Goal: Task Accomplishment & Management: Use online tool/utility

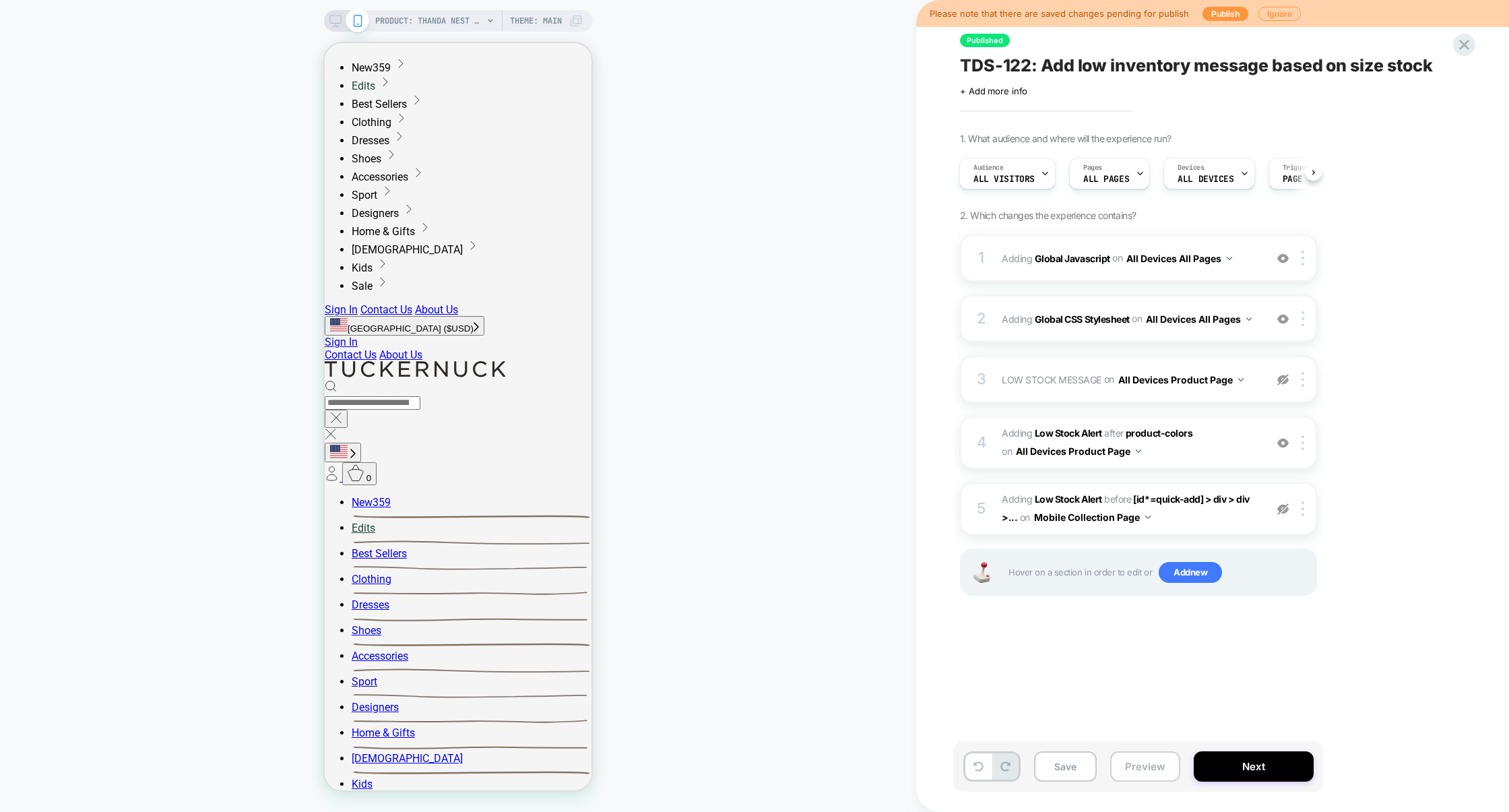
click at [1141, 759] on button "Preview" at bounding box center [1145, 766] width 70 height 30
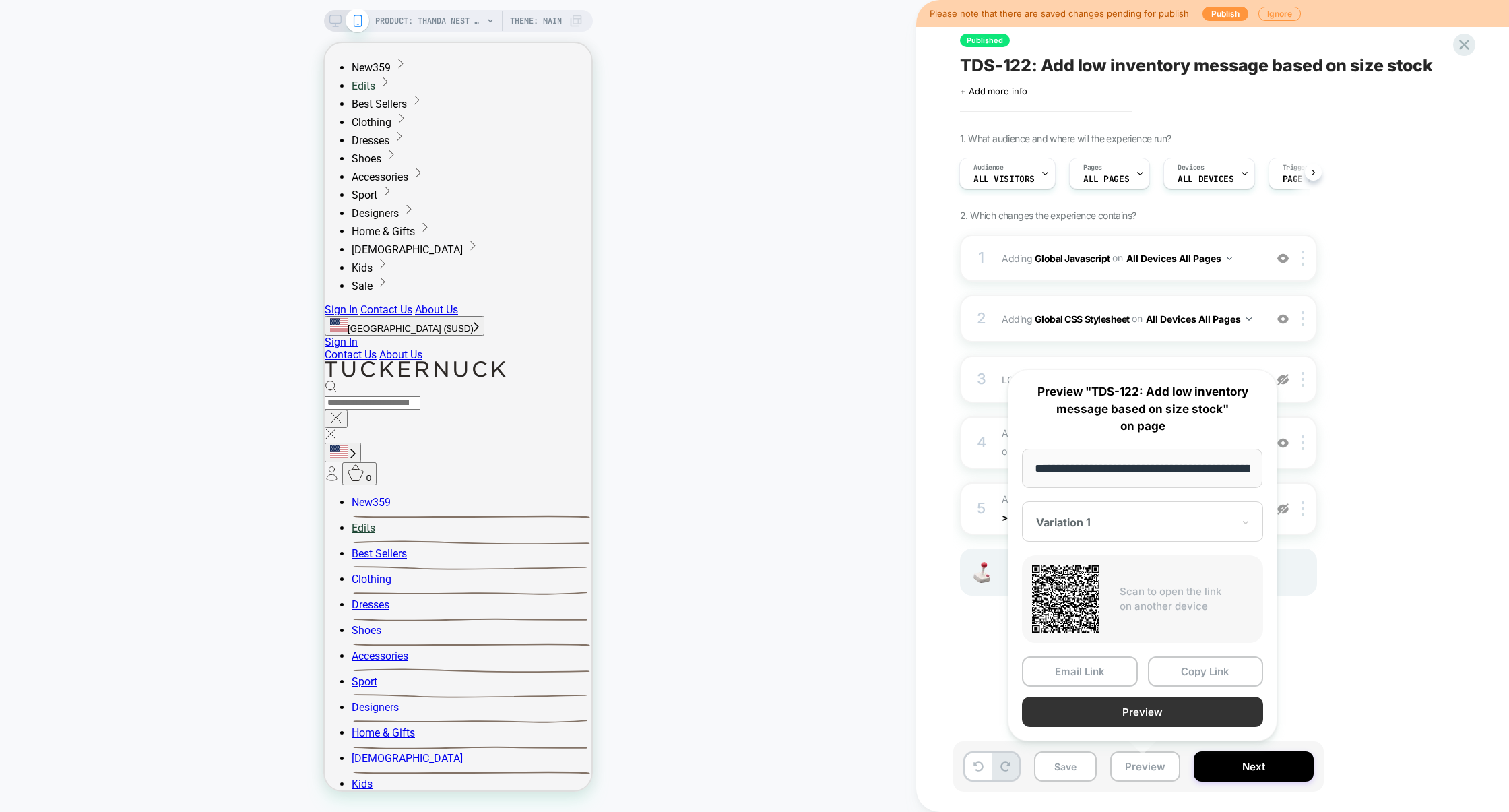
click at [1142, 716] on button "Preview" at bounding box center [1142, 711] width 241 height 30
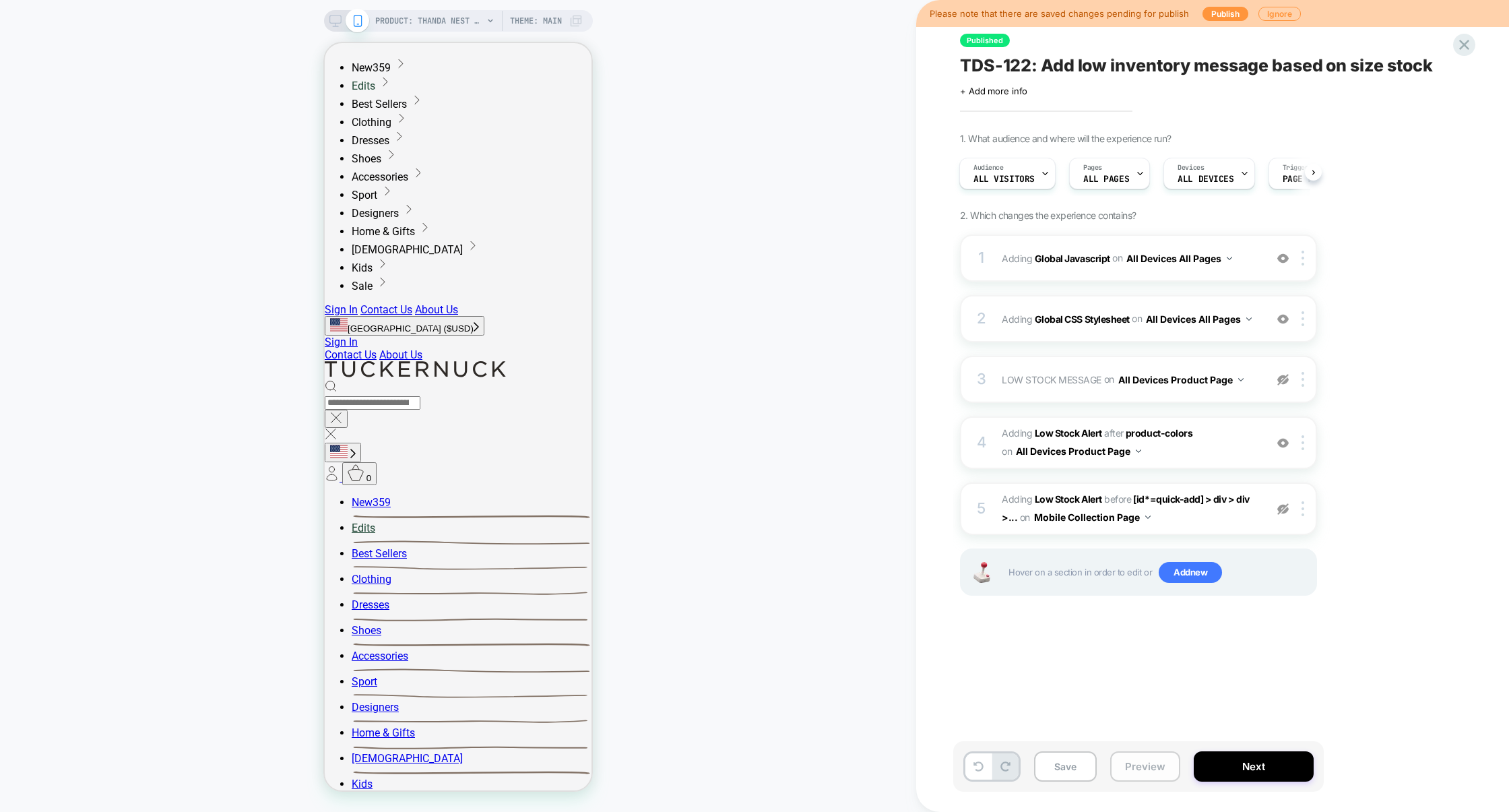
click at [1130, 756] on button "Preview" at bounding box center [1145, 766] width 70 height 30
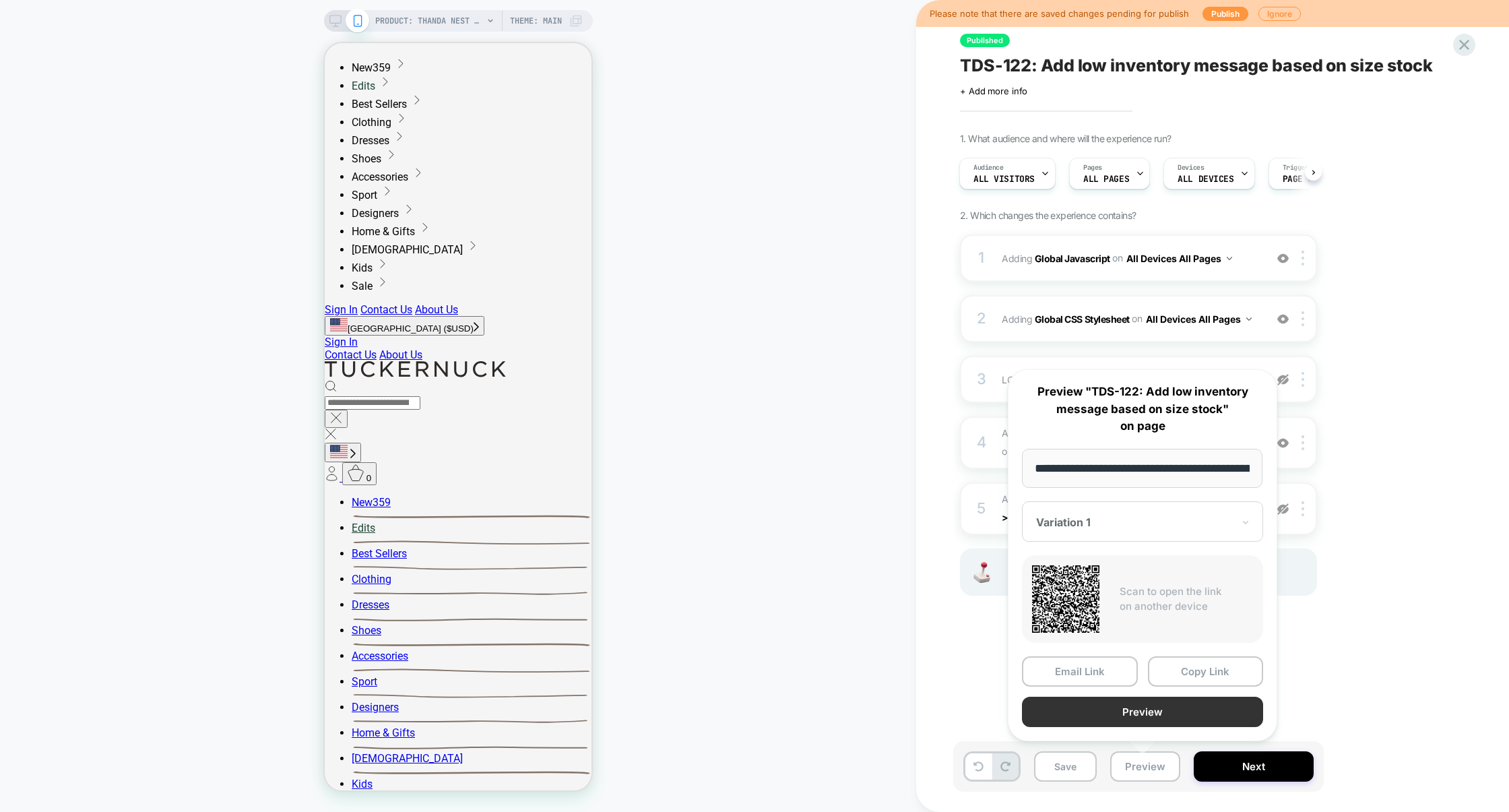
click at [1130, 710] on button "Preview" at bounding box center [1142, 711] width 241 height 30
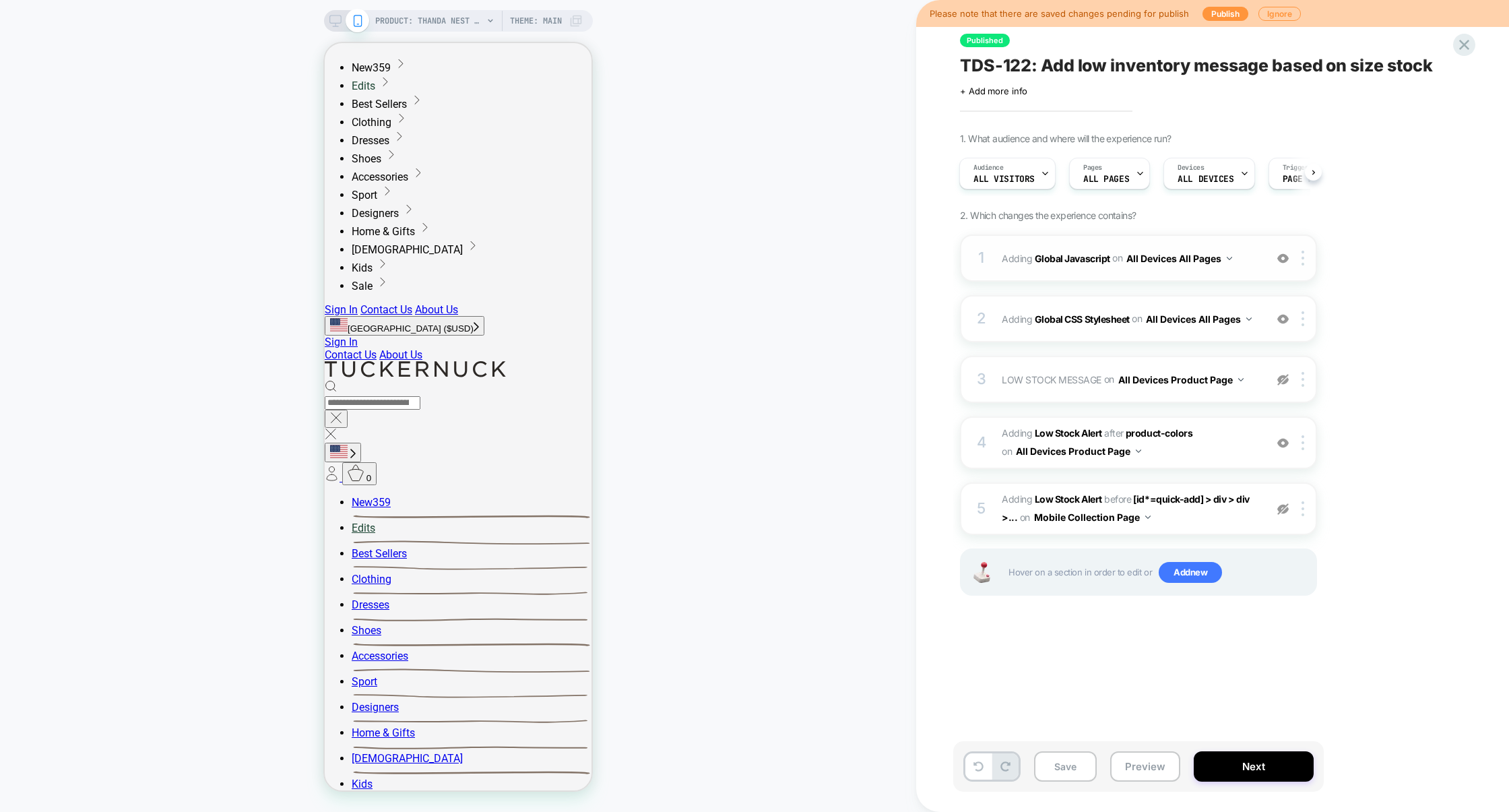
click at [0, 0] on div "1 Adding Global Javascript on All Devices All Pages Add Before Add After Target…" at bounding box center [0, 0] width 0 height 0
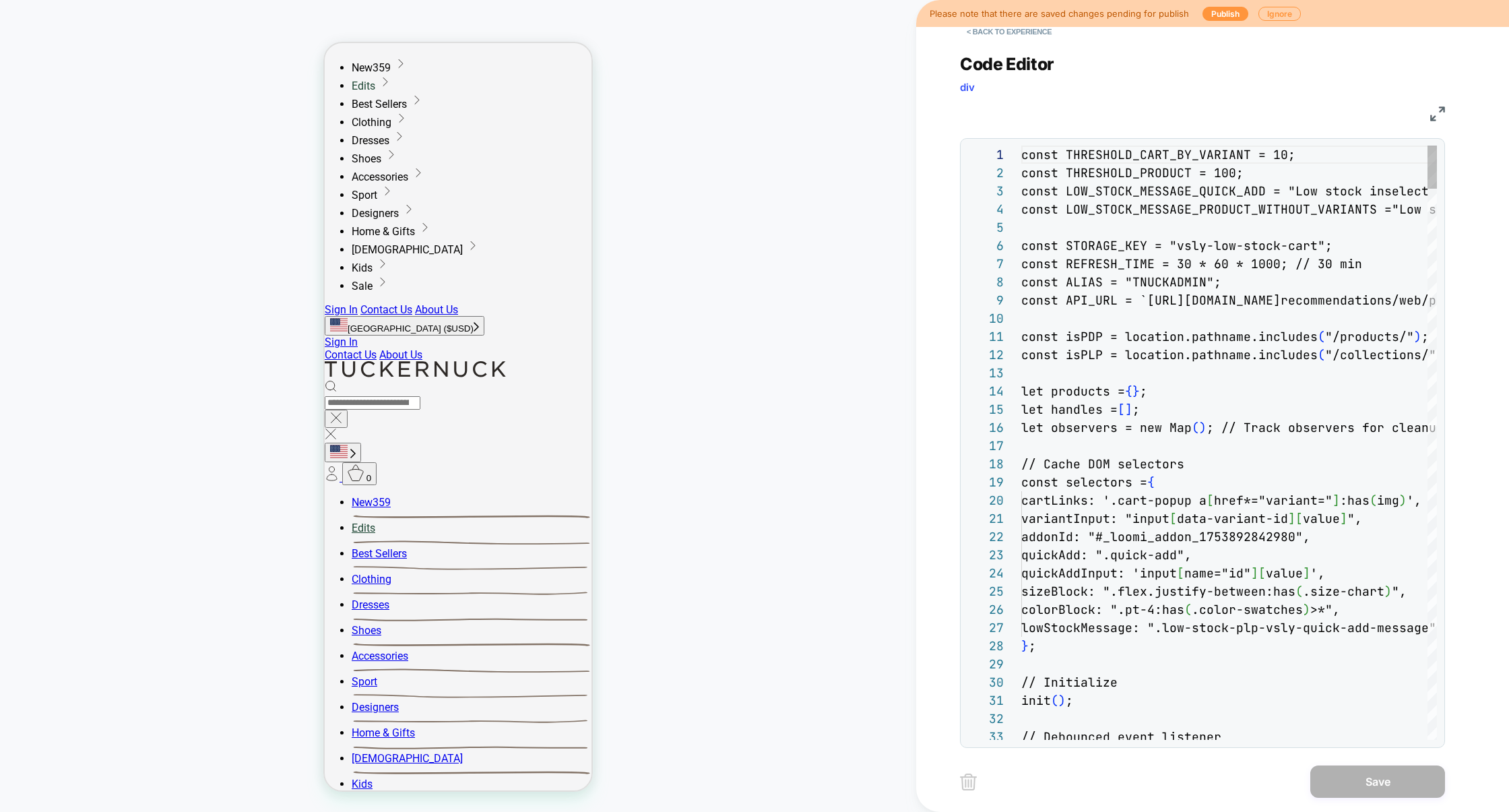
scroll to position [182, 0]
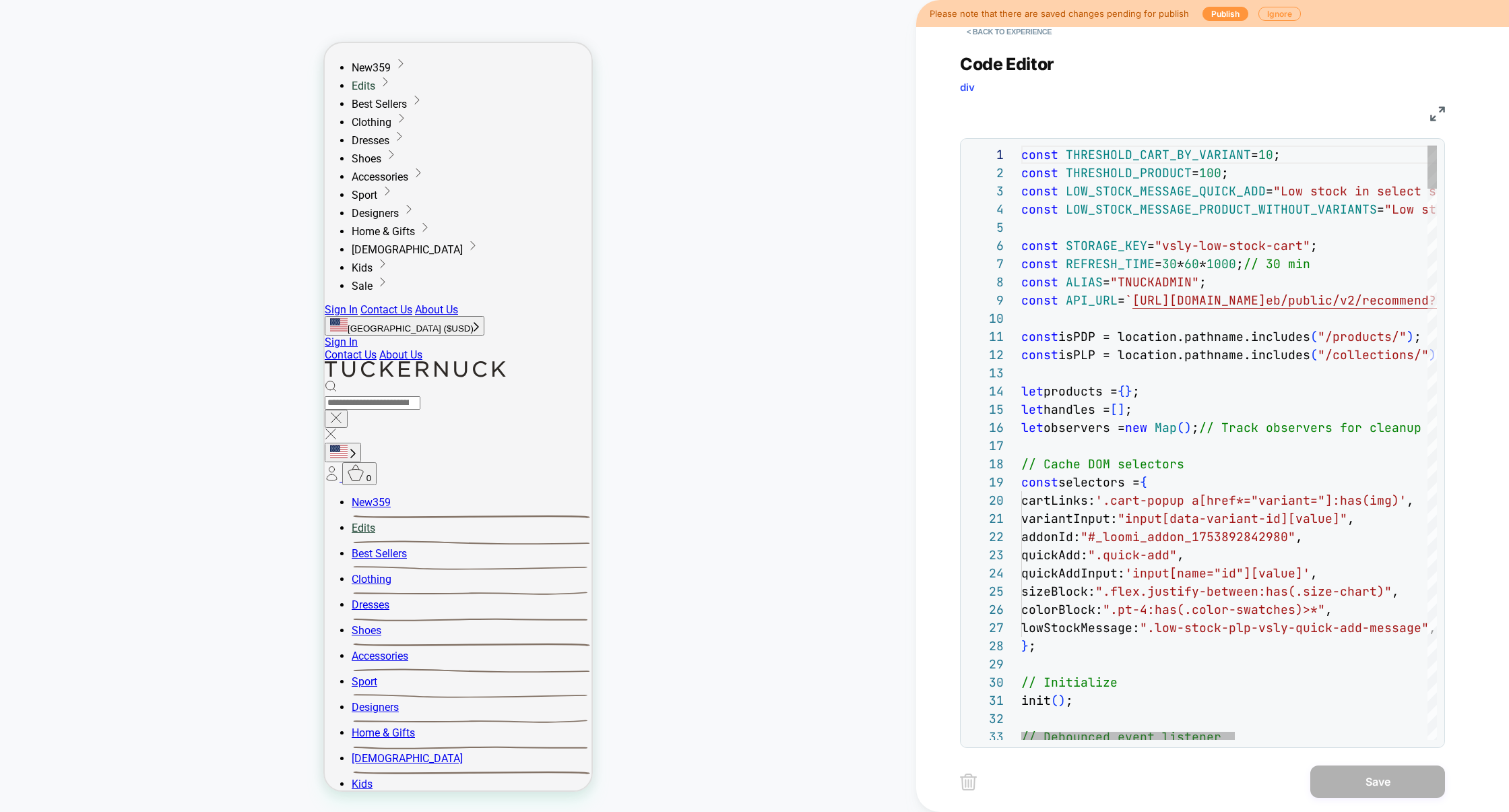
click at [1433, 118] on img at bounding box center [1437, 114] width 15 height 15
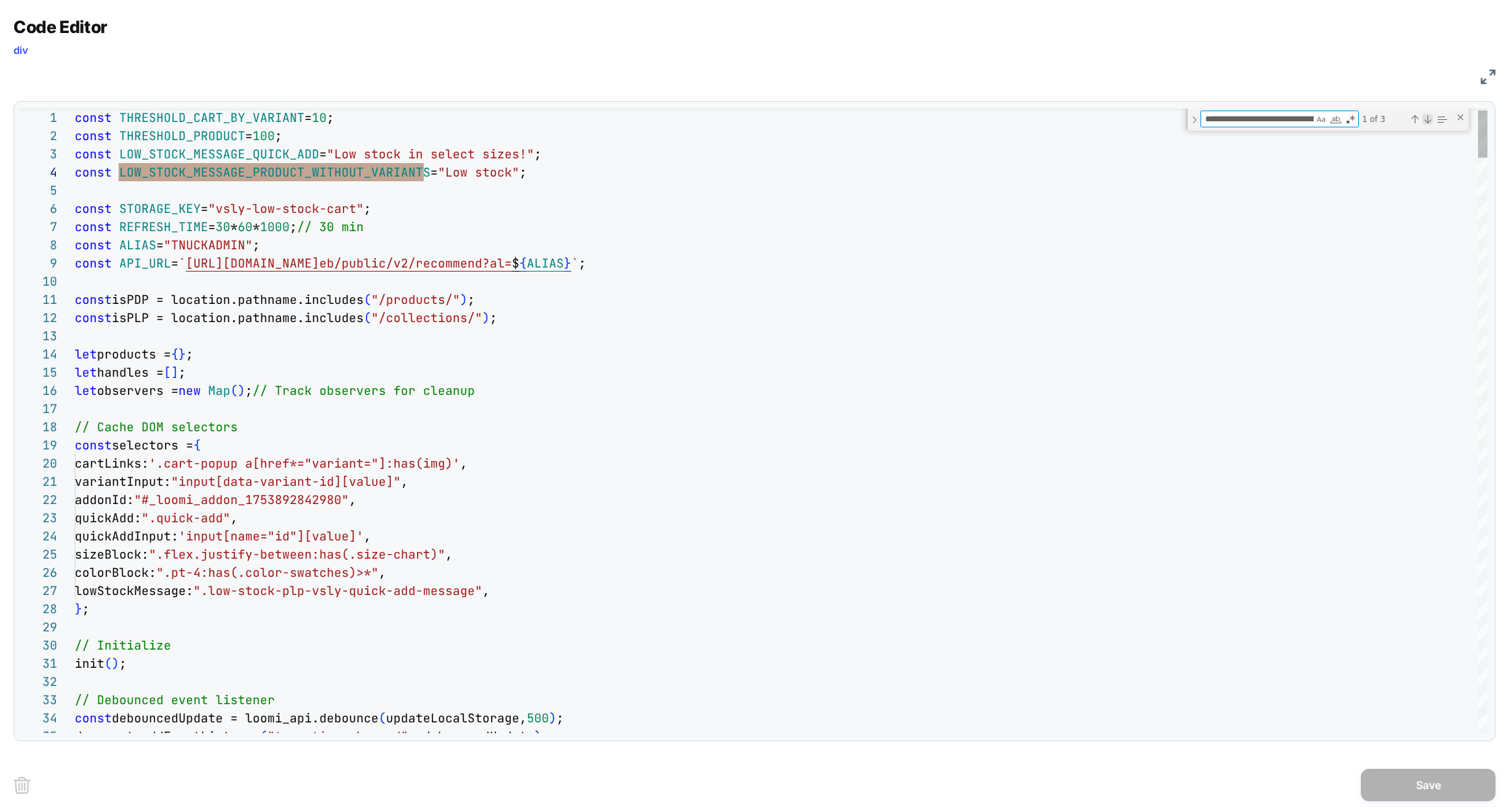
click at [0, 0] on div "Next Match (Enter)" at bounding box center [0, 0] width 0 height 0
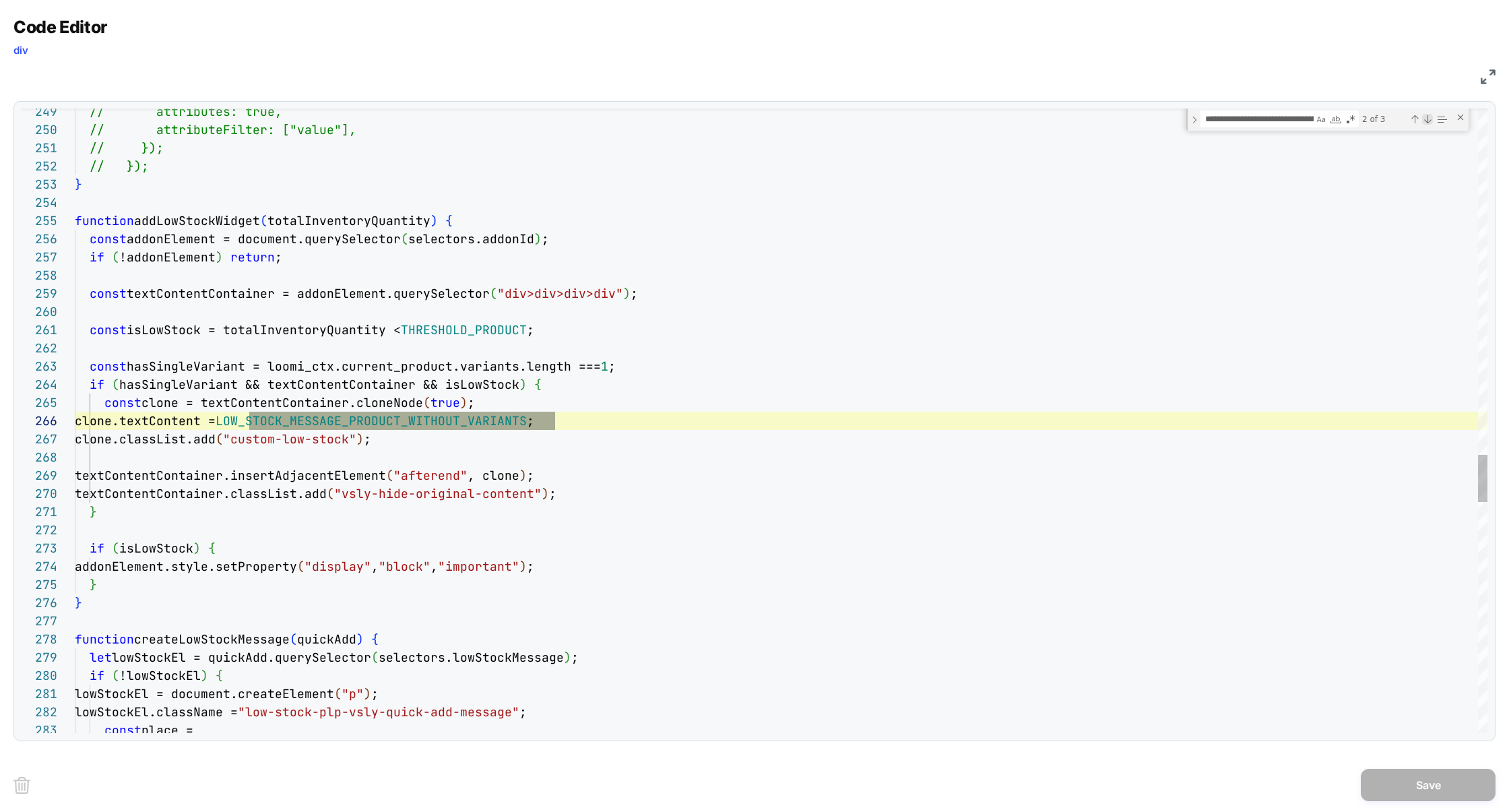
scroll to position [182, 480]
click at [0, 0] on div "Next Match (Enter)" at bounding box center [0, 0] width 0 height 0
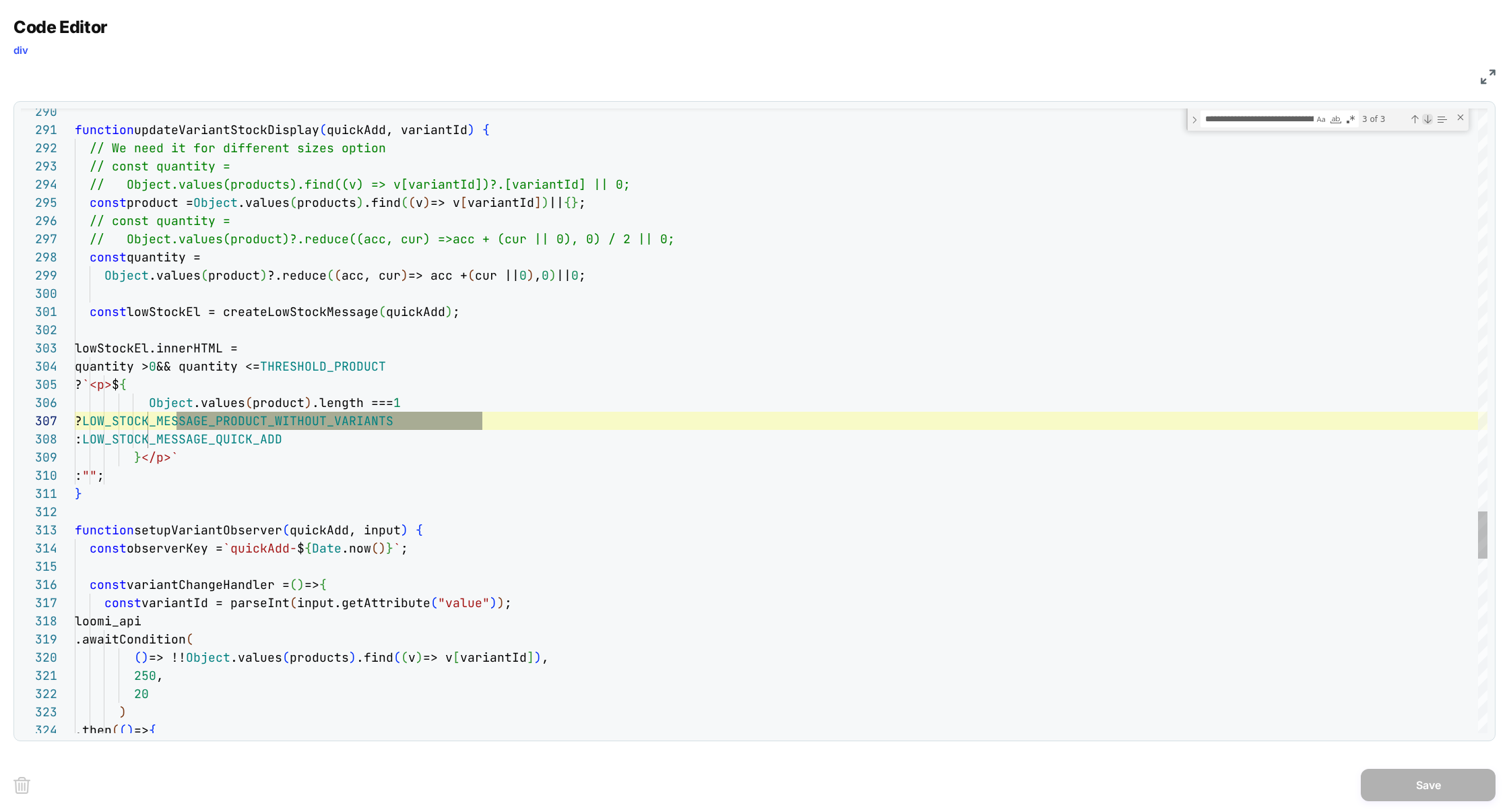
scroll to position [182, 407]
click at [1415, 121] on div "Previous Match (⇧Enter)" at bounding box center [1414, 119] width 11 height 11
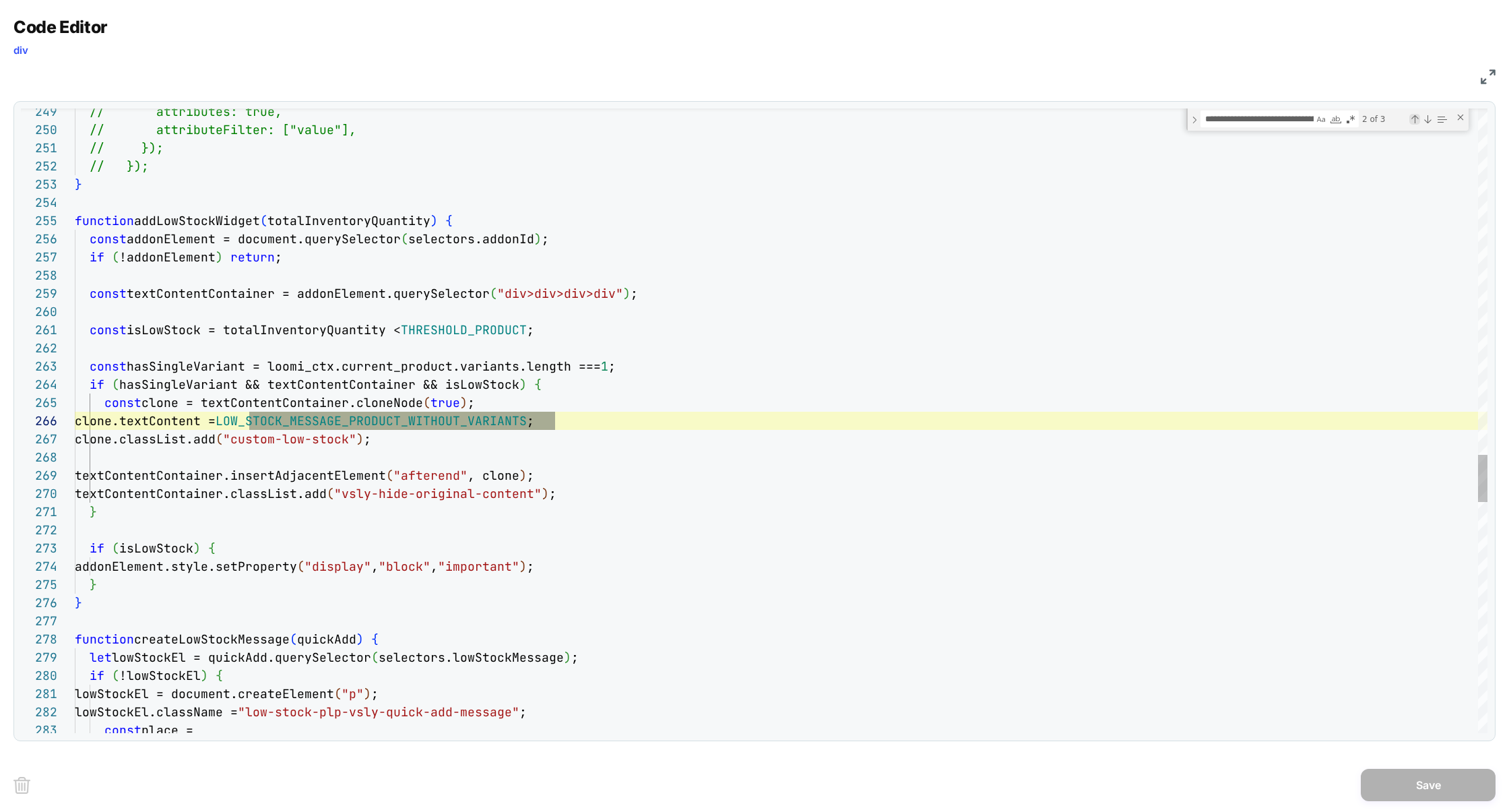
scroll to position [182, 480]
click at [0, 0] on div "Next Match (Enter)" at bounding box center [0, 0] width 0 height 0
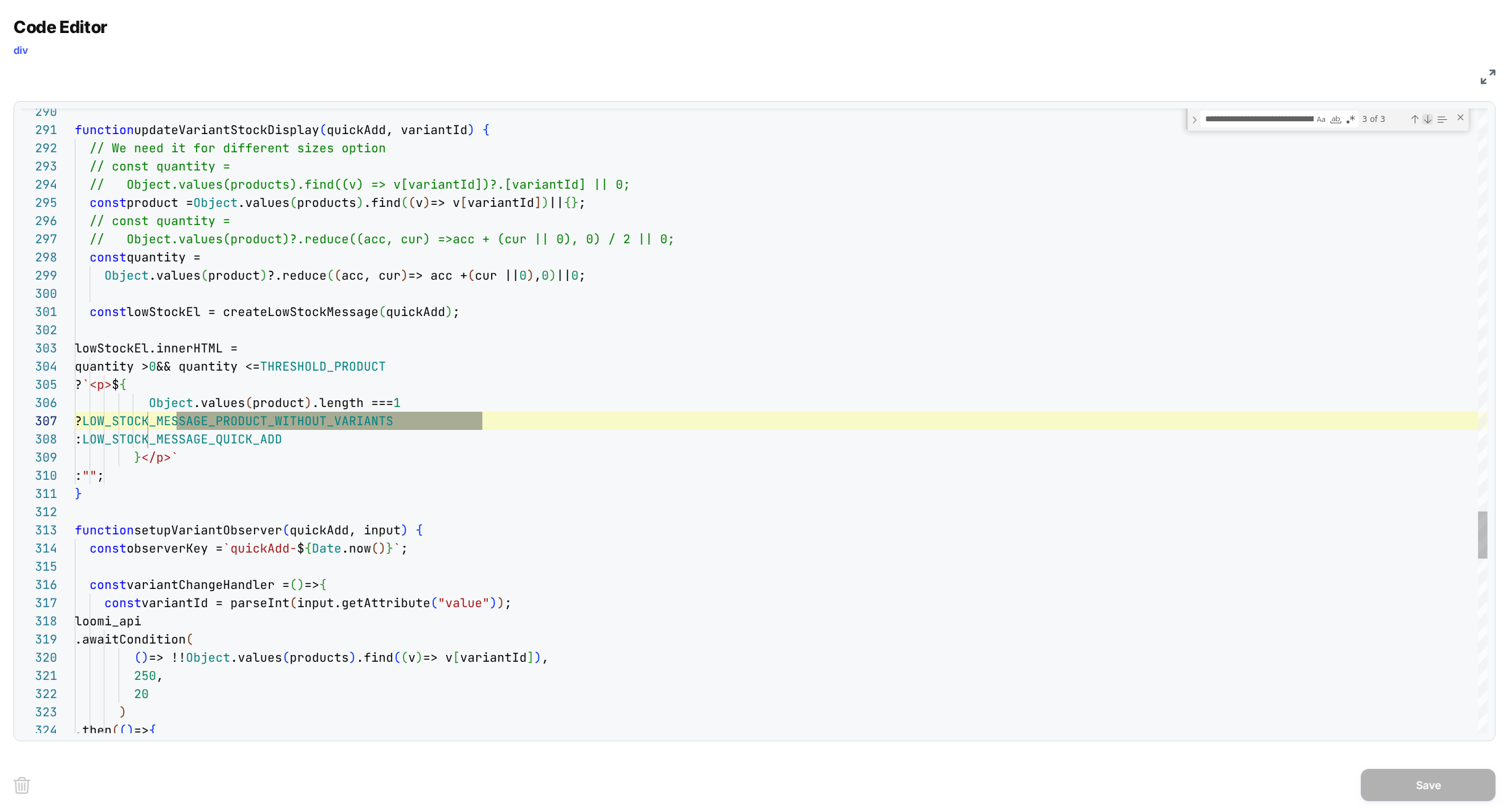
scroll to position [182, 407]
click at [1414, 119] on div "Previous Match (⇧Enter)" at bounding box center [1414, 119] width 11 height 11
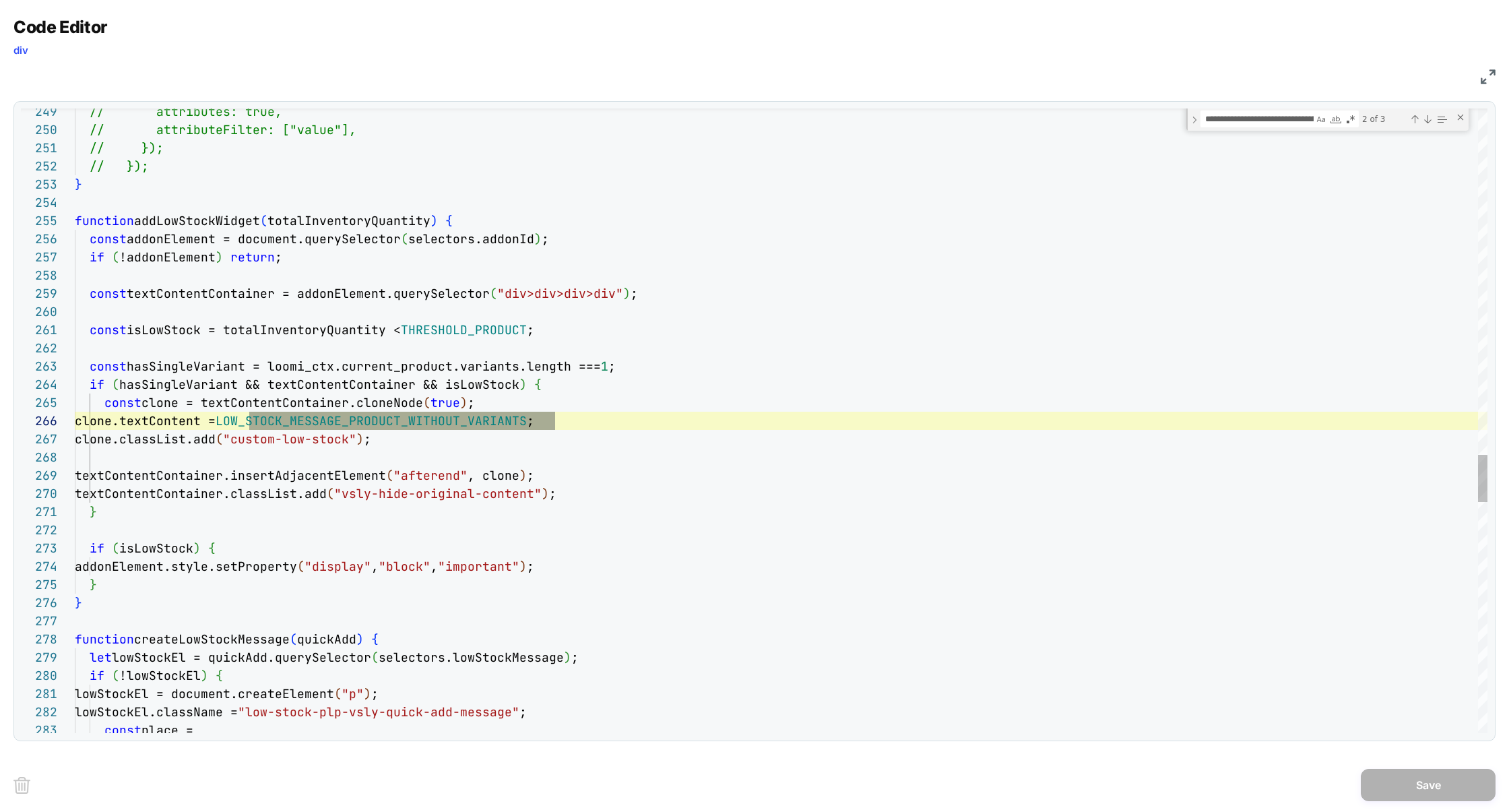
scroll to position [55, 458]
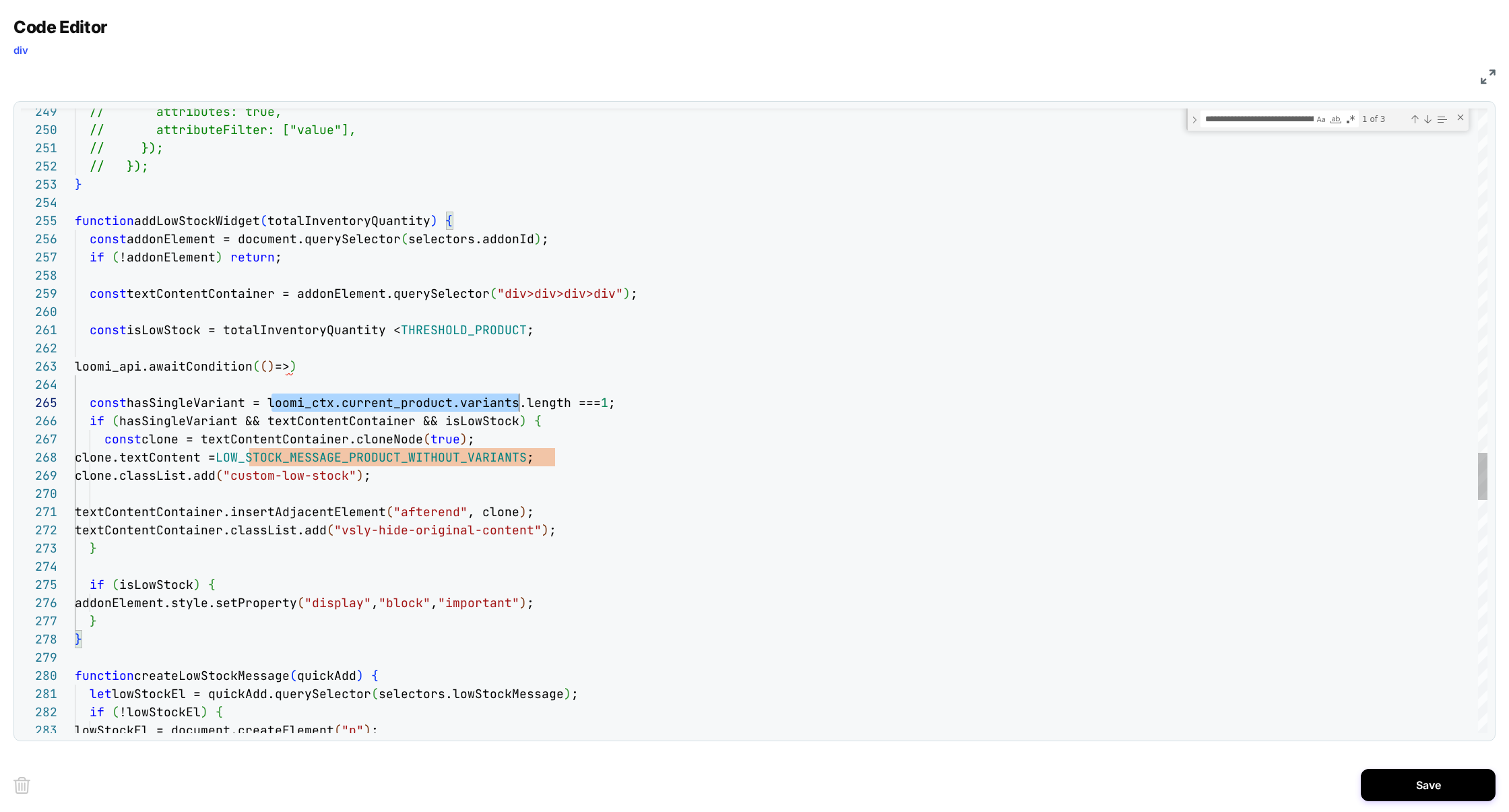
scroll to position [73, 443]
drag, startPoint x: 271, startPoint y: 402, endPoint x: 518, endPoint y: 400, distance: 247.0
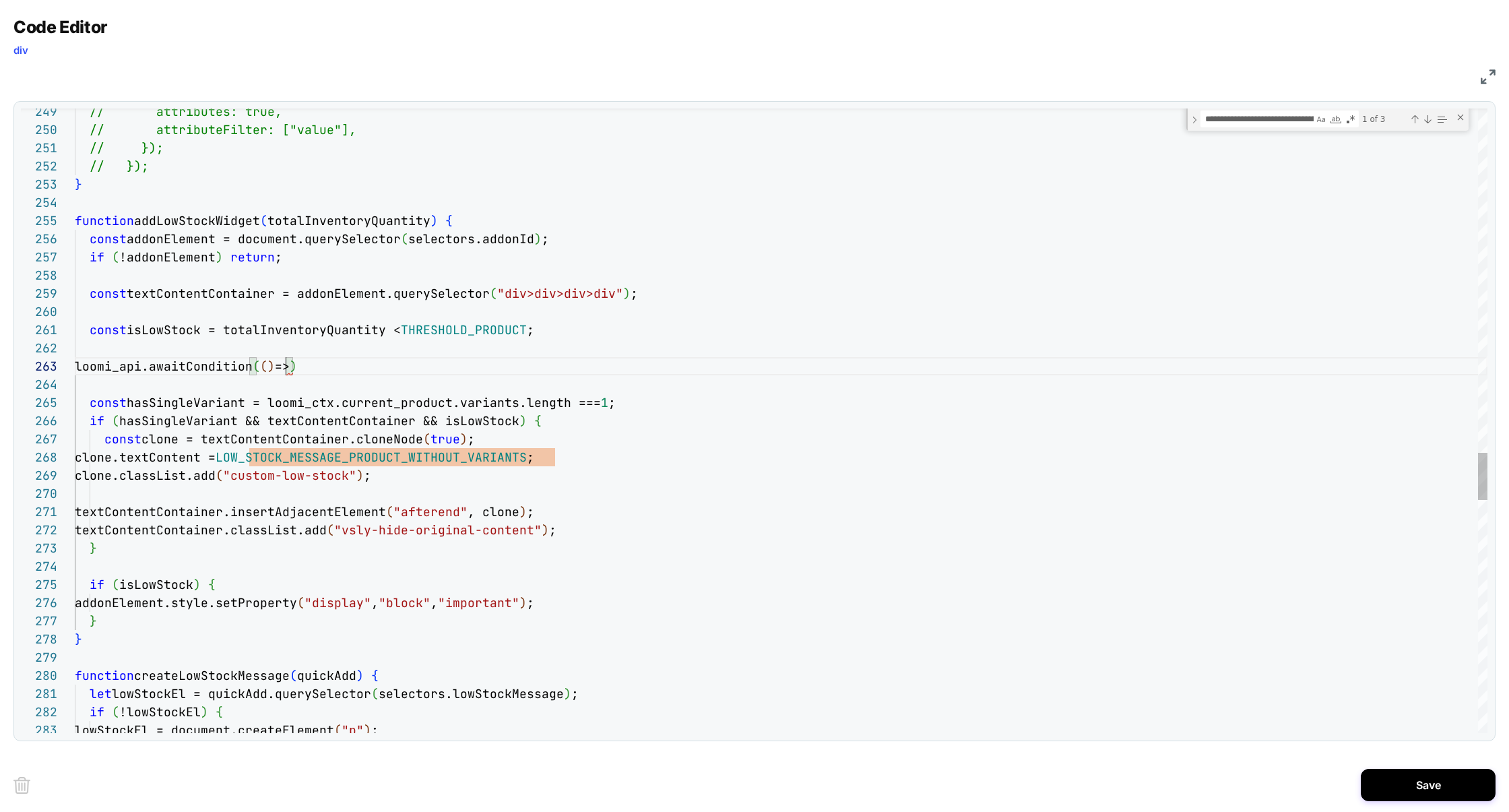
scroll to position [36, 458]
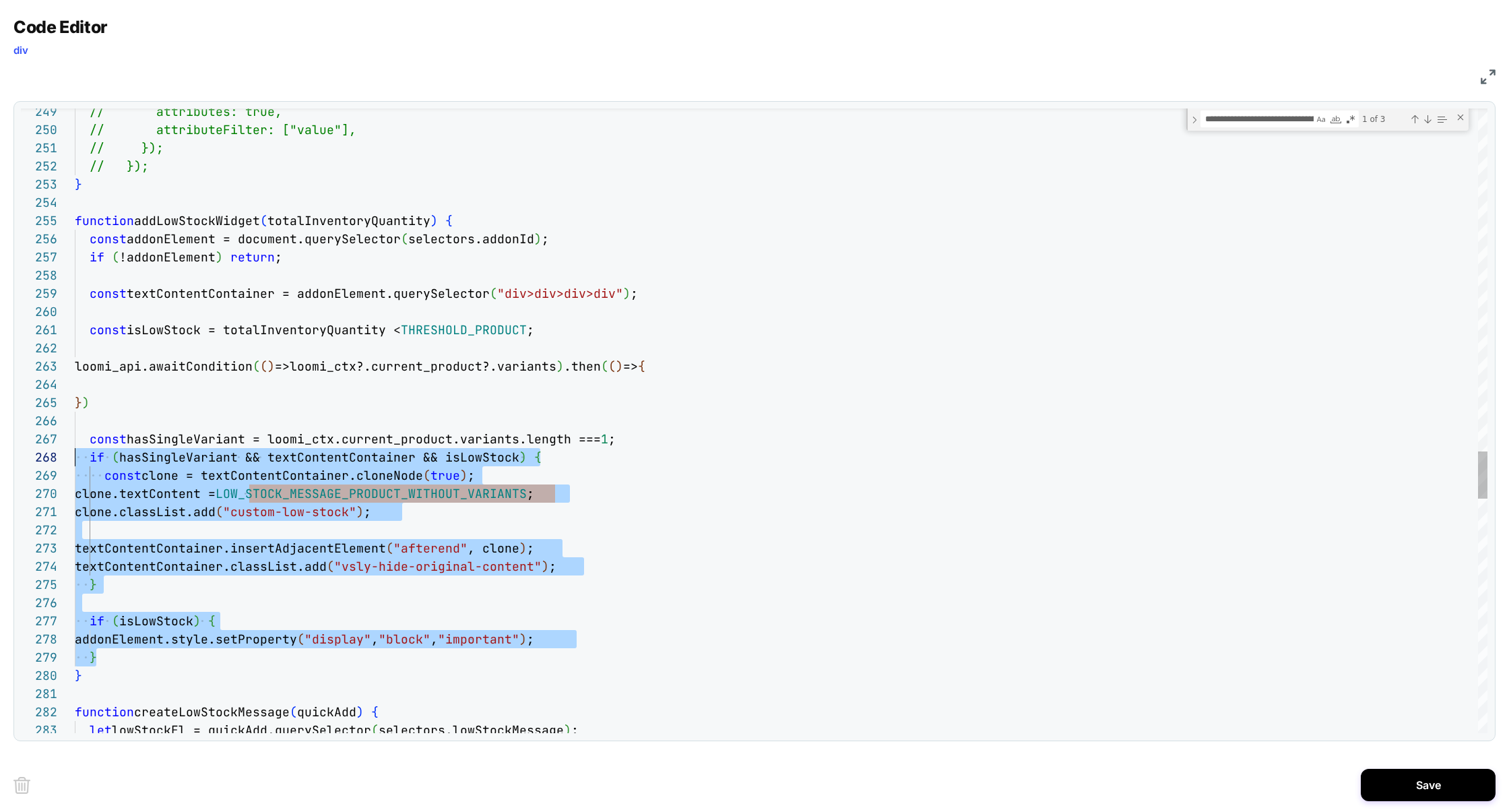
scroll to position [109, 0]
drag, startPoint x: 126, startPoint y: 663, endPoint x: 66, endPoint y: 438, distance: 232.9
click at [66, 438] on div "249 250 251 252 253 254 255 256 257 258 259 260 261 262 267 268 269 270 271 272…" at bounding box center [754, 421] width 1466 height 625
drag, startPoint x: 114, startPoint y: 438, endPoint x: 112, endPoint y: 386, distance: 52.0
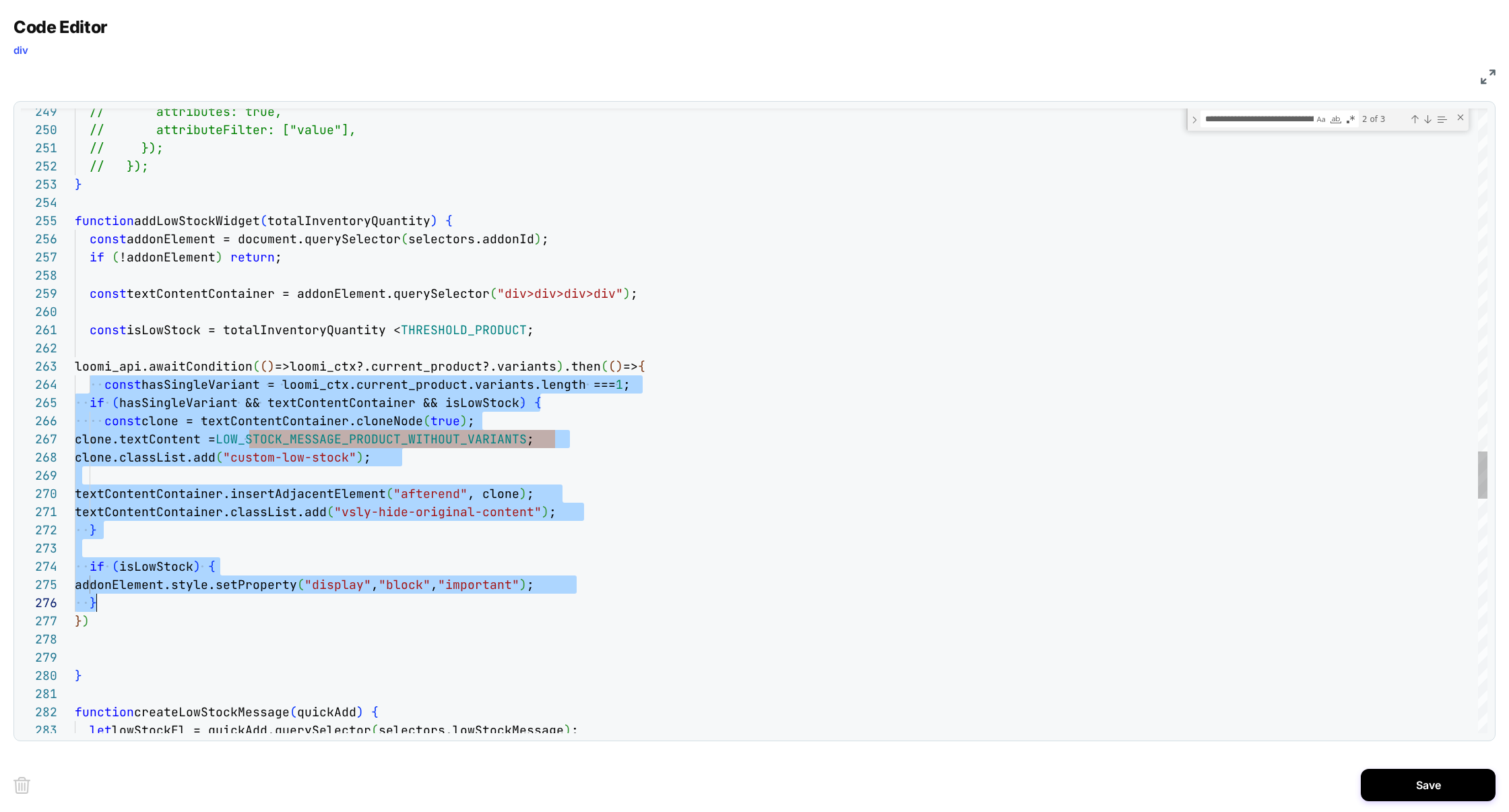
scroll to position [36, 0]
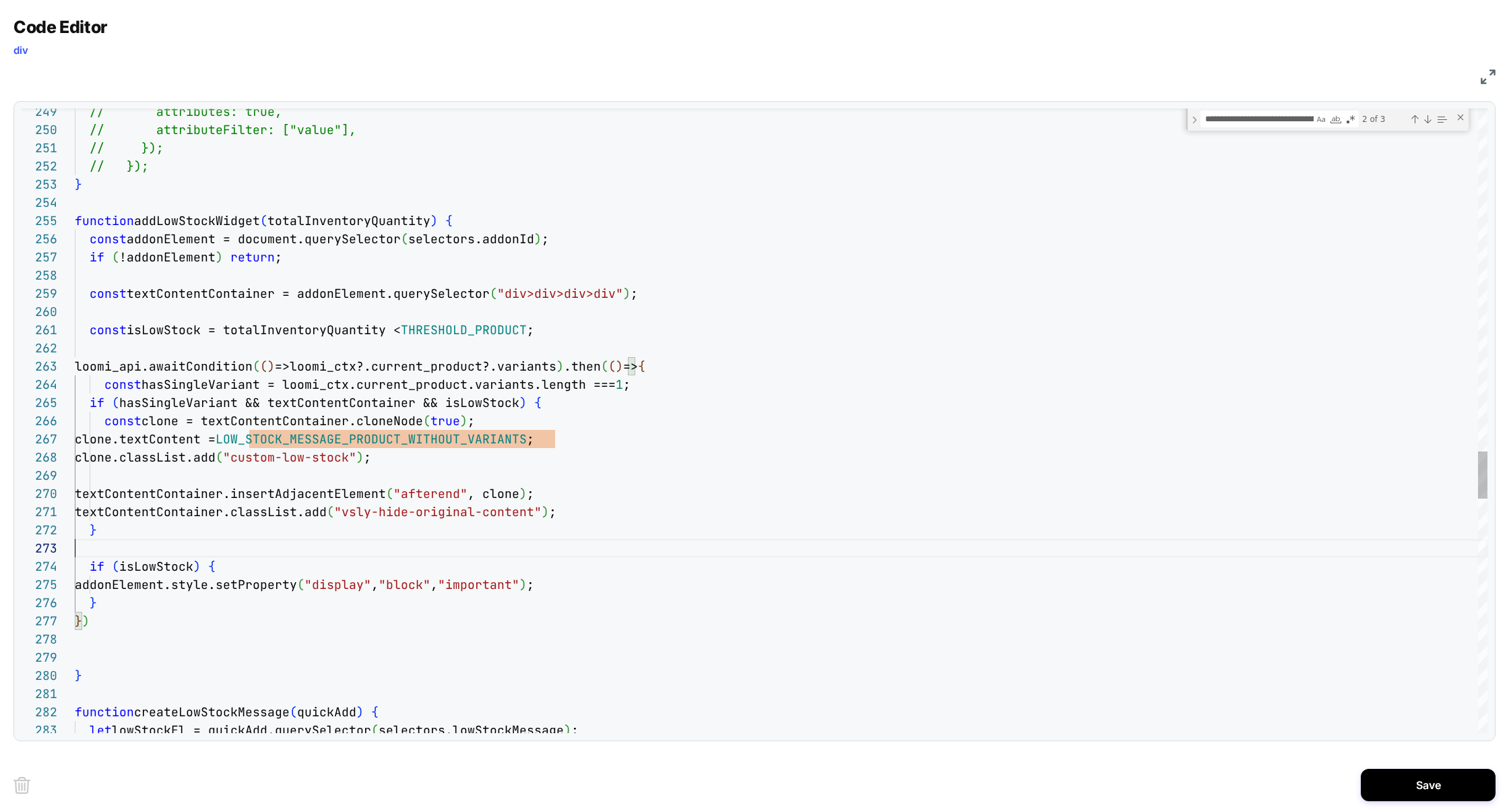
type textarea "**********"
click at [1423, 780] on button "Save" at bounding box center [1428, 785] width 135 height 32
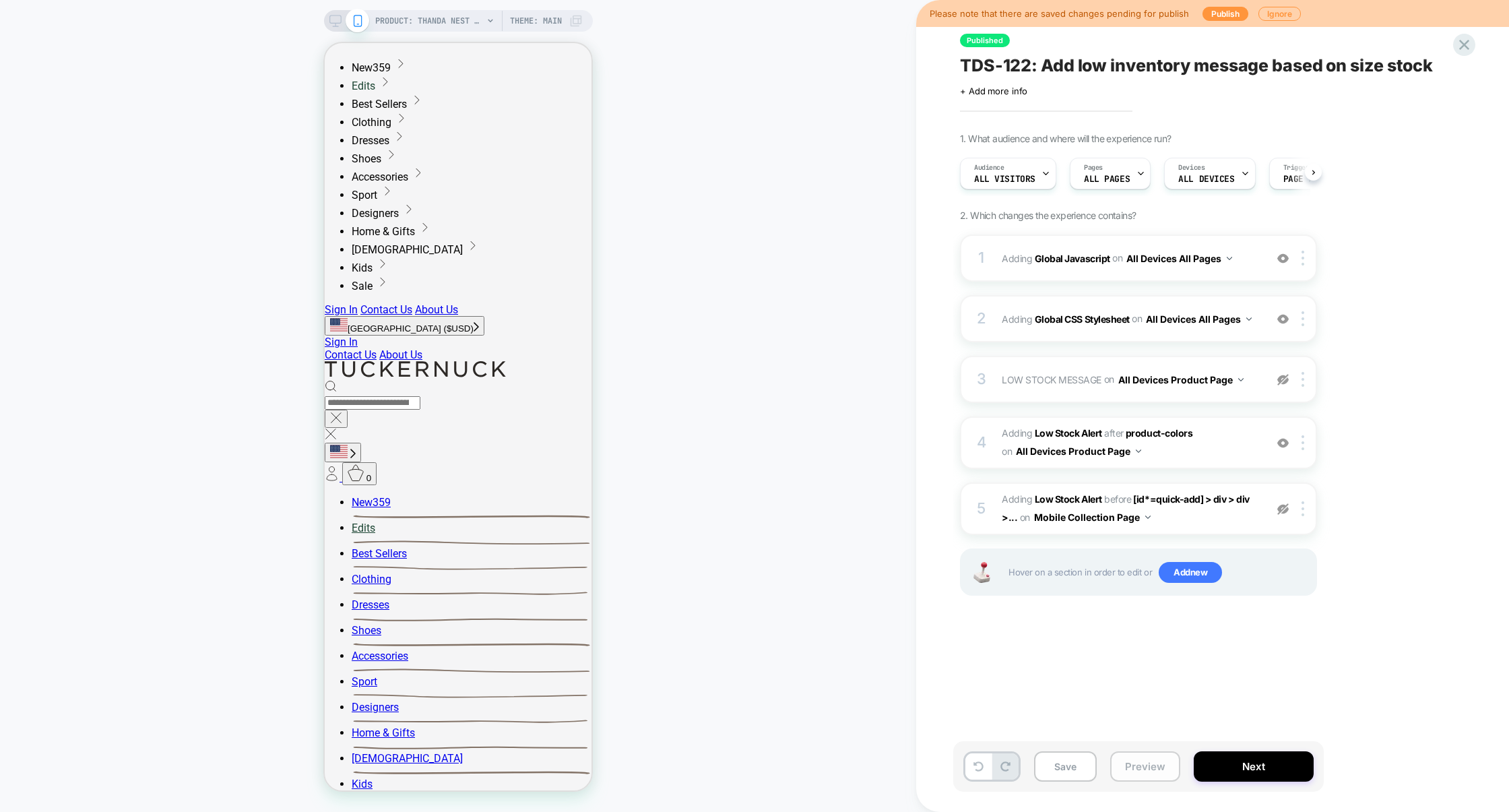
scroll to position [0, 1]
click at [1123, 773] on button "Preview" at bounding box center [1145, 766] width 70 height 30
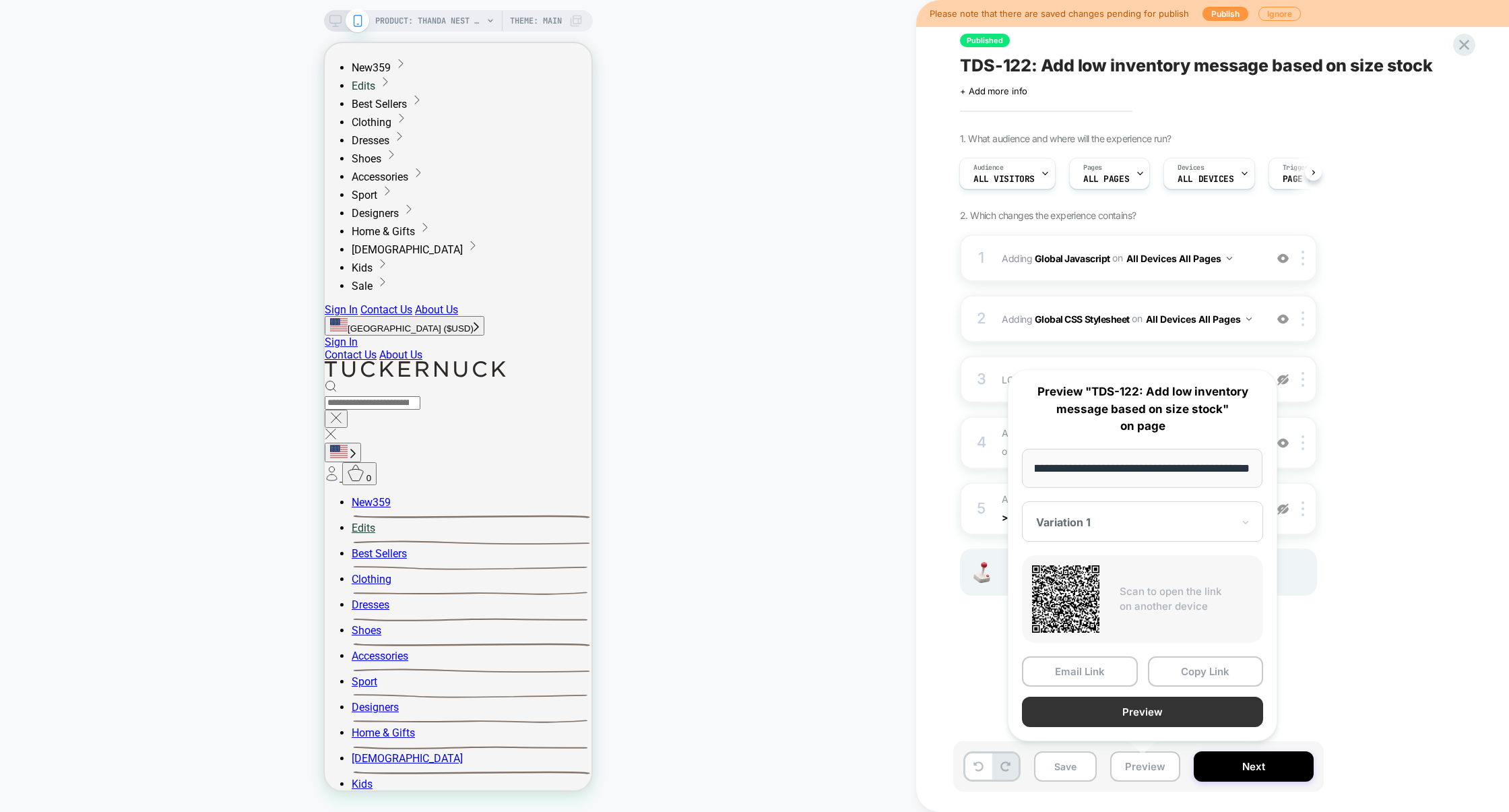
scroll to position [0, 0]
click at [0, 0] on button "Preview" at bounding box center [0, 0] width 0 height 0
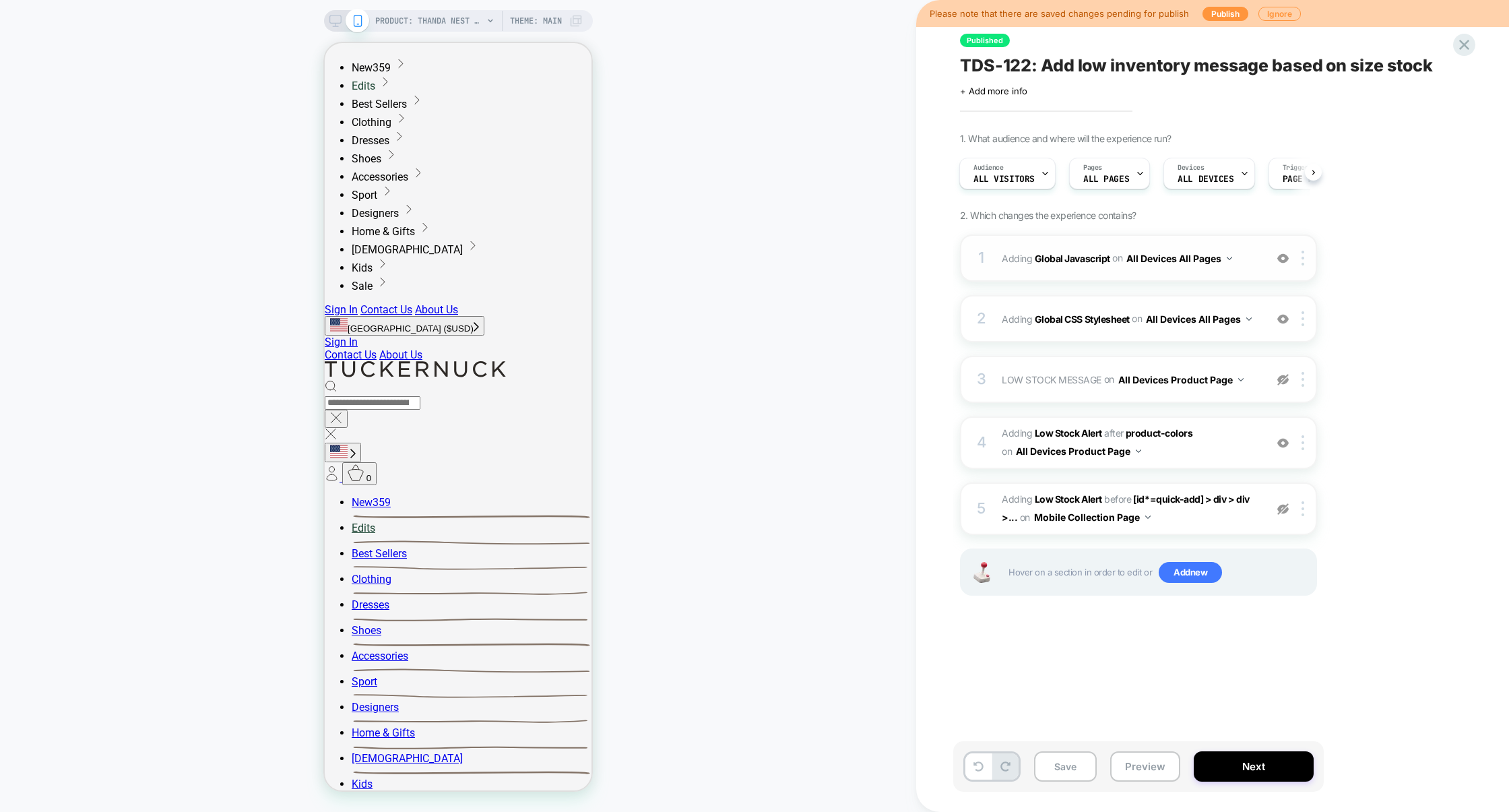
click at [1095, 271] on div "1 Adding Global Javascript on All Devices All Pages Add Before Add After Target…" at bounding box center [1138, 257] width 357 height 47
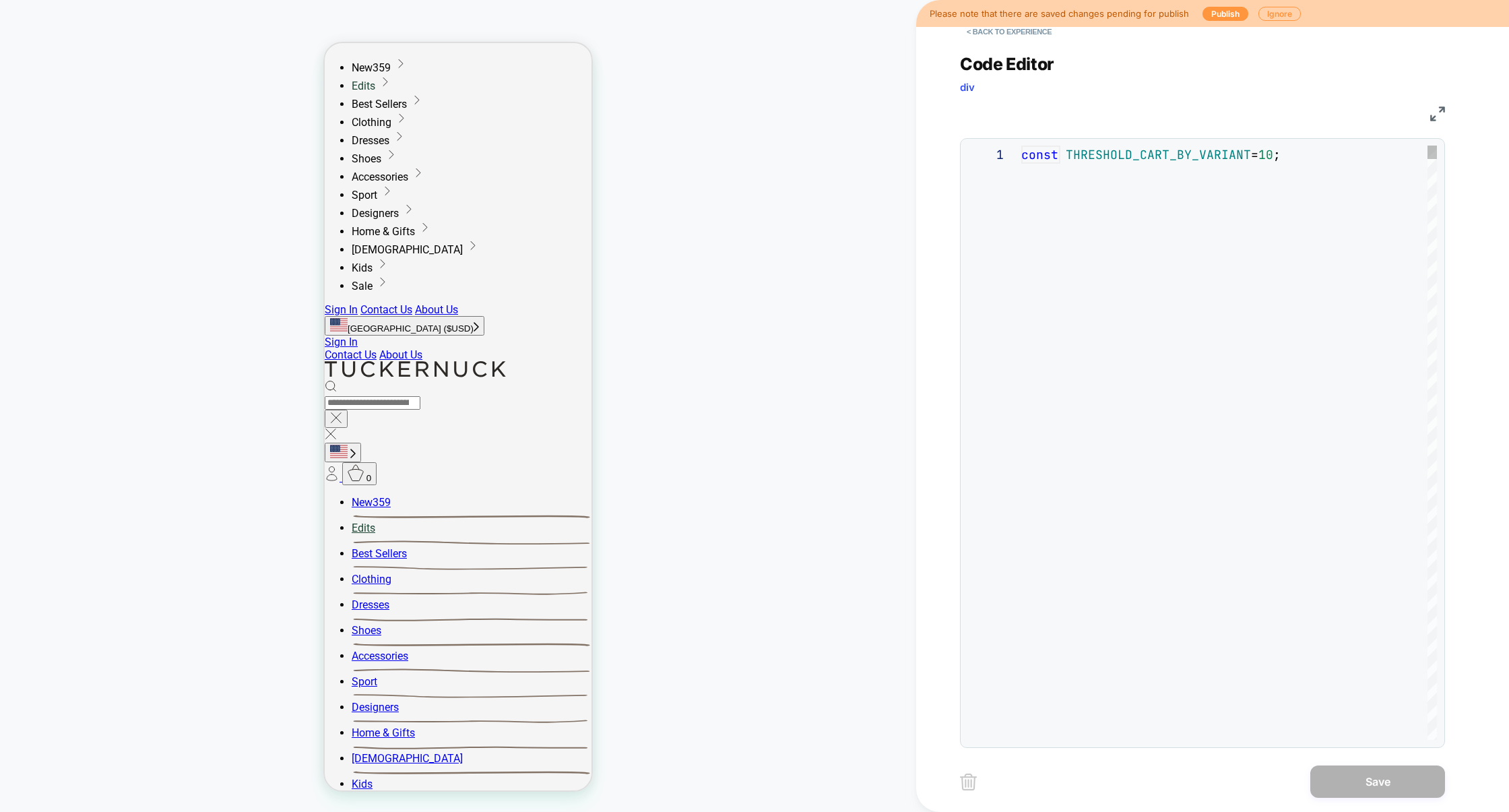
scroll to position [182, 0]
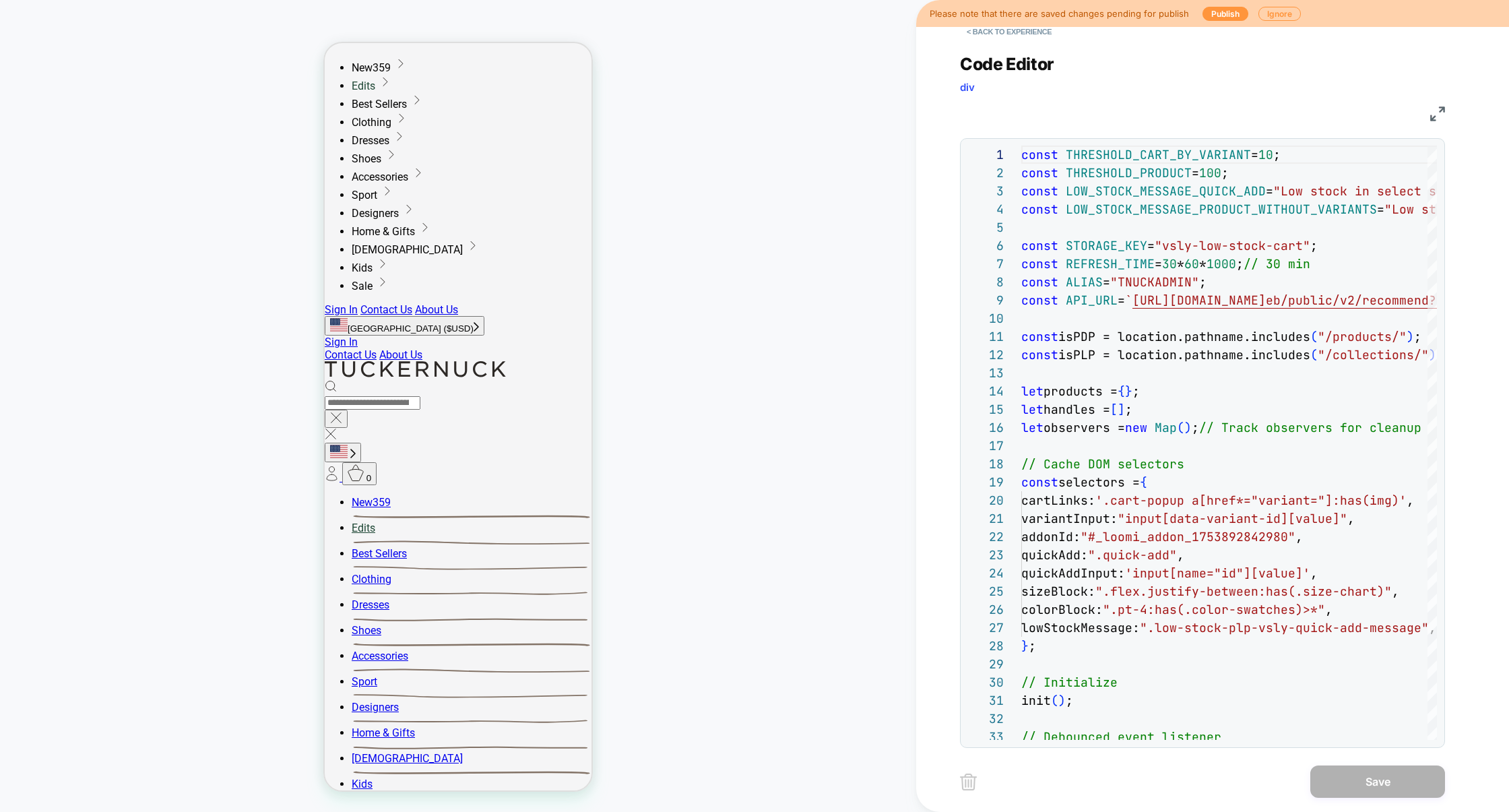
click at [1444, 112] on img at bounding box center [1437, 114] width 15 height 15
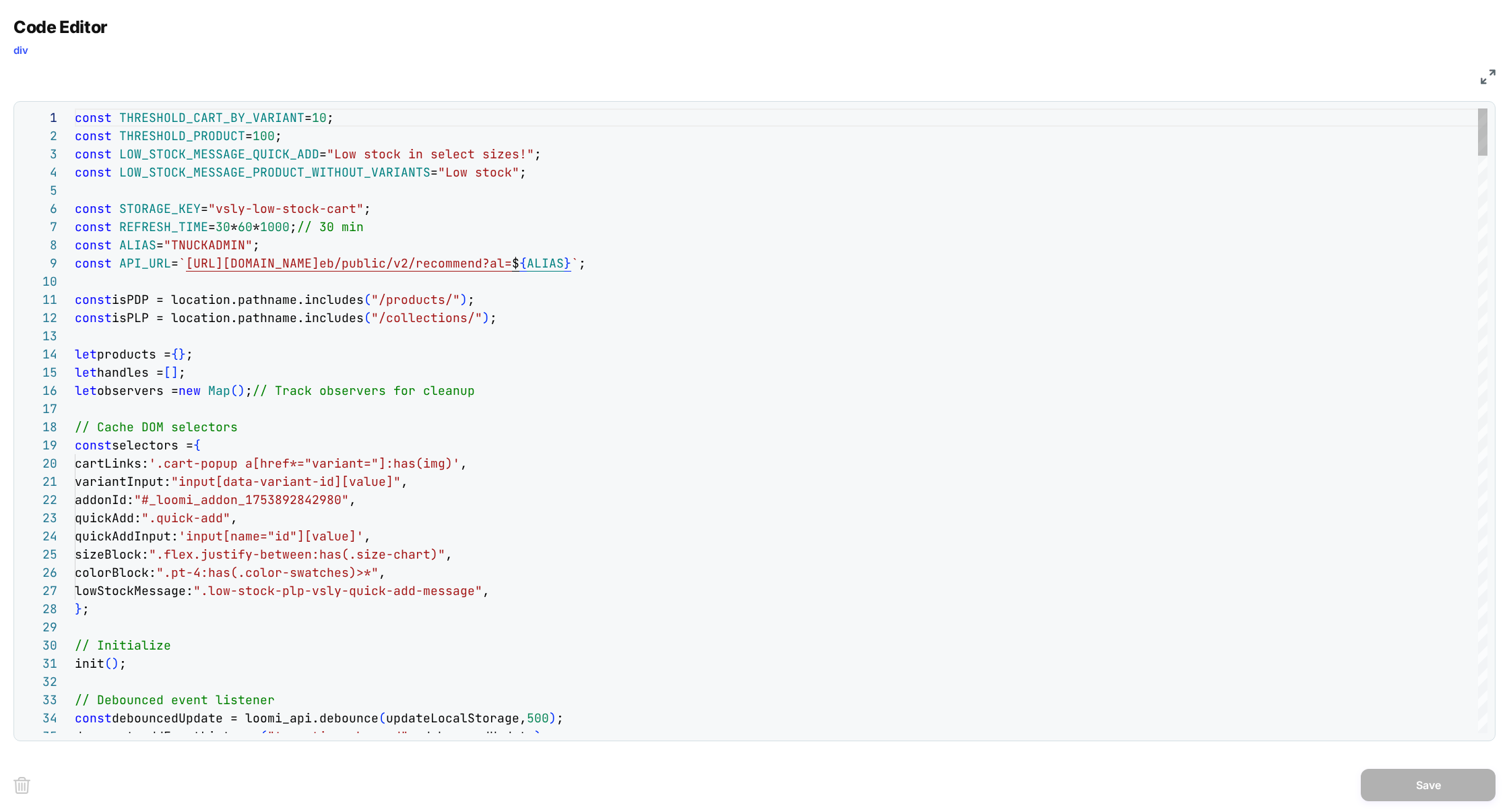
click at [1426, 121] on div "Next Match (Enter)" at bounding box center [1427, 119] width 11 height 11
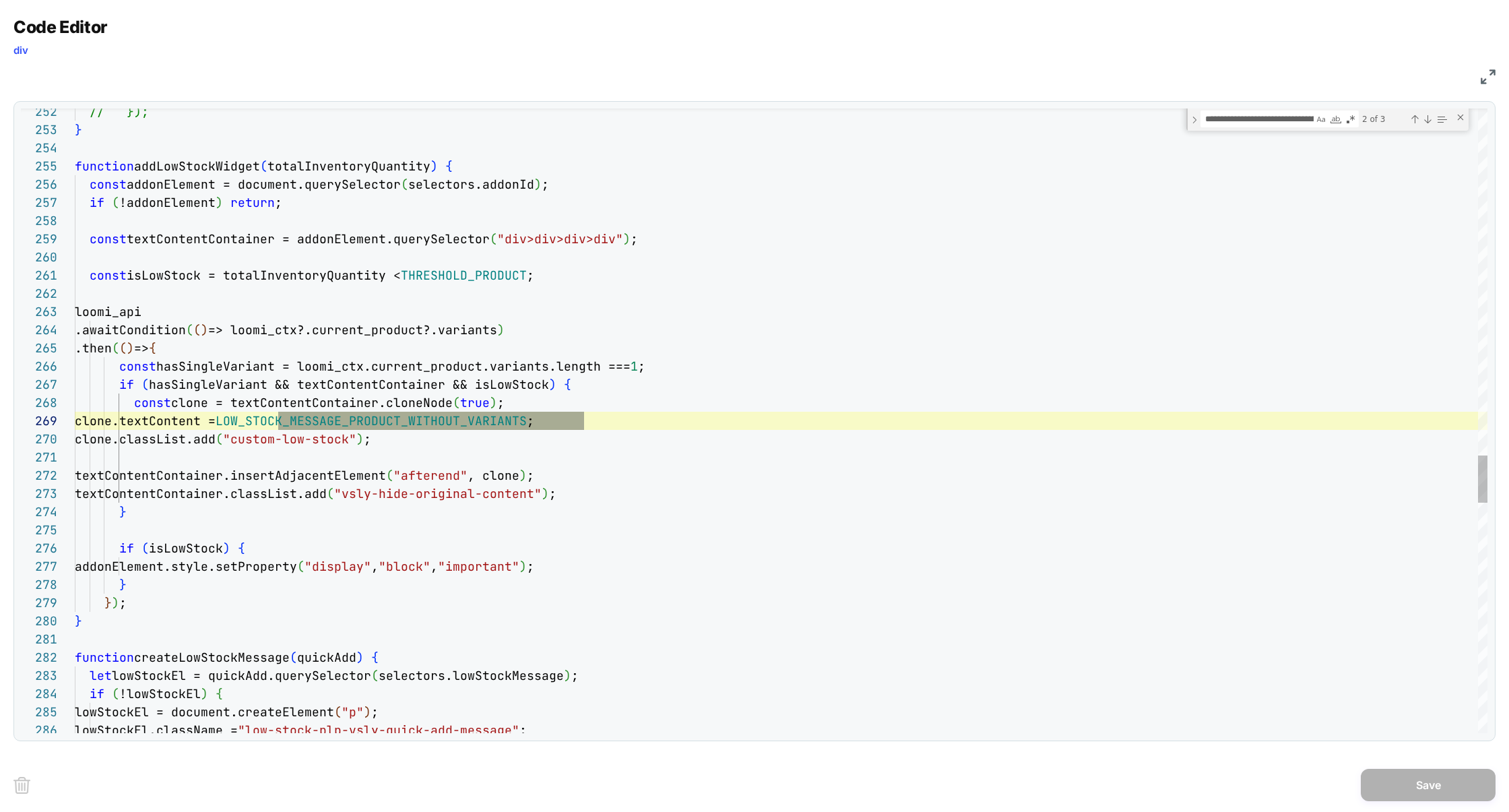
scroll to position [73, 124]
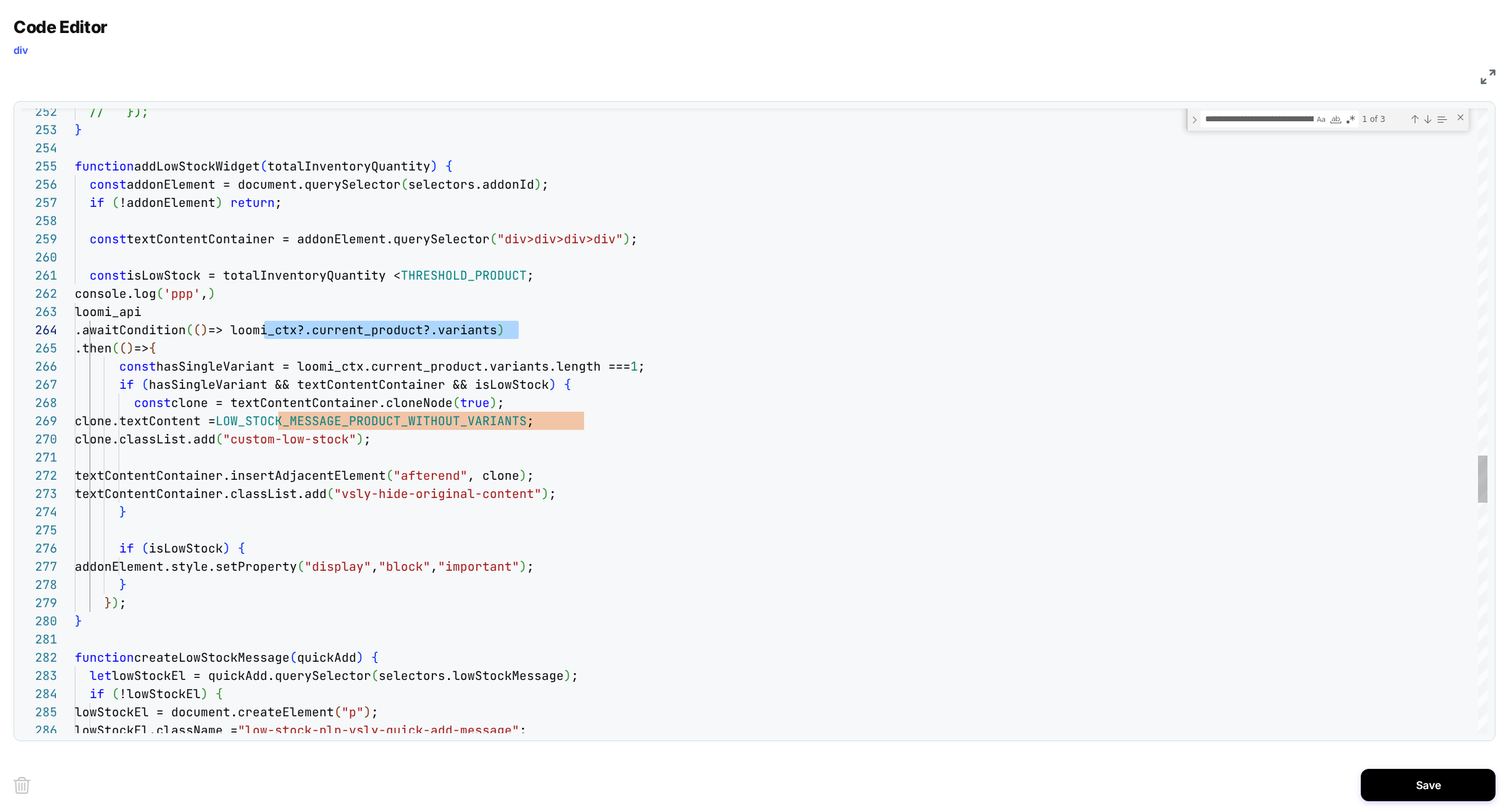
scroll to position [55, 452]
drag, startPoint x: 264, startPoint y: 333, endPoint x: 523, endPoint y: 334, distance: 259.0
click at [0, 0] on span "=> loomi_ctx?.current_product?.variants" at bounding box center [0, 0] width 0 height 0
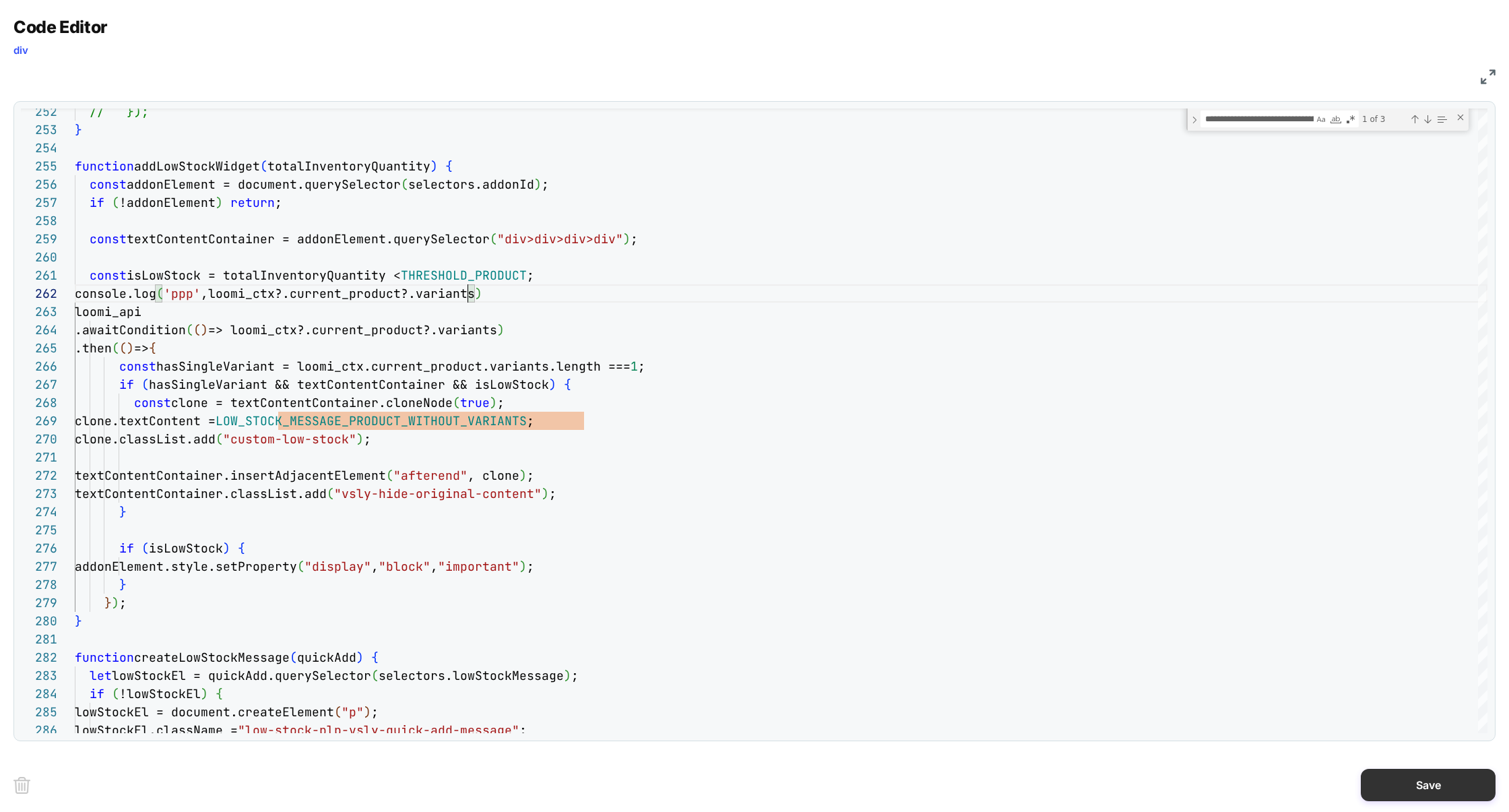
type textarea "**********"
click at [1415, 779] on button "Save" at bounding box center [1428, 785] width 135 height 32
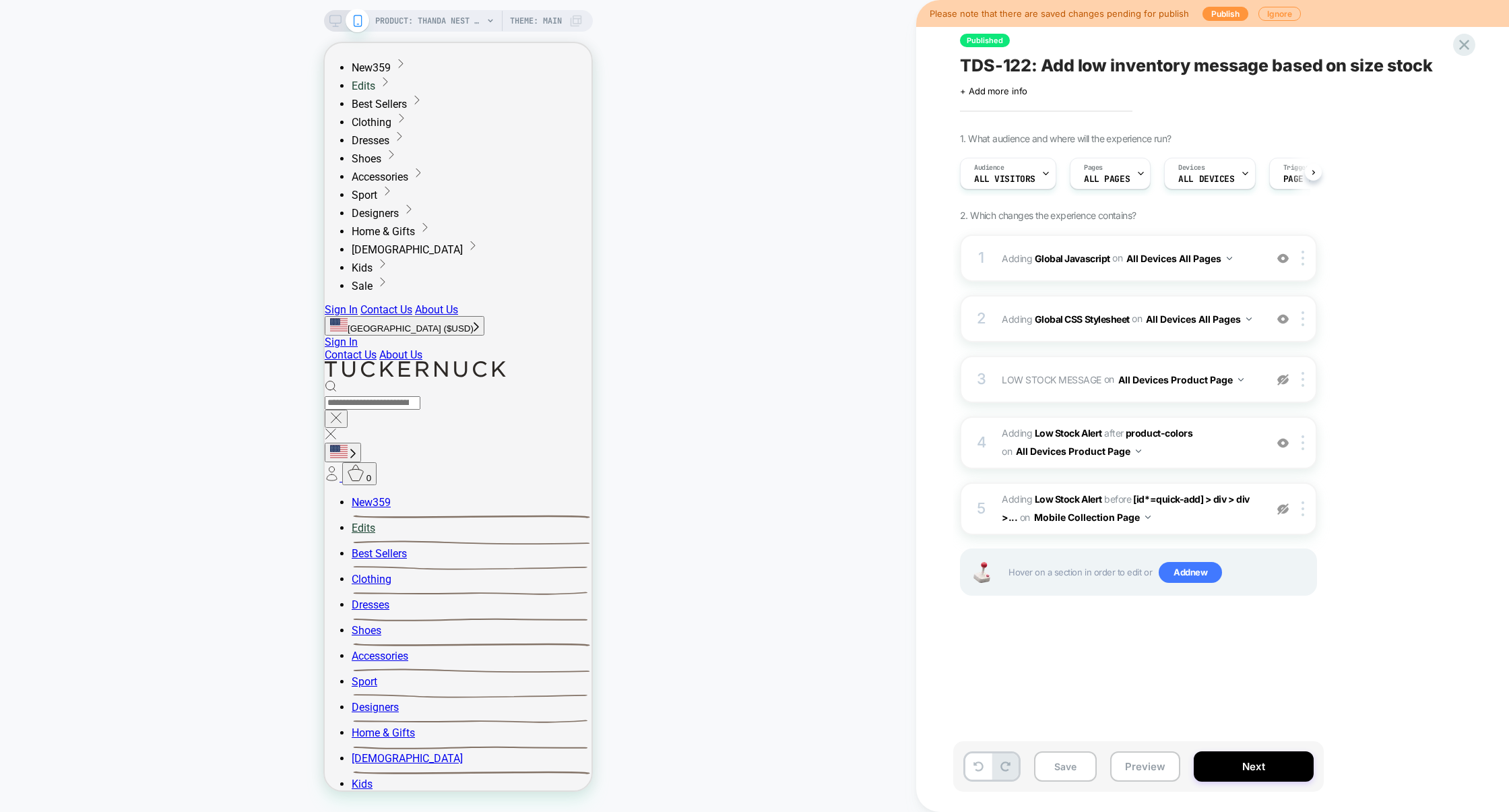
scroll to position [0, 1]
click at [1134, 758] on button "Preview" at bounding box center [1145, 766] width 70 height 30
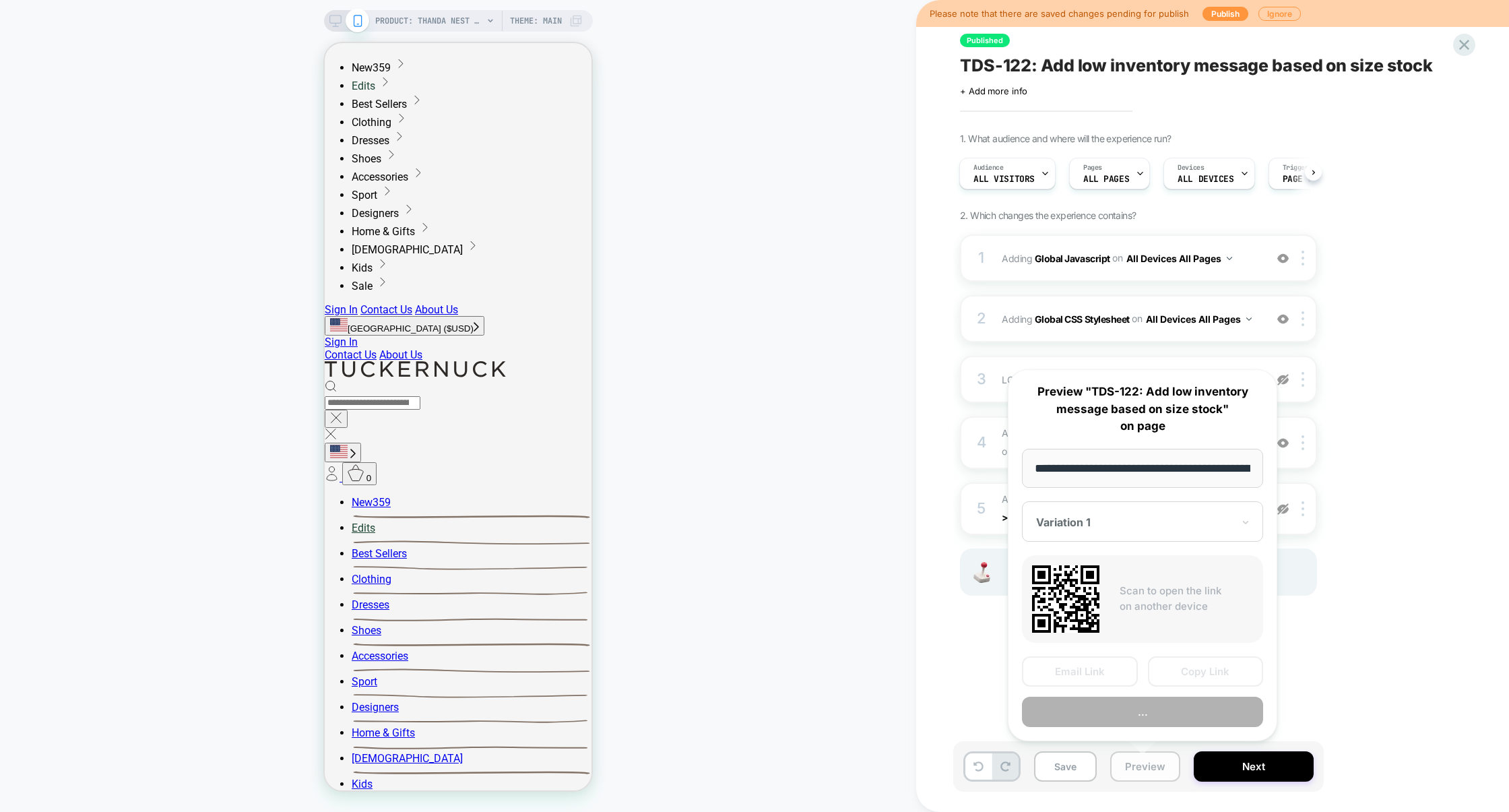
scroll to position [0, 197]
click at [1140, 719] on button "Preview" at bounding box center [1142, 711] width 241 height 30
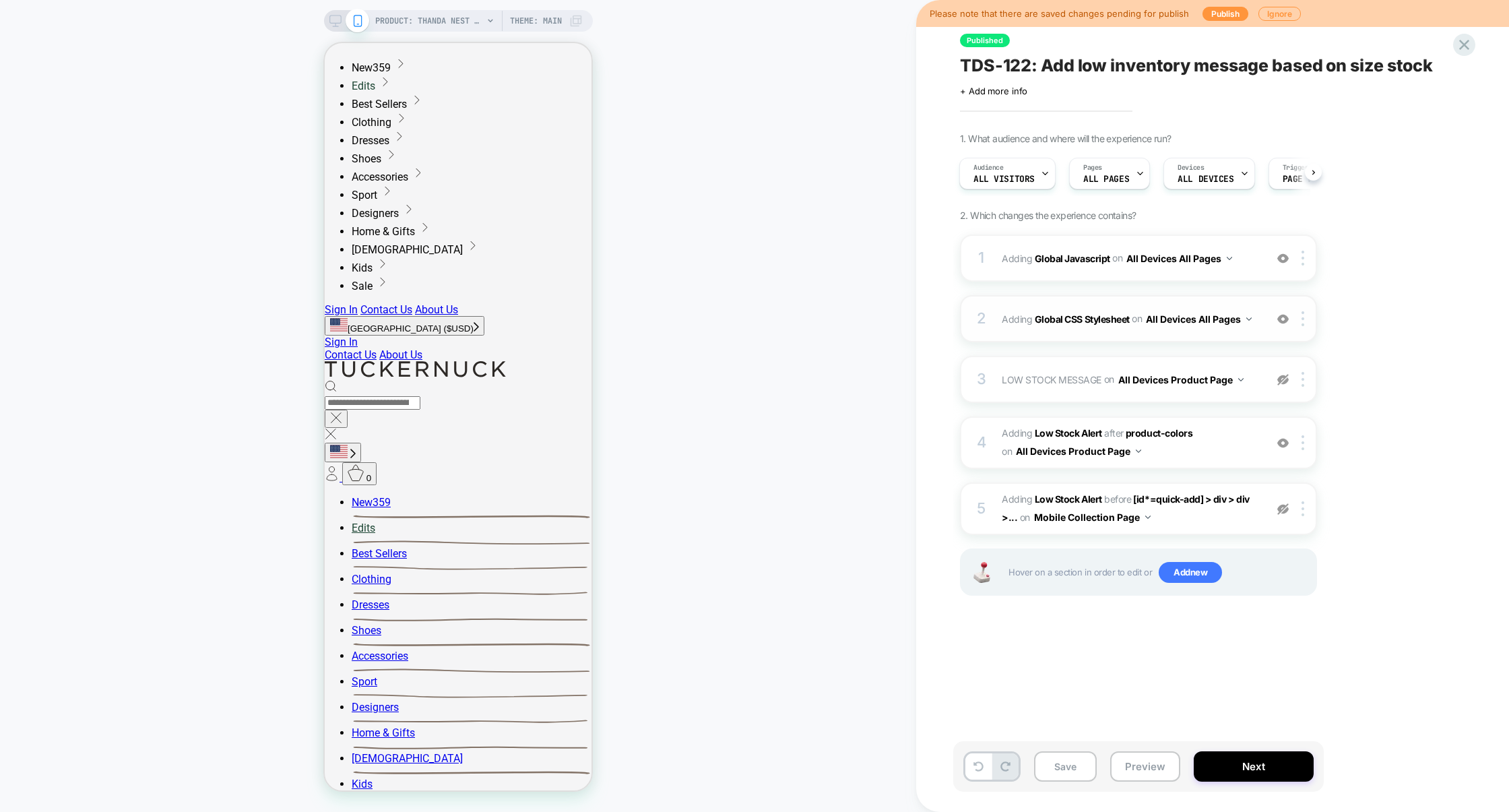
click at [1113, 342] on div "2 Adding Global CSS Stylesheet on All Devices All Pages Add Before Add After Ta…" at bounding box center [1138, 318] width 357 height 47
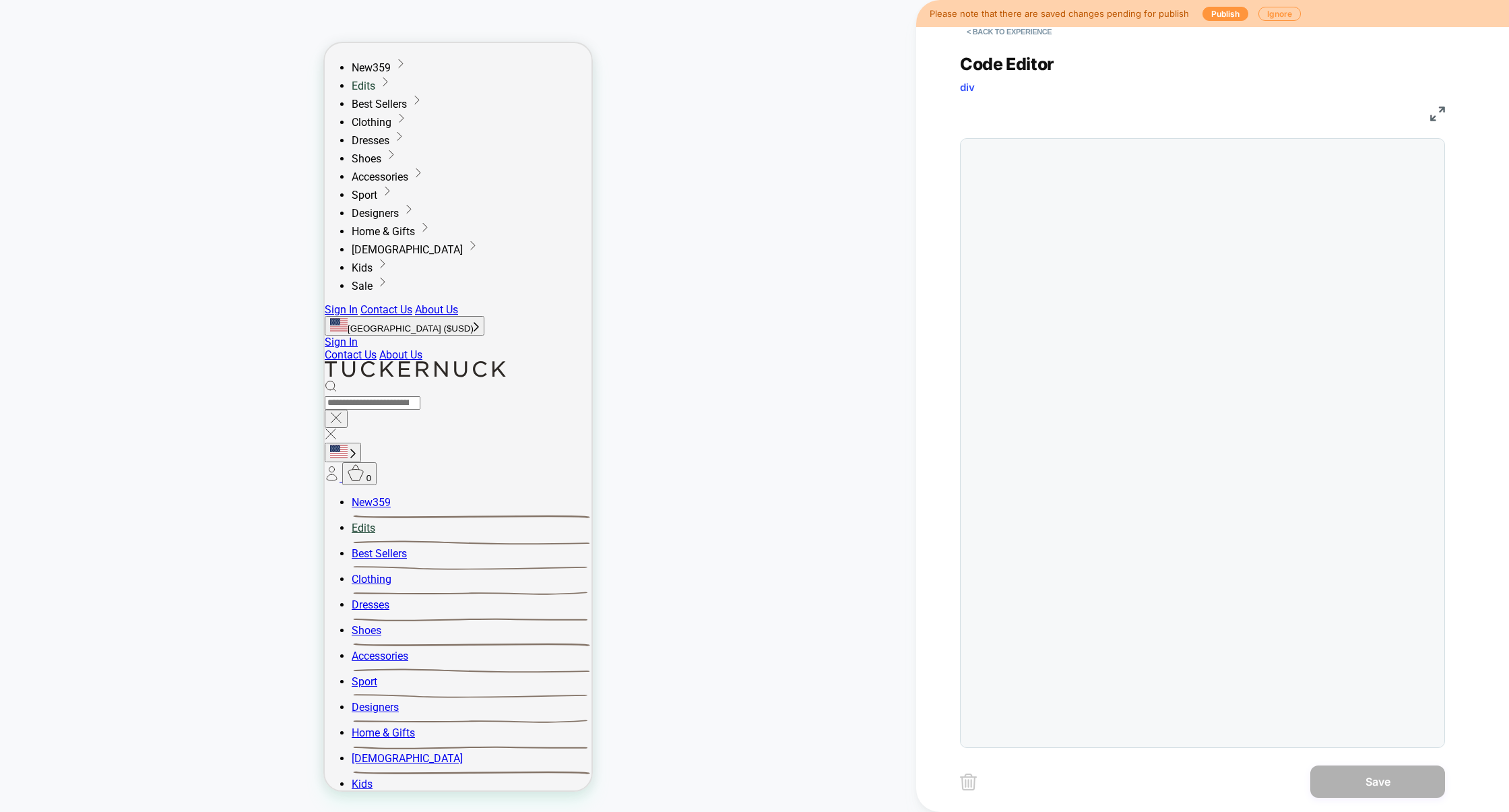
scroll to position [182, 0]
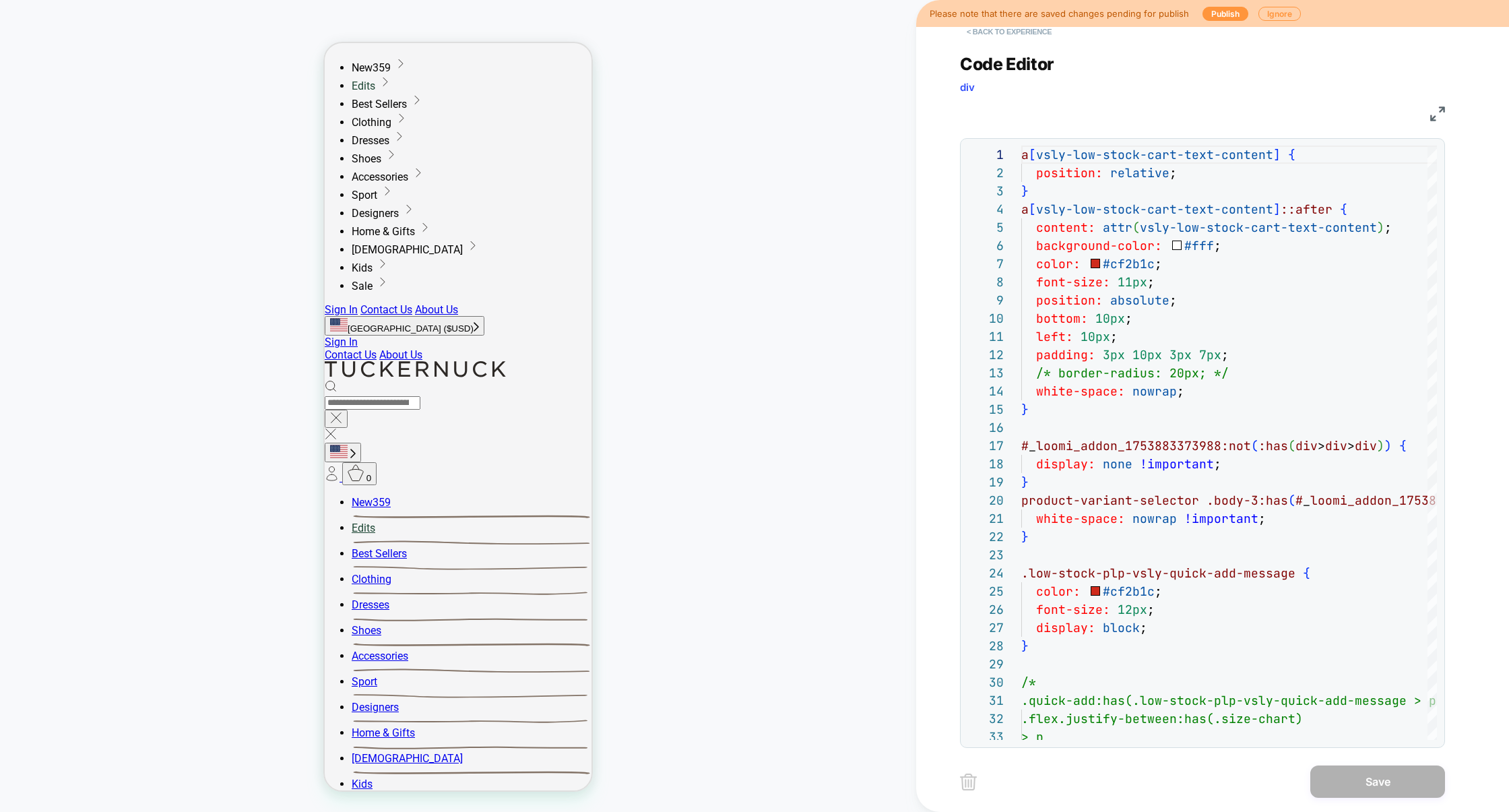
click at [1022, 31] on button "< Back to experience" at bounding box center [1009, 32] width 98 height 22
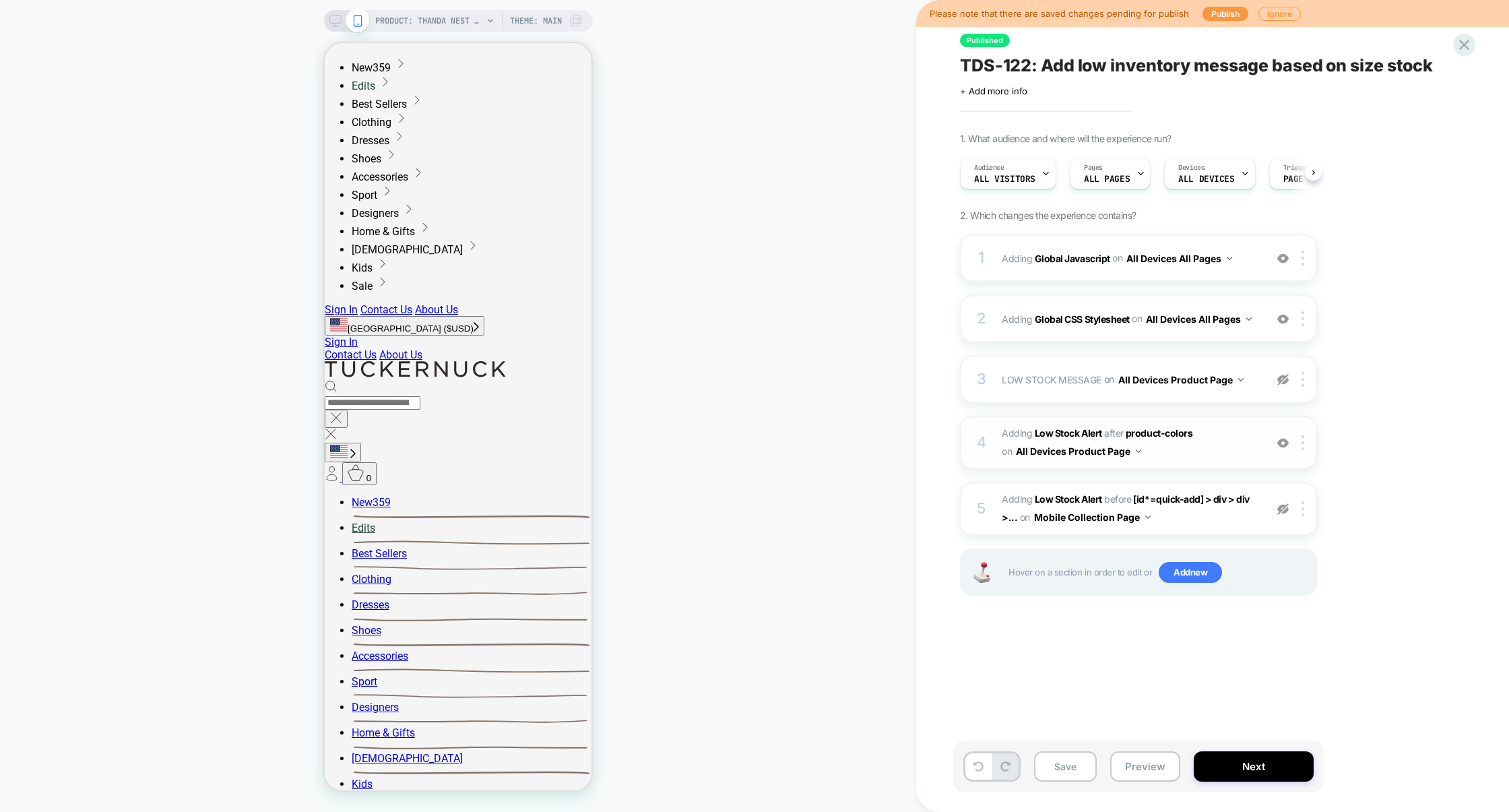
scroll to position [0, 1]
click at [1111, 299] on div "2 Adding Global CSS Stylesheet on All Devices All Pages Add Before Add After Ta…" at bounding box center [1138, 318] width 357 height 47
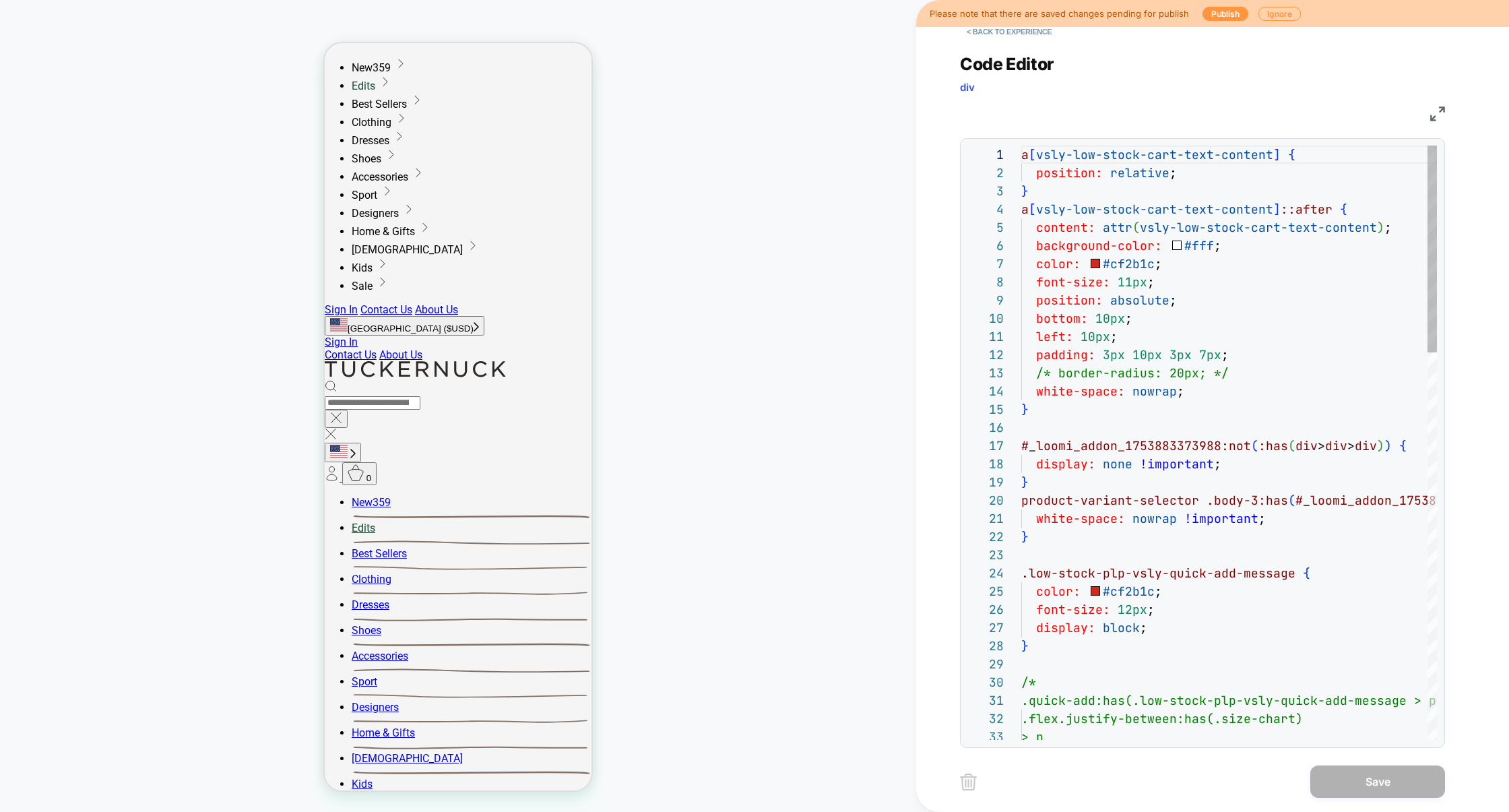
scroll to position [182, 0]
type textarea "**********"
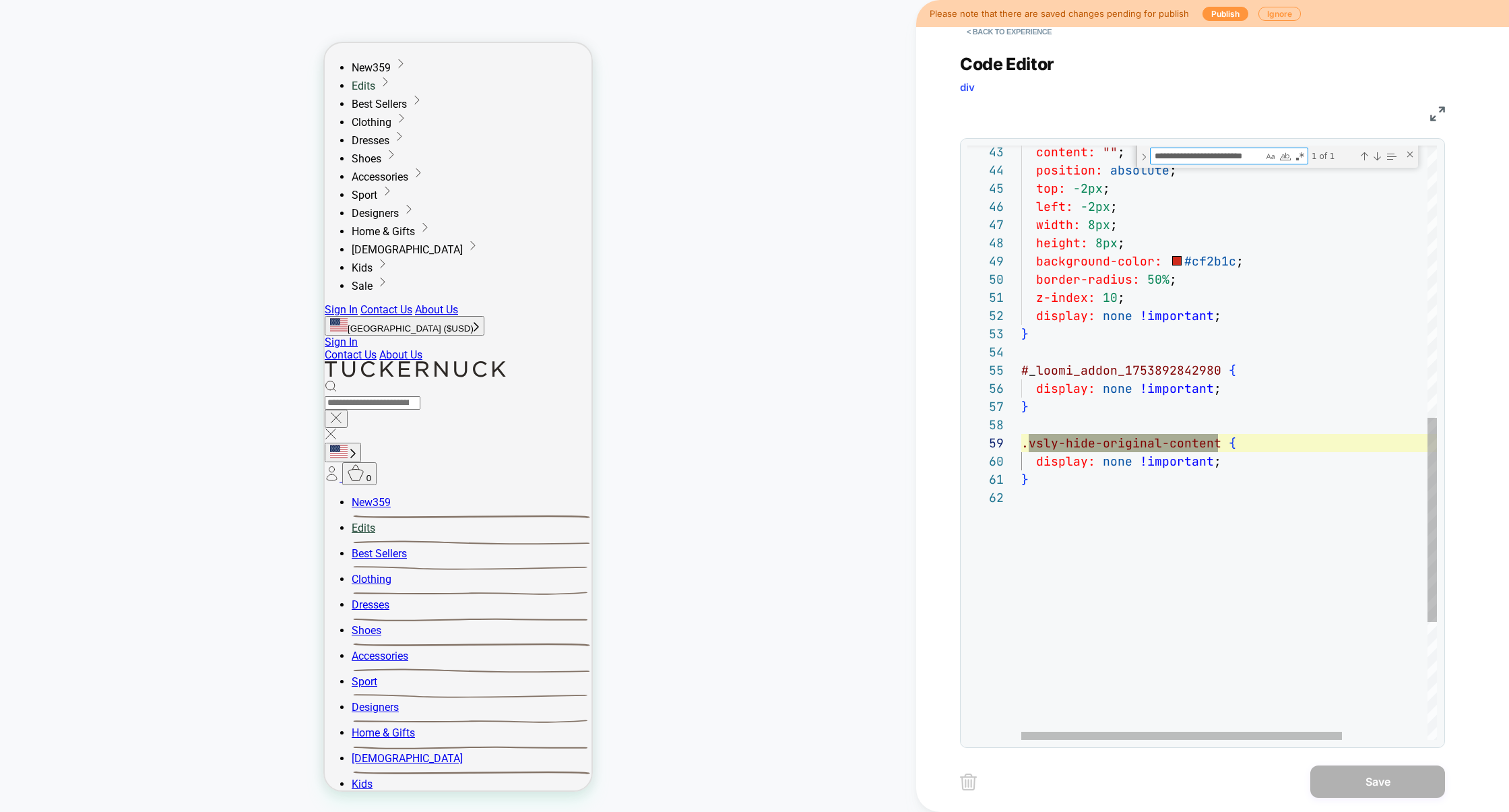
scroll to position [182, 197]
type textarea "**********"
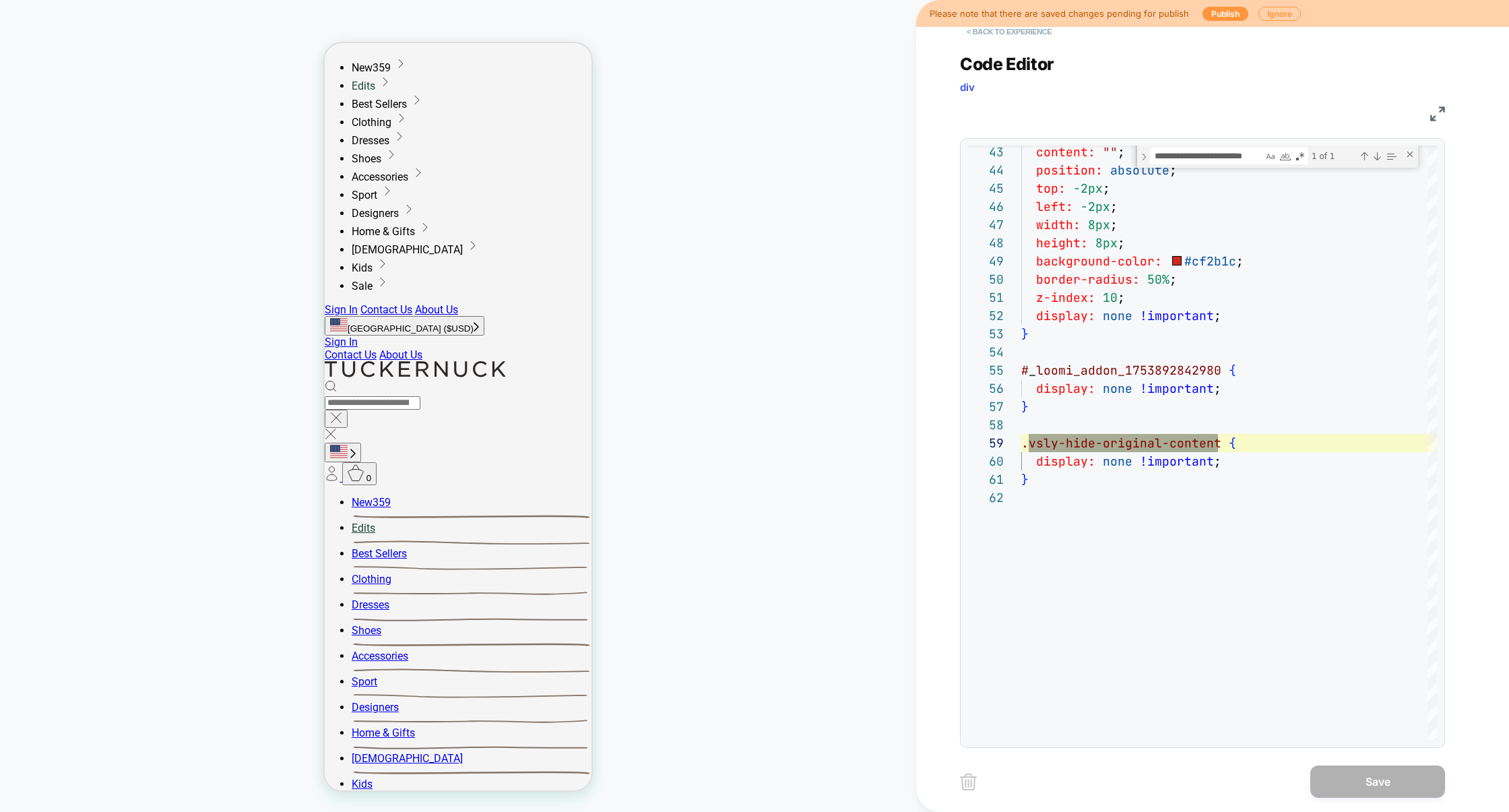
click at [1032, 36] on button "< Back to experience" at bounding box center [1009, 32] width 98 height 22
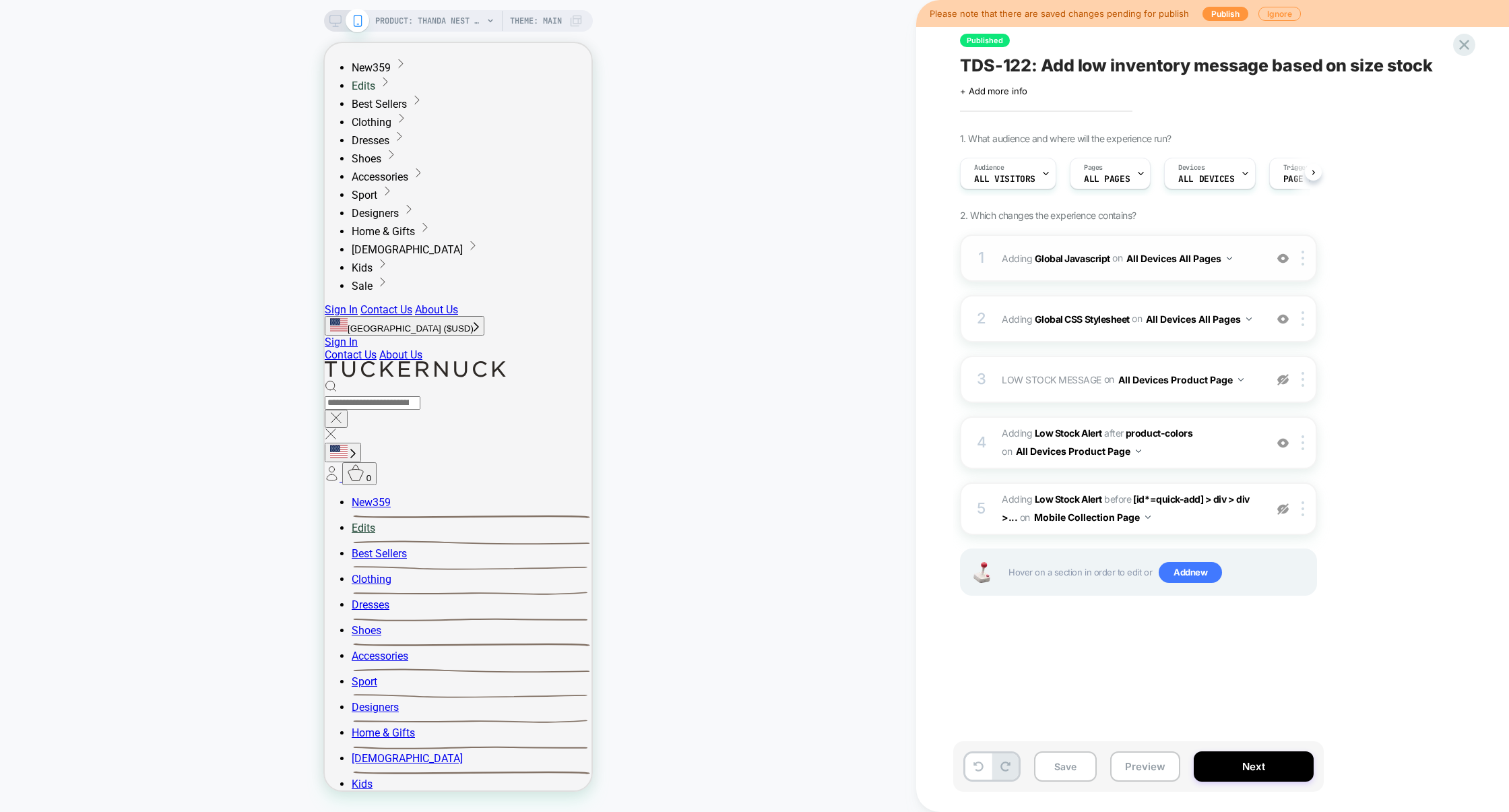
scroll to position [0, 1]
click at [1097, 275] on div "1 Adding Global Javascript on All Devices All Pages Add Before Add After Target…" at bounding box center [1138, 257] width 357 height 47
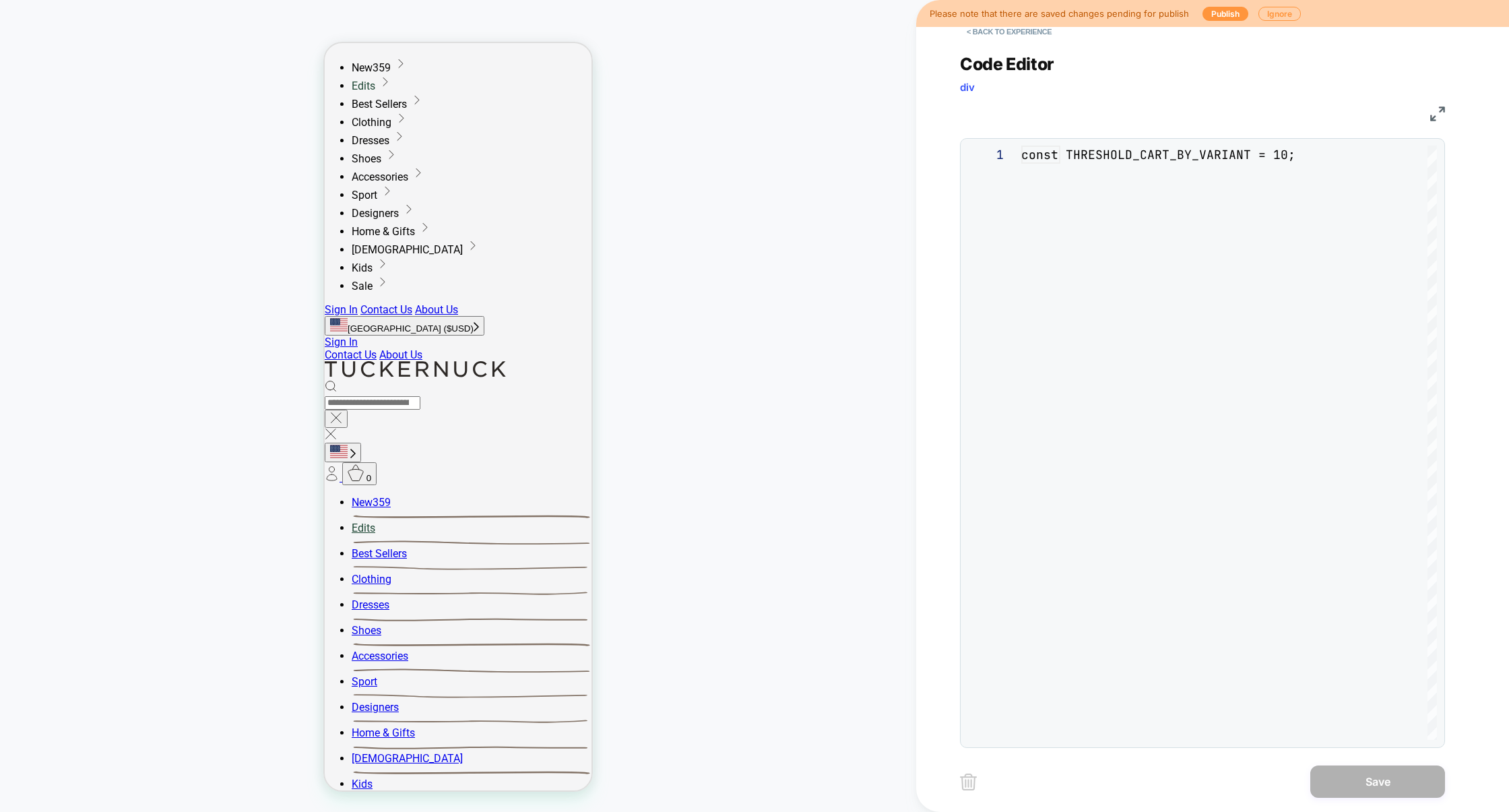
scroll to position [182, 0]
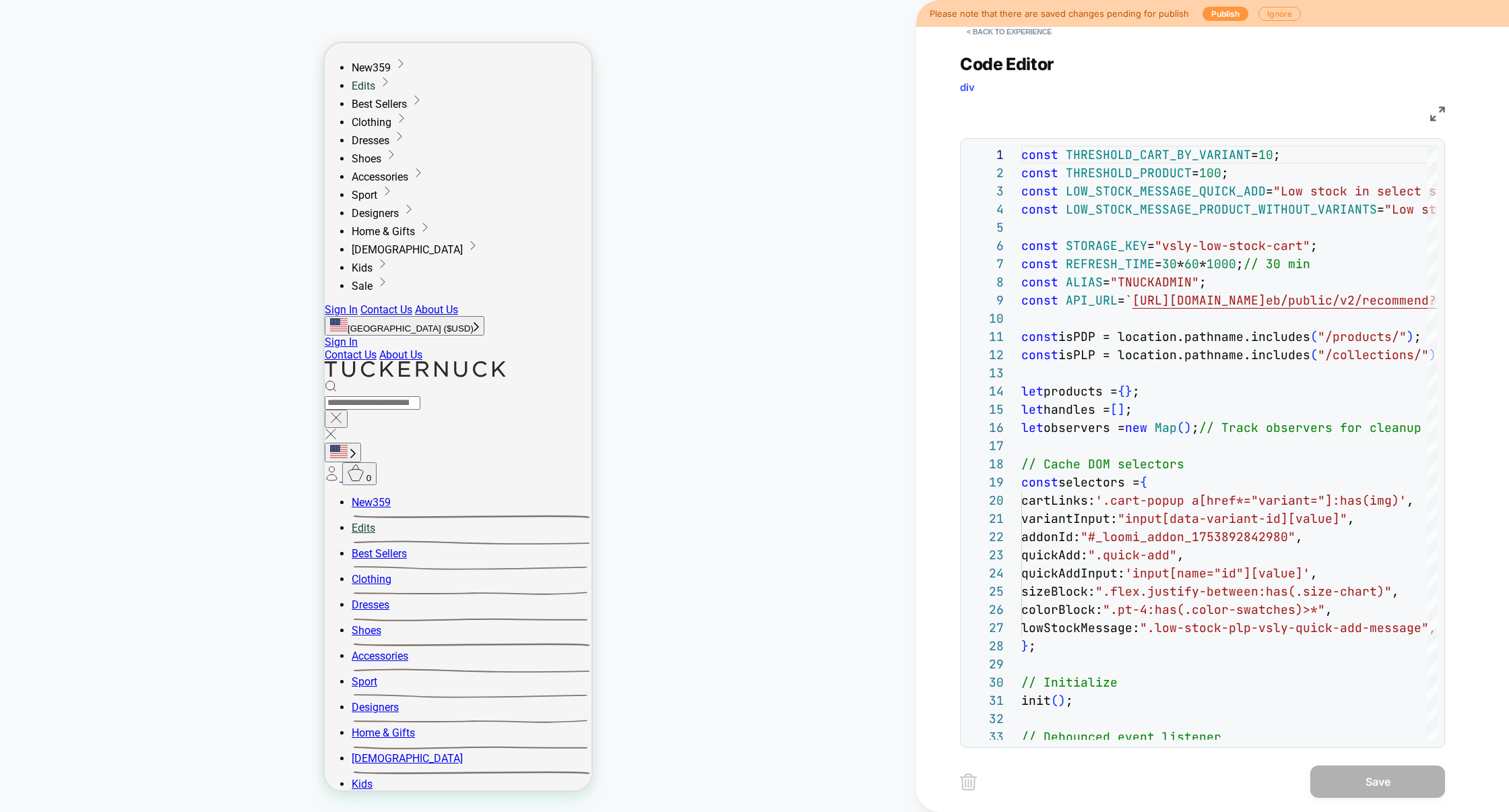
click at [1434, 111] on img at bounding box center [1437, 114] width 15 height 15
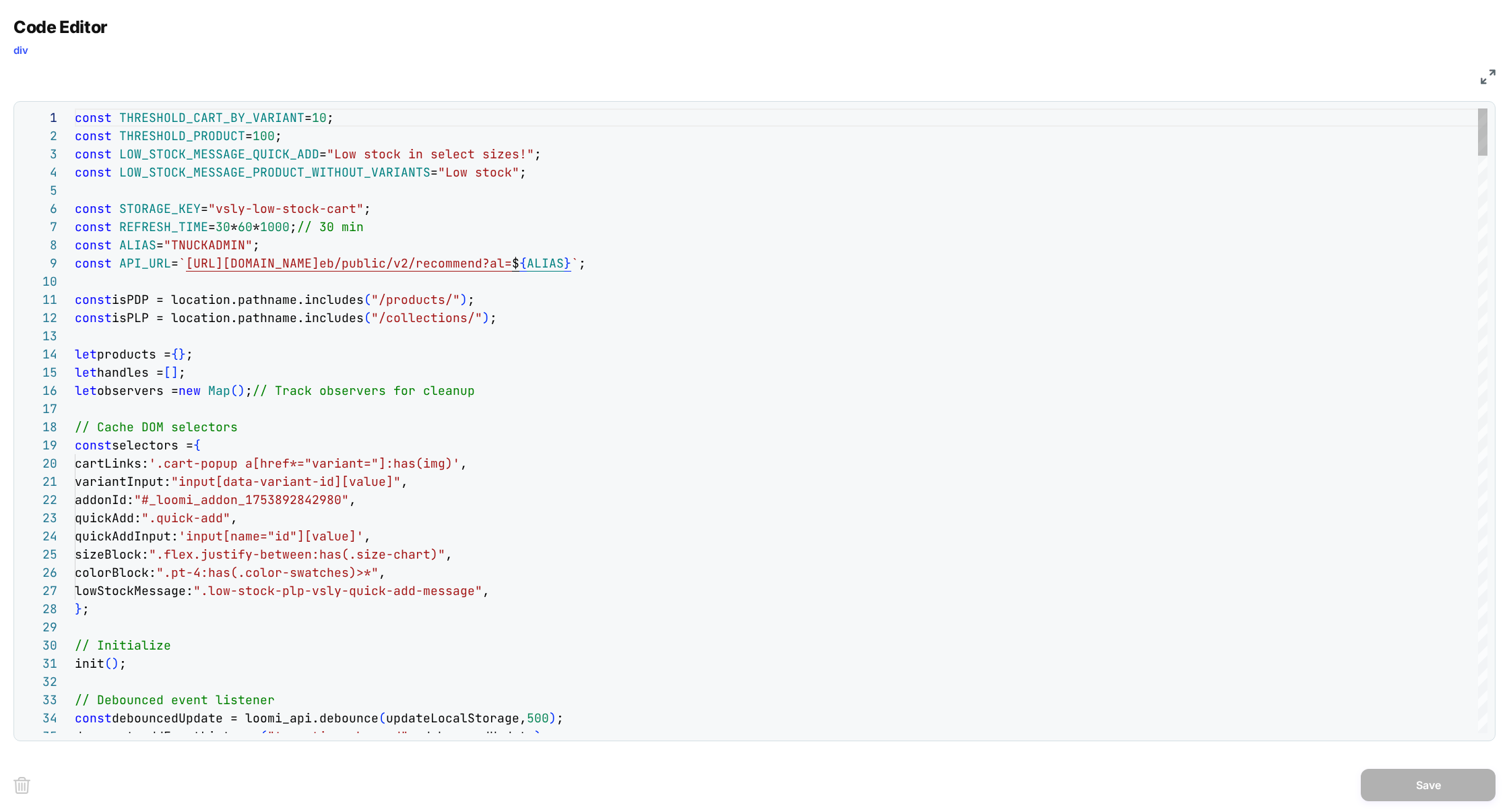
scroll to position [18, 421]
type textarea "**********"
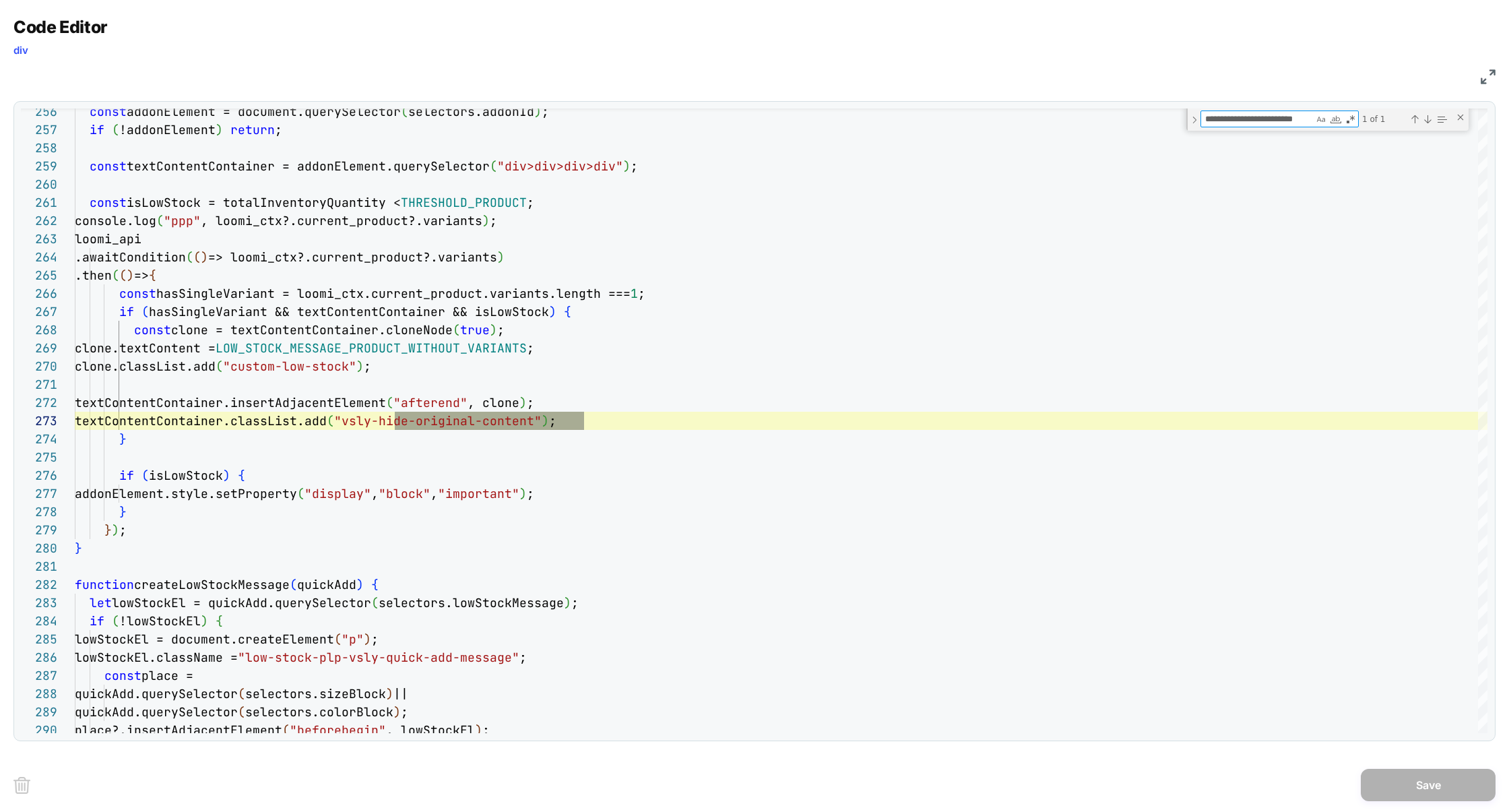
type textarea "**********"
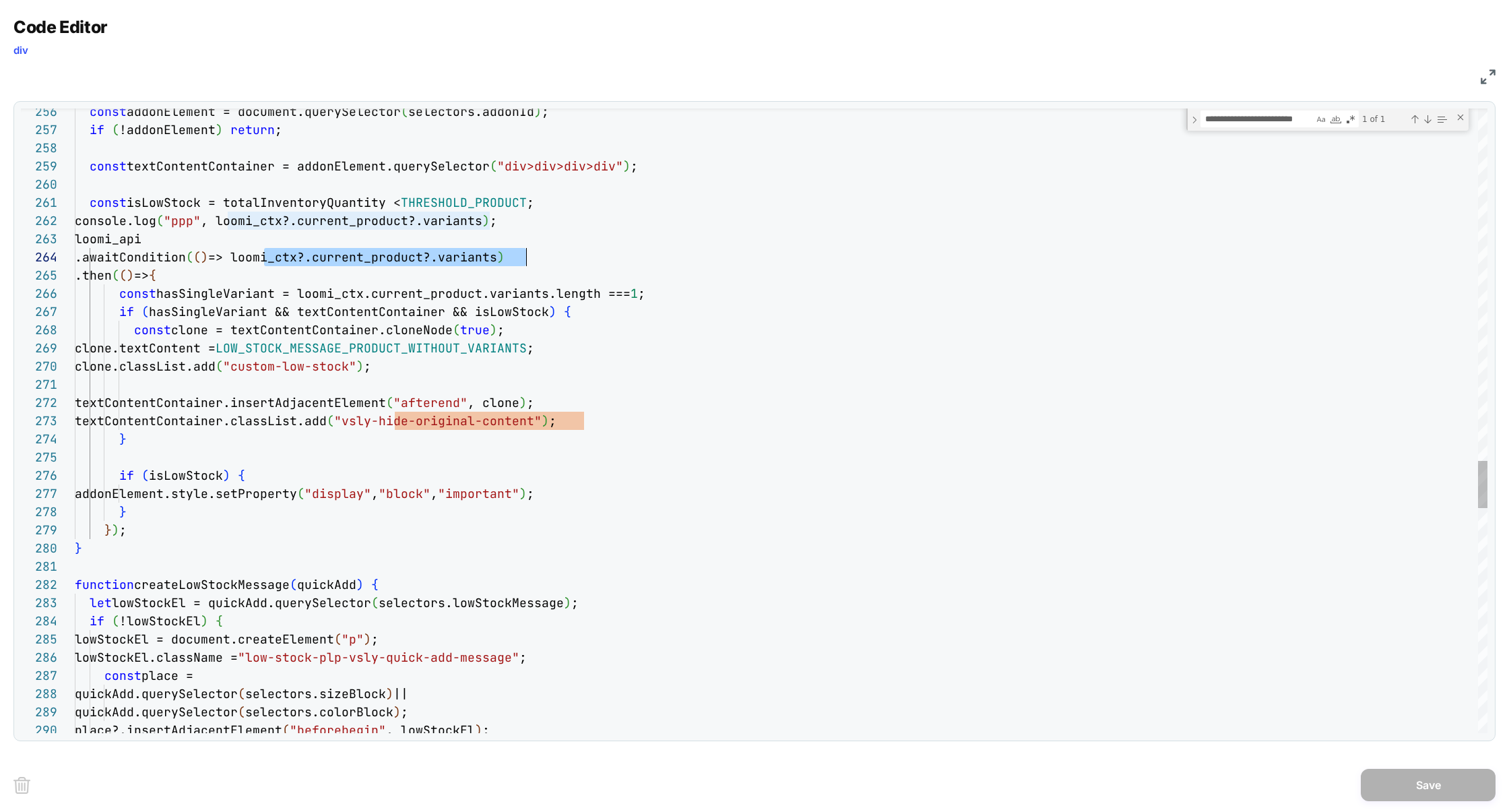
scroll to position [55, 452]
drag, startPoint x: 264, startPoint y: 255, endPoint x: 527, endPoint y: 262, distance: 263.1
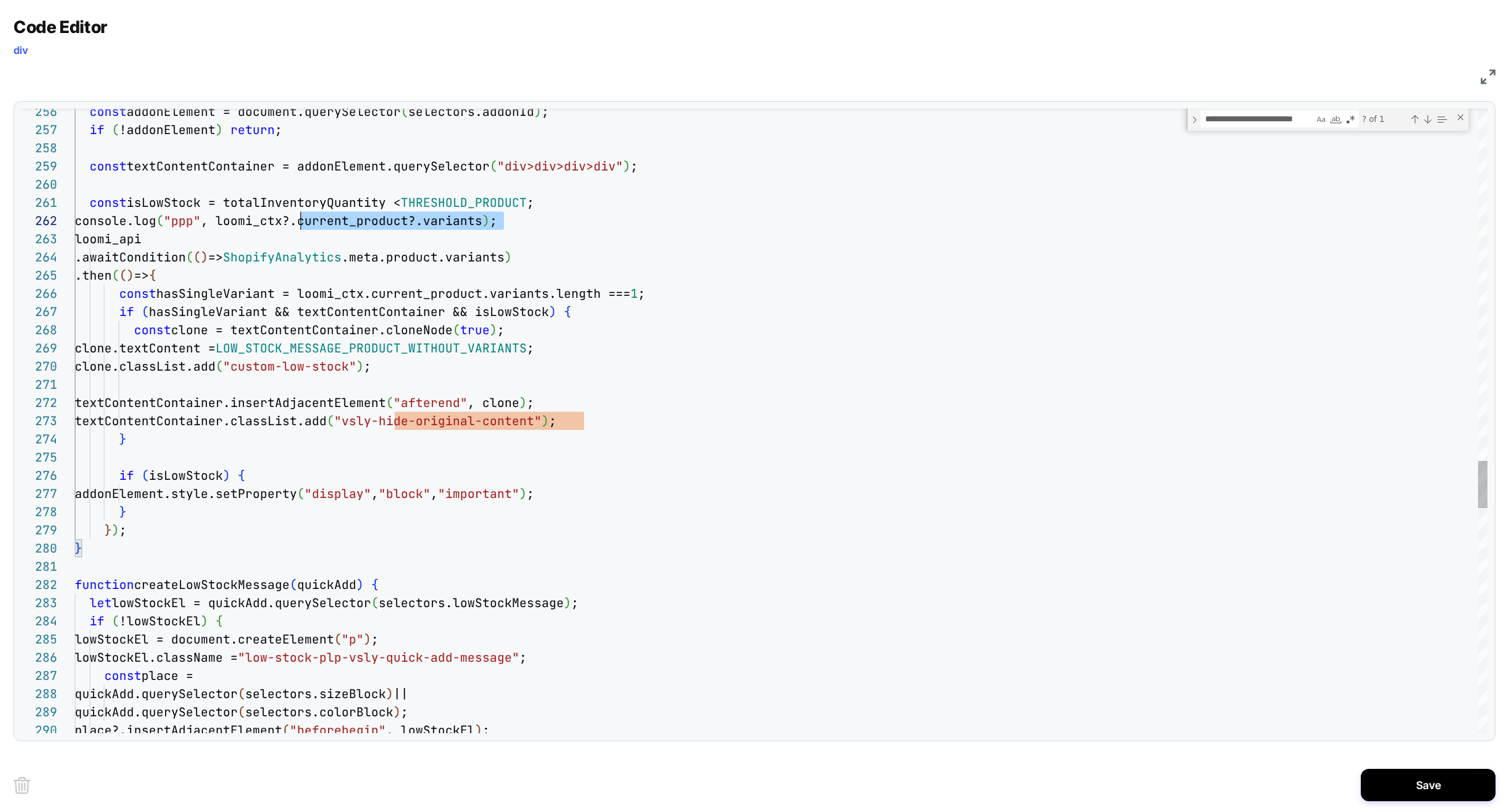
scroll to position [18, 0]
drag, startPoint x: 495, startPoint y: 221, endPoint x: 25, endPoint y: 228, distance: 470.1
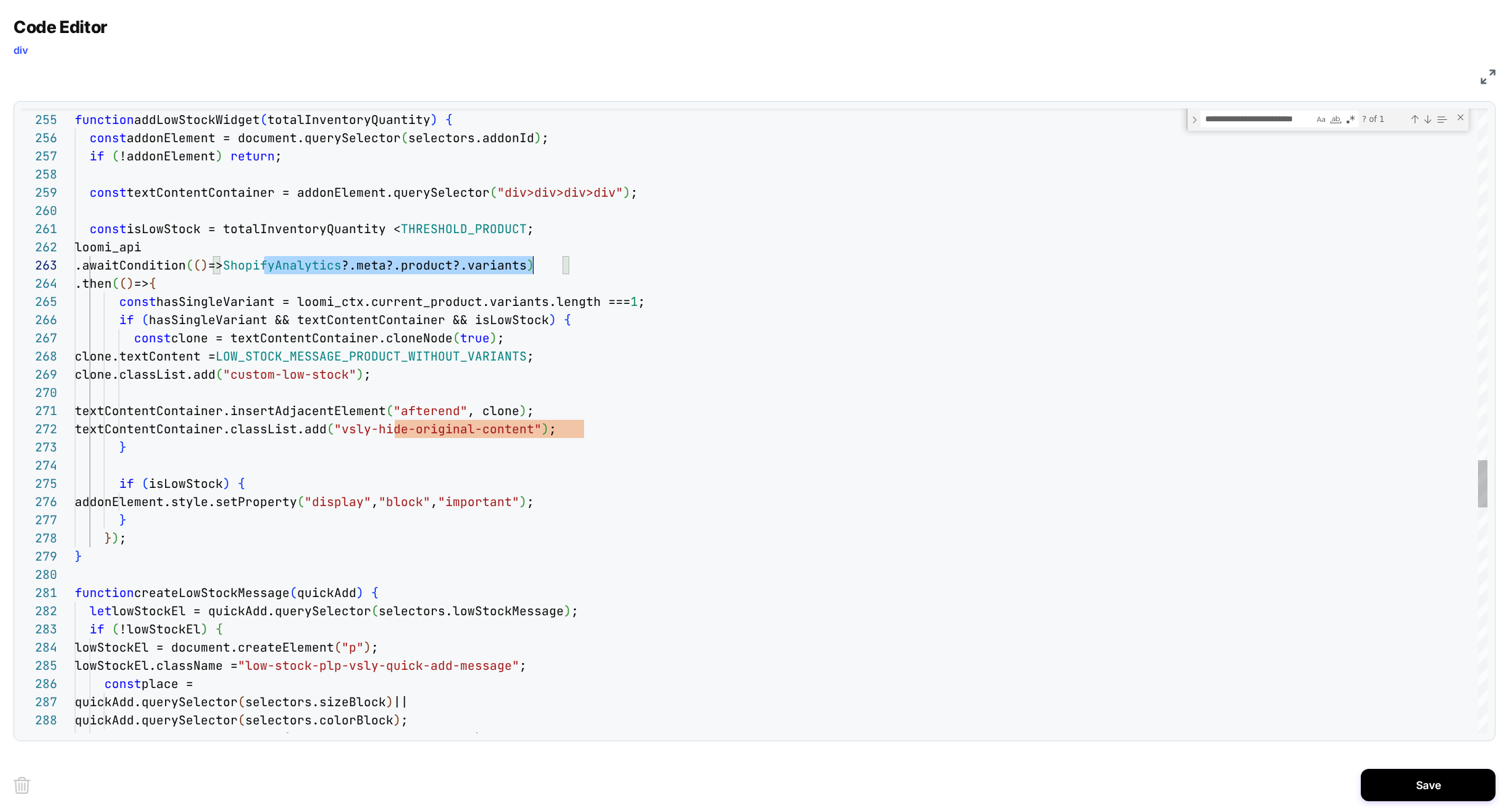
scroll to position [36, 488]
drag, startPoint x: 265, startPoint y: 267, endPoint x: 560, endPoint y: 269, distance: 295.0
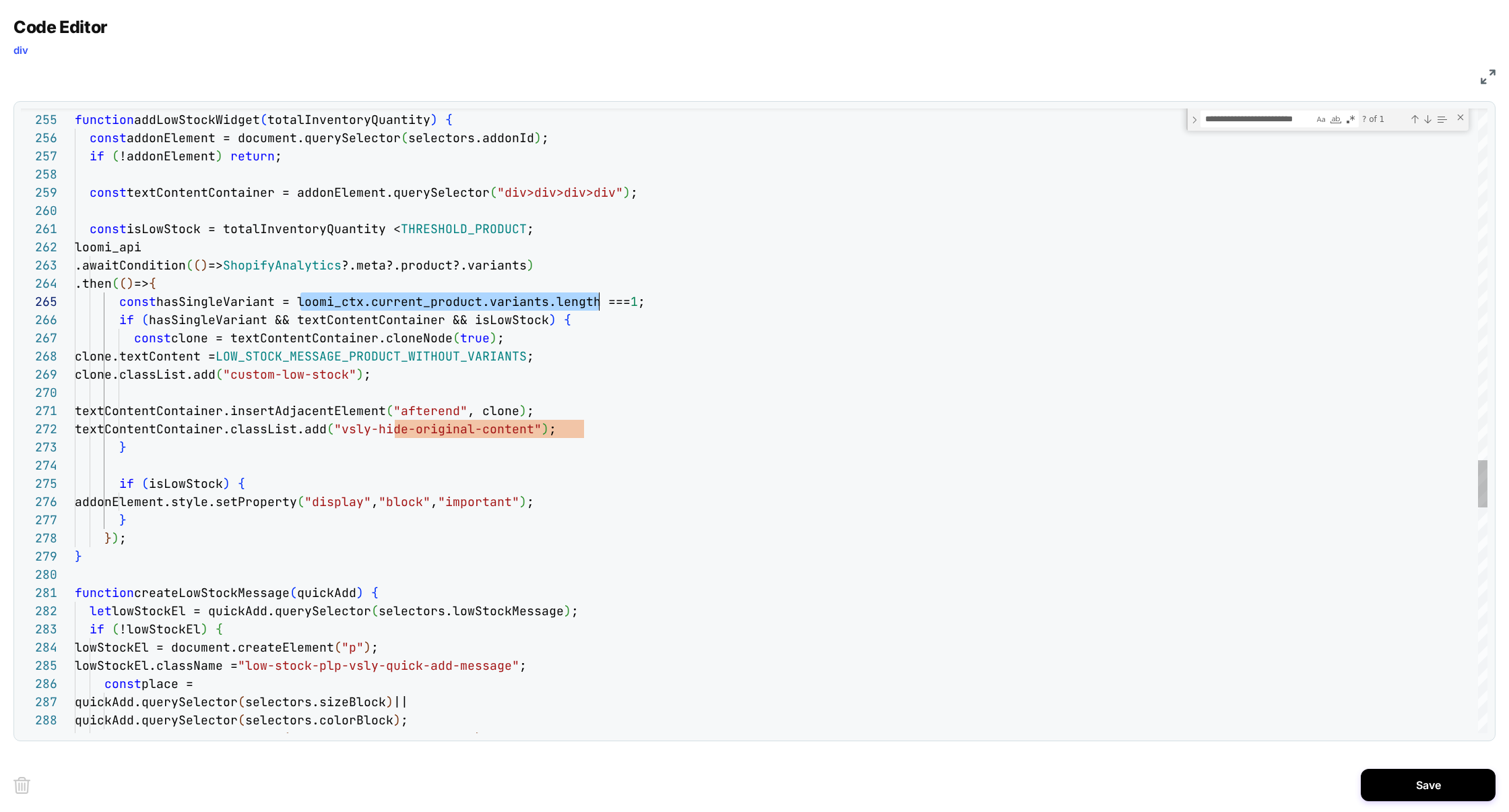
drag, startPoint x: 299, startPoint y: 302, endPoint x: 595, endPoint y: 307, distance: 296.0
drag, startPoint x: 426, startPoint y: 301, endPoint x: 558, endPoint y: 283, distance: 133.2
click at [426, 301] on span "?.meta?.product?.variants ===" at bounding box center [515, 302] width 215 height 15
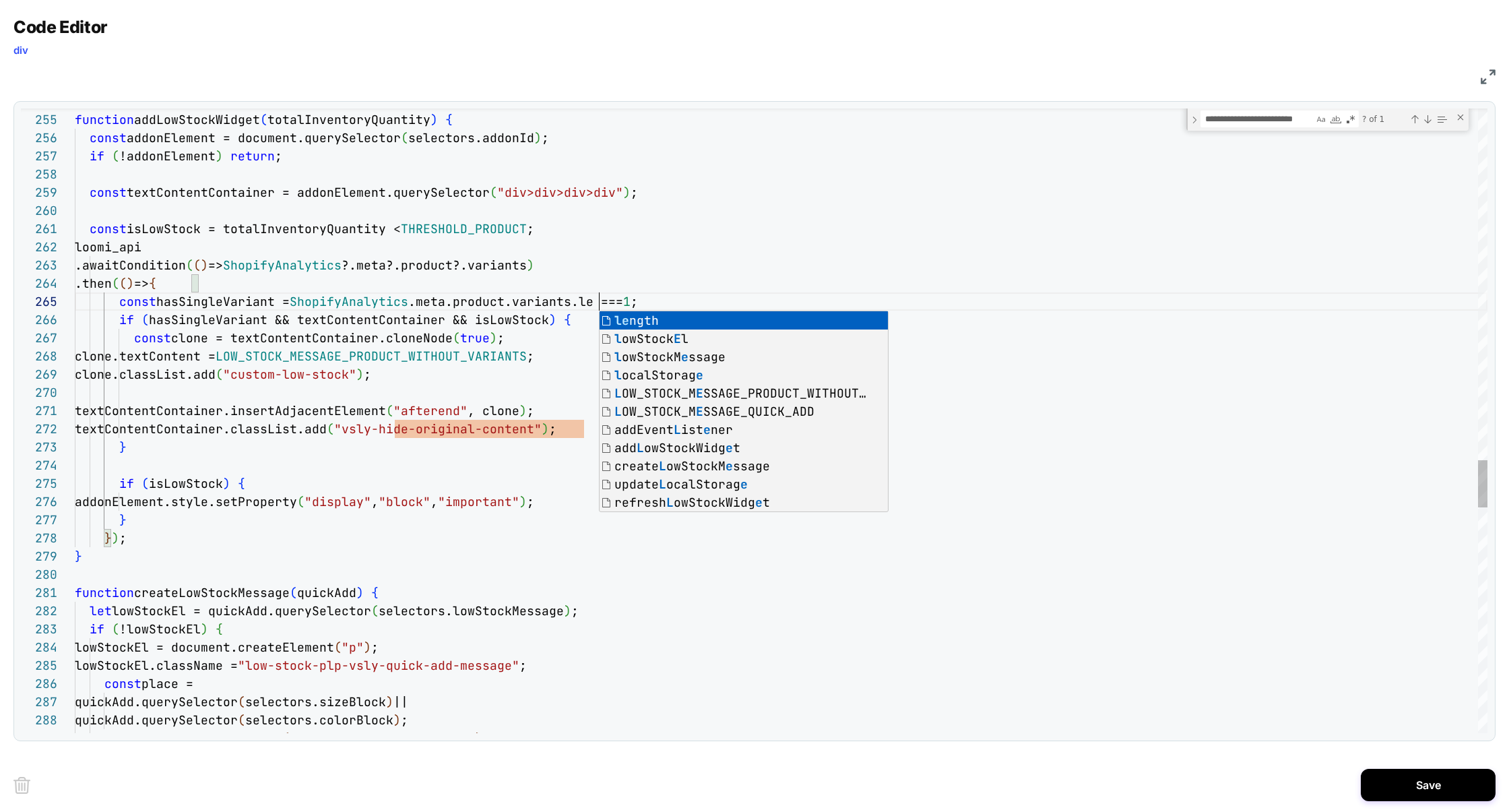
scroll to position [73, 553]
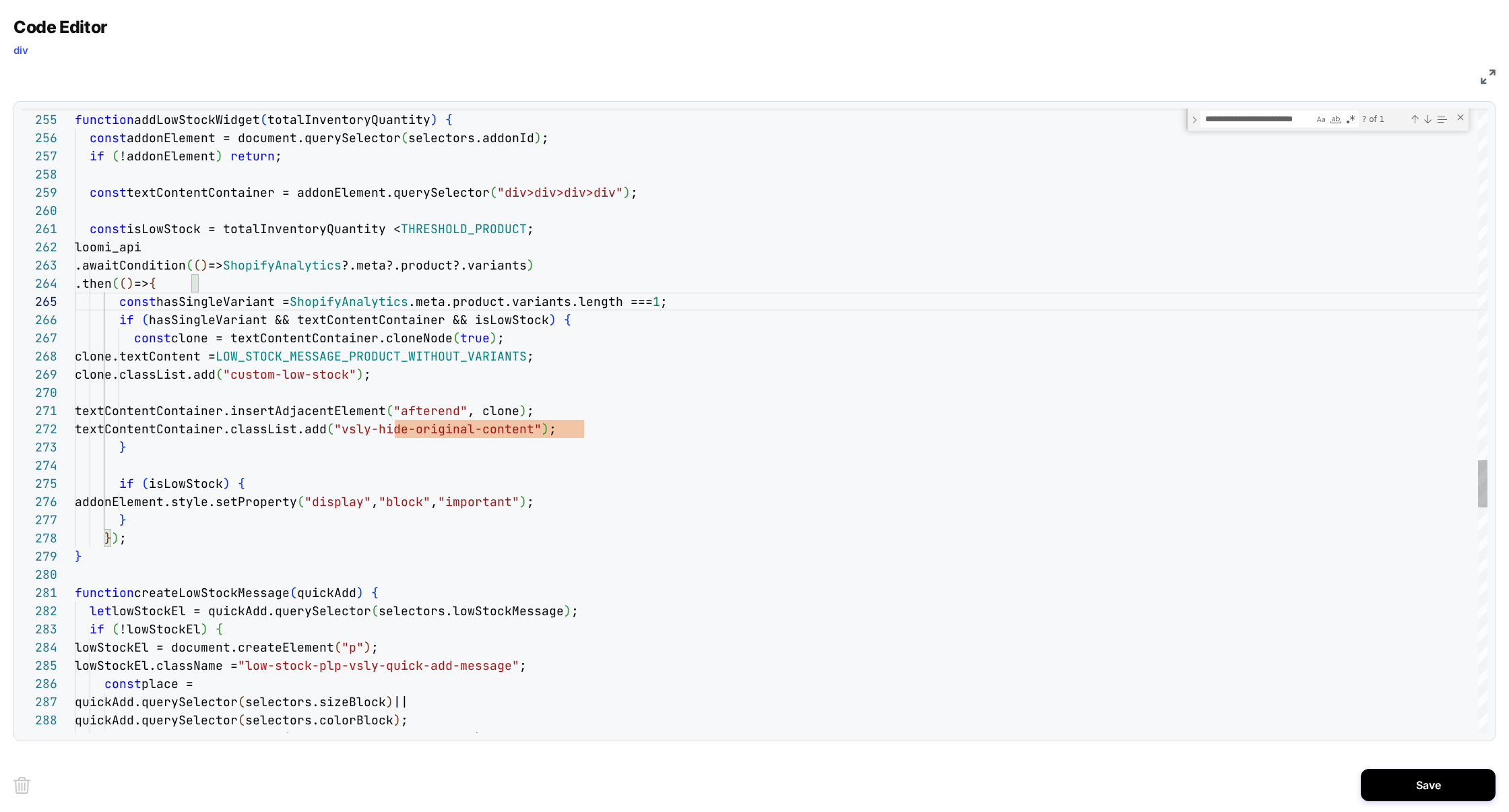
type textarea "**********"
click at [1421, 788] on button "Save" at bounding box center [1428, 785] width 135 height 32
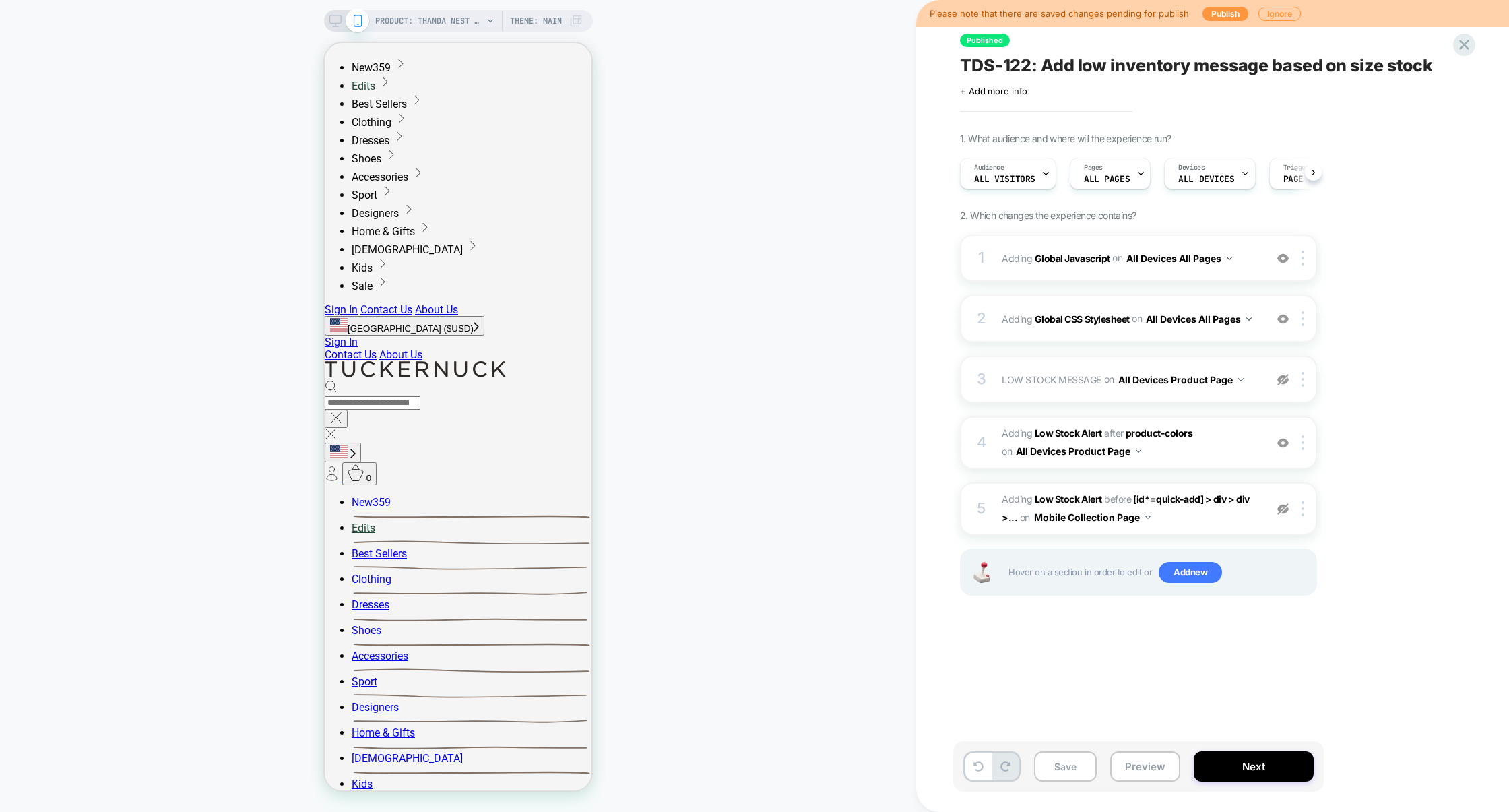
scroll to position [0, 1]
click at [1134, 769] on button "Preview" at bounding box center [1145, 766] width 70 height 30
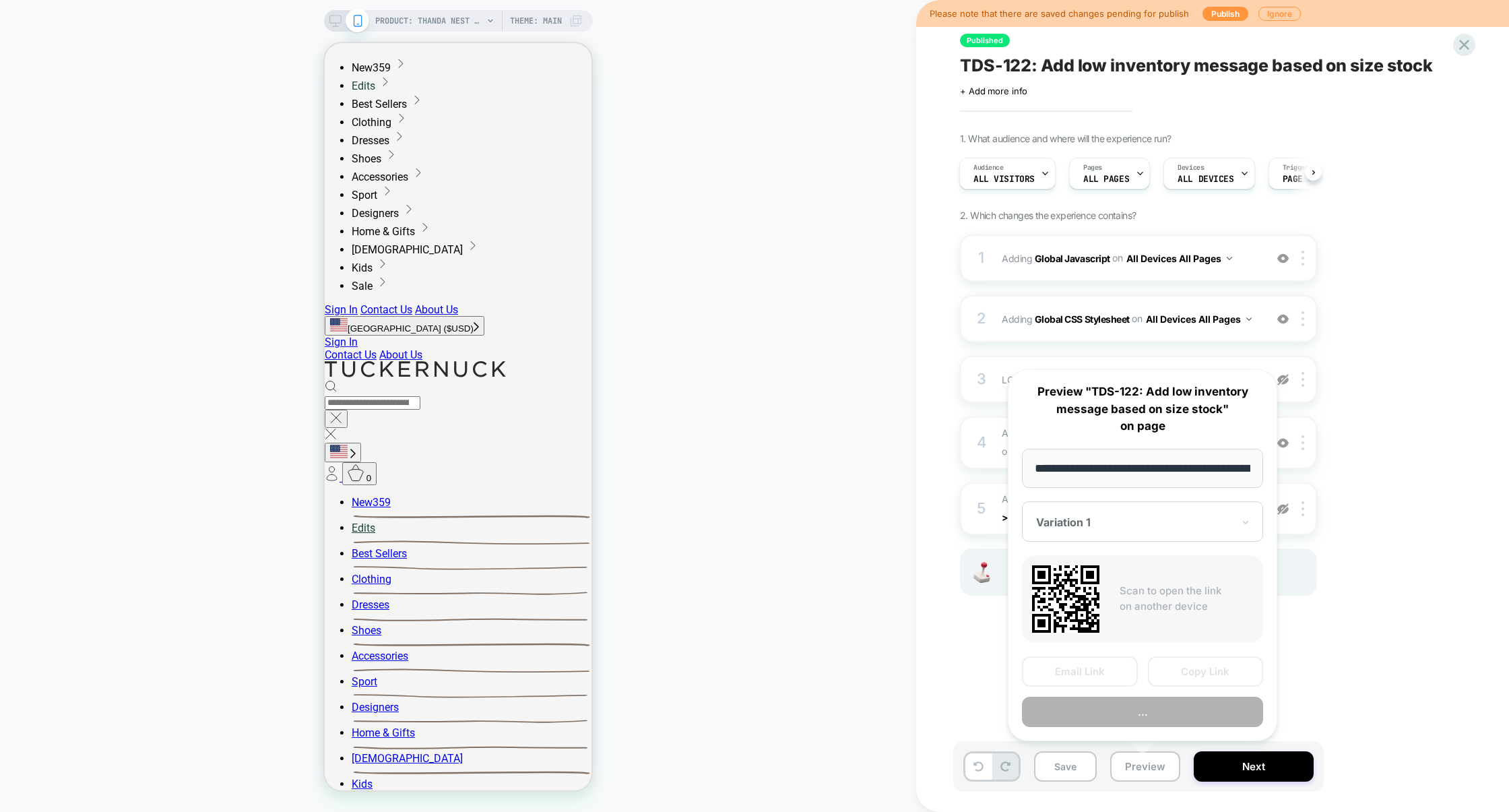
scroll to position [0, 197]
click at [1140, 723] on button "Preview" at bounding box center [1142, 711] width 241 height 30
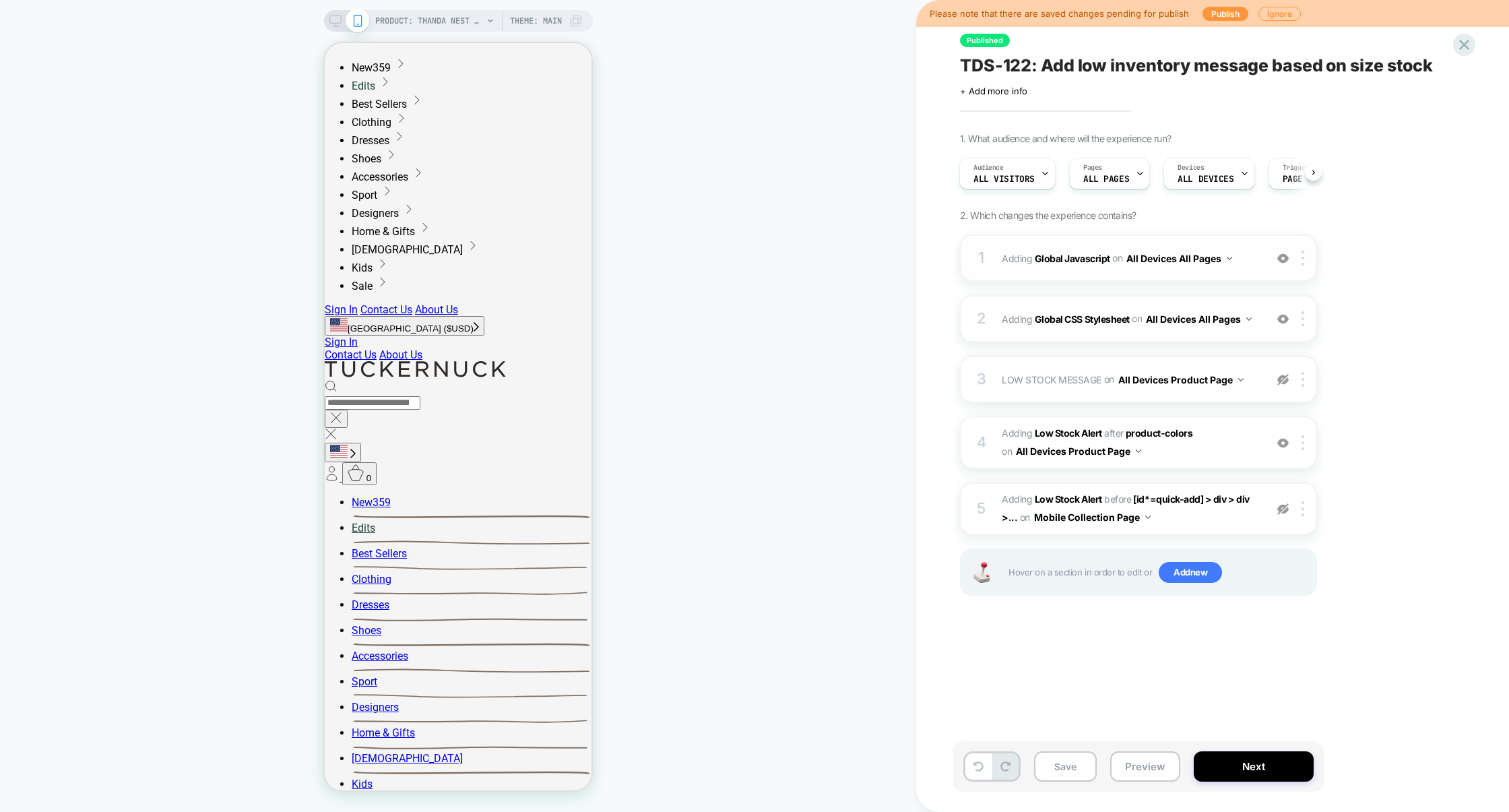
click at [1107, 278] on div "1 Adding Global Javascript on All Devices All Pages Add Before Add After Target…" at bounding box center [1138, 257] width 357 height 47
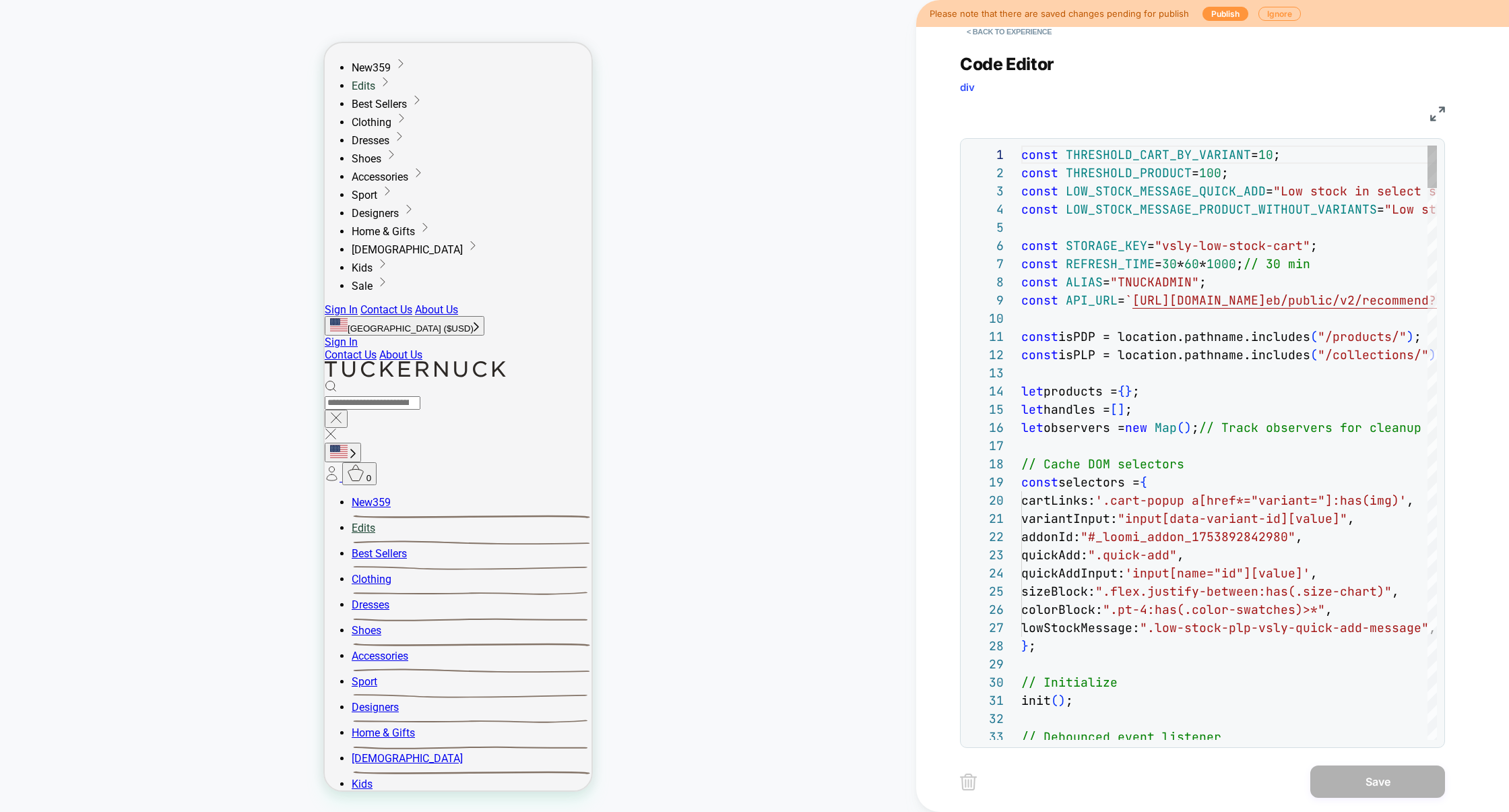
scroll to position [182, 0]
click at [1436, 115] on img at bounding box center [1437, 114] width 15 height 15
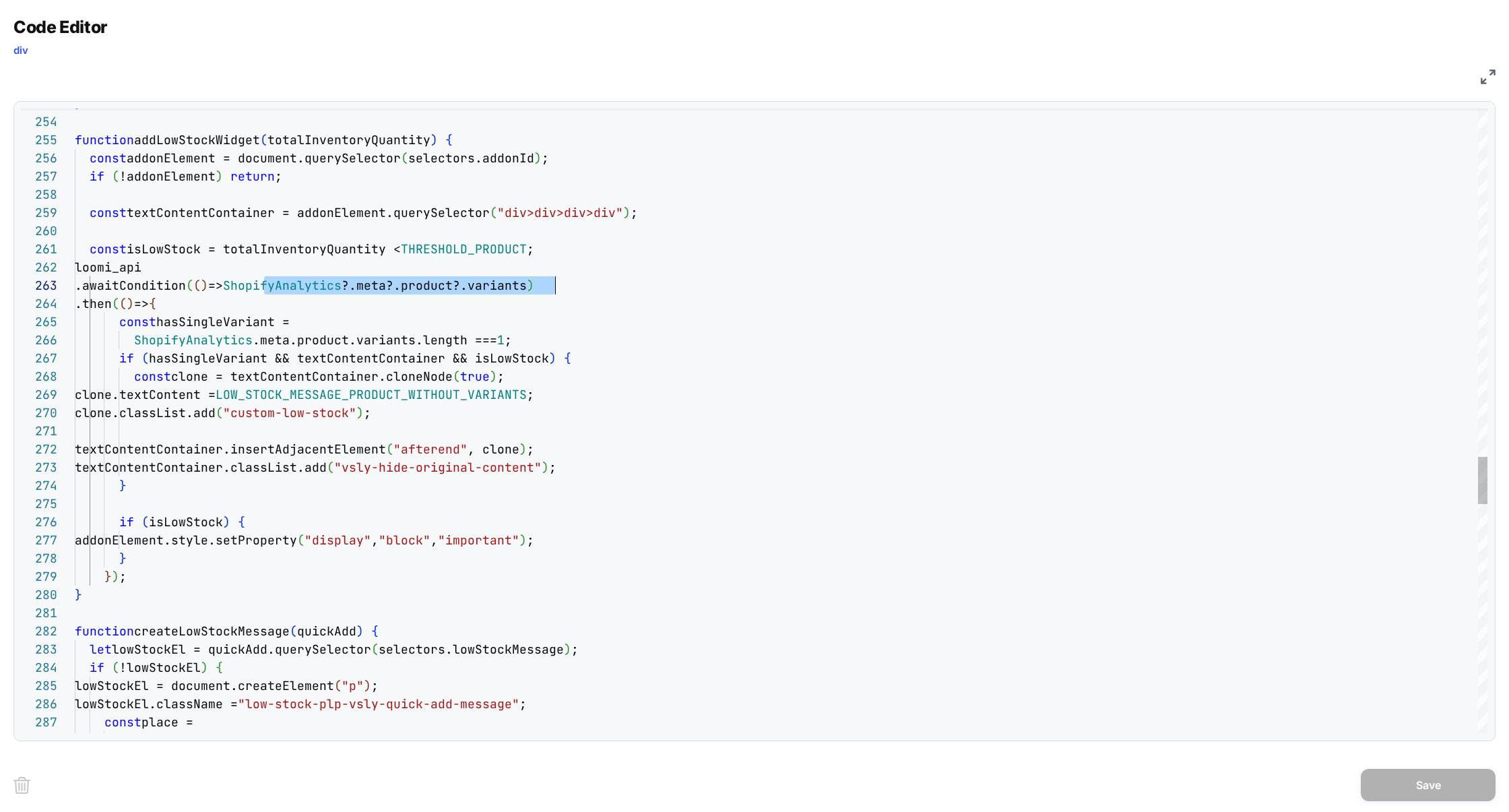
scroll to position [36, 488]
drag, startPoint x: 266, startPoint y: 286, endPoint x: 561, endPoint y: 285, distance: 295.0
click at [534, 285] on span ".awaitCondition ( ( ) => ShopifyAnalytics ?.meta?.product?.variants )" at bounding box center [304, 285] width 459 height 15
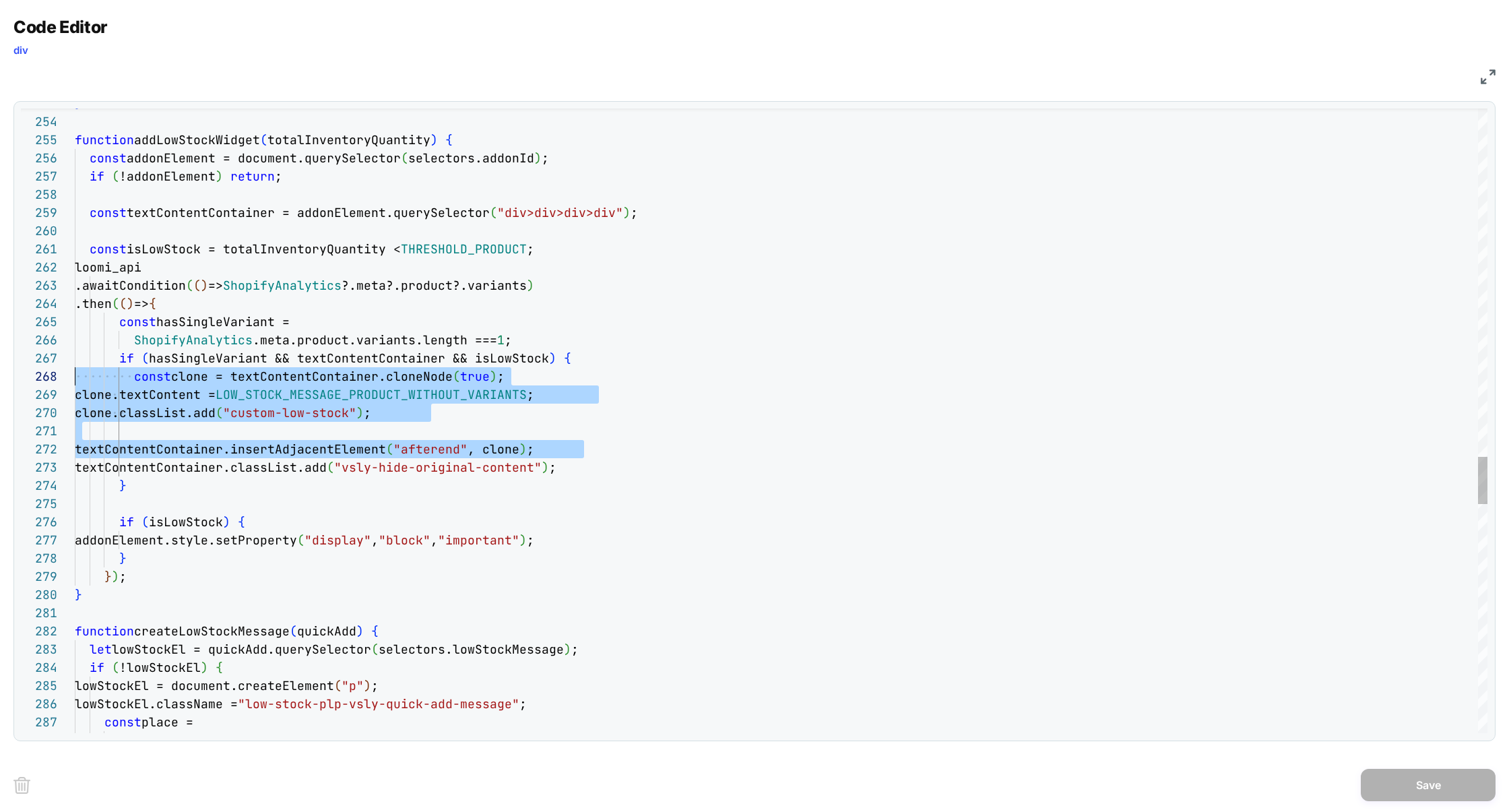
scroll to position [128, 0]
drag, startPoint x: 600, startPoint y: 454, endPoint x: 40, endPoint y: 381, distance: 564.7
click at [40, 381] on div "259 260 261 262 263 264 265 266 267 268 269 270 271 272 273 274 275 276 277 278…" at bounding box center [754, 421] width 1466 height 625
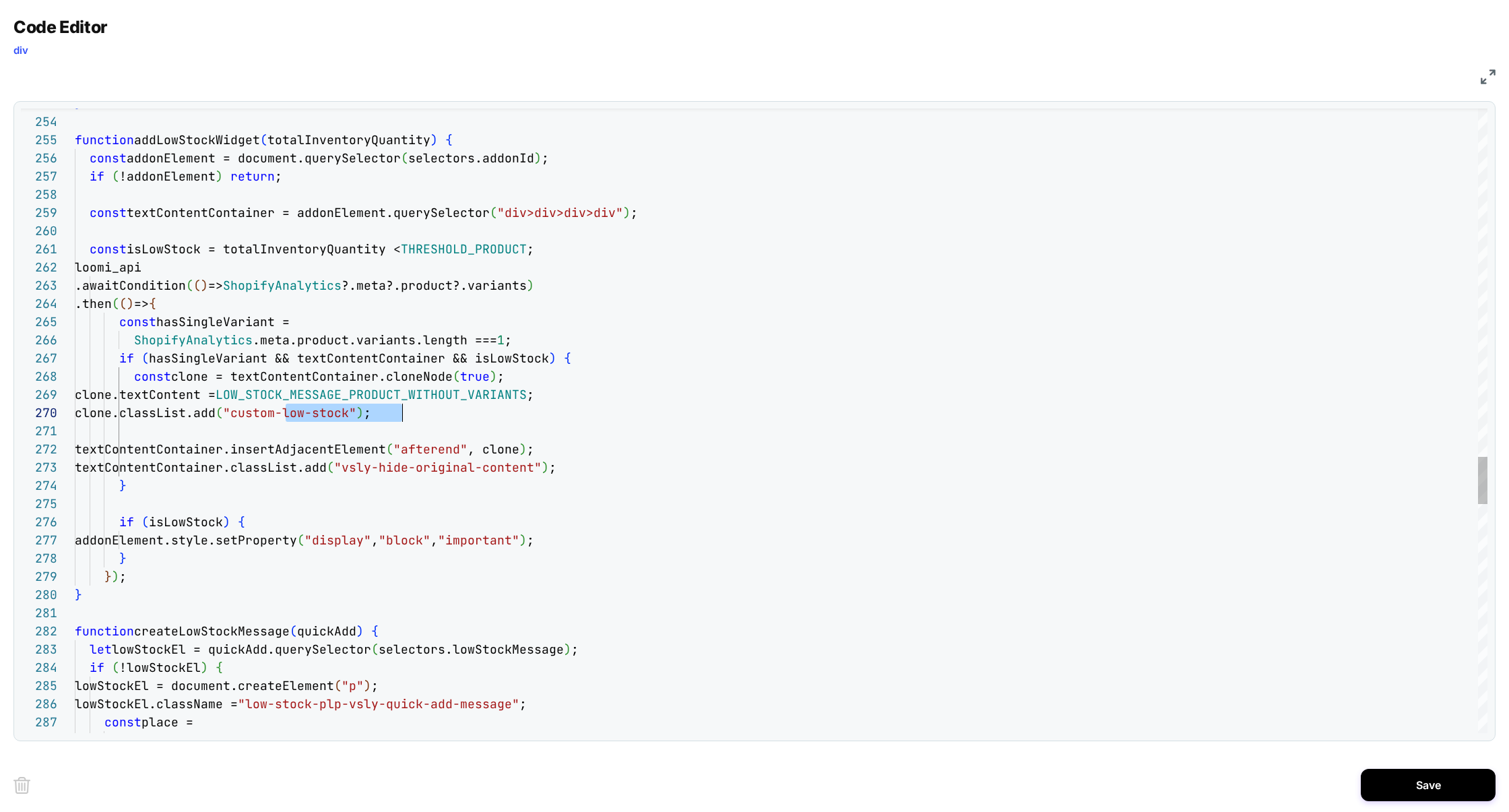
scroll to position [163, 327]
drag, startPoint x: 285, startPoint y: 415, endPoint x: 402, endPoint y: 415, distance: 117.0
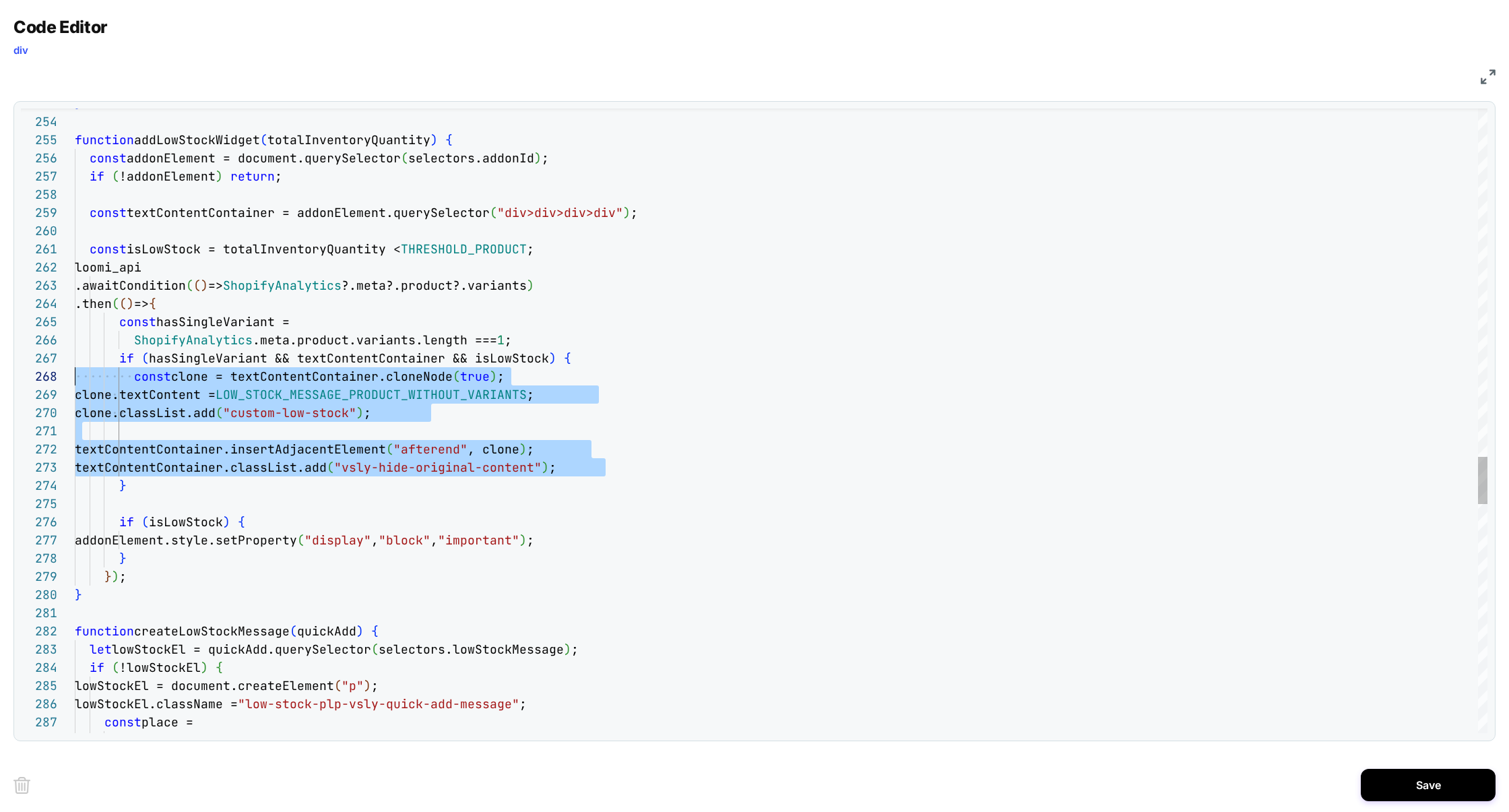
scroll to position [128, 0]
drag, startPoint x: 616, startPoint y: 465, endPoint x: 22, endPoint y: 384, distance: 599.5
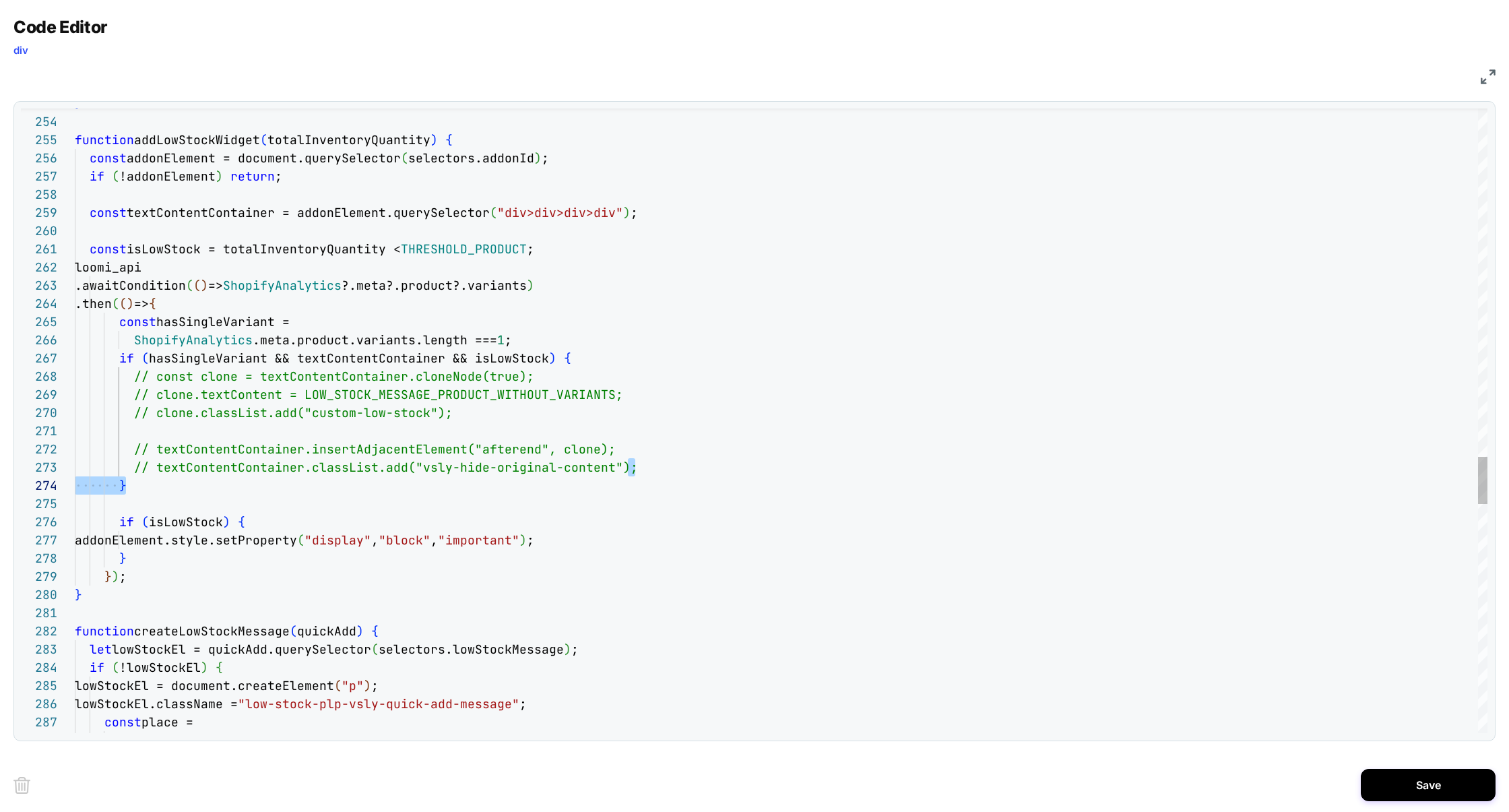
scroll to position [36, 79]
drag, startPoint x: 642, startPoint y: 464, endPoint x: 156, endPoint y: 473, distance: 486.1
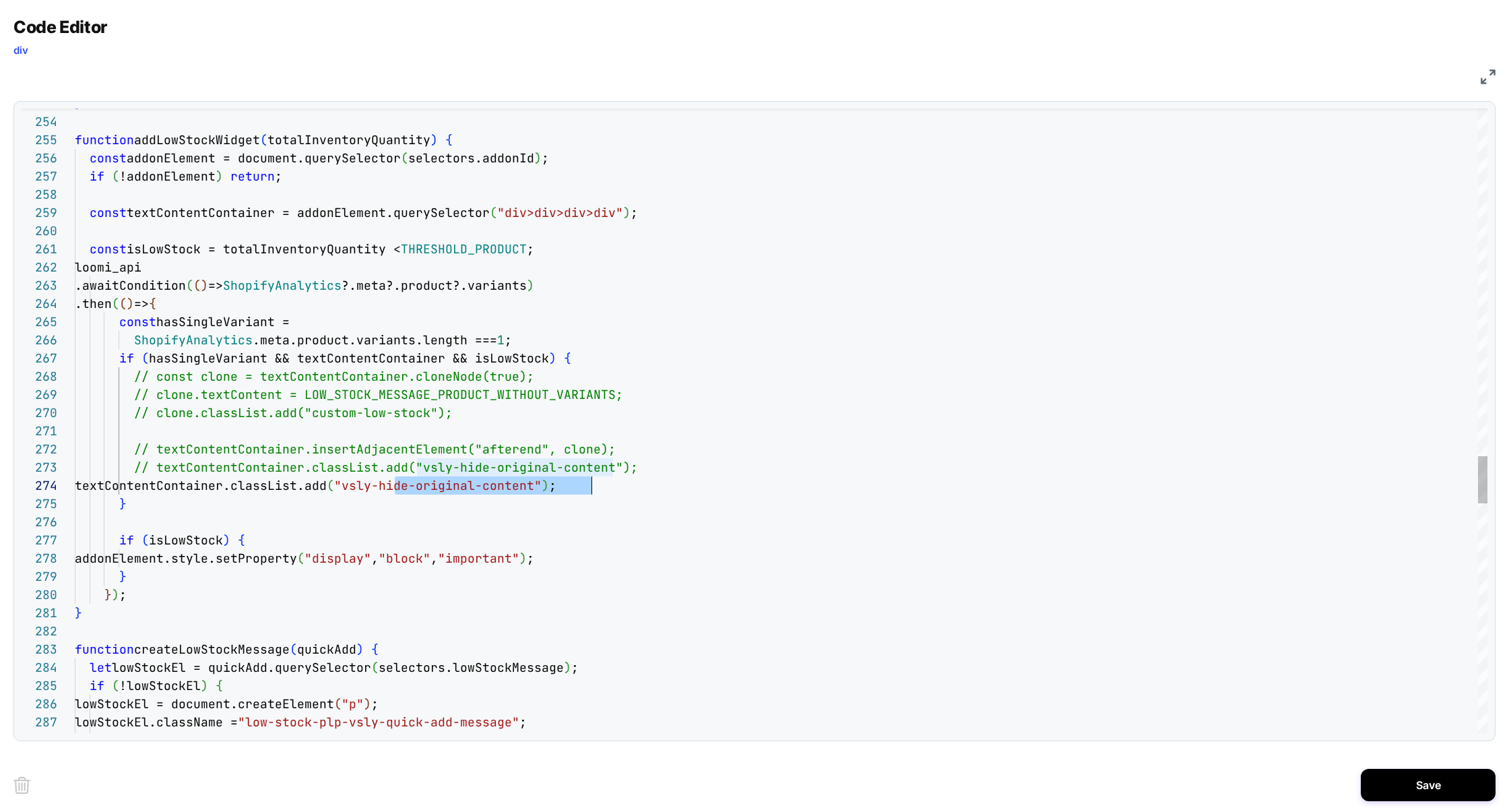
scroll to position [55, 509]
drag, startPoint x: 398, startPoint y: 484, endPoint x: 586, endPoint y: 485, distance: 188.0
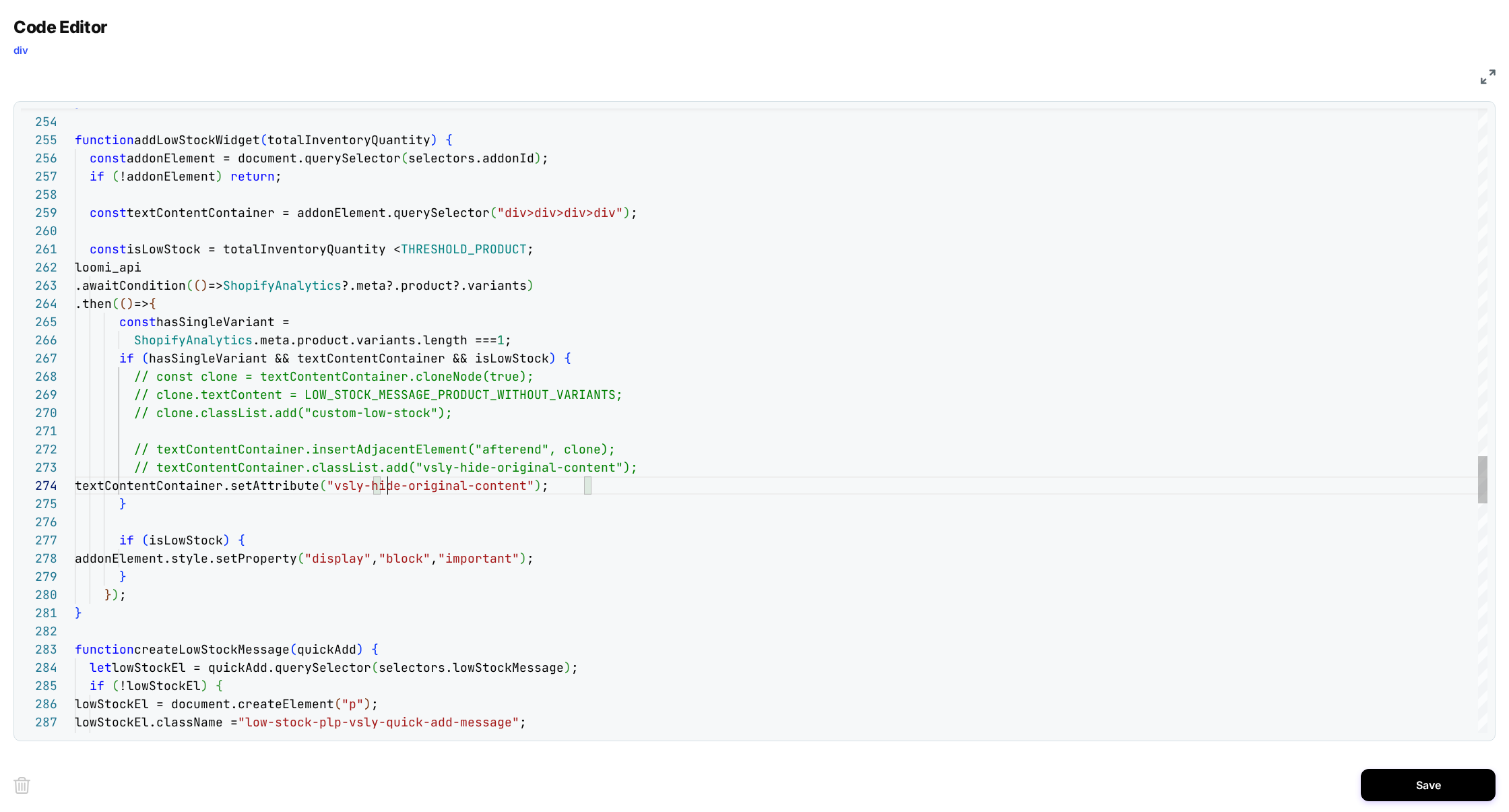
scroll to position [163, 240]
drag, startPoint x: 311, startPoint y: 415, endPoint x: 318, endPoint y: 413, distance: 7.3
drag, startPoint x: 424, startPoint y: 414, endPoint x: 306, endPoint y: 415, distance: 118.0
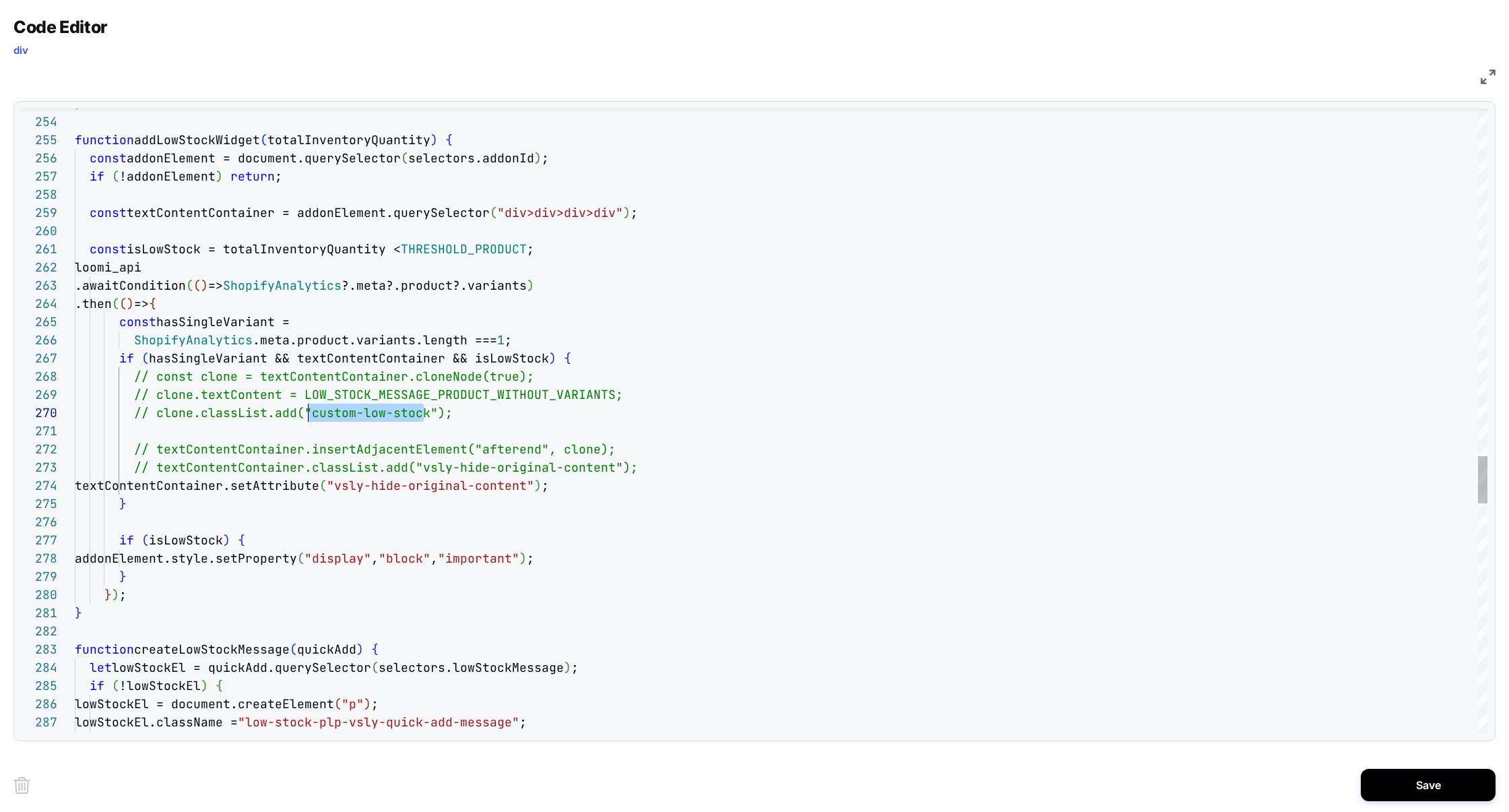
drag, startPoint x: 386, startPoint y: 489, endPoint x: 578, endPoint y: 487, distance: 192.0
click at [534, 488] on span ""vsly-hide-original-content"" at bounding box center [431, 485] width 208 height 15
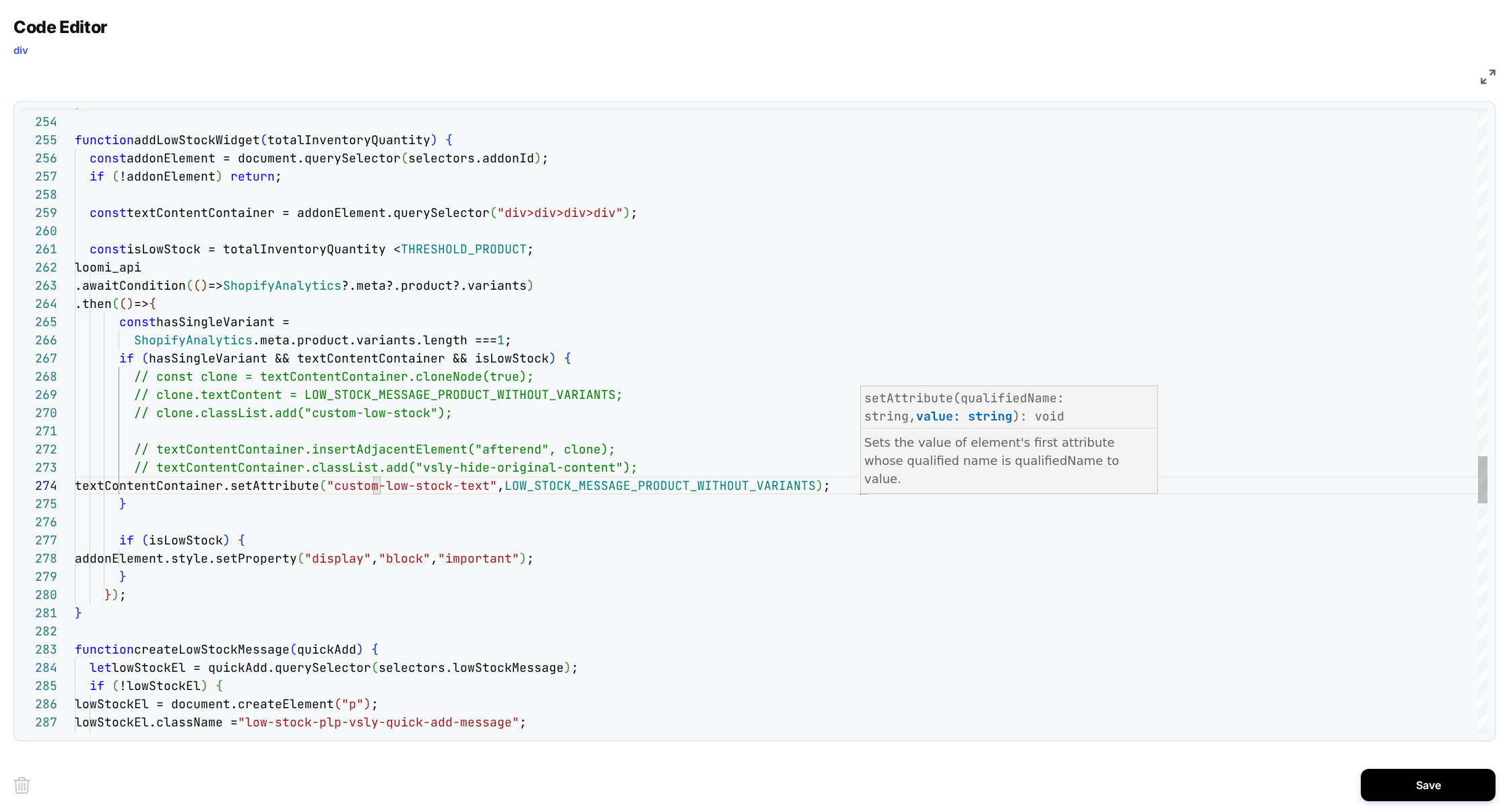
scroll to position [55, 785]
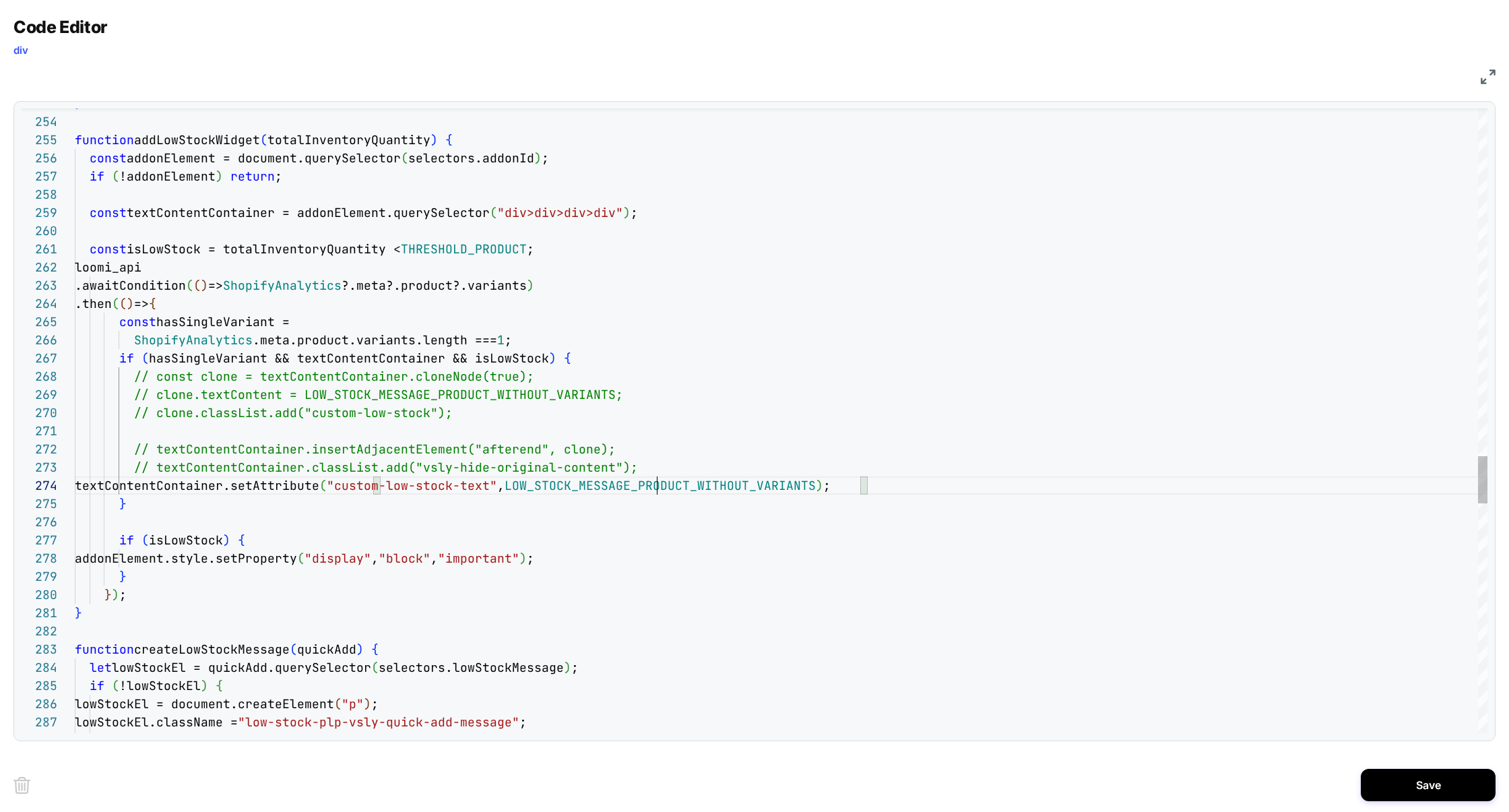
drag, startPoint x: 391, startPoint y: 487, endPoint x: 539, endPoint y: 489, distance: 148.0
click at [497, 489] on span ""custom-low-stock-text"" at bounding box center [412, 485] width 170 height 15
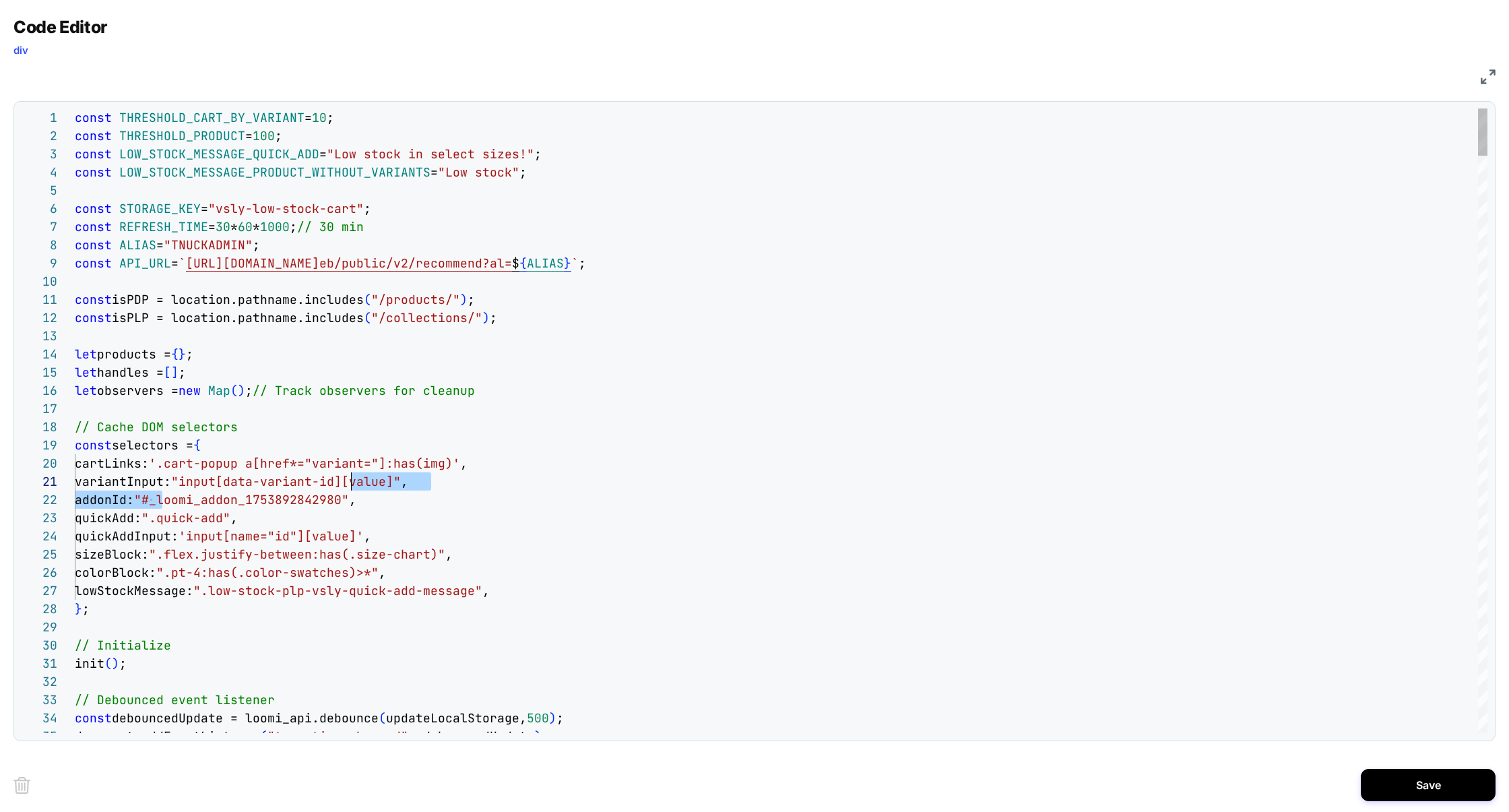
scroll to position [18, 283]
drag, startPoint x: 162, startPoint y: 504, endPoint x: 359, endPoint y: 496, distance: 197.2
click at [349, 496] on span ""#_loomi_addon_1753892842980"" at bounding box center [241, 499] width 215 height 15
type textarea "**********"
click at [1435, 801] on div "Save" at bounding box center [754, 785] width 1482 height 54
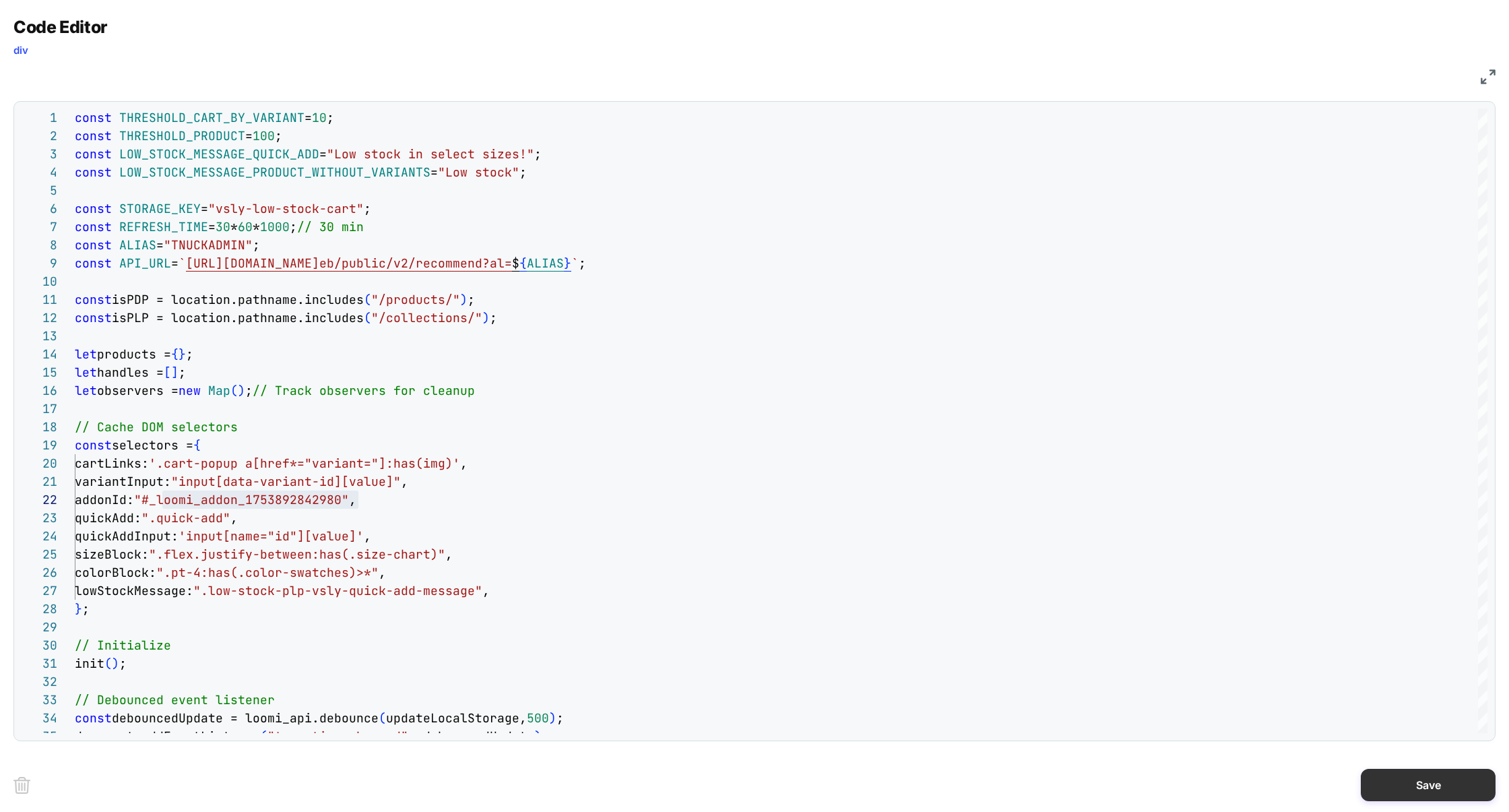
click at [1434, 793] on button "Save" at bounding box center [1428, 785] width 135 height 32
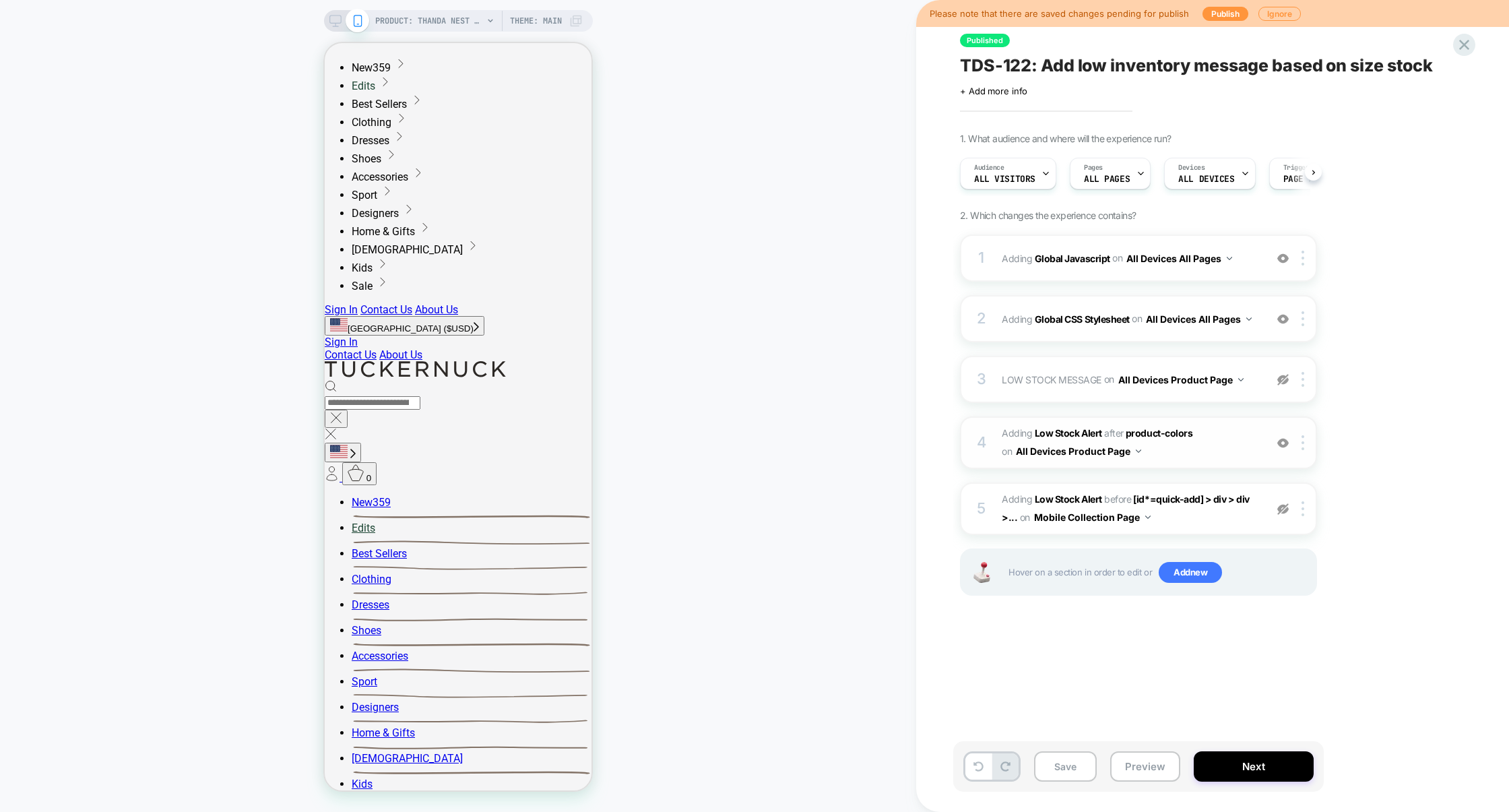
scroll to position [0, 1]
click at [1083, 334] on div "2 Adding Global CSS Stylesheet on All Devices All Pages Add Before Add After Ta…" at bounding box center [1138, 318] width 357 height 47
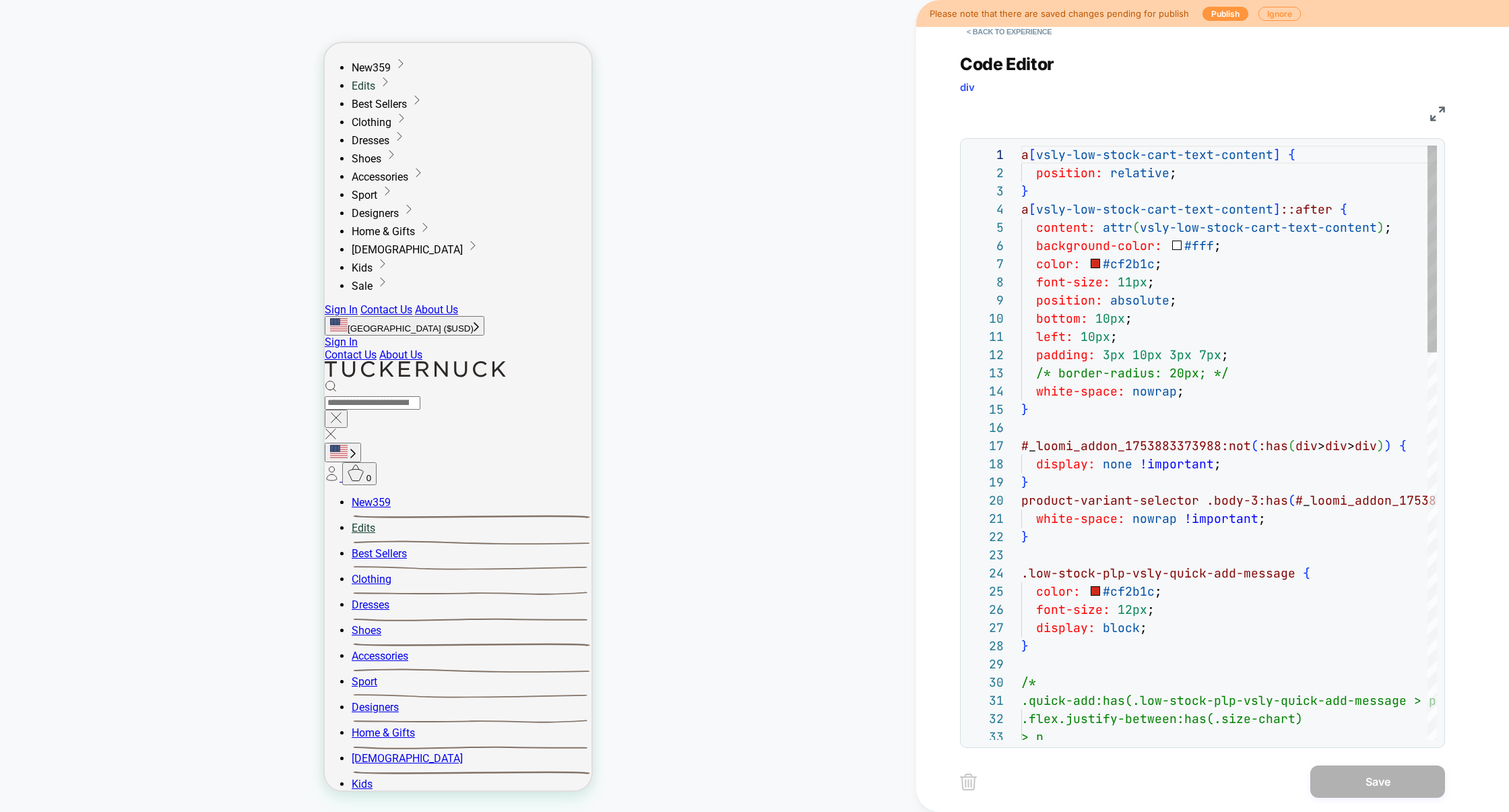
scroll to position [182, 0]
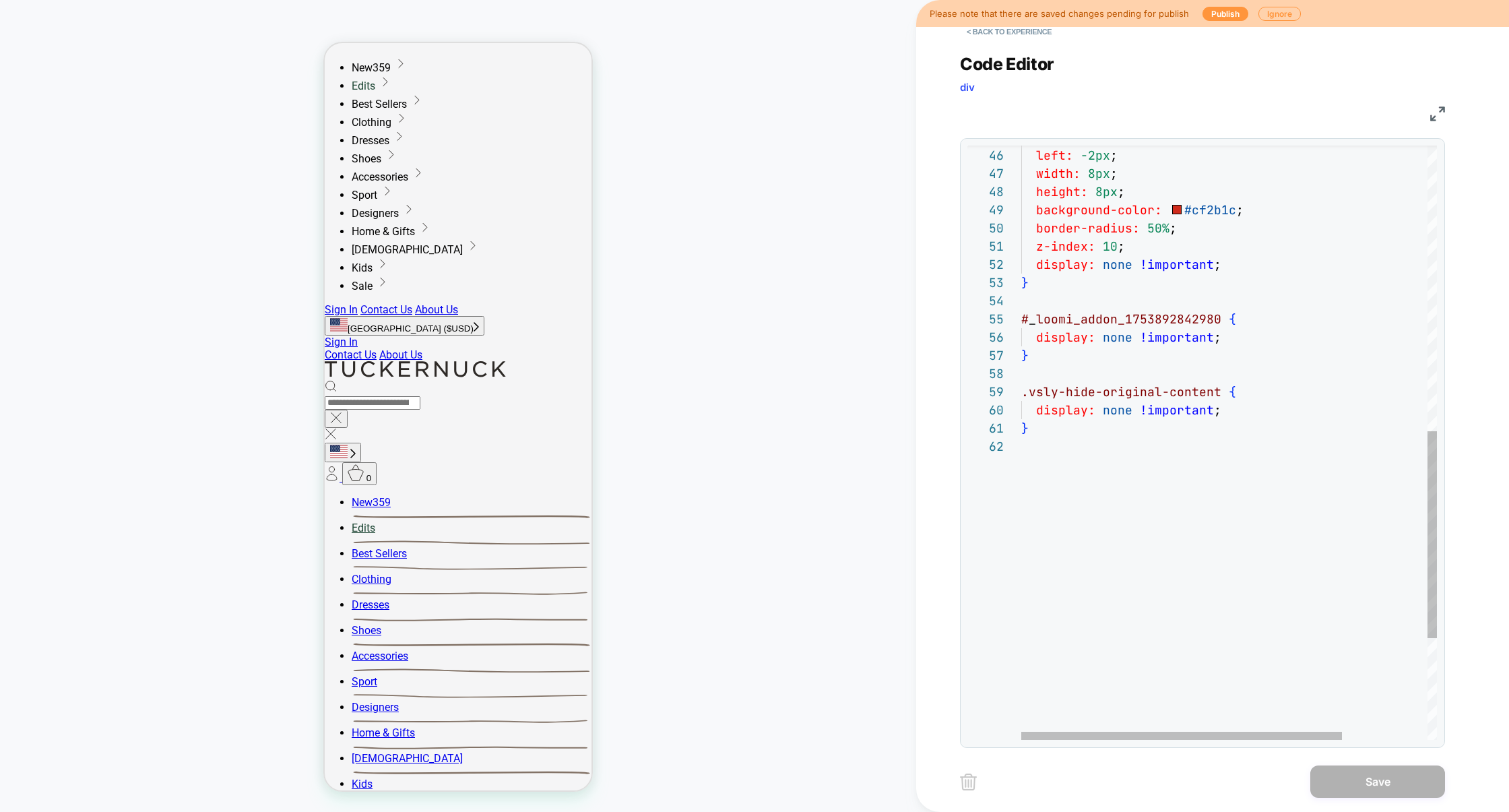
click at [1134, 489] on div "} display: none !important ; .vsly-hide-original-content { display: none !impor…" at bounding box center [1284, 180] width 526 height 1704
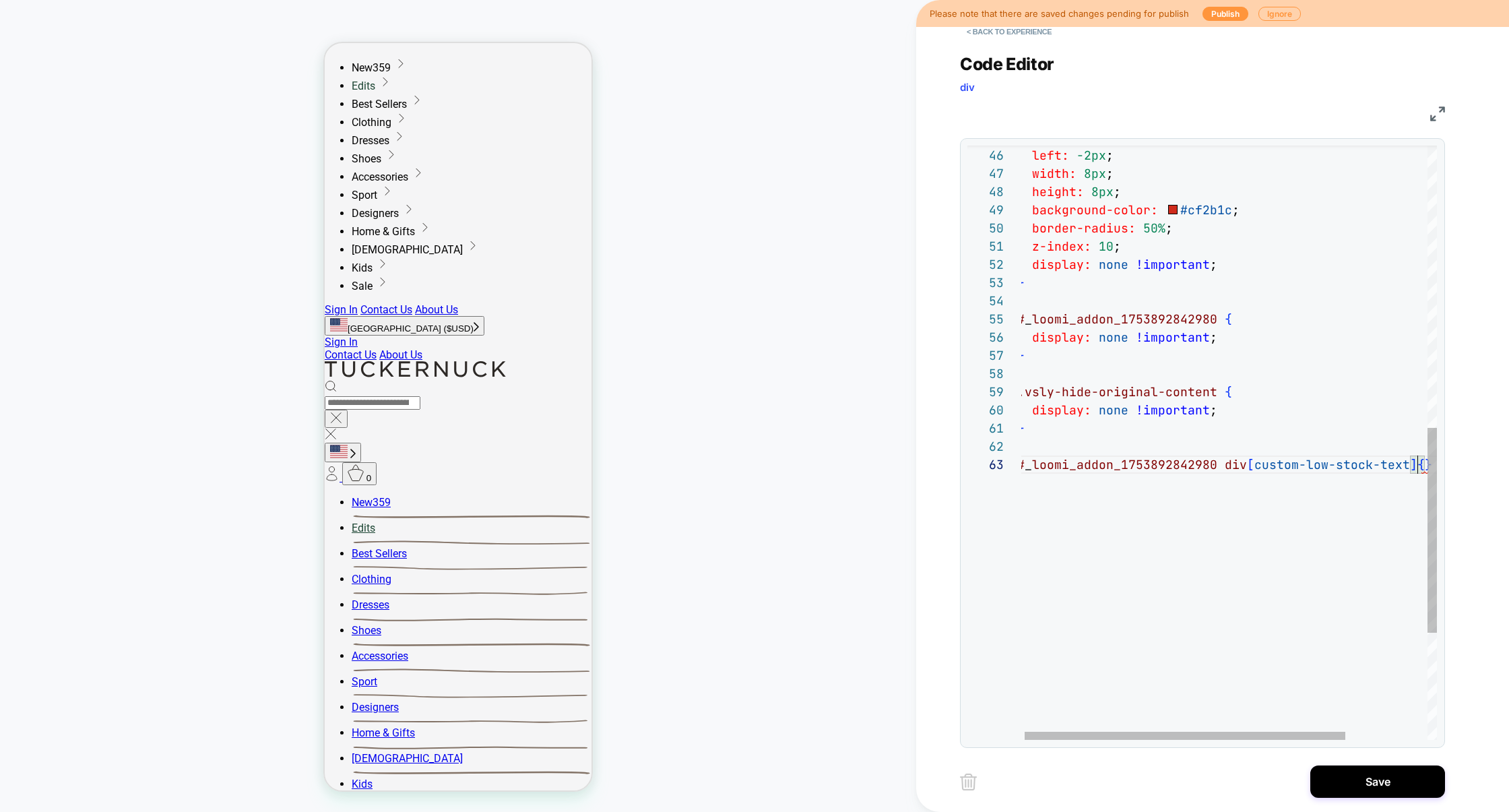
scroll to position [55, 15]
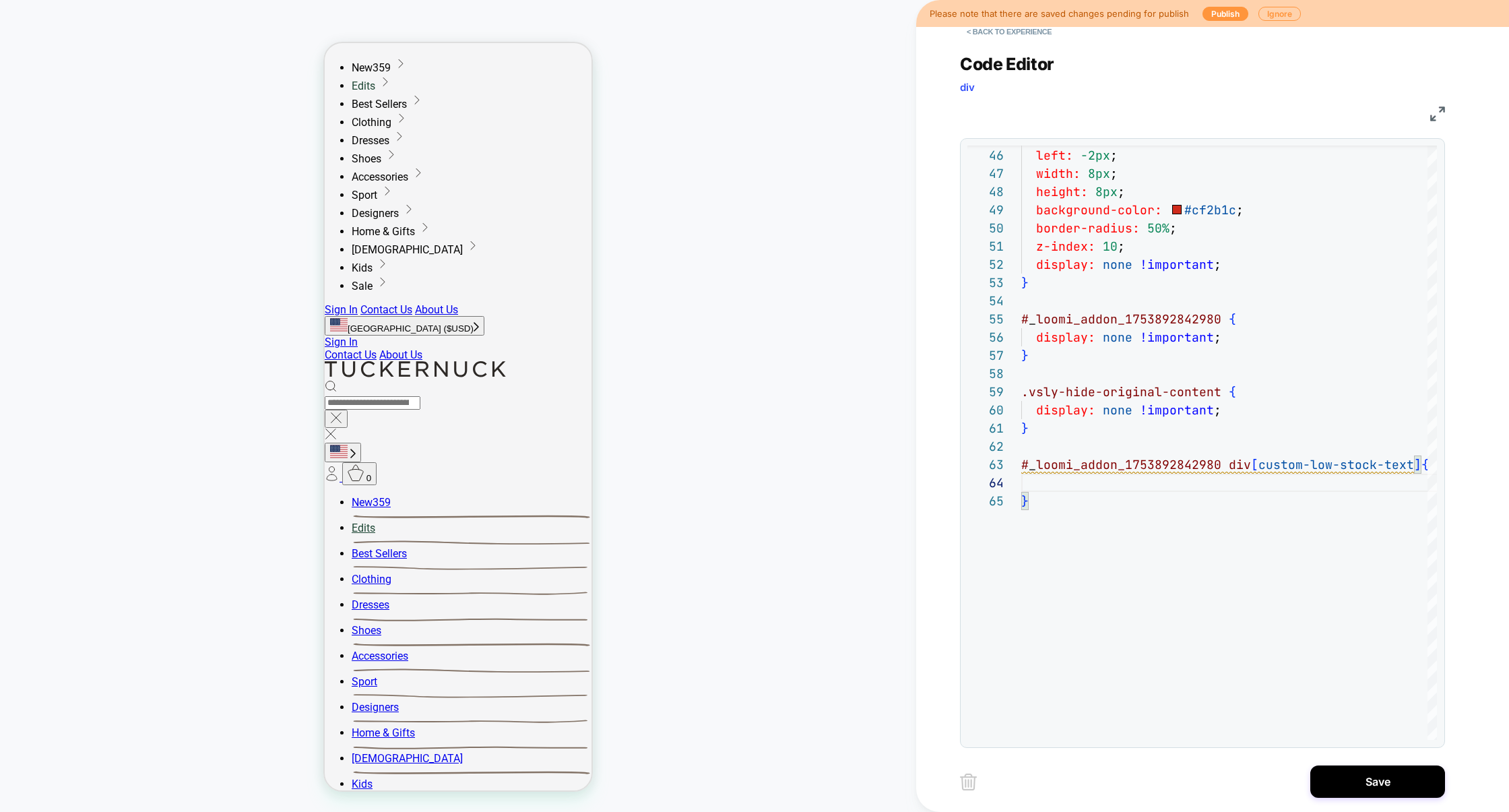
click at [1440, 114] on img at bounding box center [1437, 114] width 15 height 15
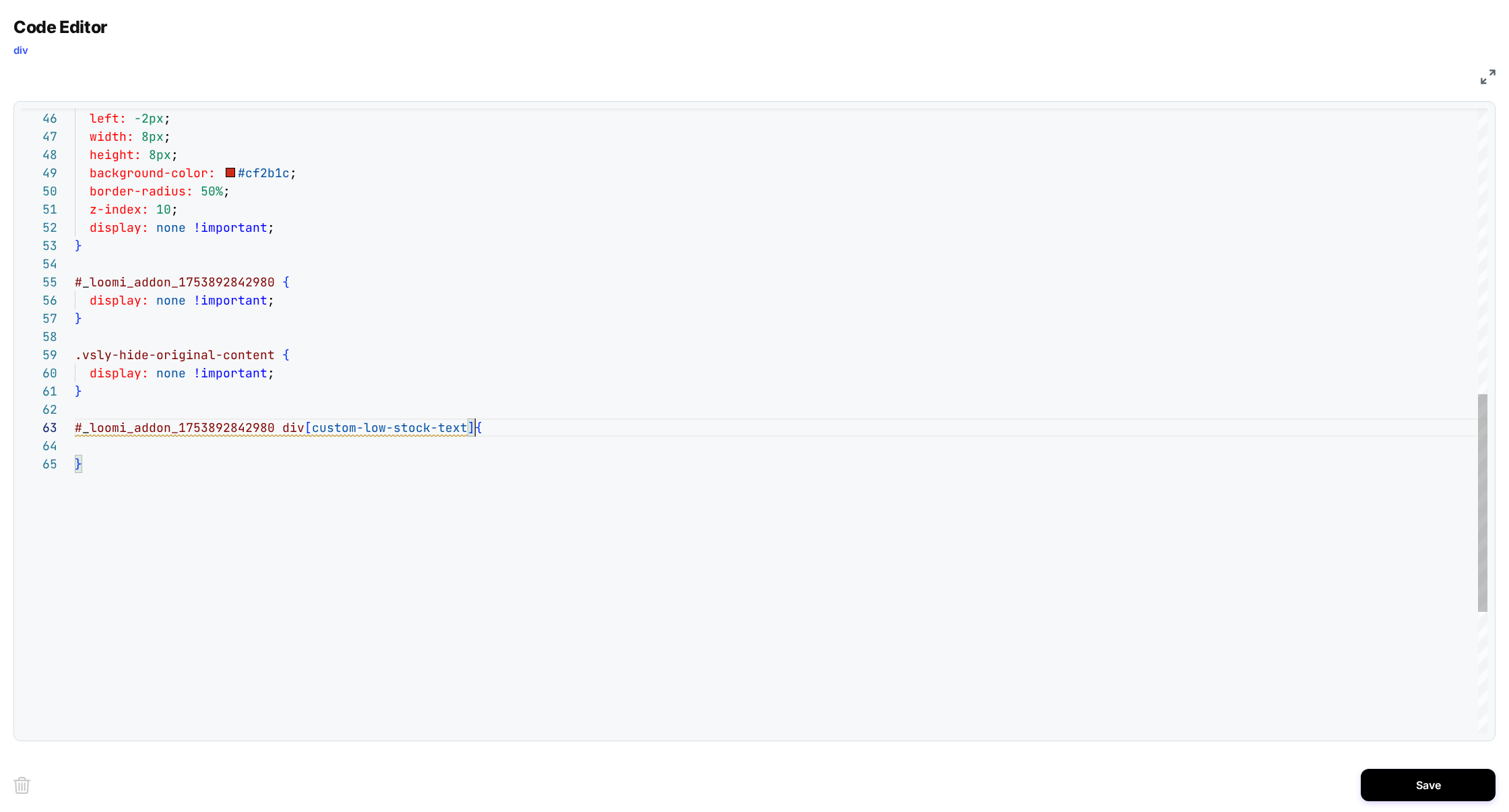
click at [485, 421] on div "} display: none !important ; .vsly-hide-original-content { display: none !impor…" at bounding box center [781, 184] width 1413 height 1789
click at [464, 444] on div "} display: none !important ; .vsly-hide-original-content { display: none !impor…" at bounding box center [781, 184] width 1413 height 1789
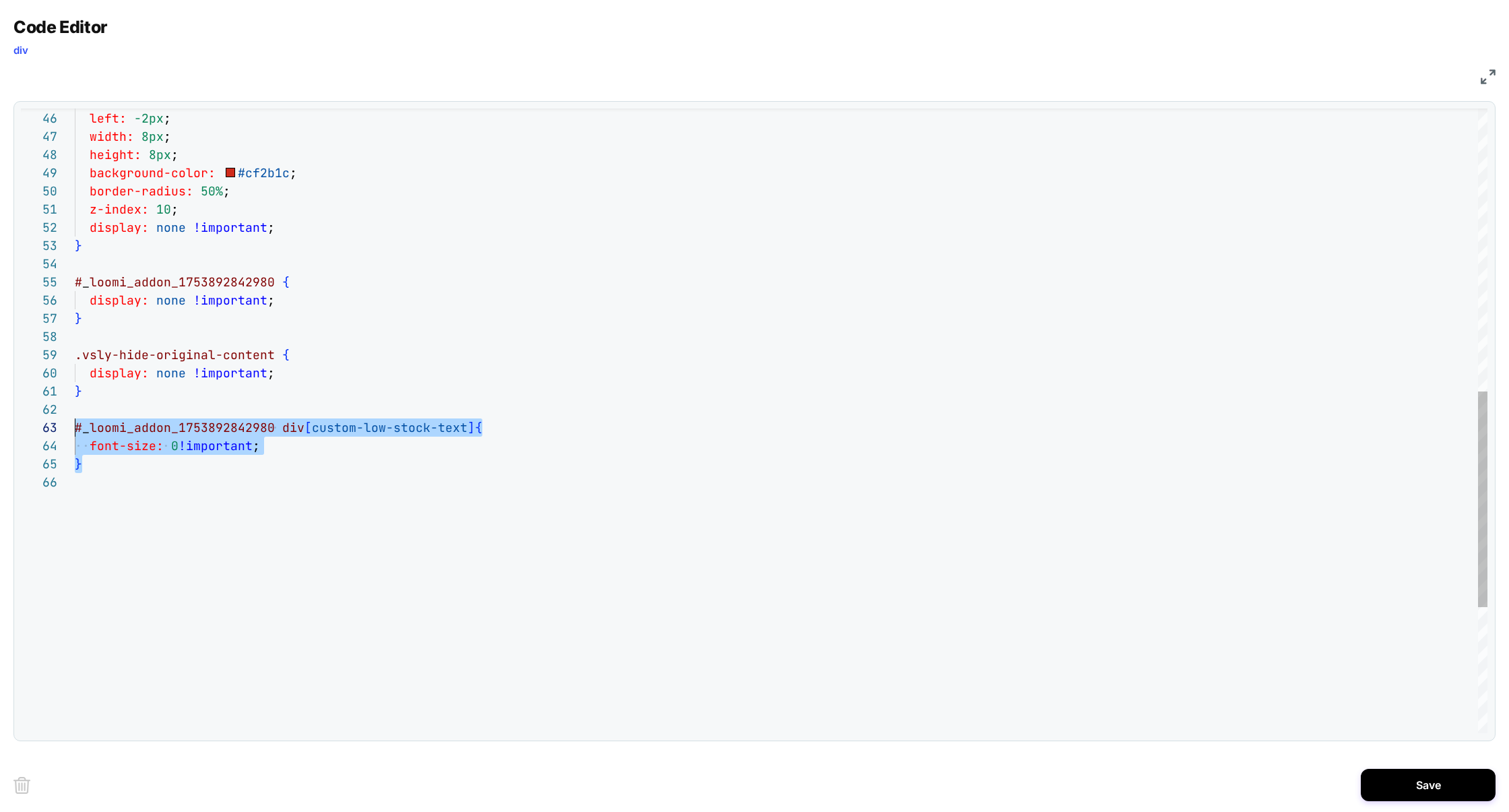
drag, startPoint x: 93, startPoint y: 468, endPoint x: 66, endPoint y: 431, distance: 45.8
click at [75, 431] on div "} display: none !important ; .vsly-hide-original-content { display: none !impor…" at bounding box center [781, 194] width 1413 height 1807
click at [88, 479] on div "} display: none !important ; .vsly-hide-original-content { display: none !impor…" at bounding box center [781, 194] width 1413 height 1807
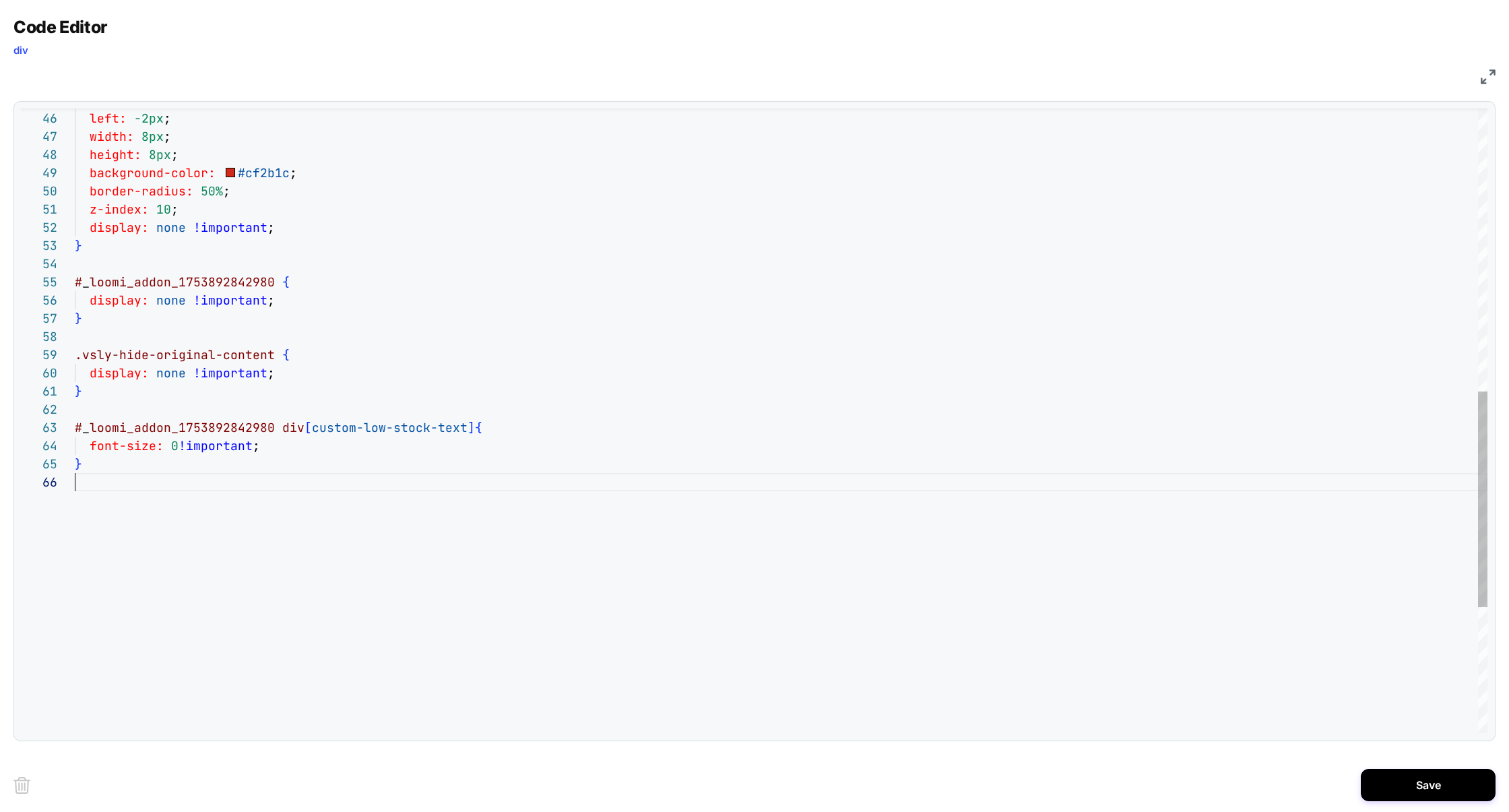
scroll to position [109, 0]
click at [501, 492] on div "} display: none !important ; .vsly-hide-original-content { display: none !impor…" at bounding box center [781, 221] width 1413 height 1861
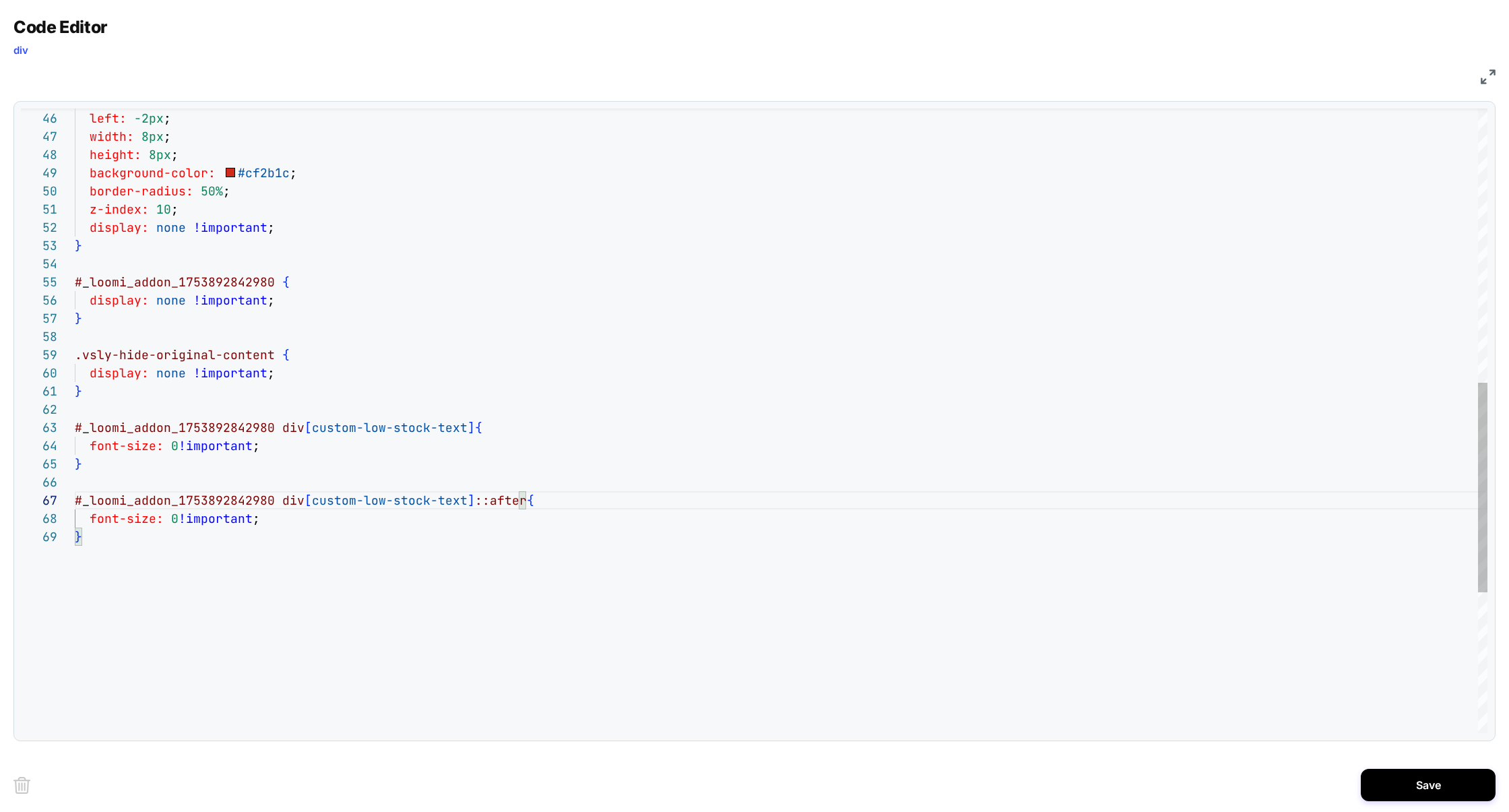
scroll to position [128, 182]
click at [177, 521] on div "} display: none !important ; .vsly-hide-original-content { display: none !impor…" at bounding box center [781, 221] width 1413 height 1861
click at [90, 523] on div "} display: none !important ; .vsly-hide-original-content { display: none !impor…" at bounding box center [781, 221] width 1413 height 1861
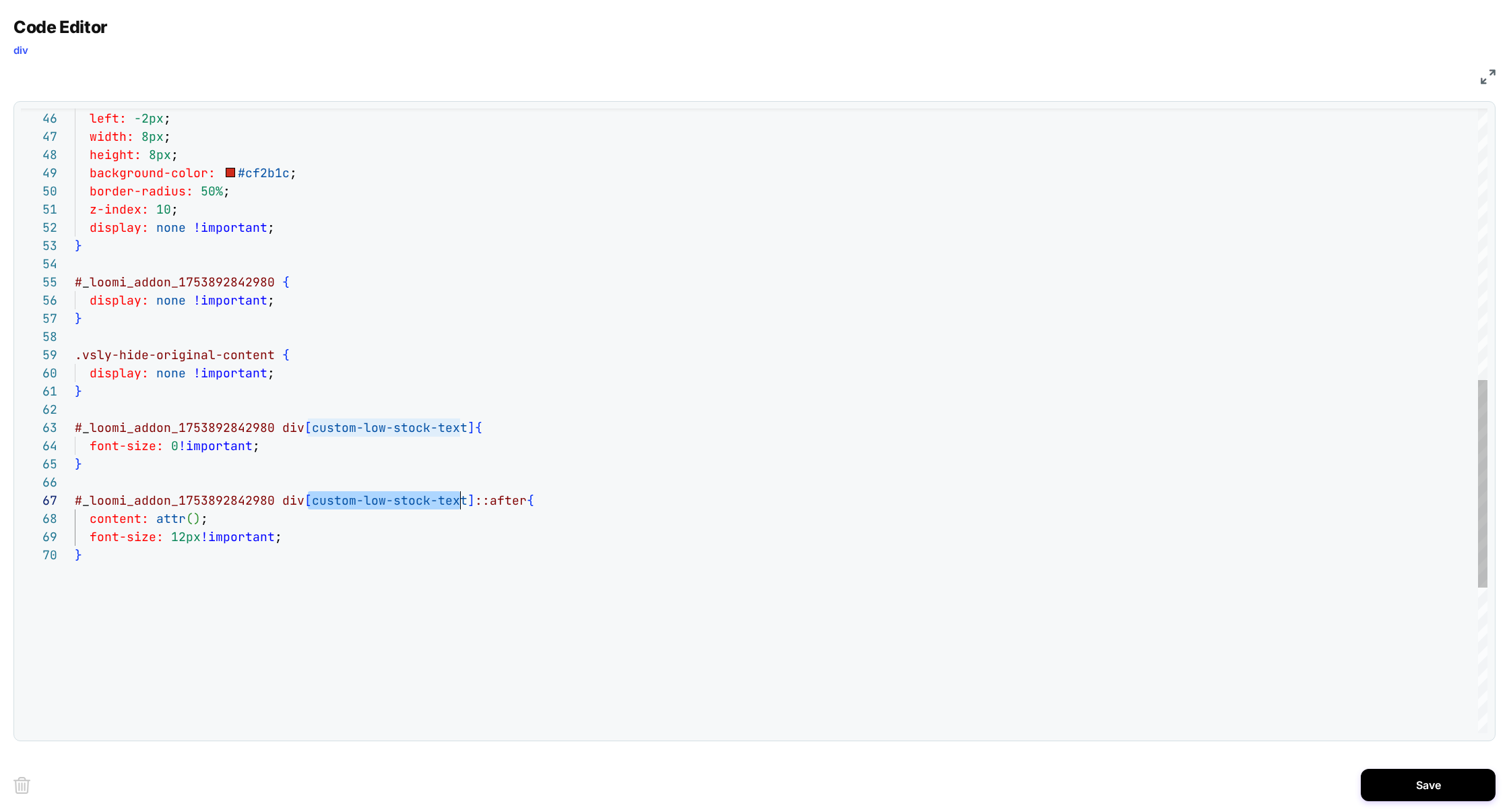
drag, startPoint x: 308, startPoint y: 501, endPoint x: 462, endPoint y: 496, distance: 154.1
click at [462, 499] on span "# _ loomi_addon_1753892842980 div [ custom-low-stock-text ] ::after {" at bounding box center [304, 500] width 459 height 15
click at [194, 522] on div "} display: none !important ; .vsly-hide-original-content { display: none !impor…" at bounding box center [781, 230] width 1413 height 1879
click at [527, 548] on div "} display: none !important ; .vsly-hide-original-content { display: none !impor…" at bounding box center [781, 230] width 1413 height 1879
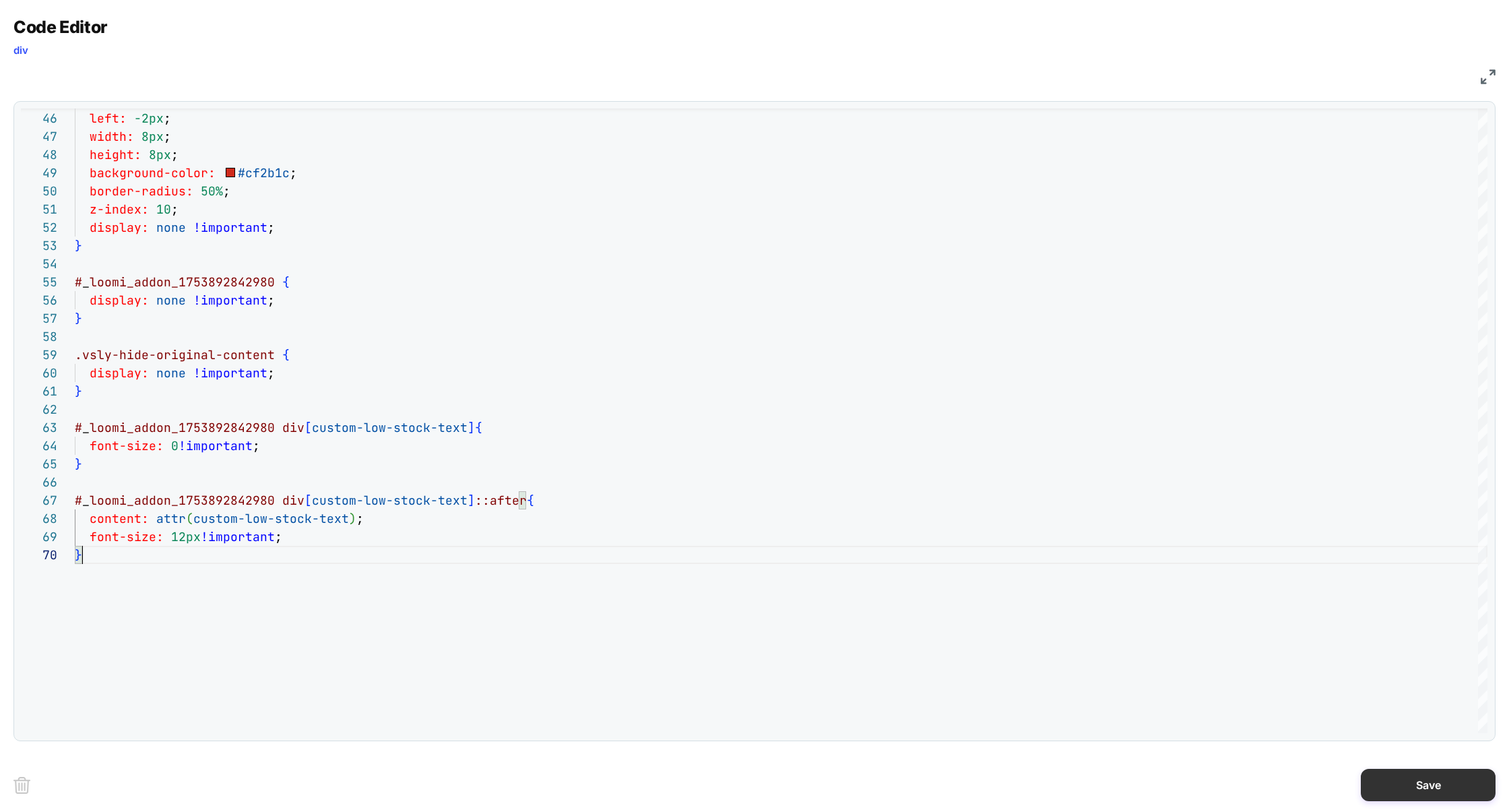
type textarea "**********"
click at [1393, 771] on button "Save" at bounding box center [1428, 785] width 135 height 32
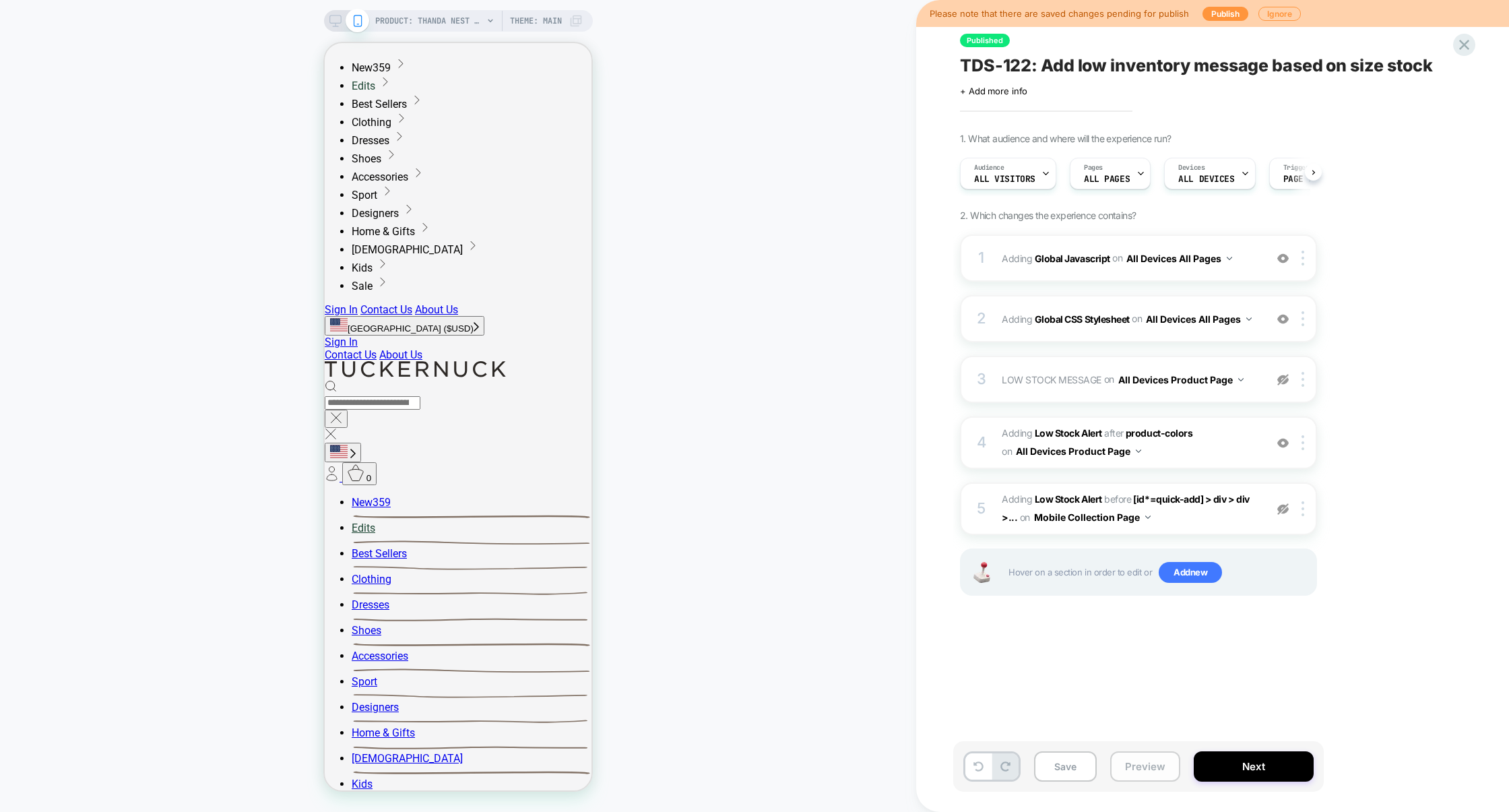
scroll to position [0, 1]
click at [1146, 773] on button "Preview" at bounding box center [1145, 766] width 70 height 30
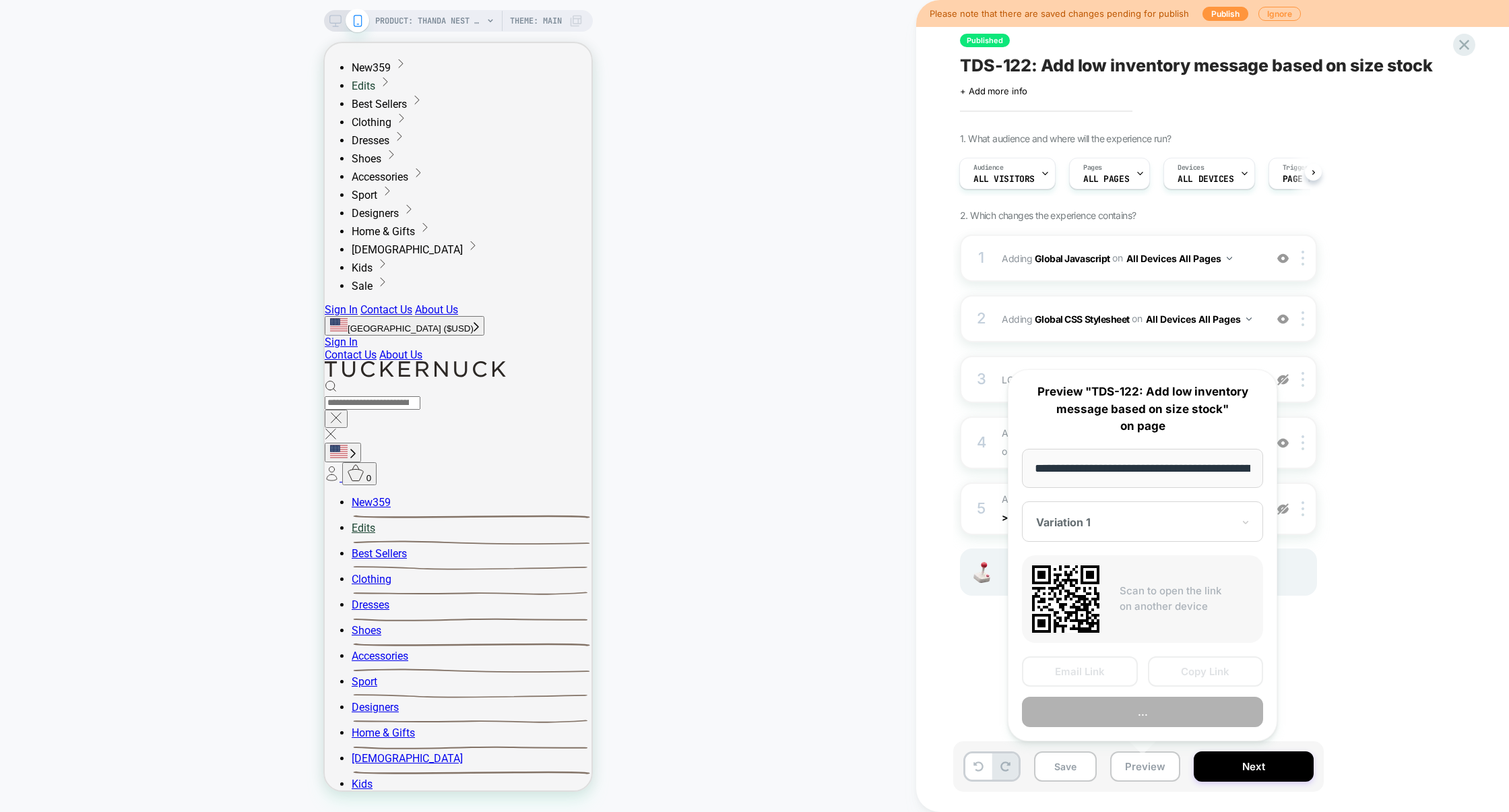
scroll to position [0, 197]
click at [1144, 722] on button "Preview" at bounding box center [1142, 711] width 241 height 30
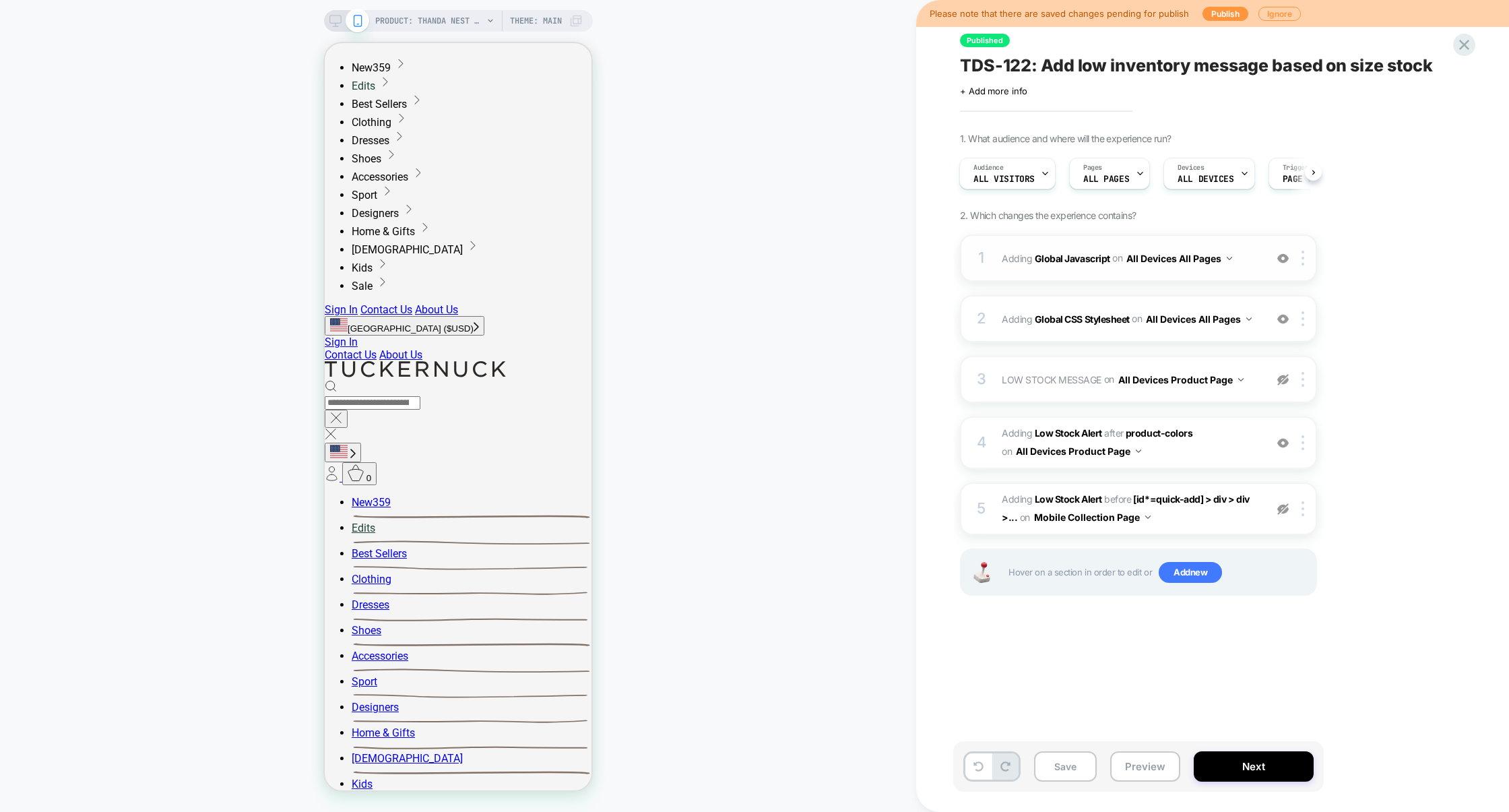
click at [1072, 278] on div "1 Adding Global Javascript on All Devices All Pages Add Before Add After Target…" at bounding box center [1138, 257] width 357 height 47
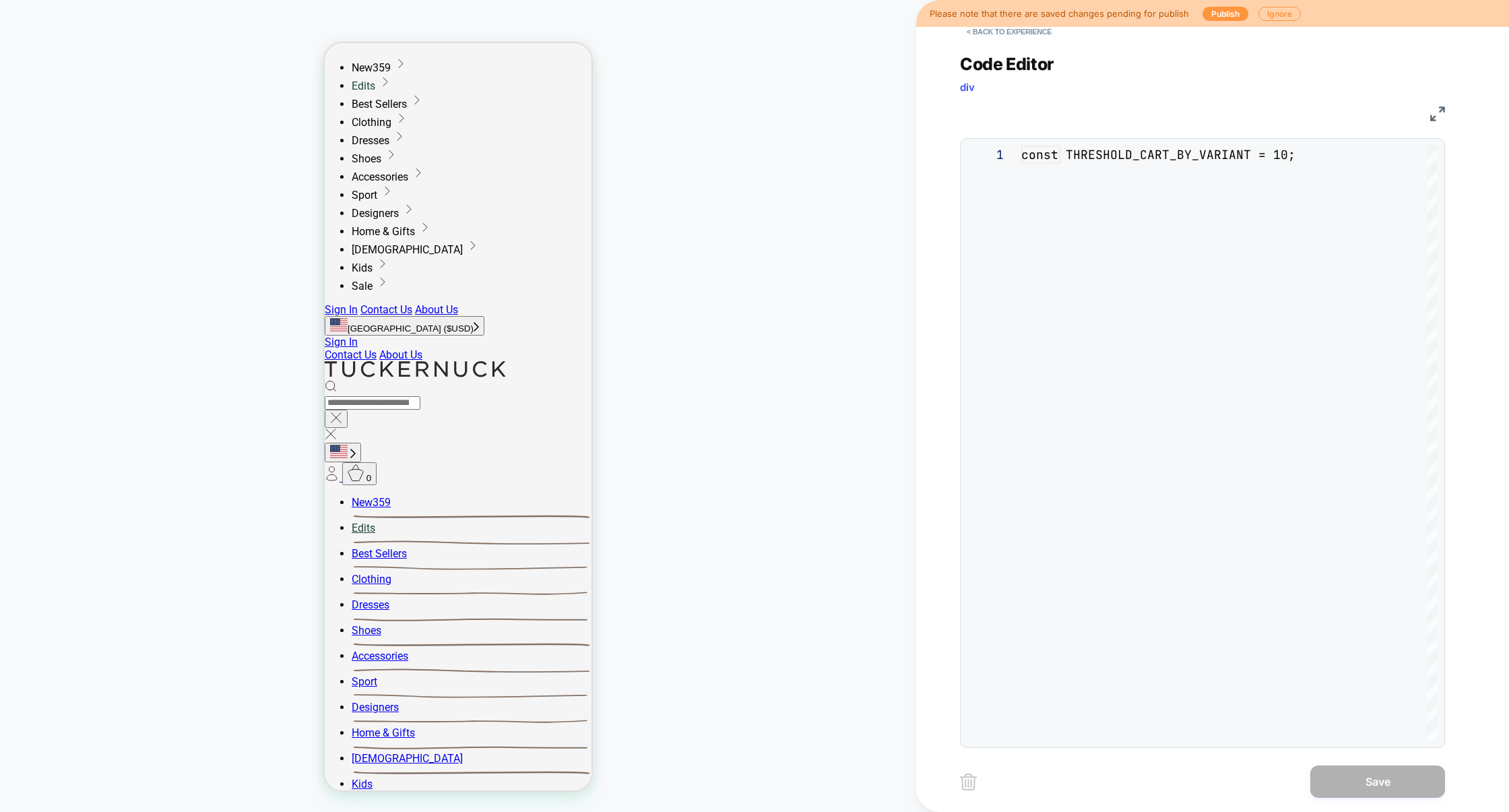
scroll to position [182, 0]
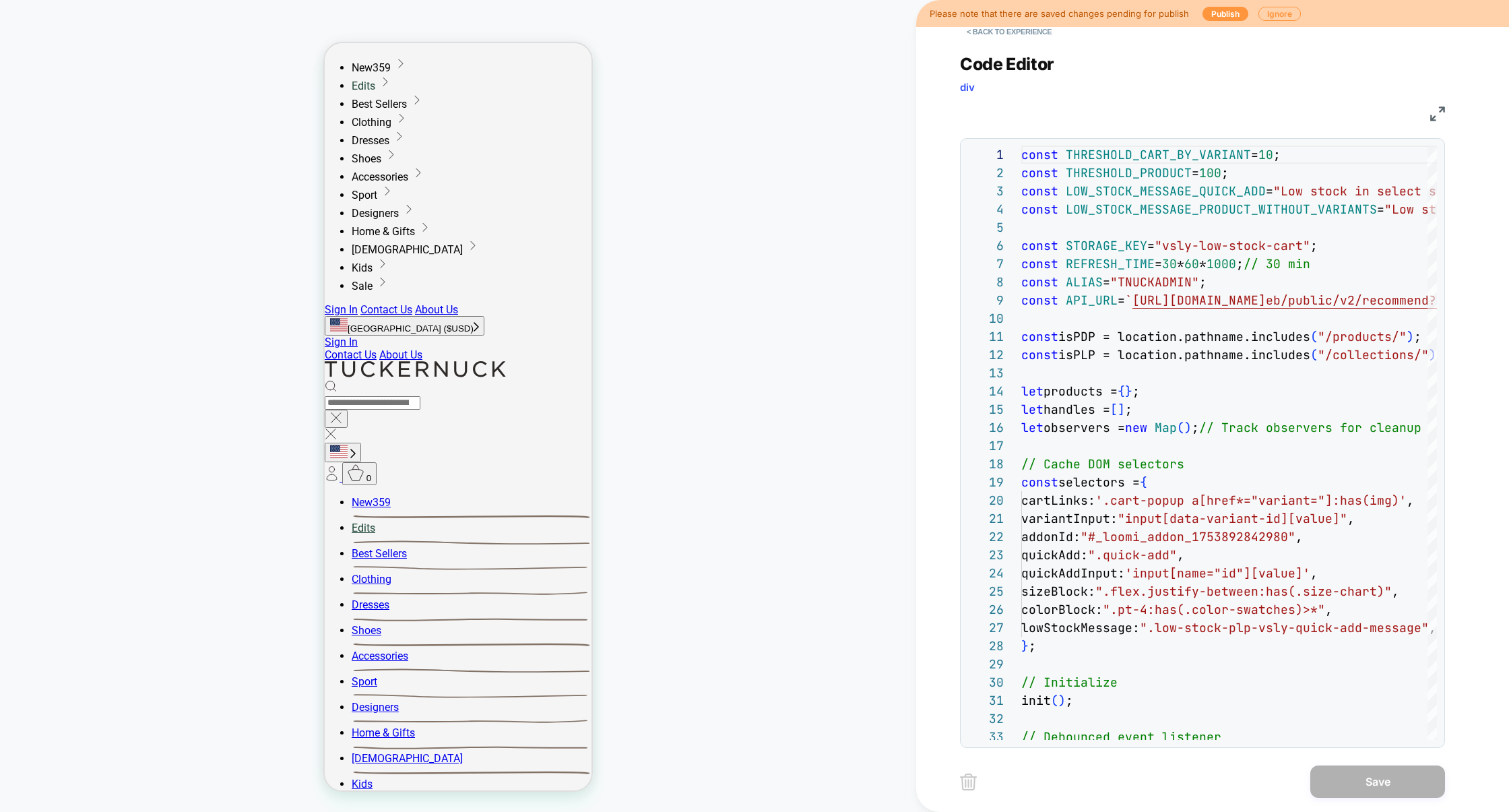
click at [1429, 114] on div "JS" at bounding box center [1203, 111] width 485 height 23
click at [1431, 114] on img at bounding box center [1437, 114] width 15 height 15
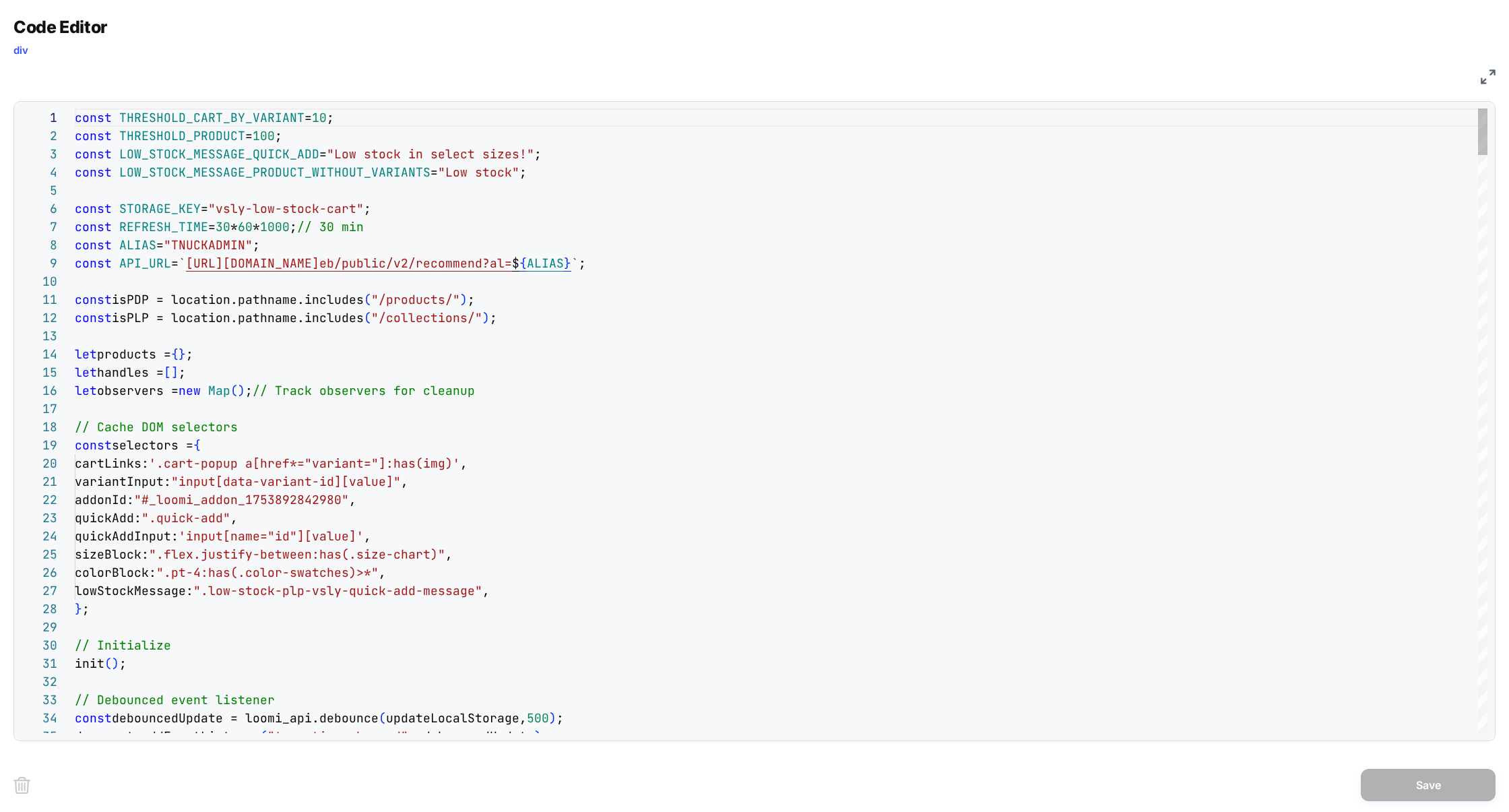
click at [1430, 121] on div "Next Match (Enter)" at bounding box center [1427, 119] width 11 height 11
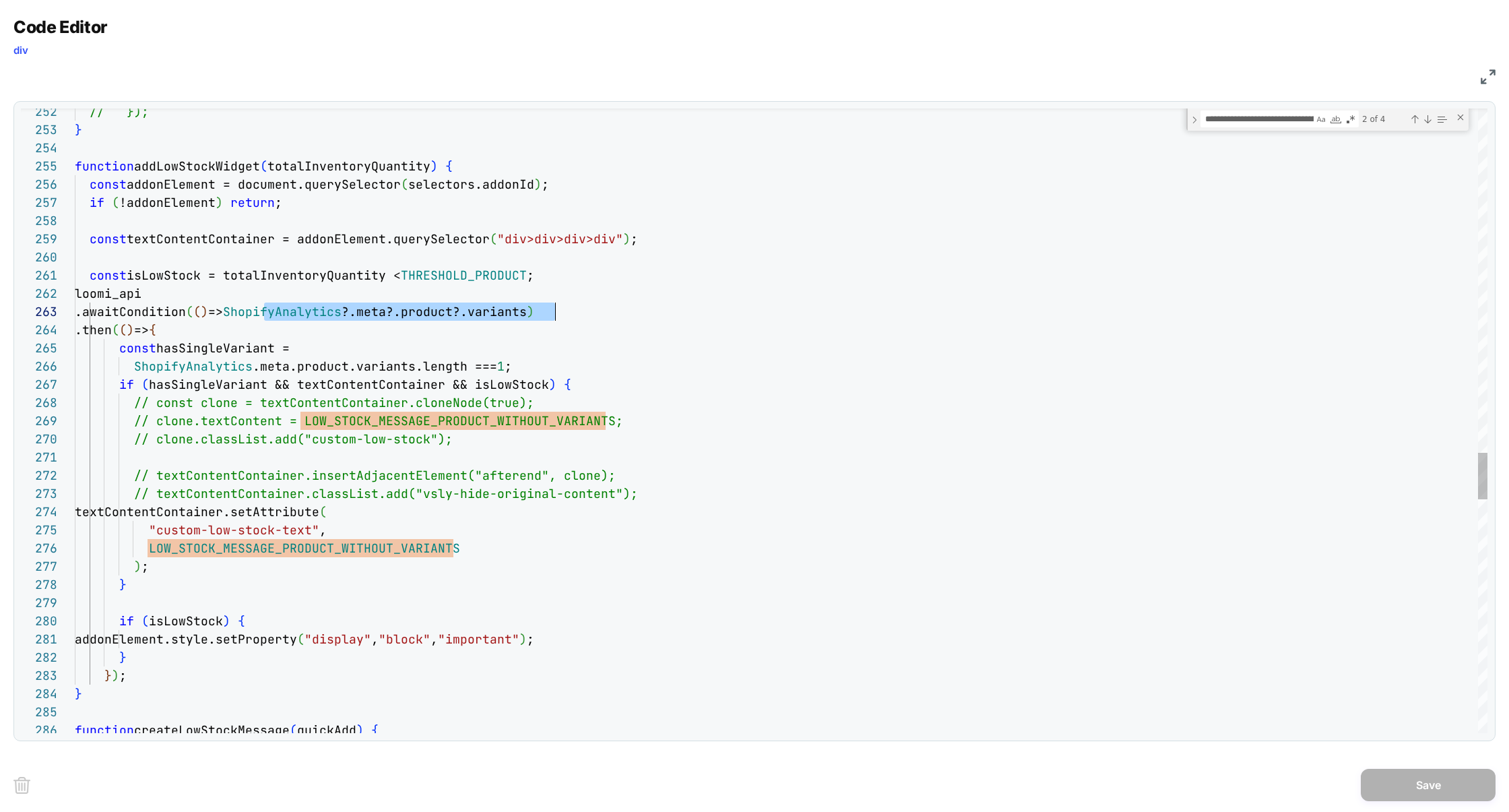
scroll to position [36, 488]
drag, startPoint x: 264, startPoint y: 313, endPoint x: 559, endPoint y: 310, distance: 295.0
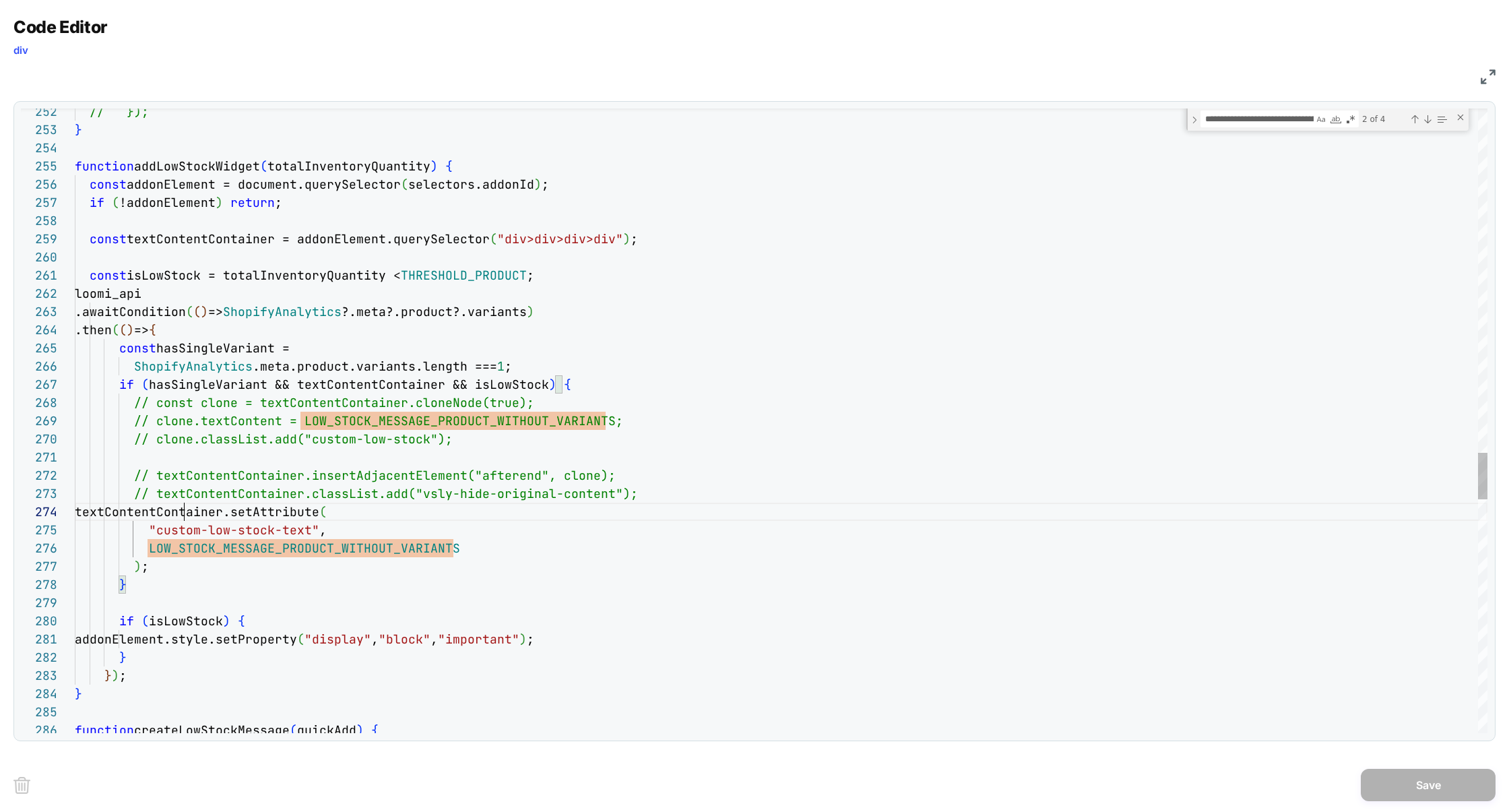
scroll to position [55, 203]
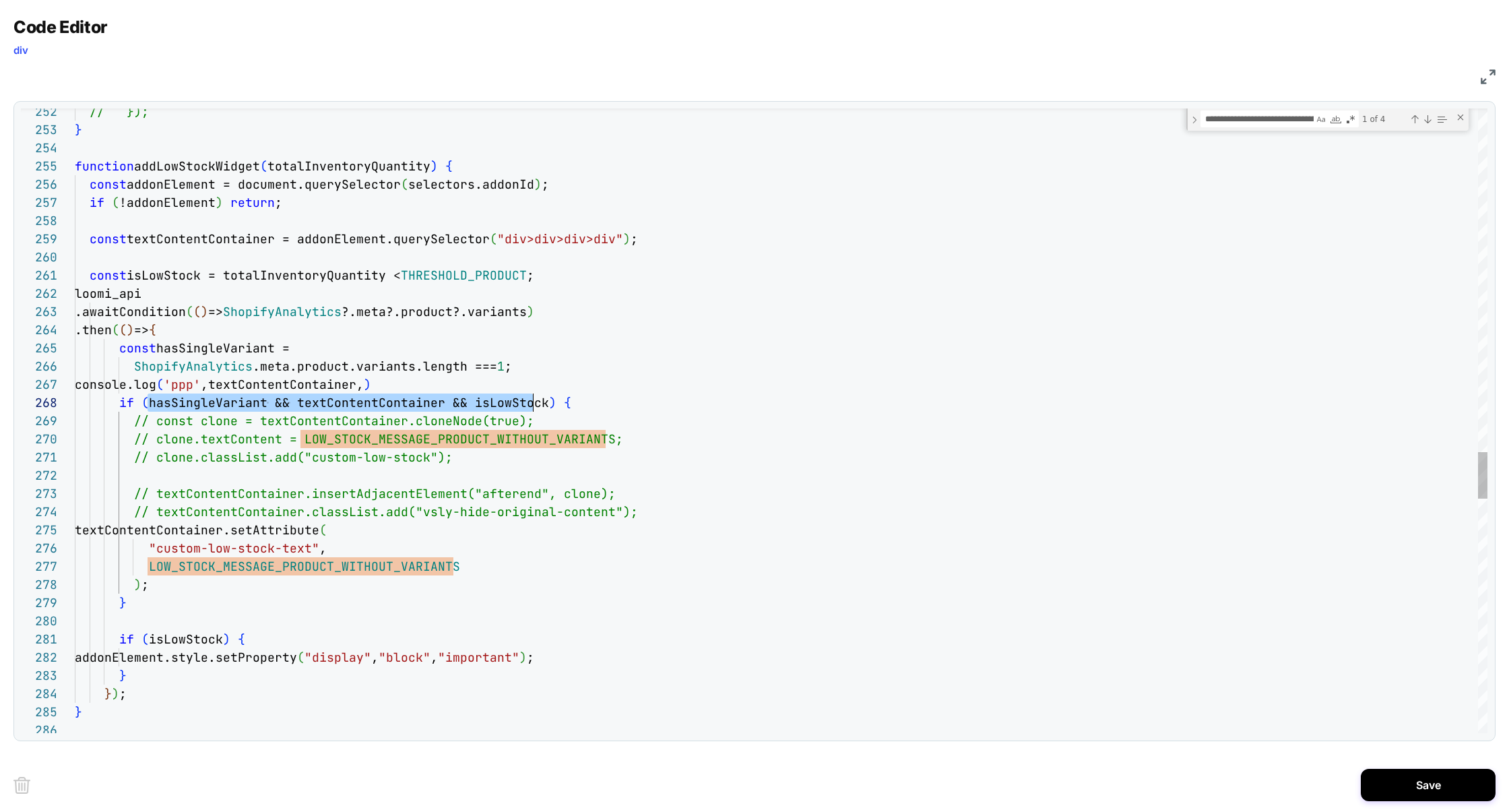
scroll to position [128, 465]
drag, startPoint x: 147, startPoint y: 405, endPoint x: 539, endPoint y: 411, distance: 392.0
type textarea "**********"
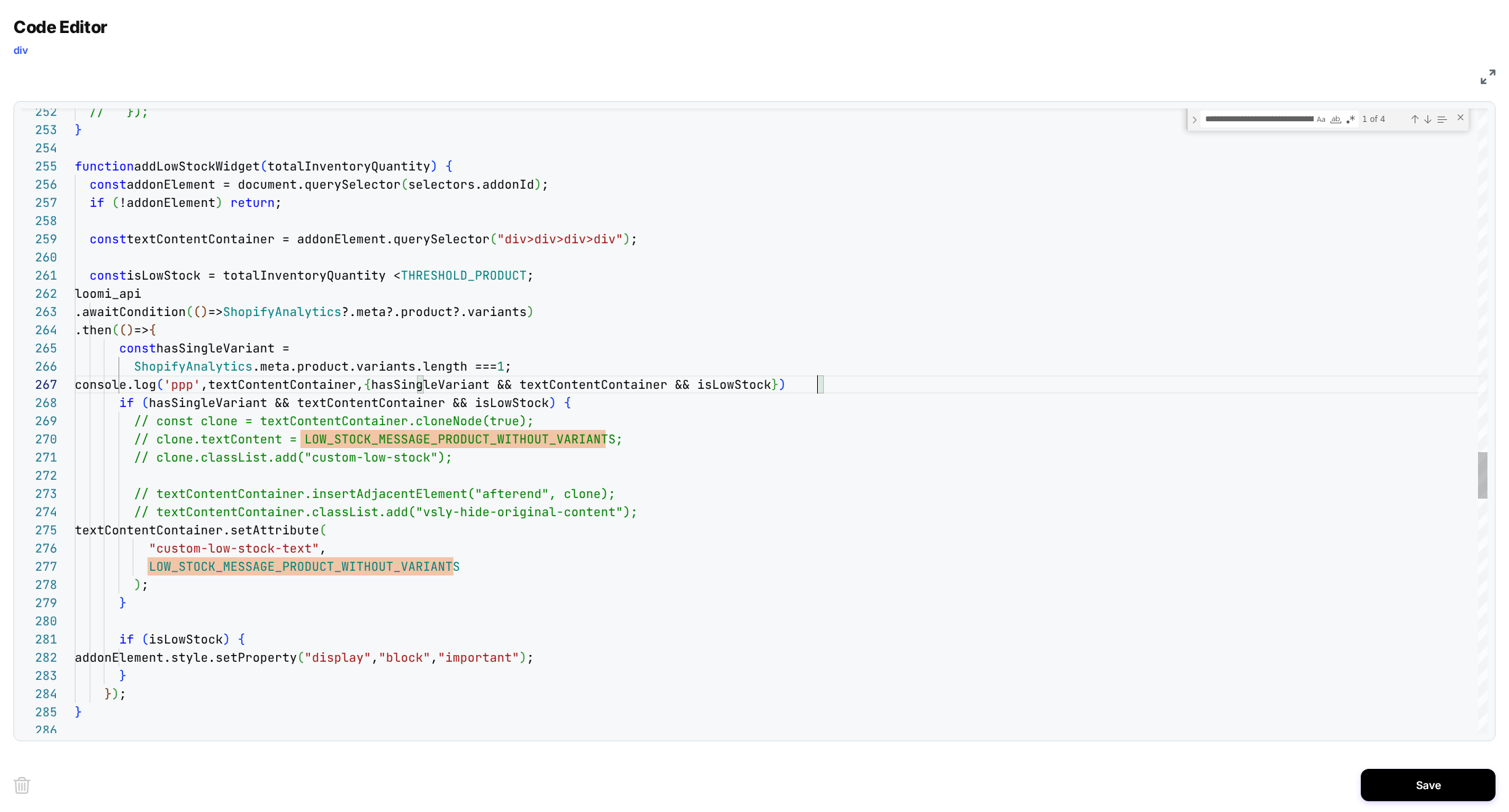
scroll to position [109, 743]
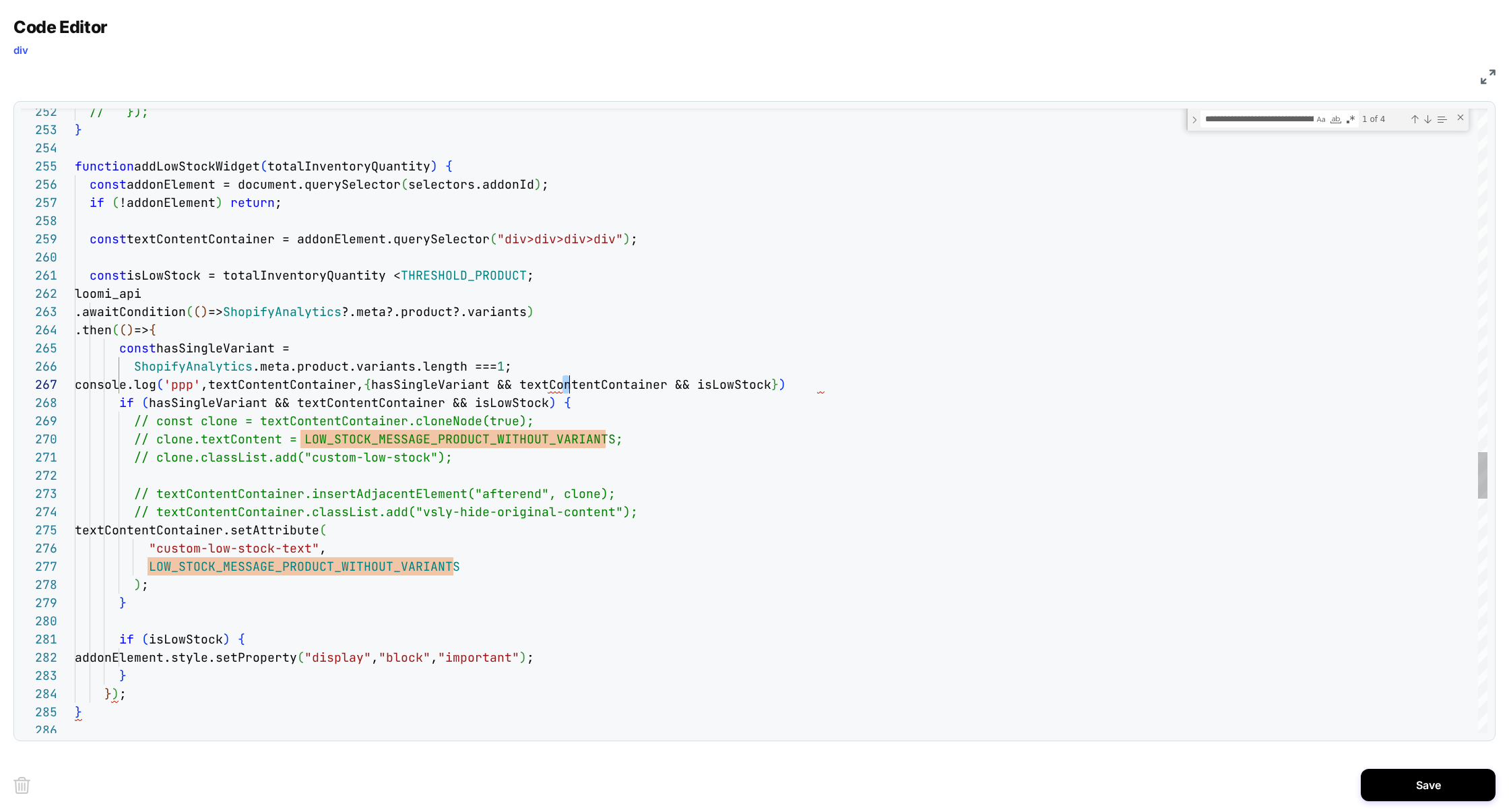
type textarea "**"
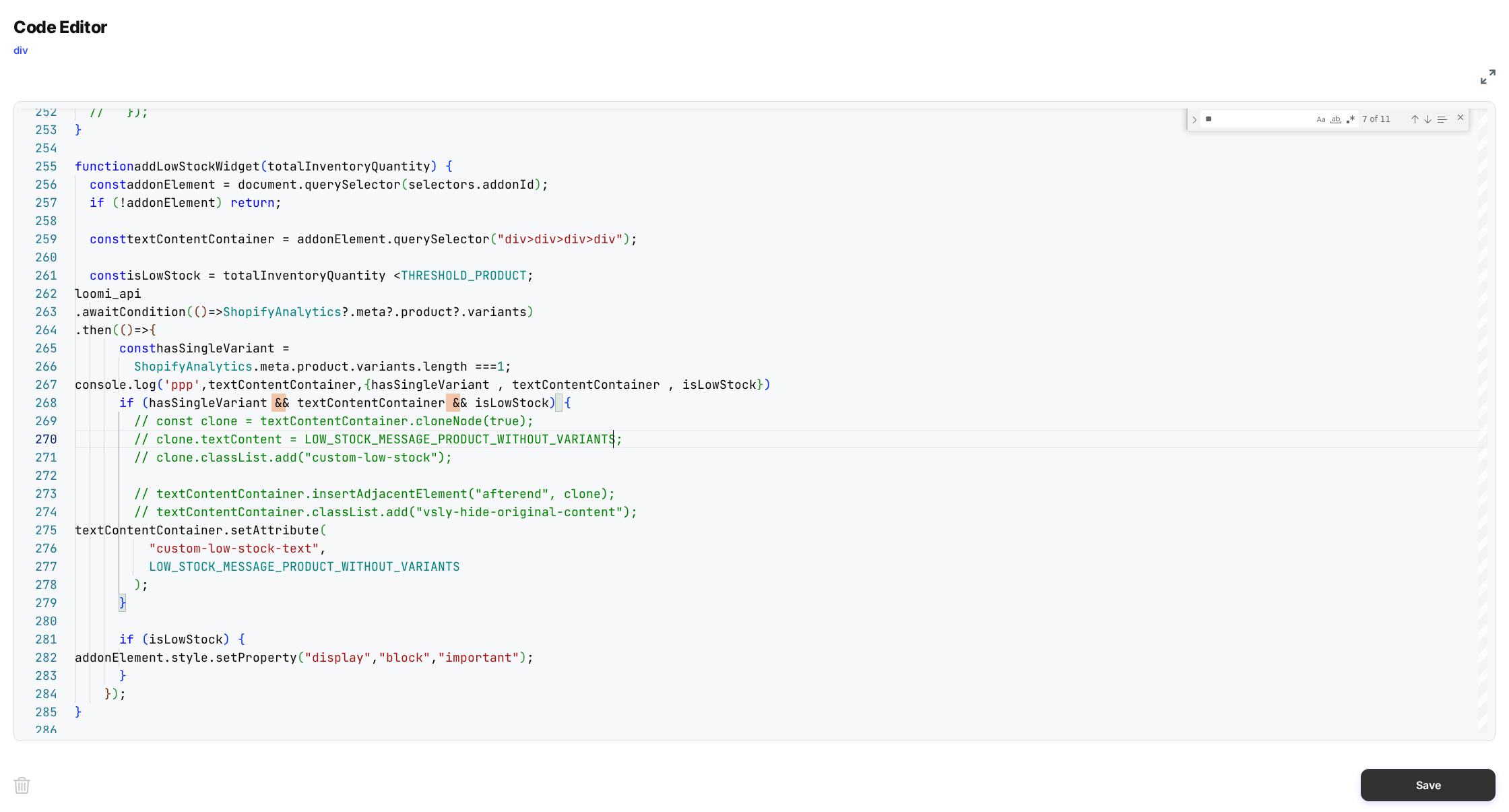
type textarea "**********"
click at [1403, 778] on button "Save" at bounding box center [1428, 785] width 135 height 32
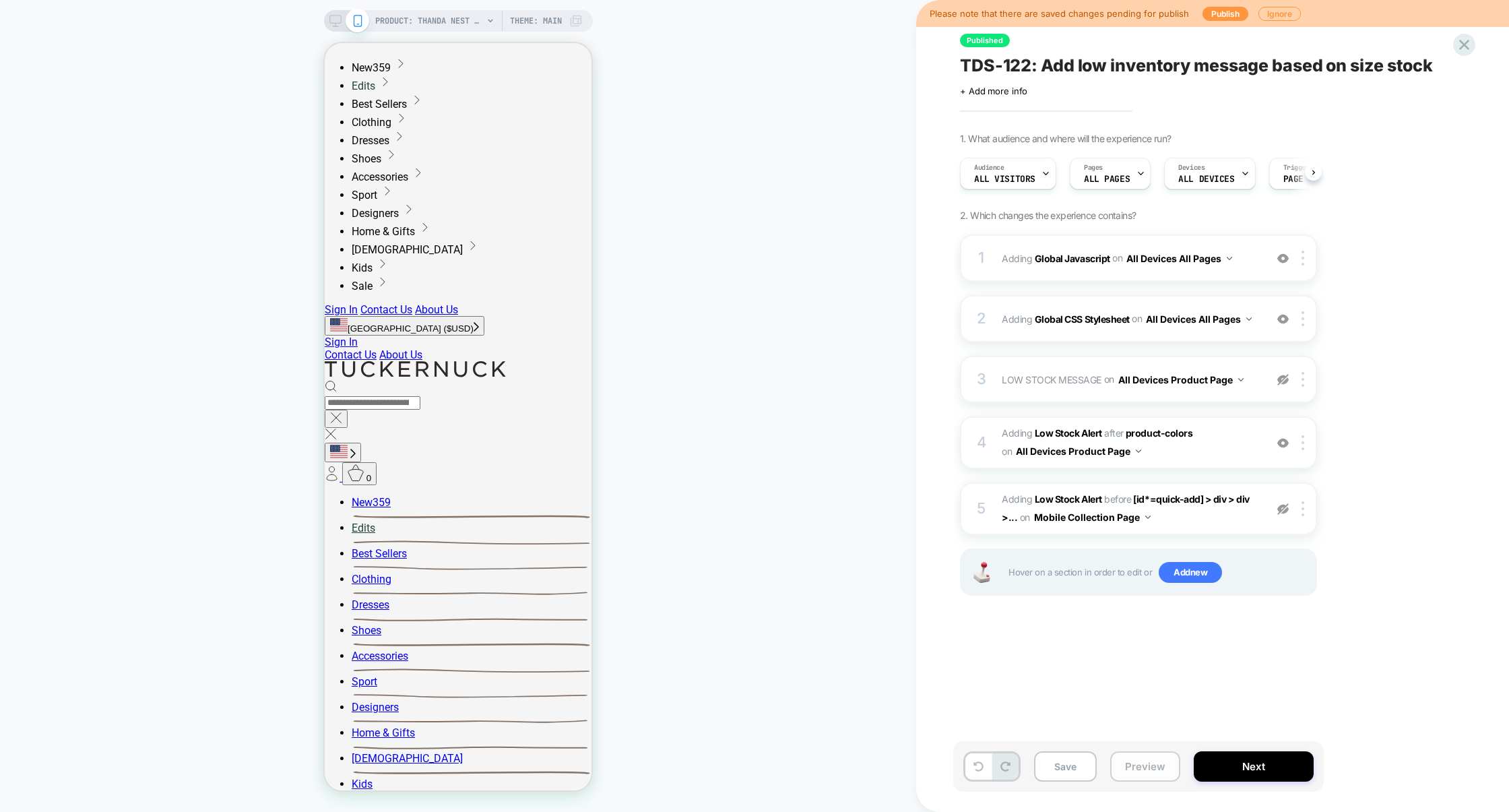
scroll to position [0, 1]
click at [1135, 766] on button "Preview" at bounding box center [1145, 766] width 70 height 30
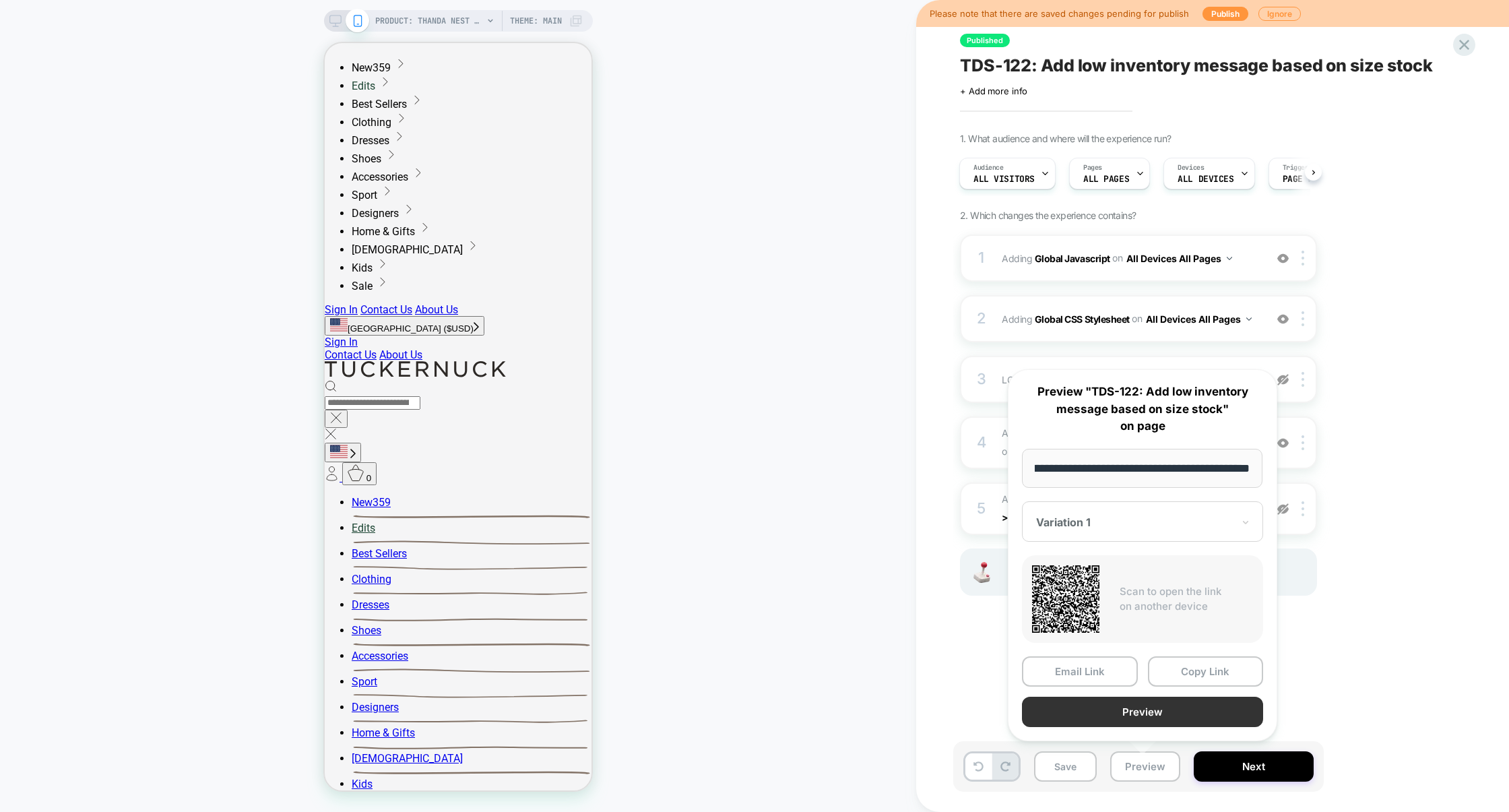
scroll to position [0, 0]
click at [1132, 714] on button "Preview" at bounding box center [1142, 711] width 241 height 30
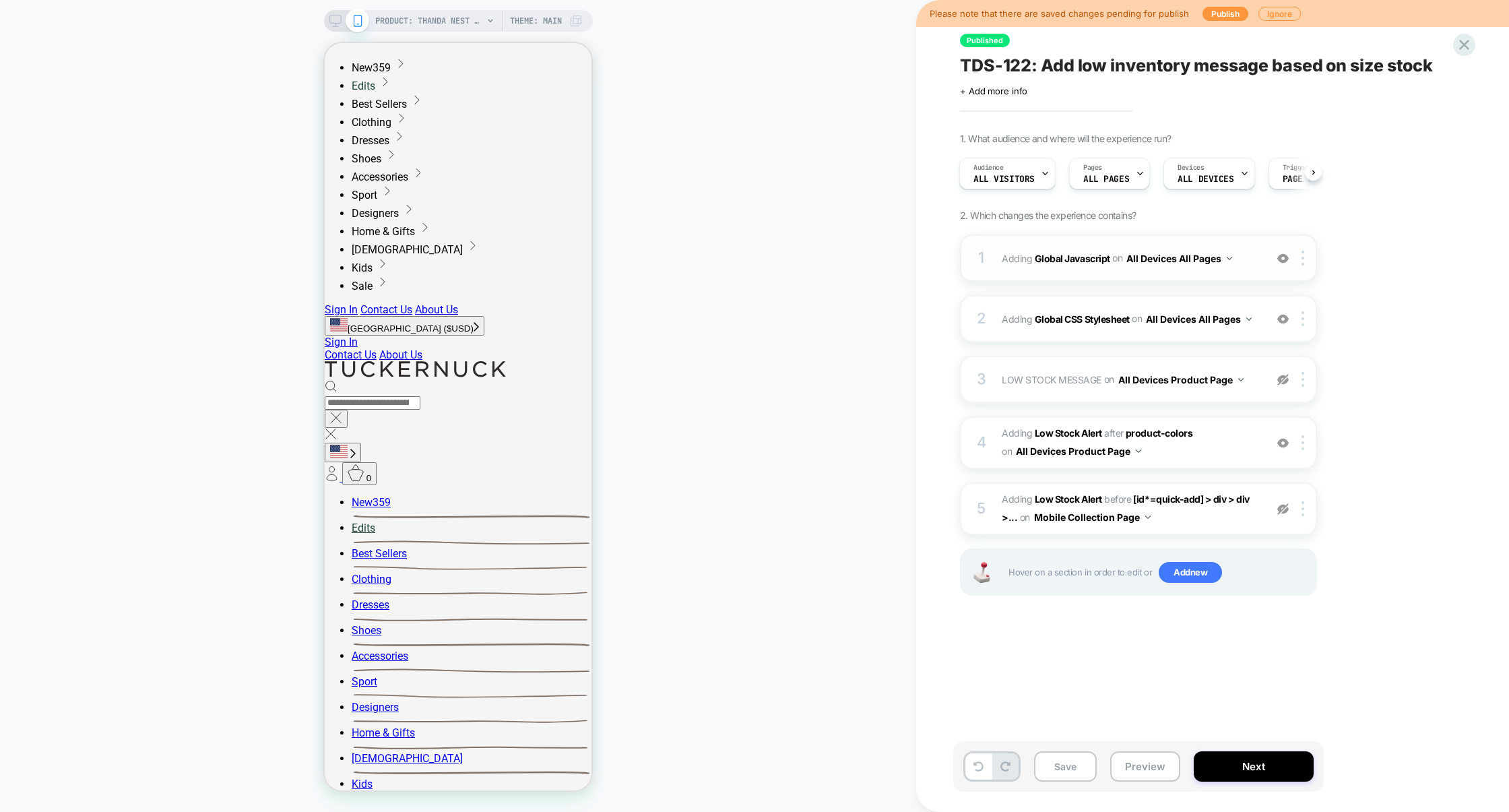
click at [1105, 279] on div "1 Adding Global Javascript on All Devices All Pages Add Before Add After Target…" at bounding box center [1138, 257] width 357 height 47
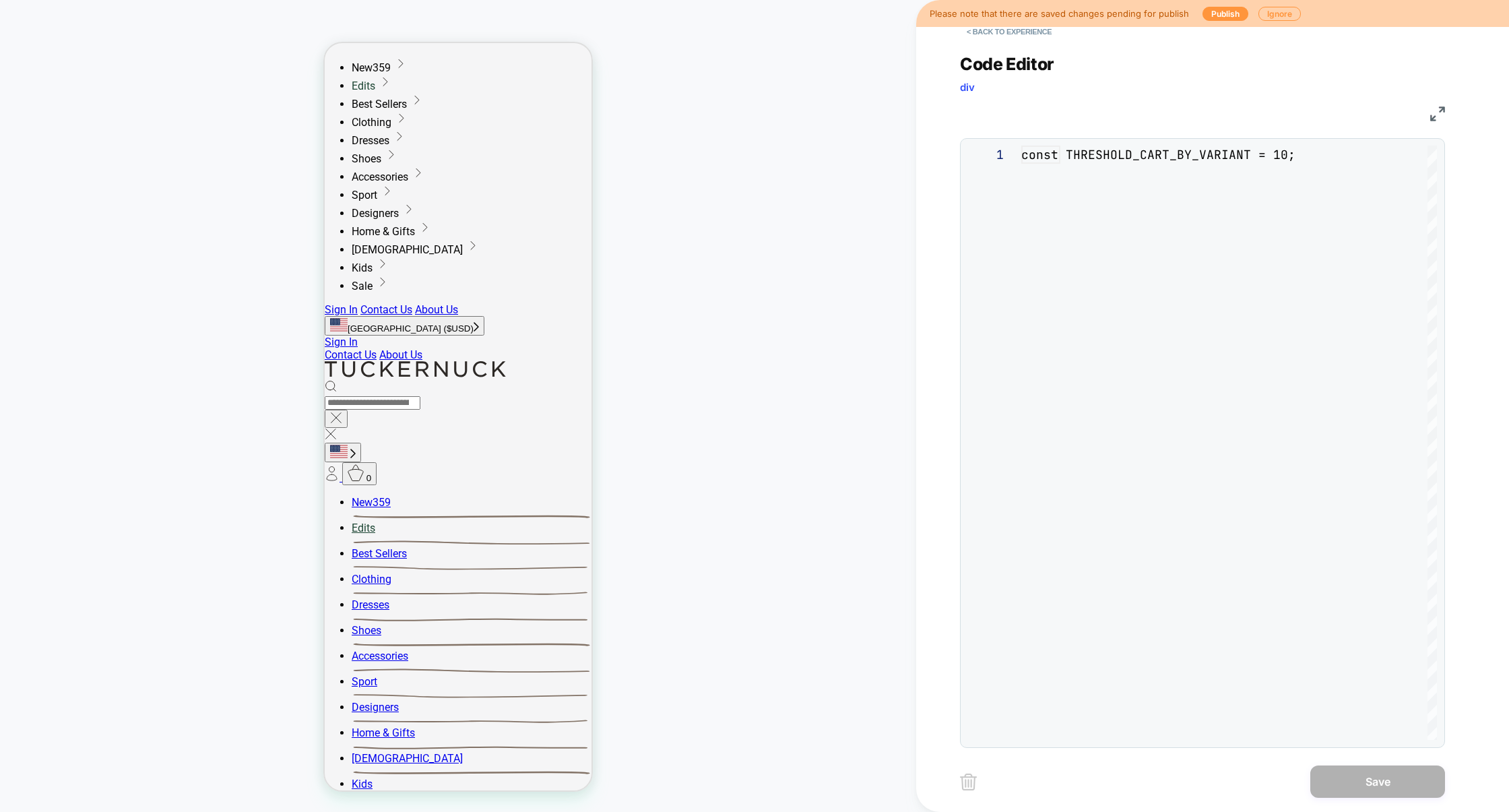
scroll to position [182, 0]
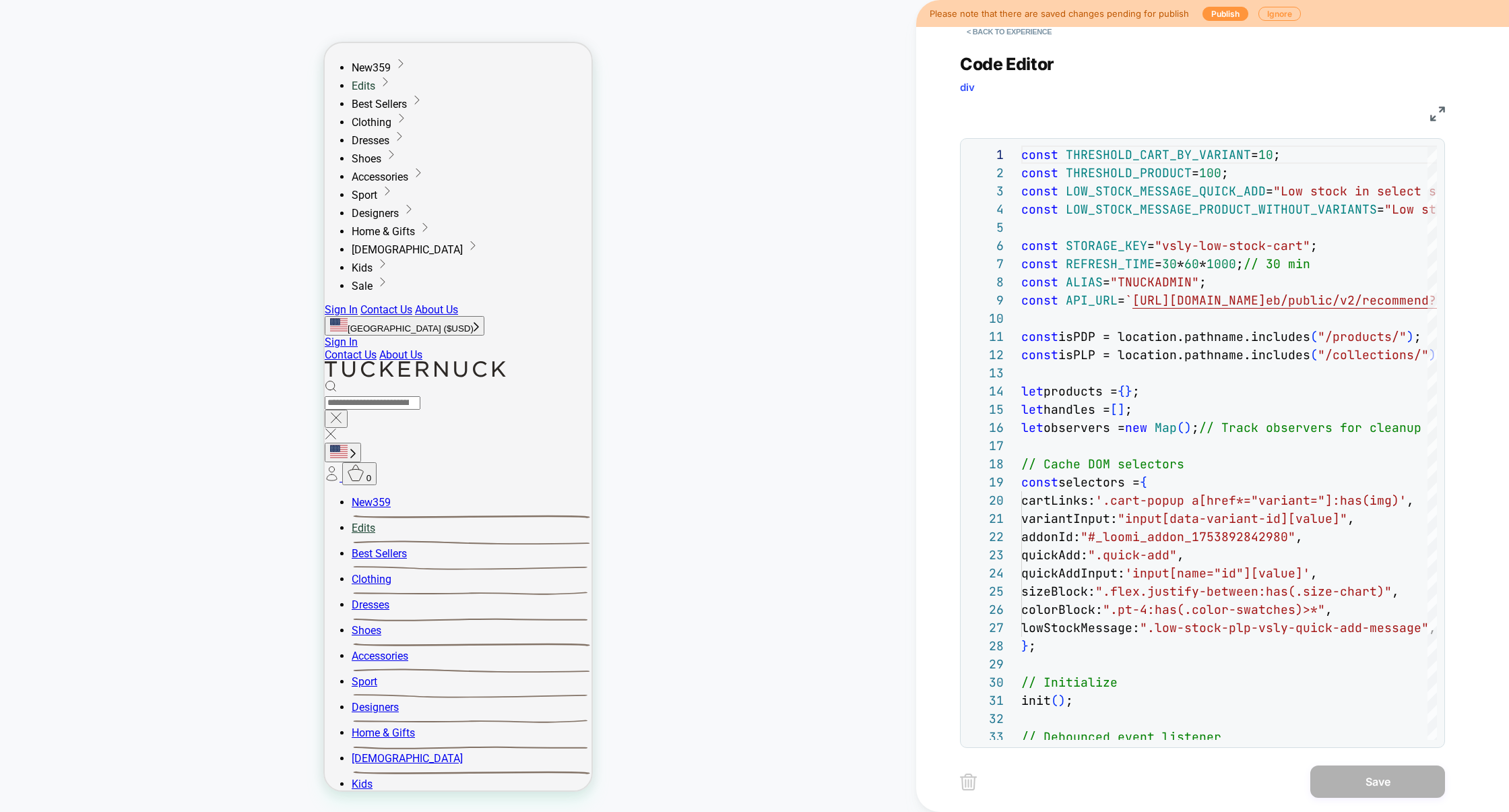
click at [1435, 113] on img at bounding box center [1437, 114] width 15 height 15
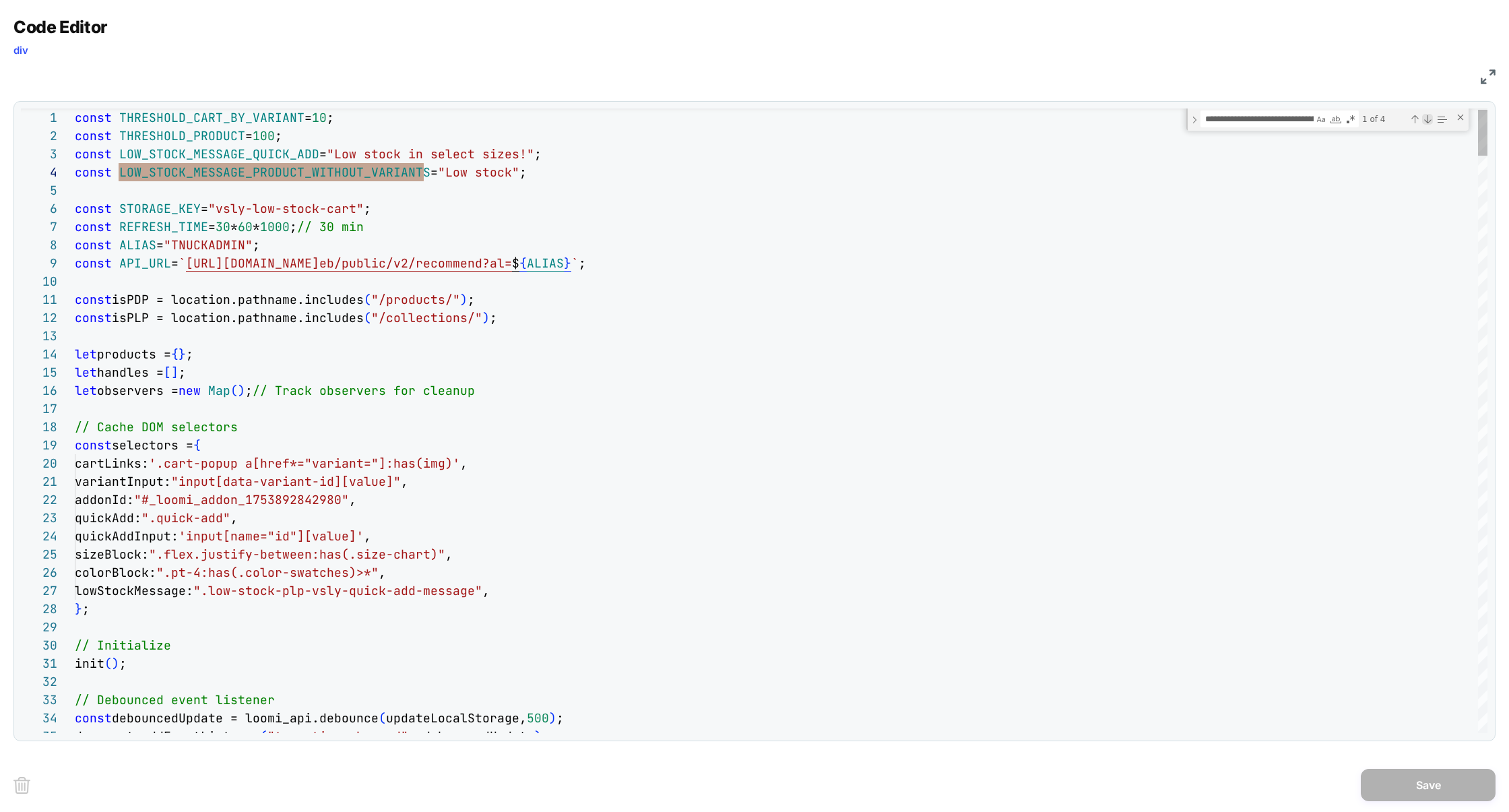
click at [1431, 118] on div "Next Match (Enter)" at bounding box center [1427, 119] width 11 height 11
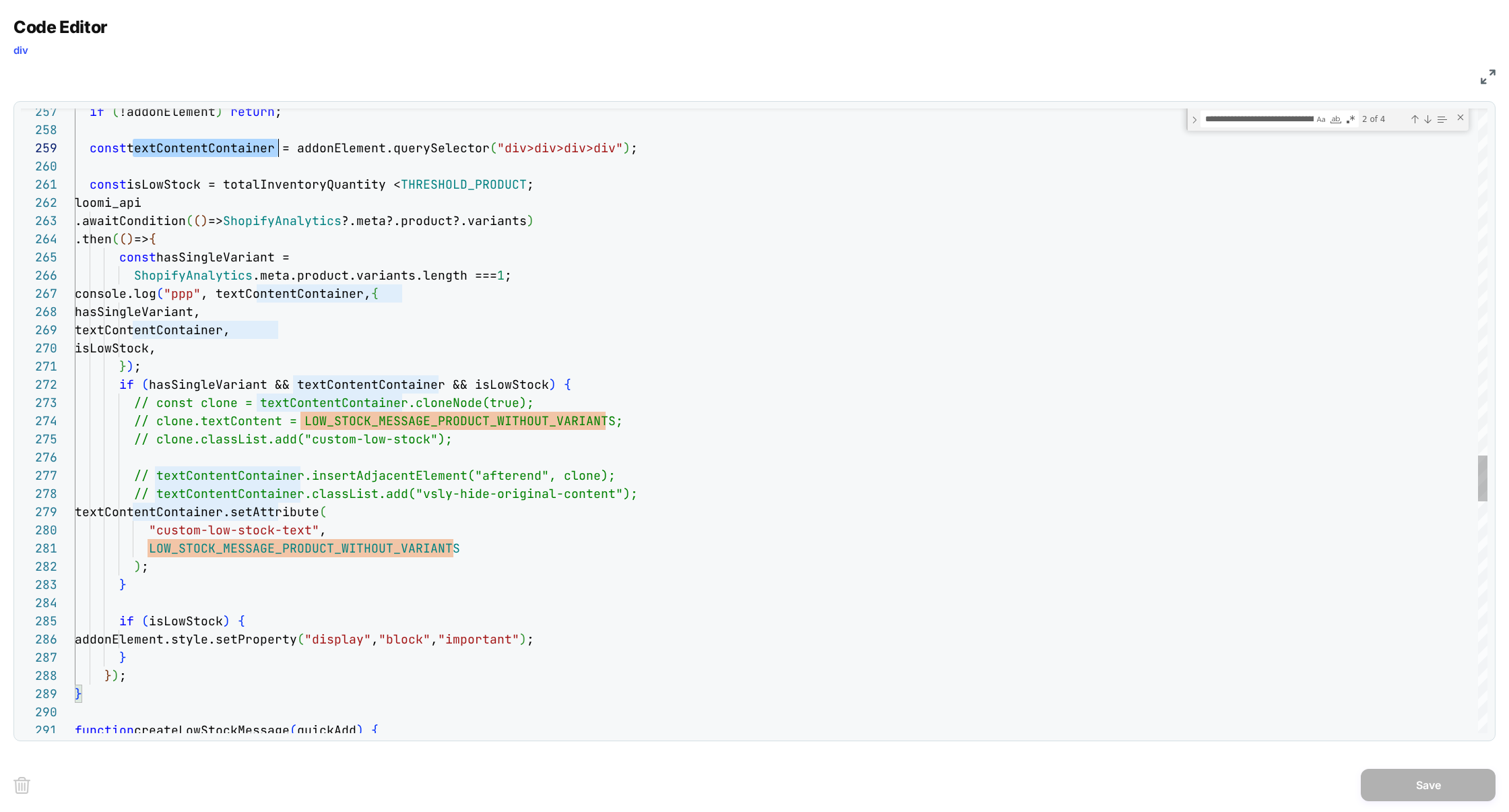
scroll to position [146, 203]
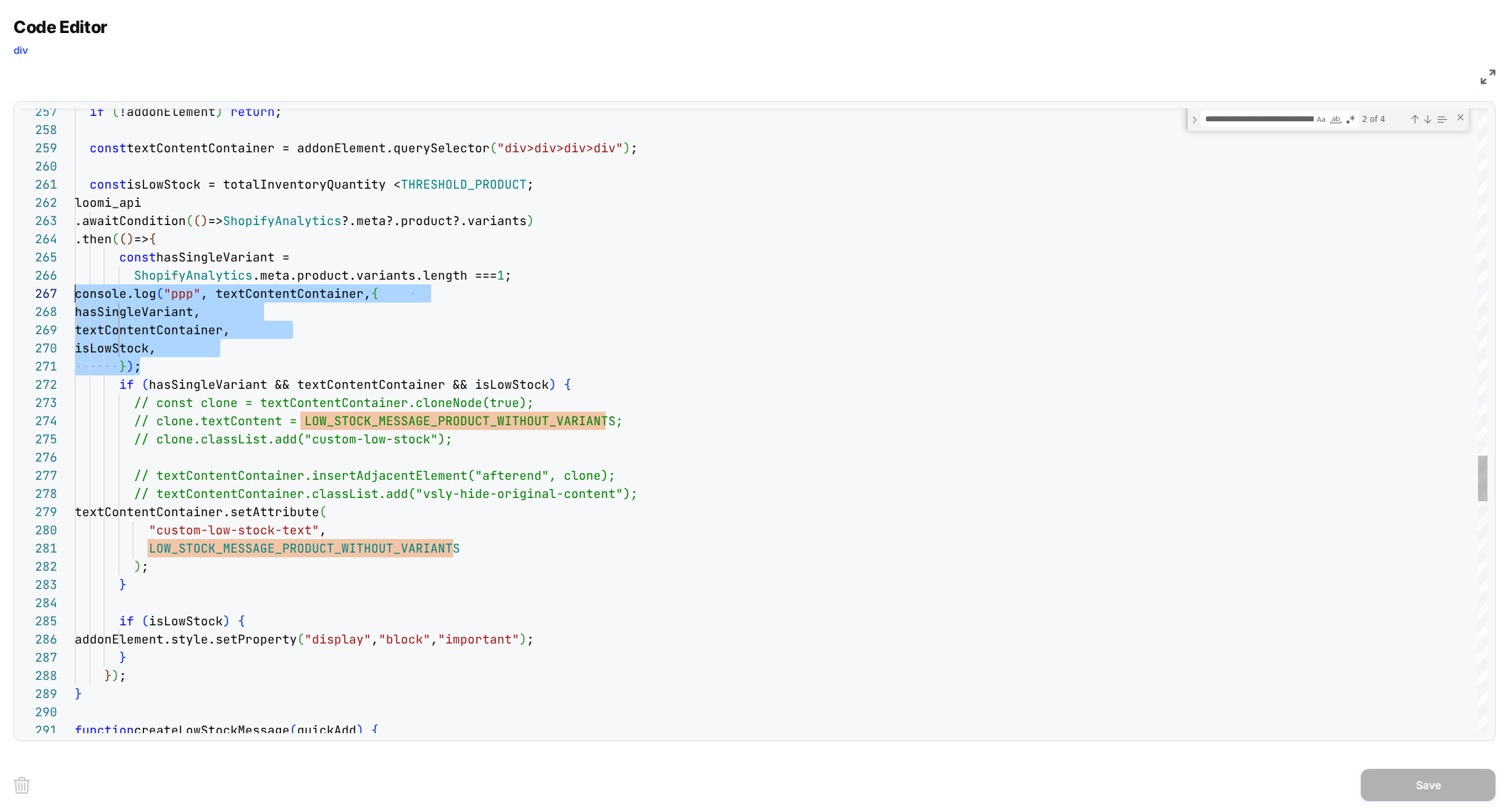
scroll to position [109, 0]
drag, startPoint x: 169, startPoint y: 365, endPoint x: 15, endPoint y: 301, distance: 166.8
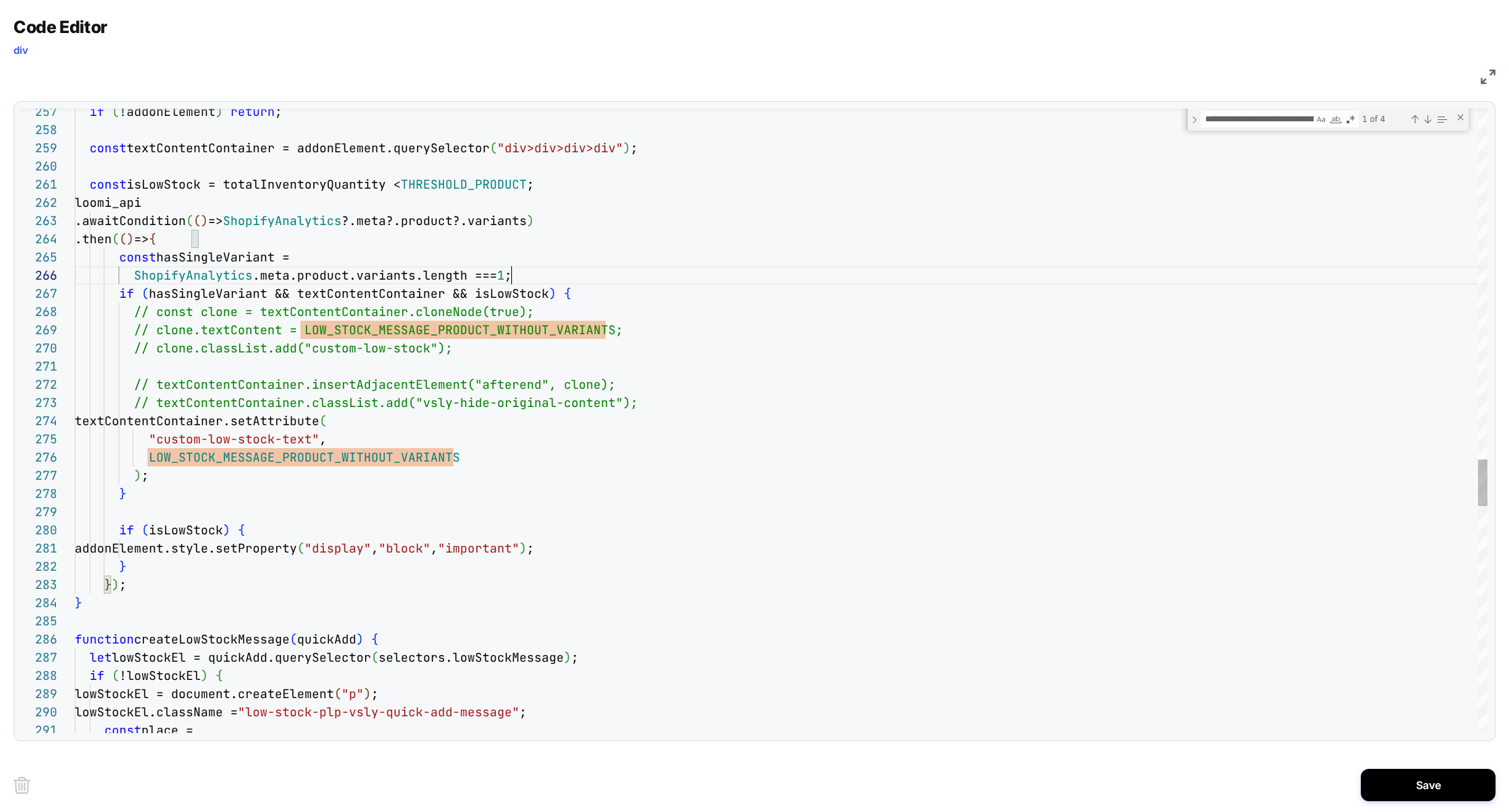
scroll to position [90, 437]
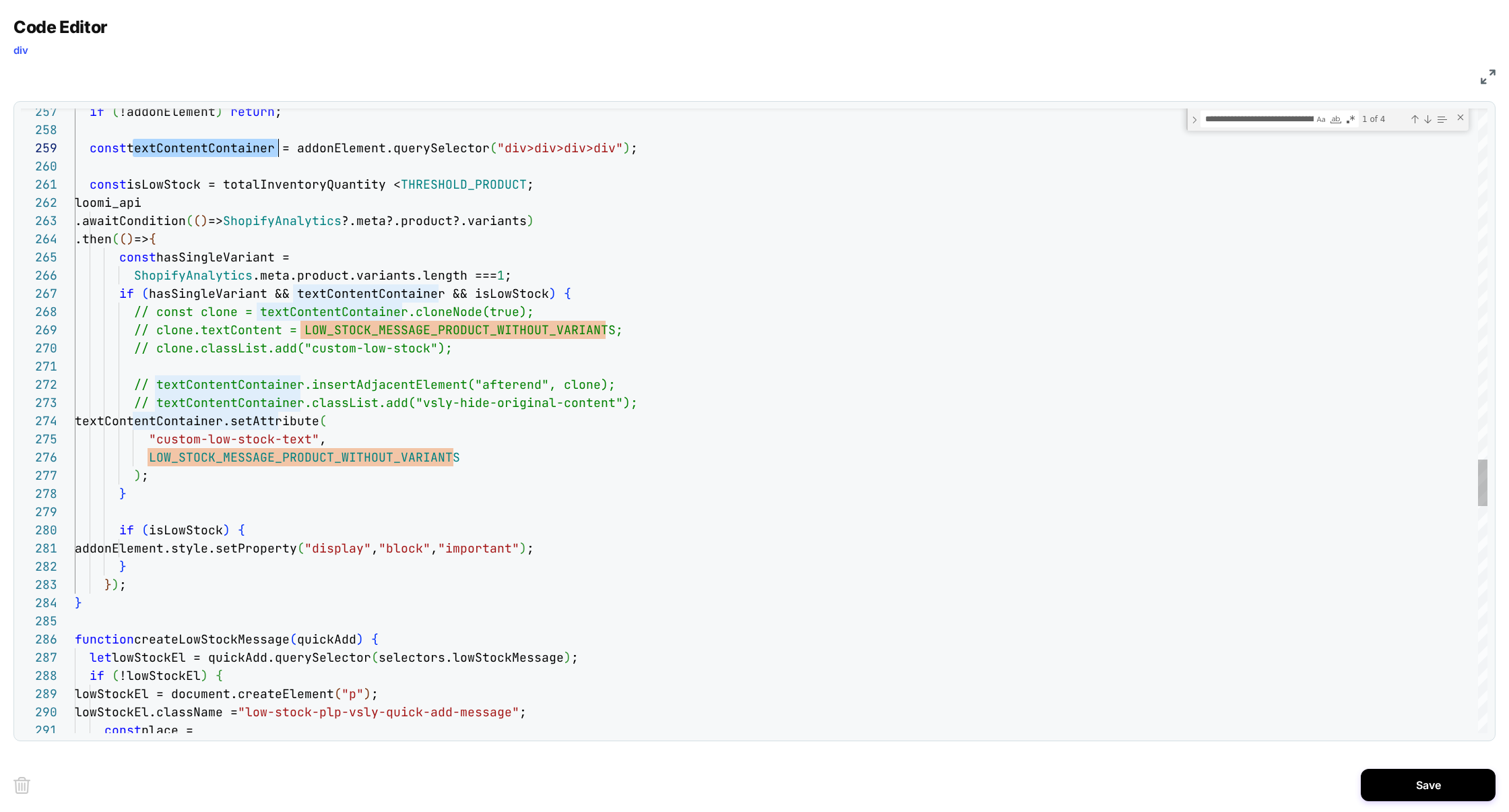
scroll to position [146, 203]
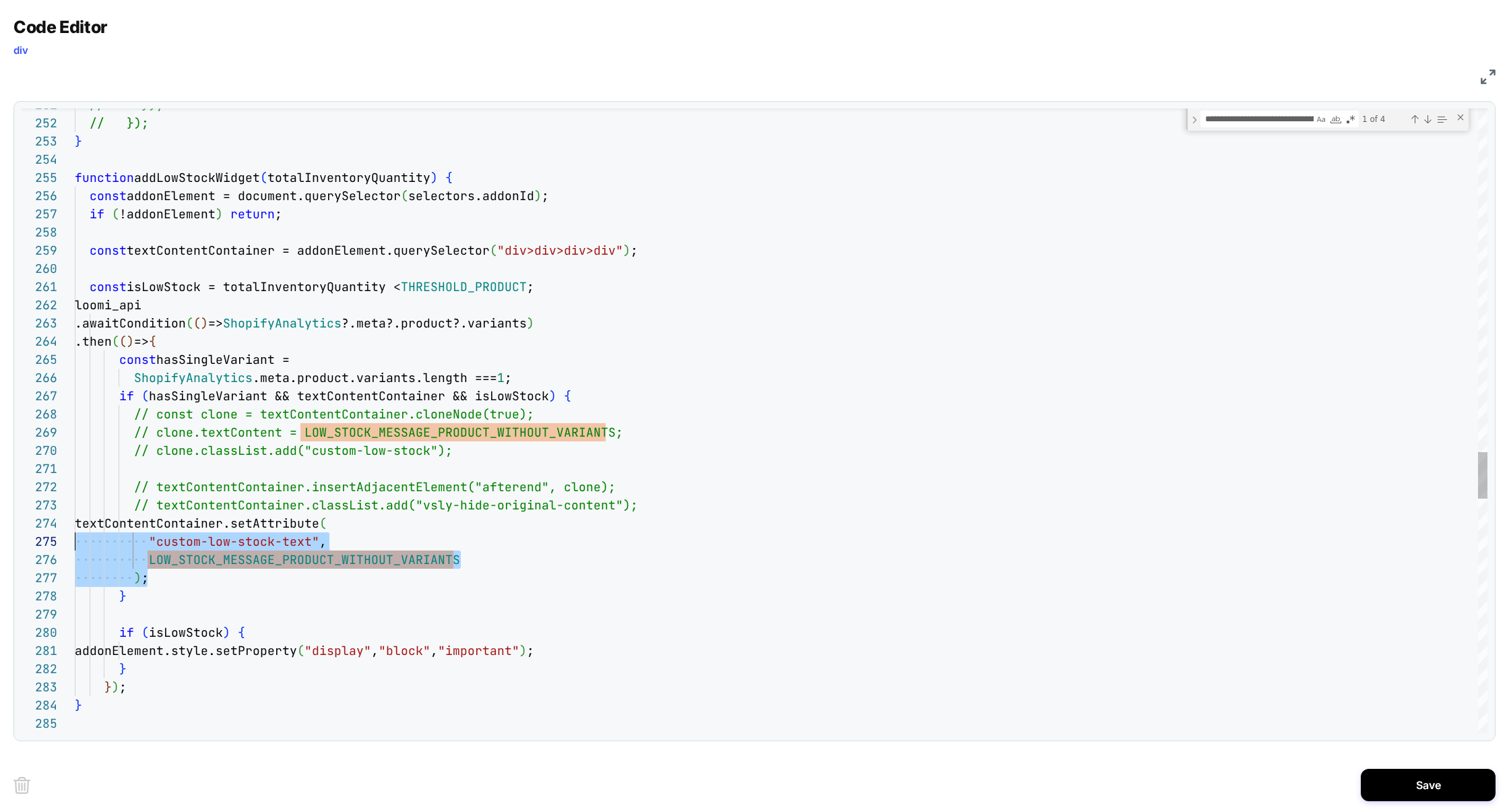
scroll to position [55, 0]
drag, startPoint x: 175, startPoint y: 579, endPoint x: 23, endPoint y: 527, distance: 160.6
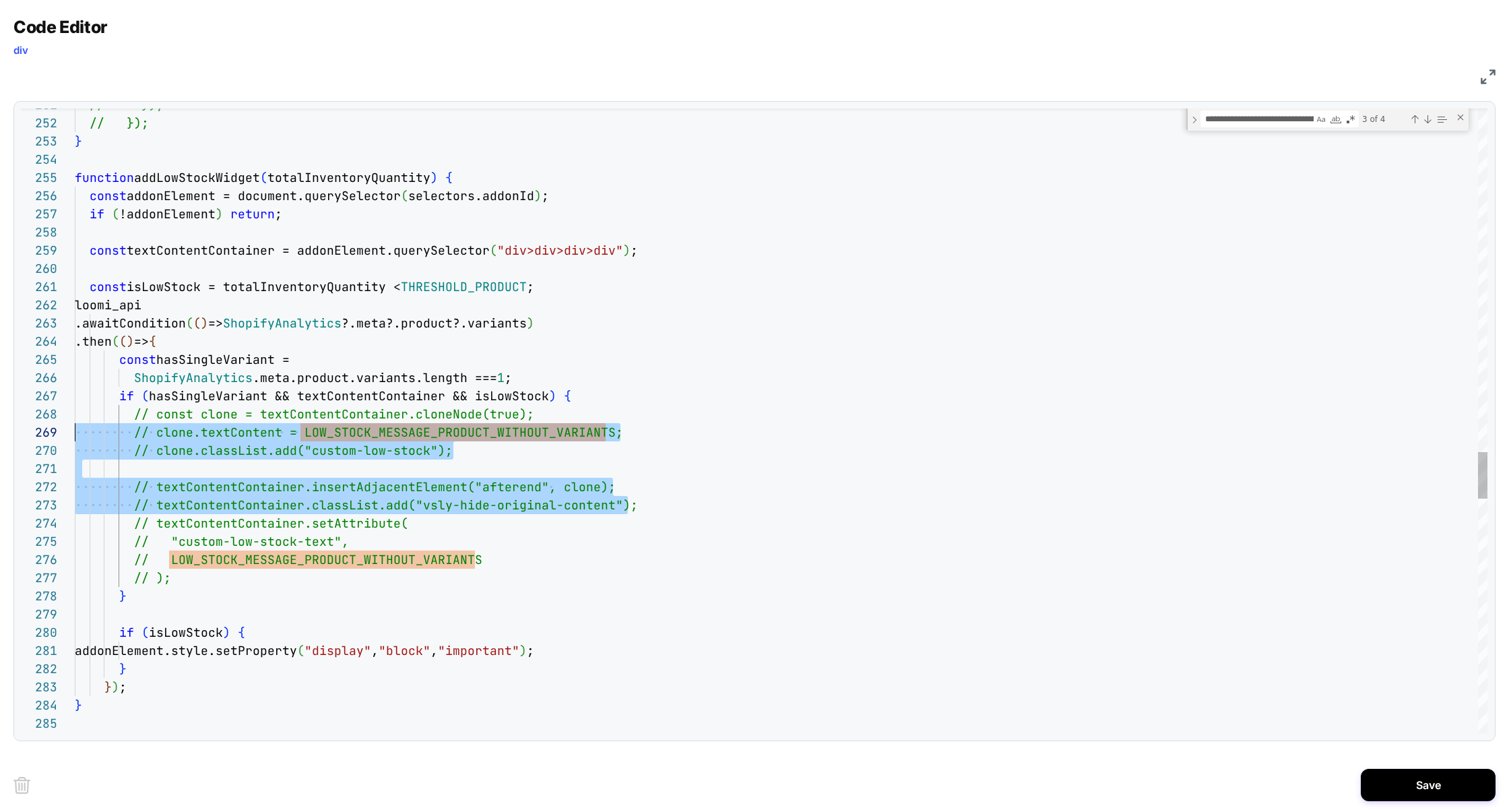
scroll to position [128, 0]
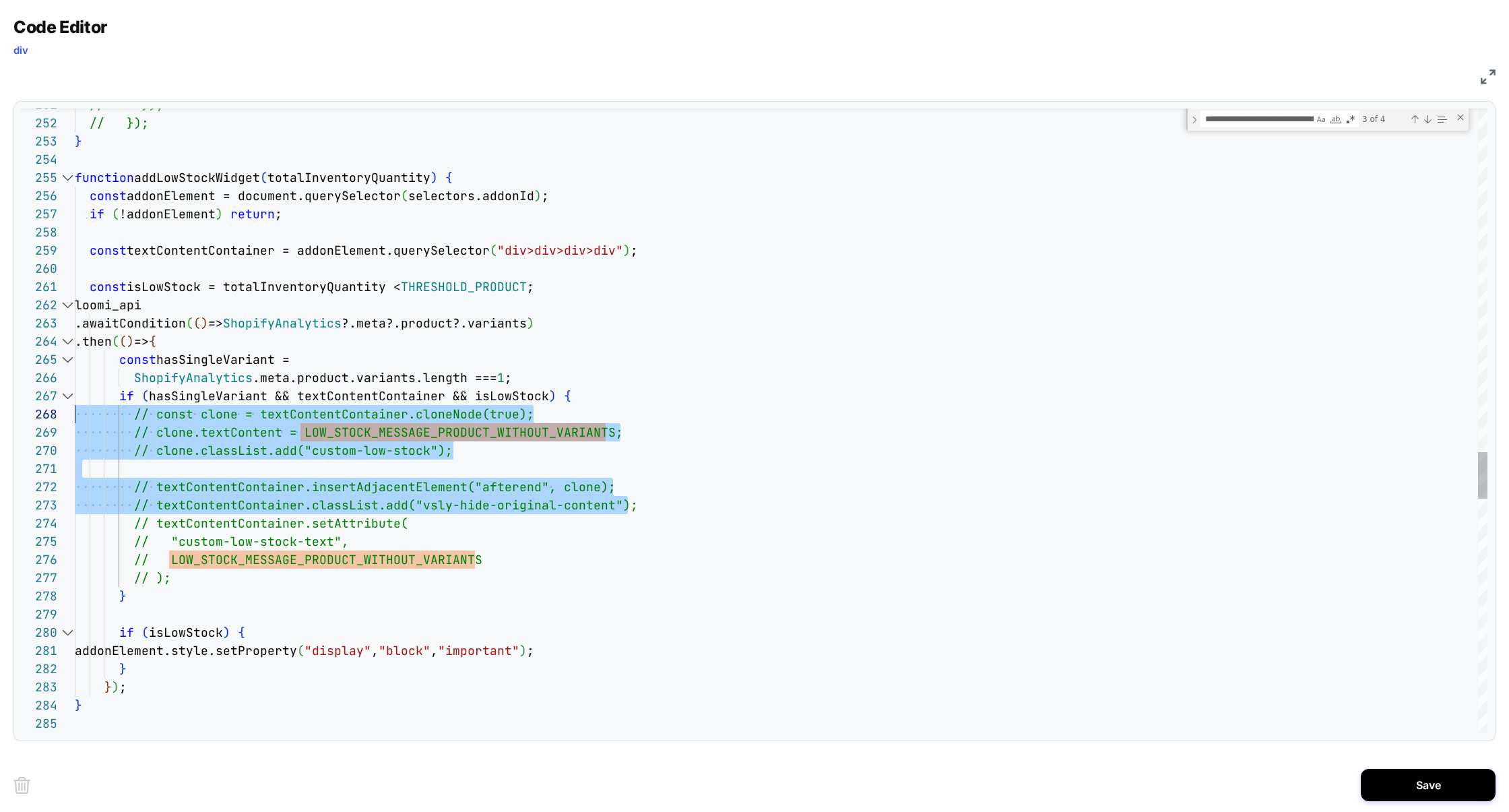
drag, startPoint x: 638, startPoint y: 508, endPoint x: 32, endPoint y: 417, distance: 612.8
click at [32, 417] on div "257 258 259 260 261 262 263 264 265 266 267 268 269 270 271 272 273 274 275 276…" at bounding box center [754, 421] width 1466 height 625
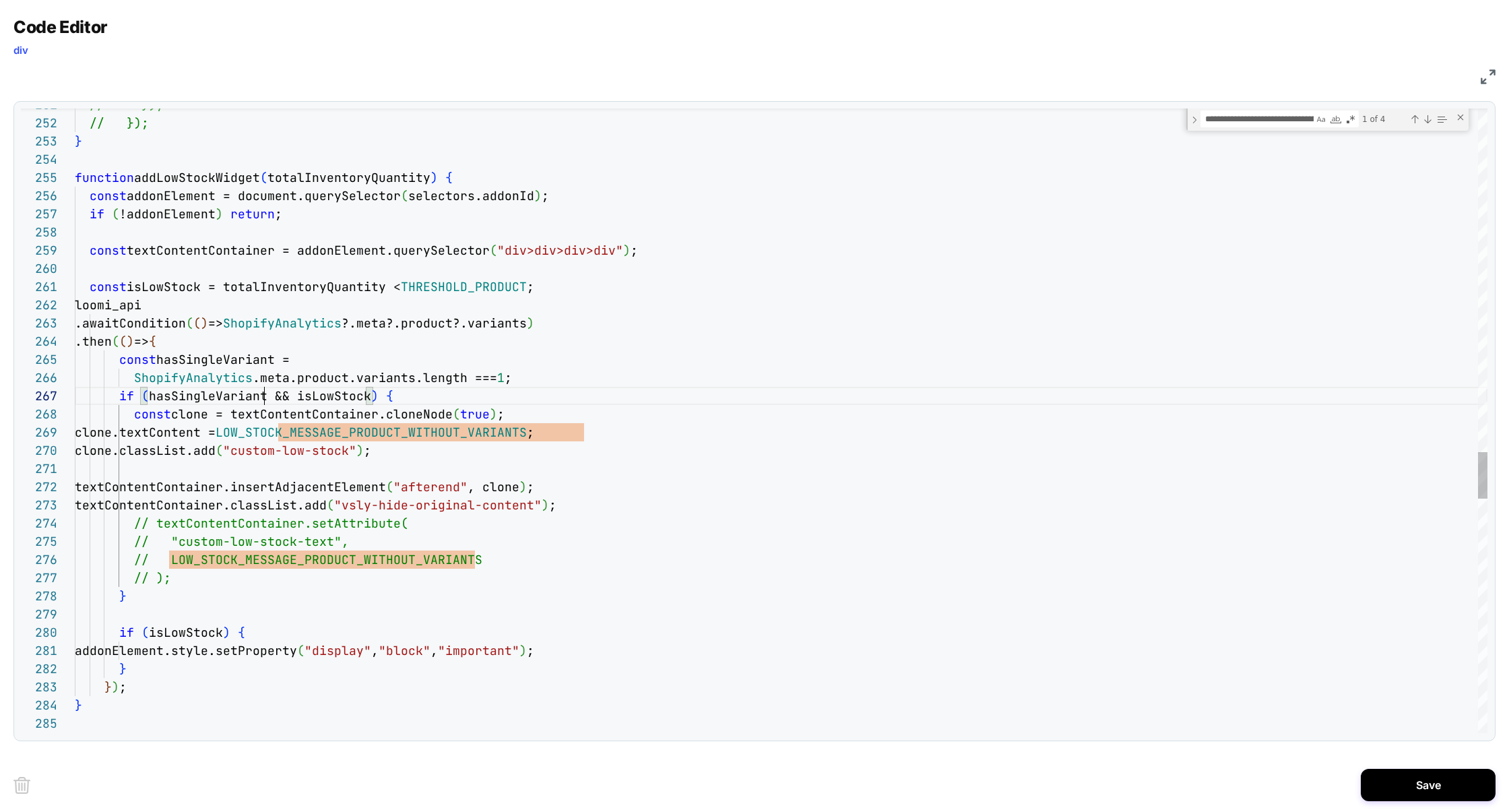
scroll to position [109, 189]
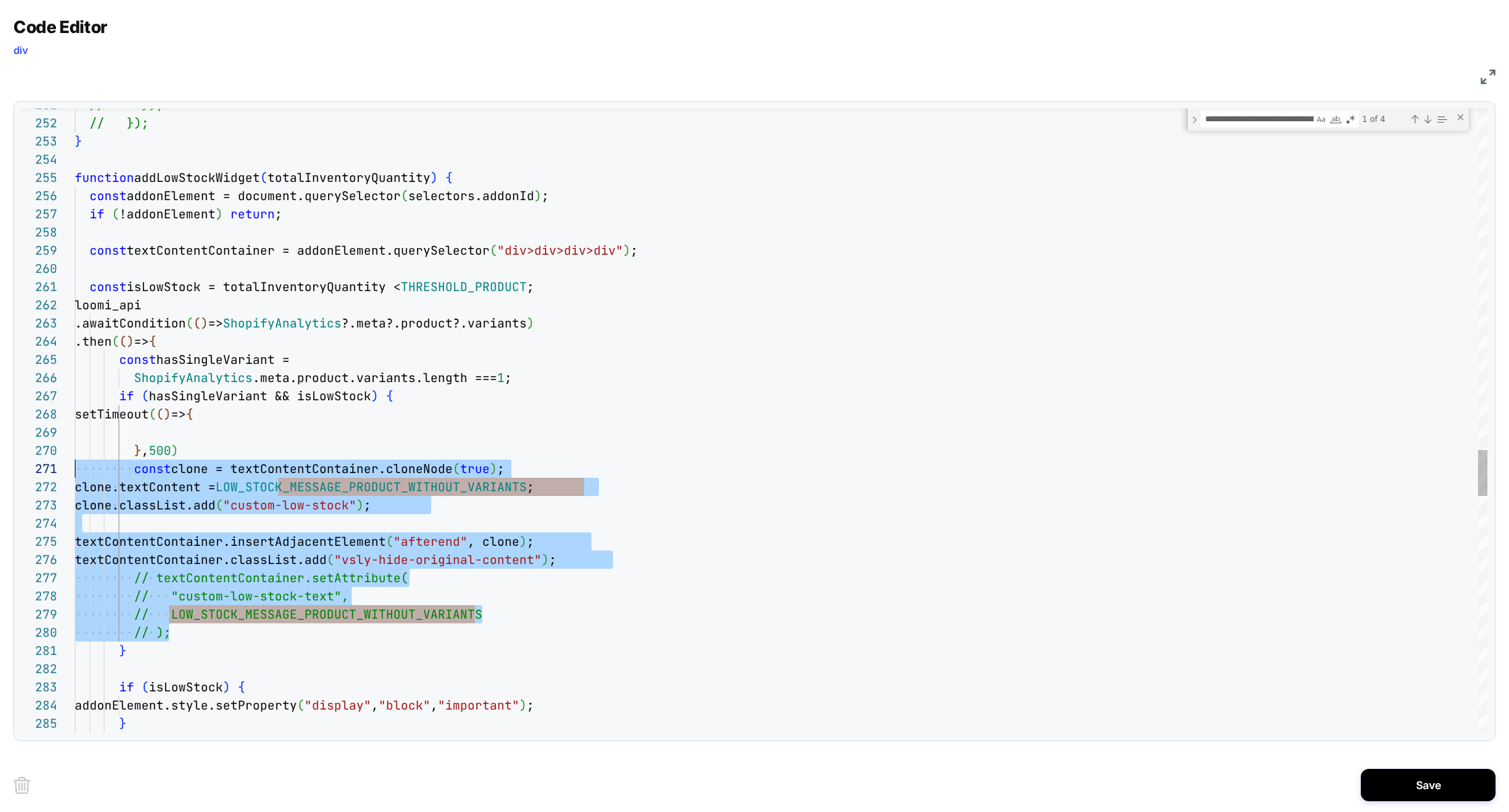
scroll to position [0, 0]
drag, startPoint x: 186, startPoint y: 636, endPoint x: 32, endPoint y: 478, distance: 220.6
click at [34, 475] on div "257 258 259 260 261 262 263 264 265 266 267 271 272 273 274 275 276 277 278 279…" at bounding box center [754, 421] width 1466 height 625
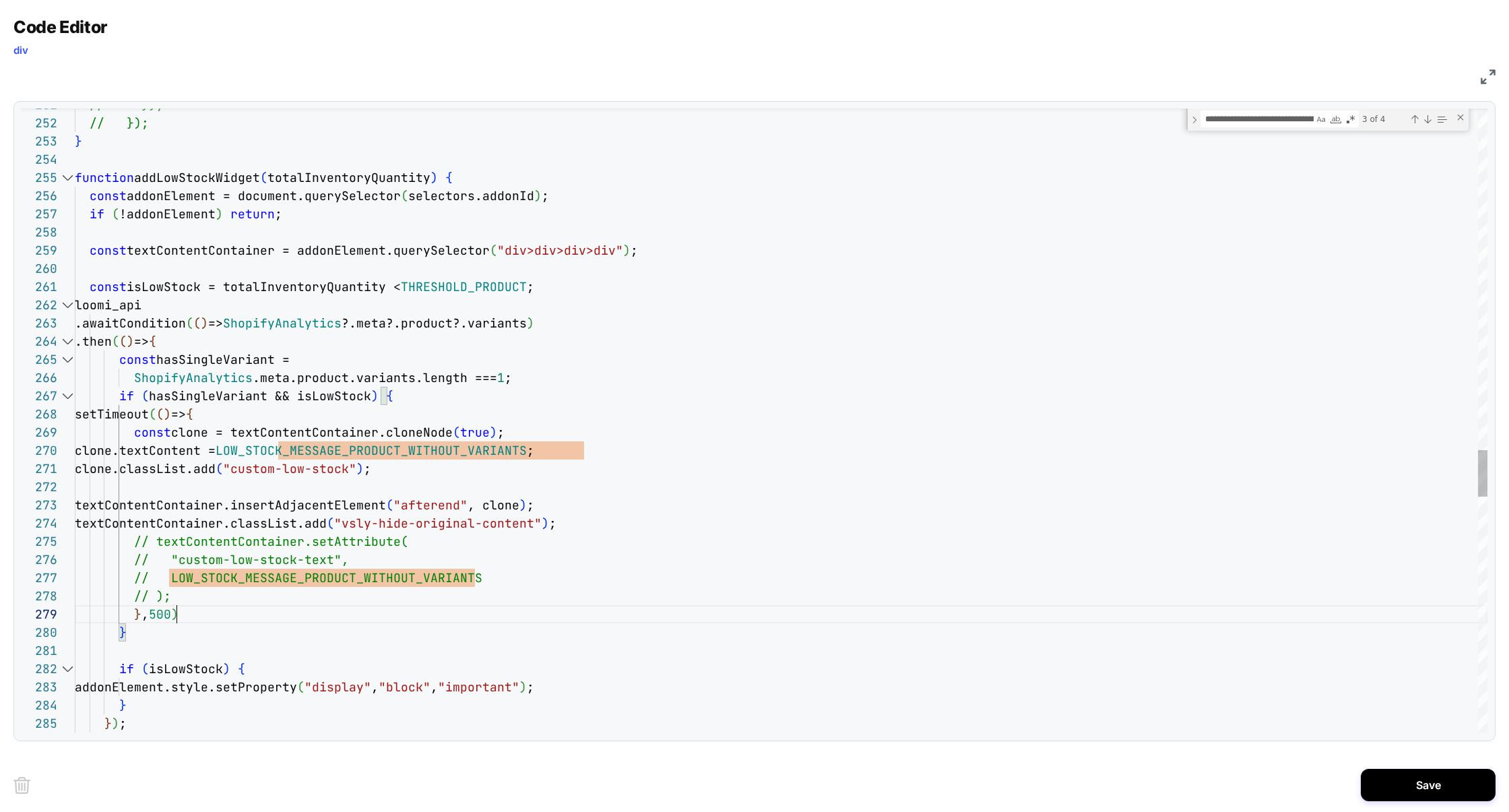
scroll to position [146, 101]
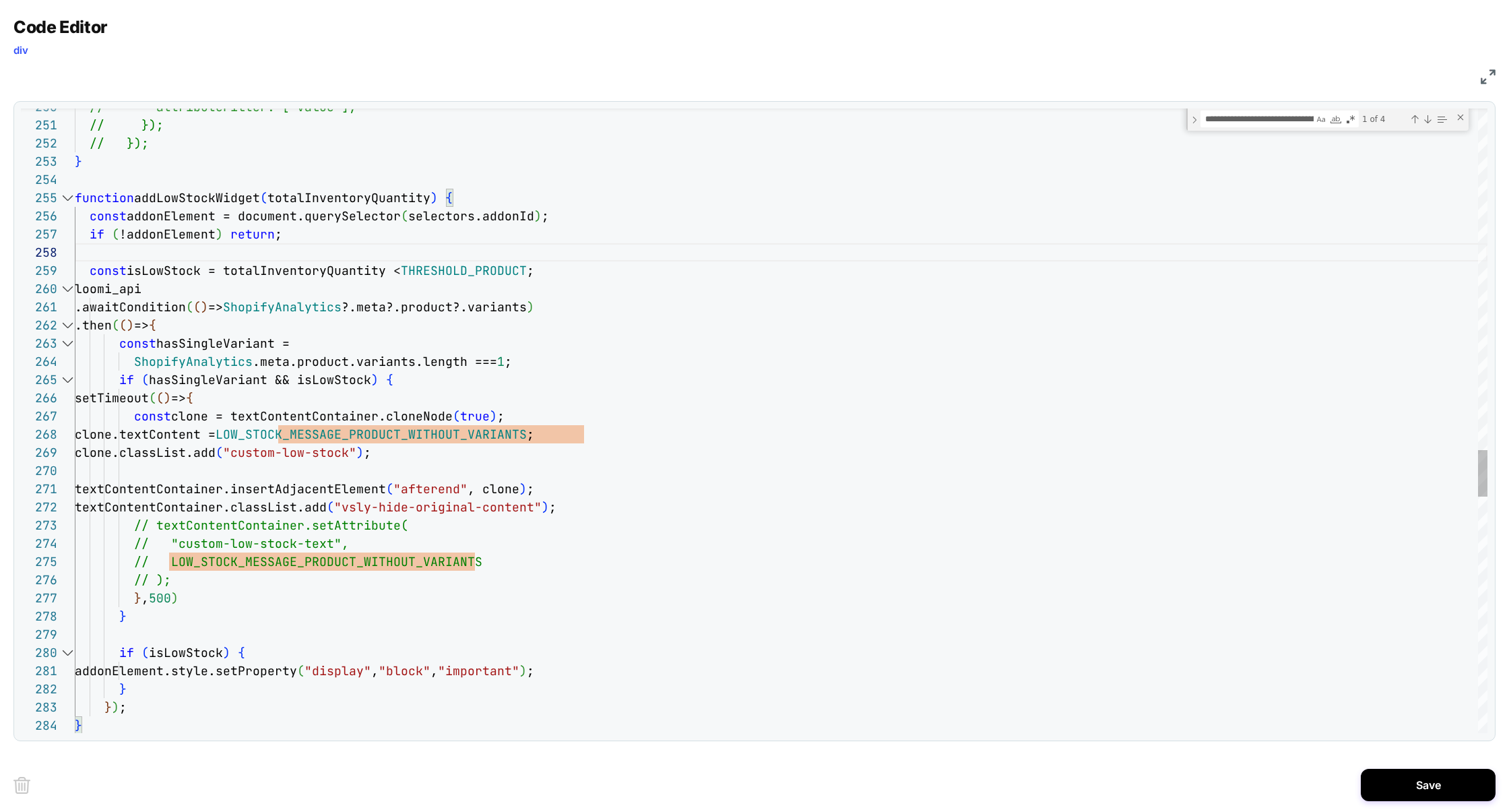
scroll to position [90, 174]
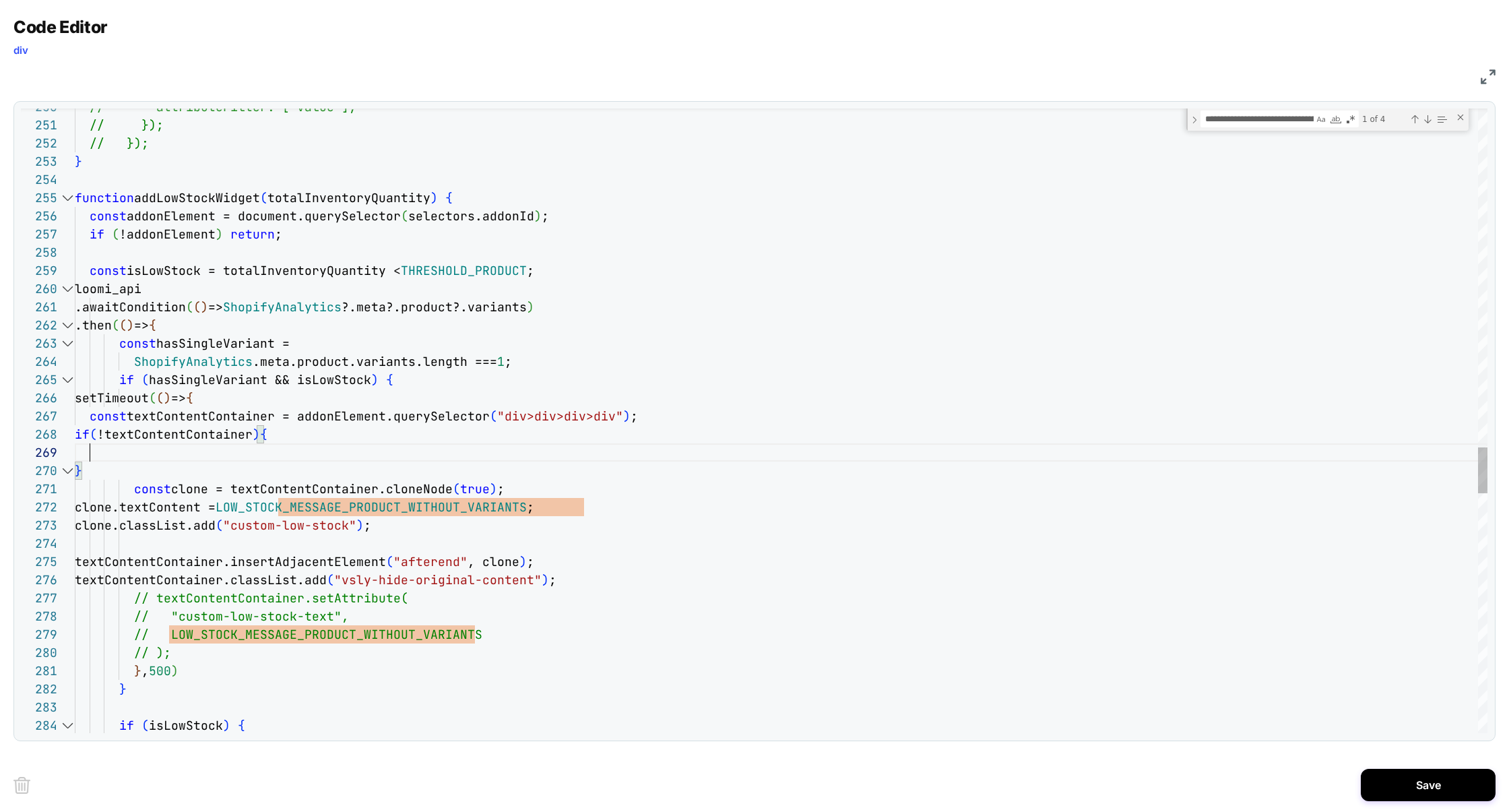
scroll to position [146, 15]
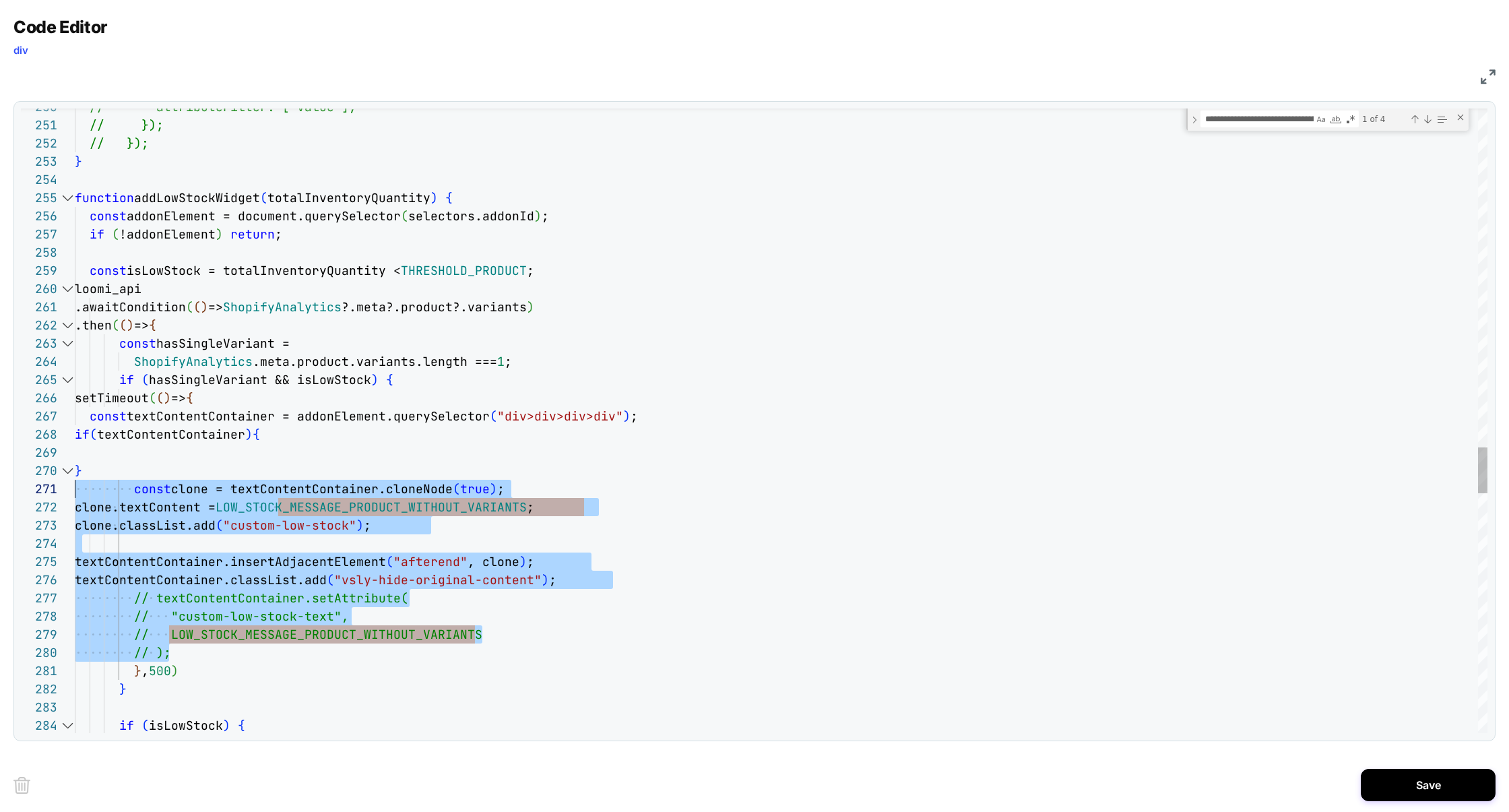
scroll to position [0, 0]
drag, startPoint x: 189, startPoint y: 658, endPoint x: 0, endPoint y: 491, distance: 252.2
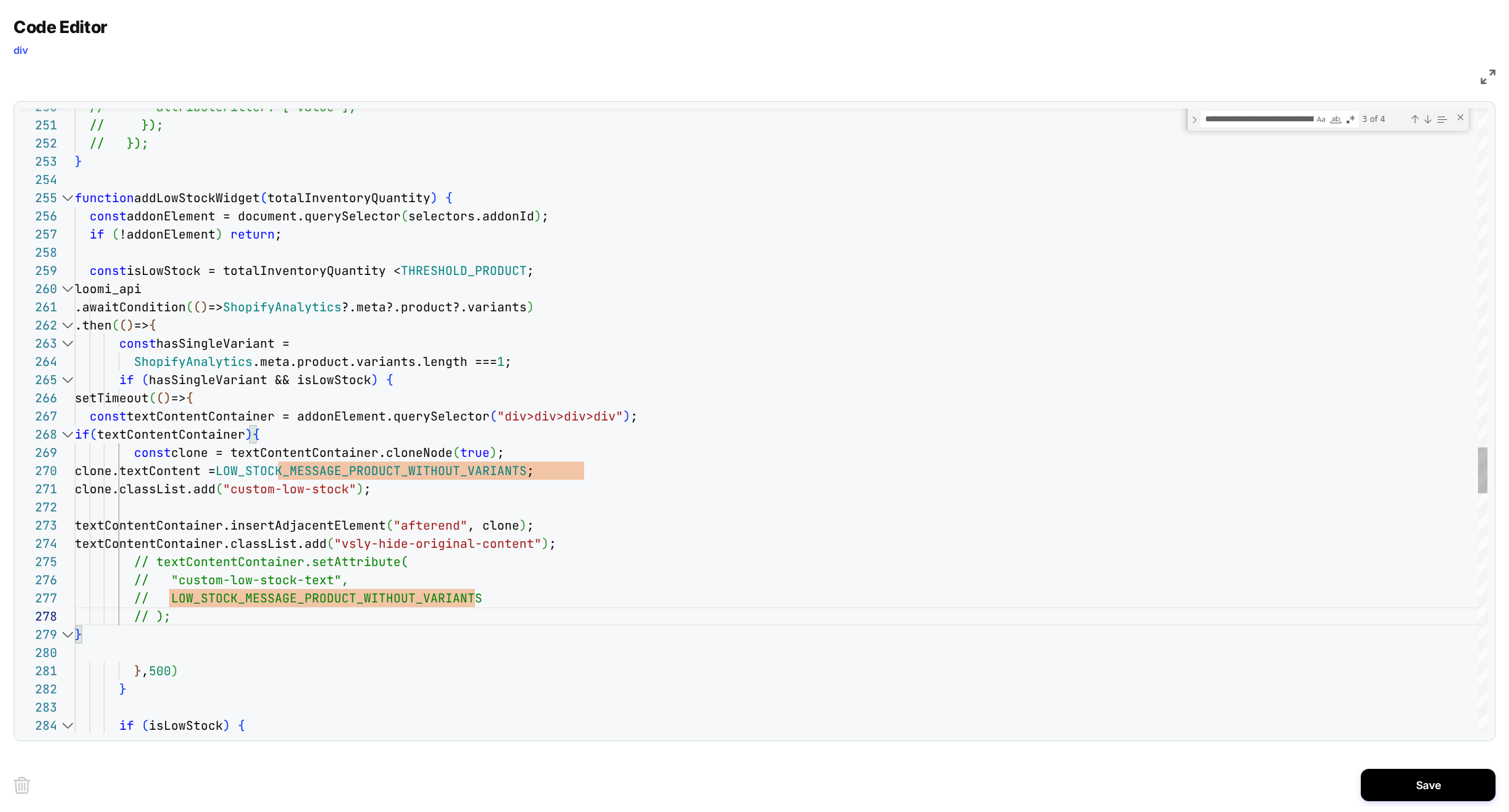
type textarea "**********"
click at [1430, 794] on button "Save" at bounding box center [1428, 785] width 135 height 32
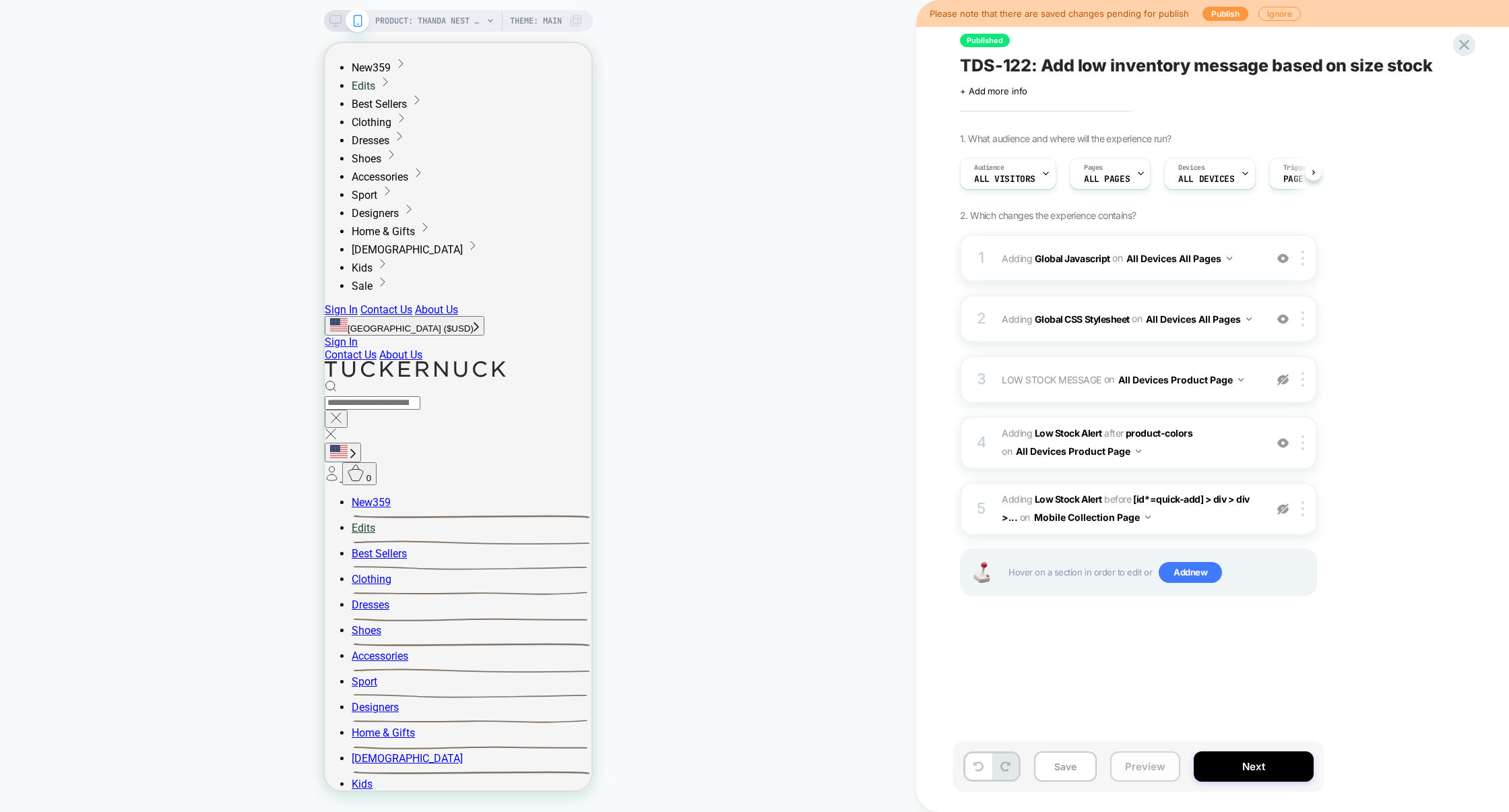
scroll to position [0, 1]
click at [1152, 776] on button "Preview" at bounding box center [1145, 766] width 70 height 30
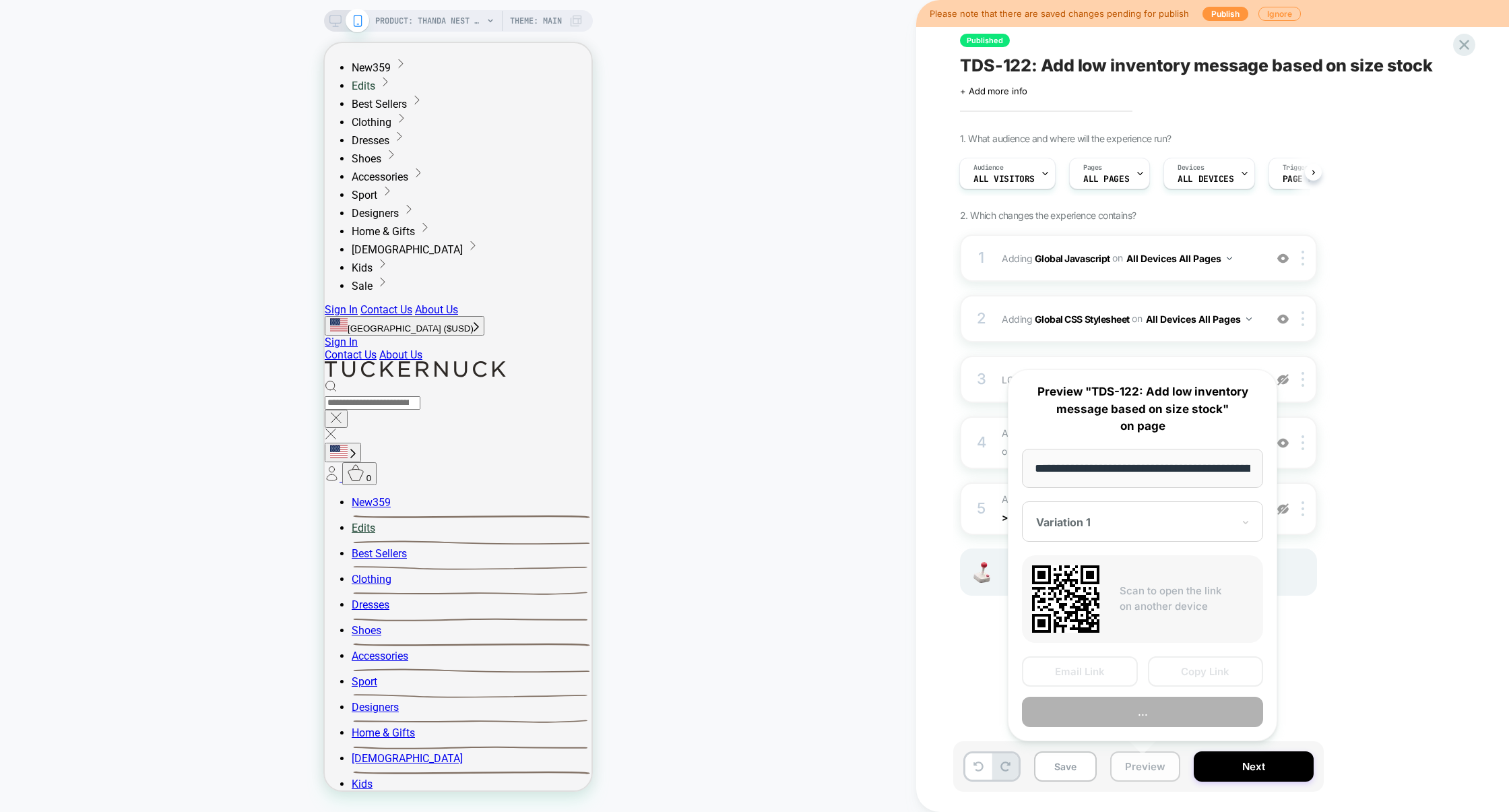
scroll to position [0, 0]
click at [1145, 720] on button "Preview" at bounding box center [1142, 711] width 241 height 30
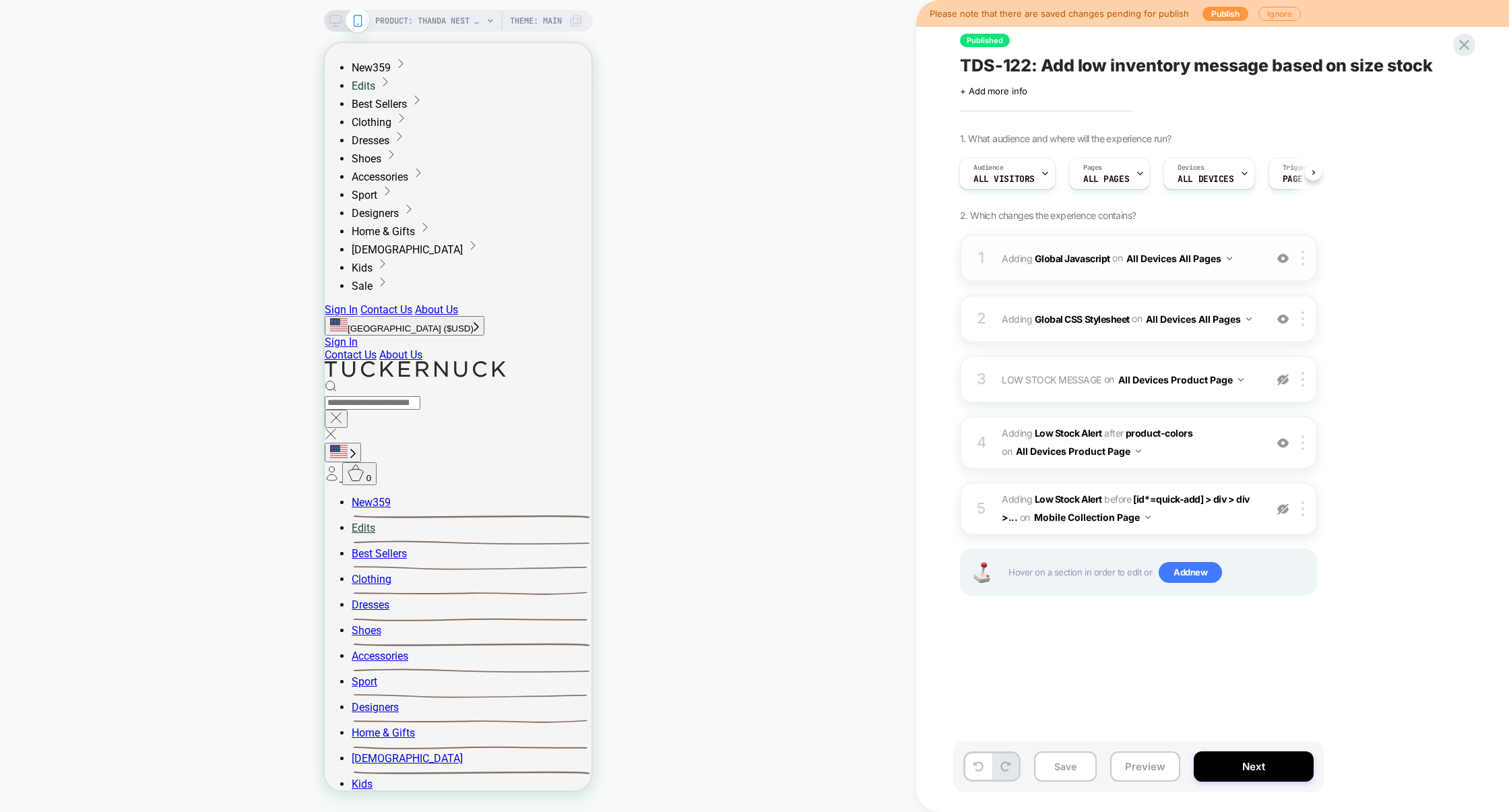
click at [1064, 277] on div "1 Adding Global Javascript on All Devices All Pages Add Before Add After Target…" at bounding box center [1138, 257] width 357 height 47
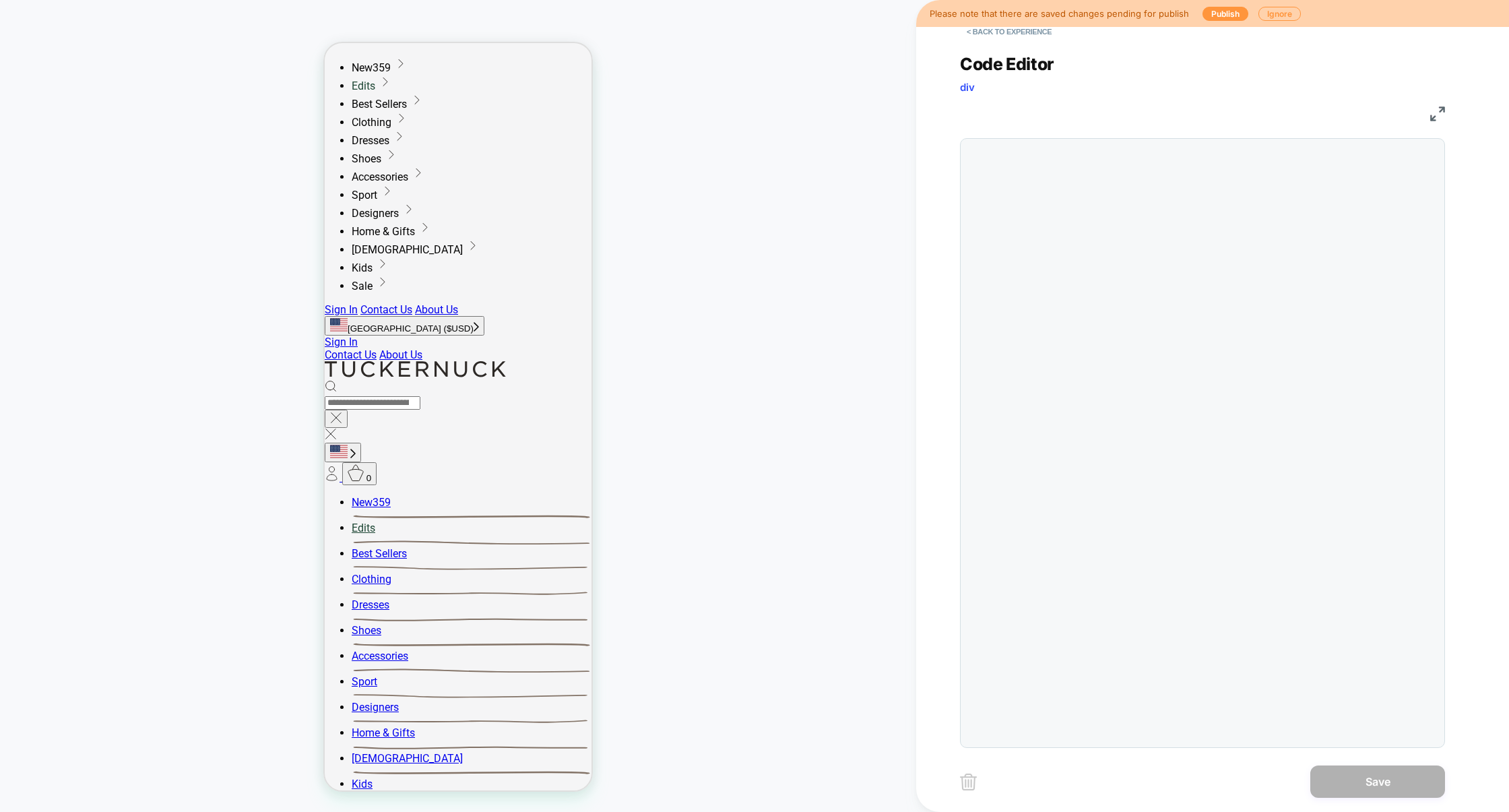
scroll to position [182, 0]
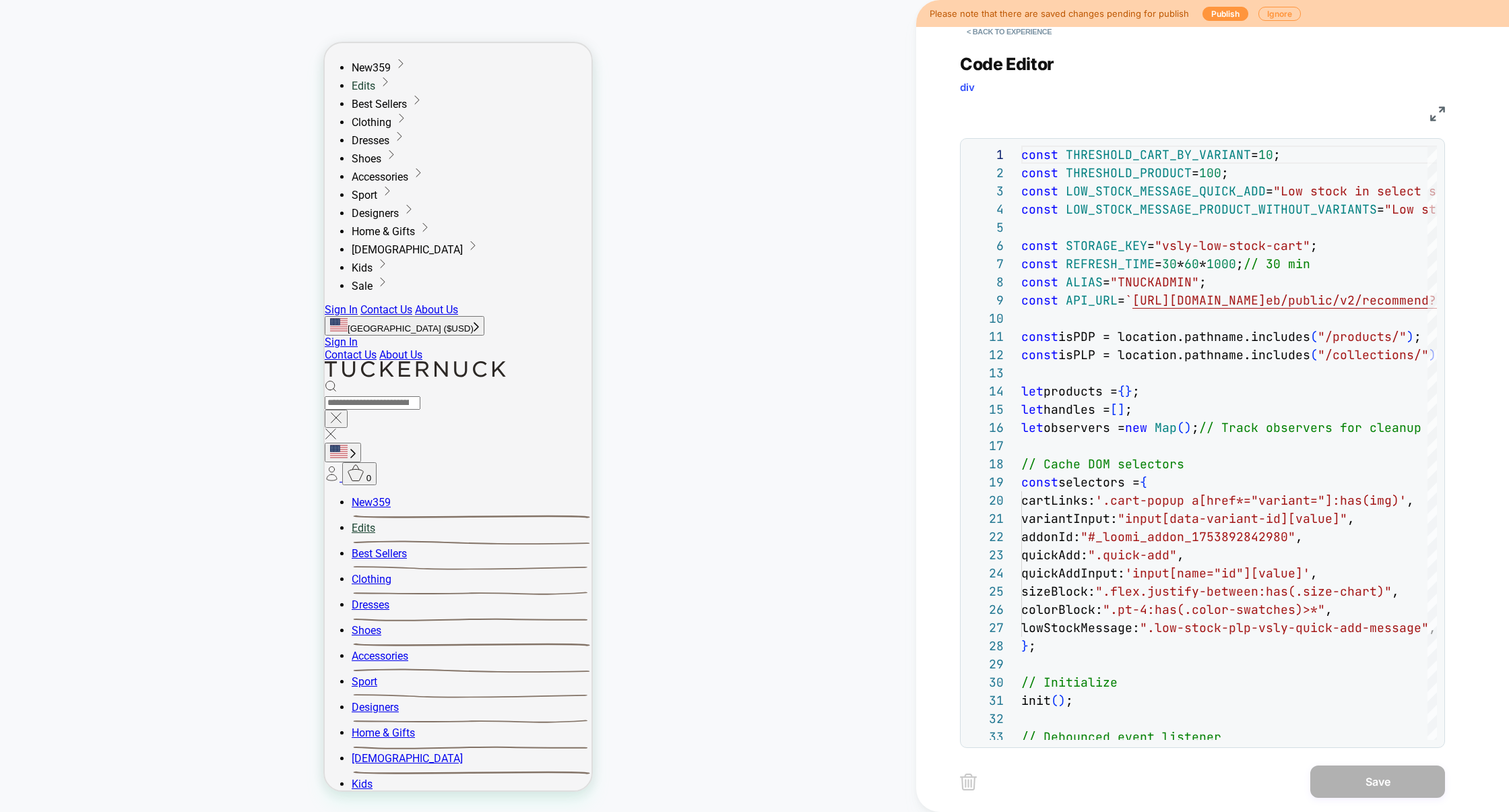
click at [1443, 110] on img at bounding box center [1437, 114] width 15 height 15
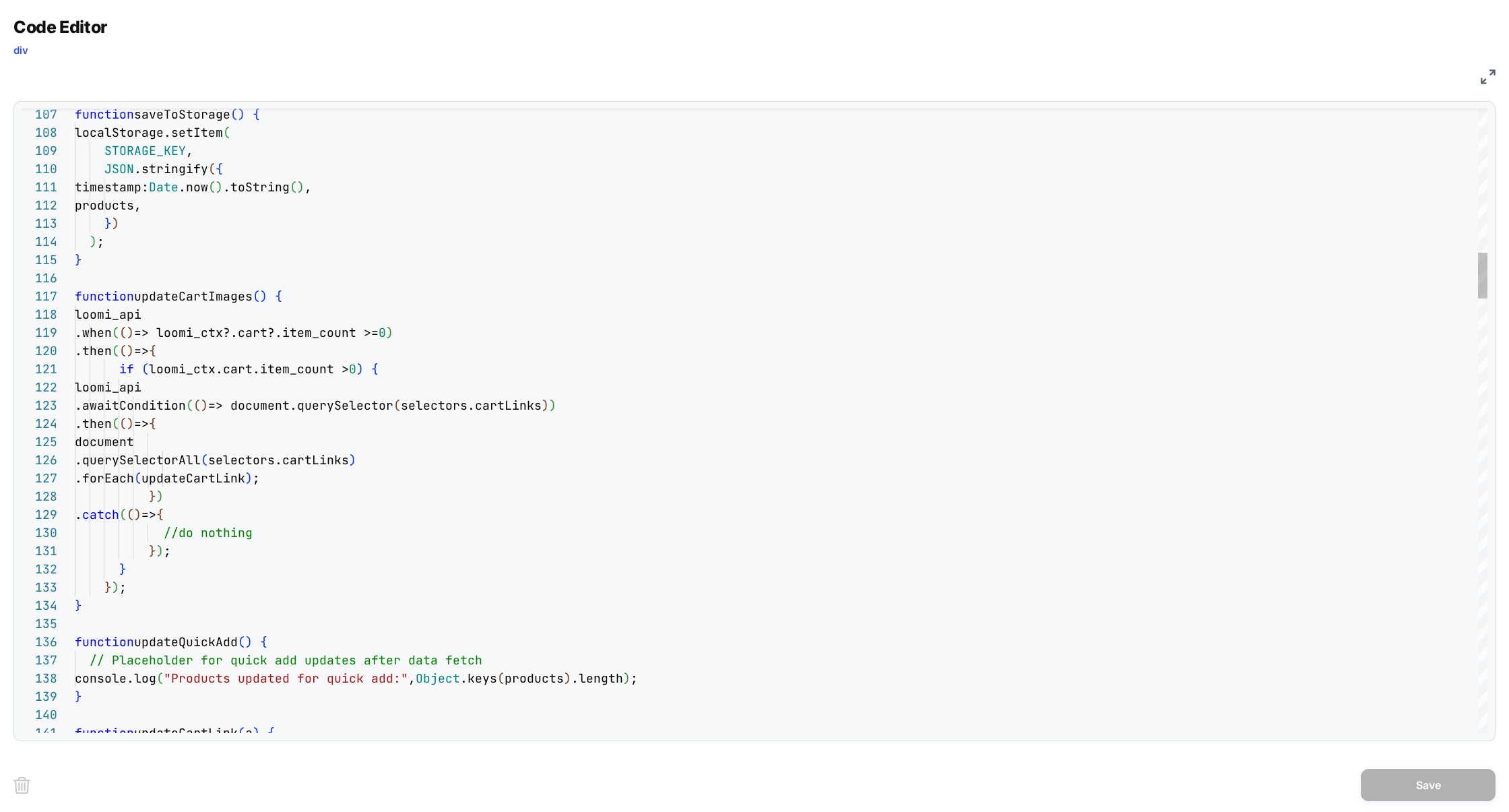
scroll to position [109, 283]
type textarea "**********"
type textarea "*"
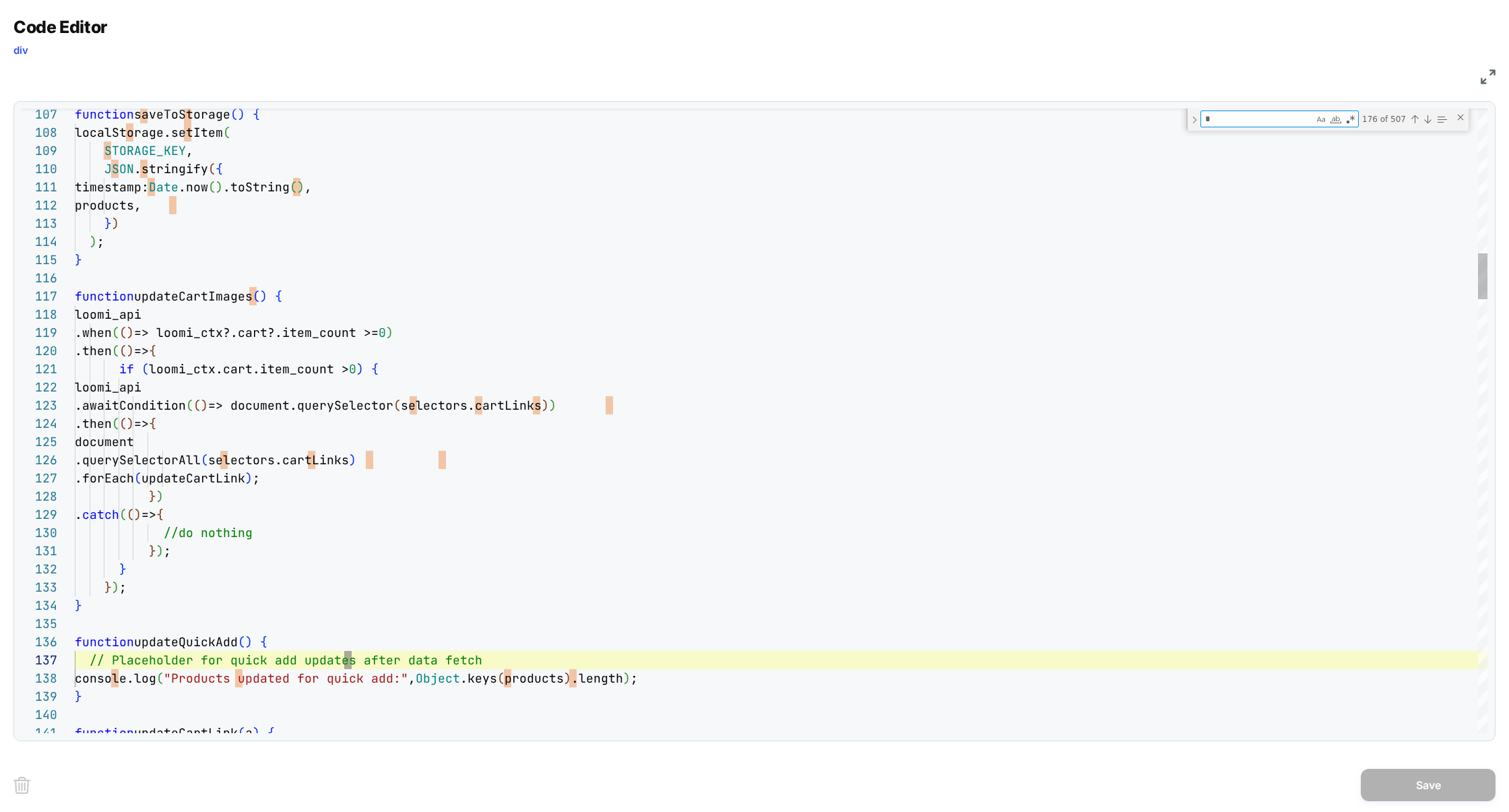
type textarea "**********"
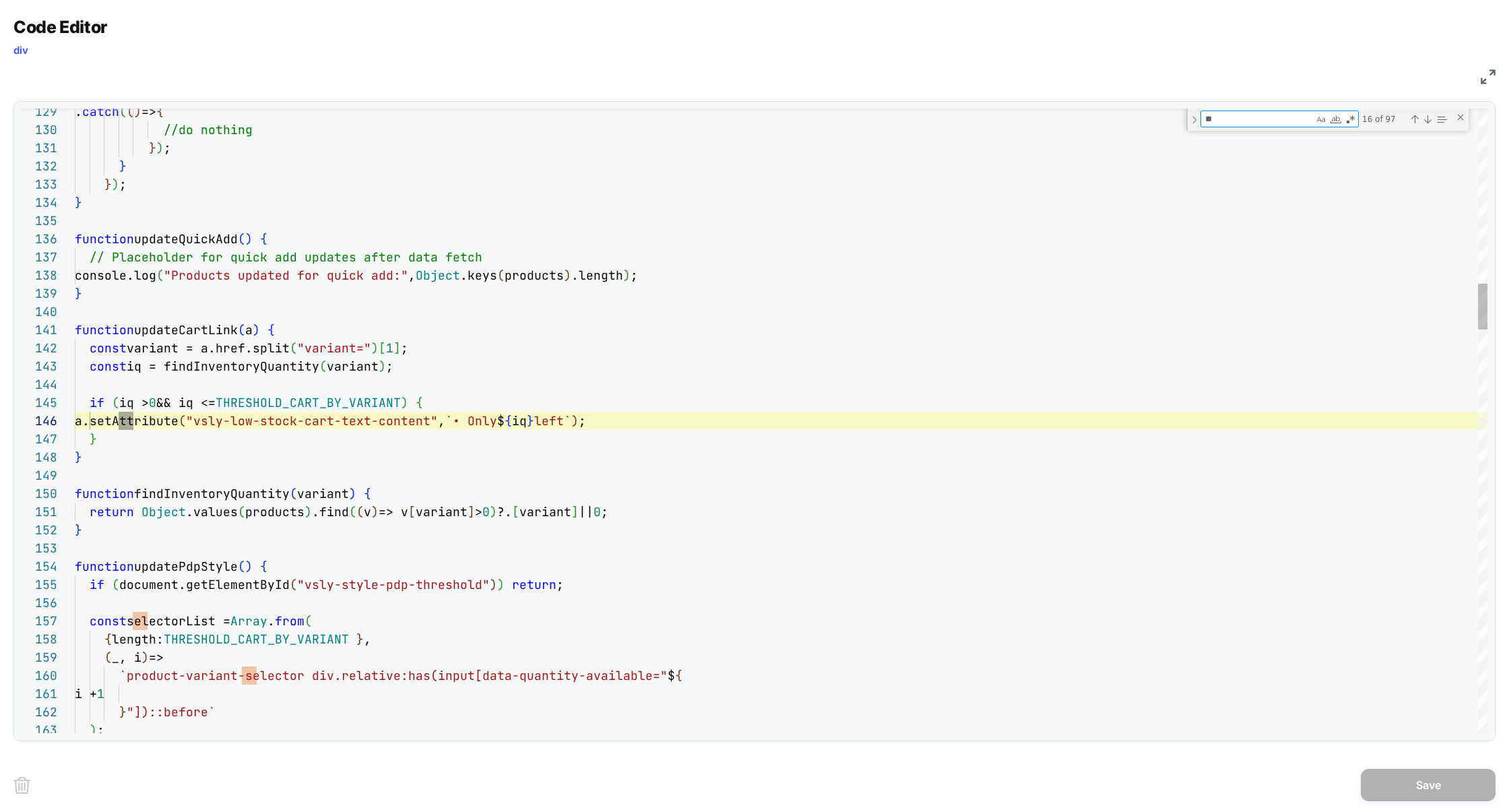
type textarea "***"
type textarea "**********"
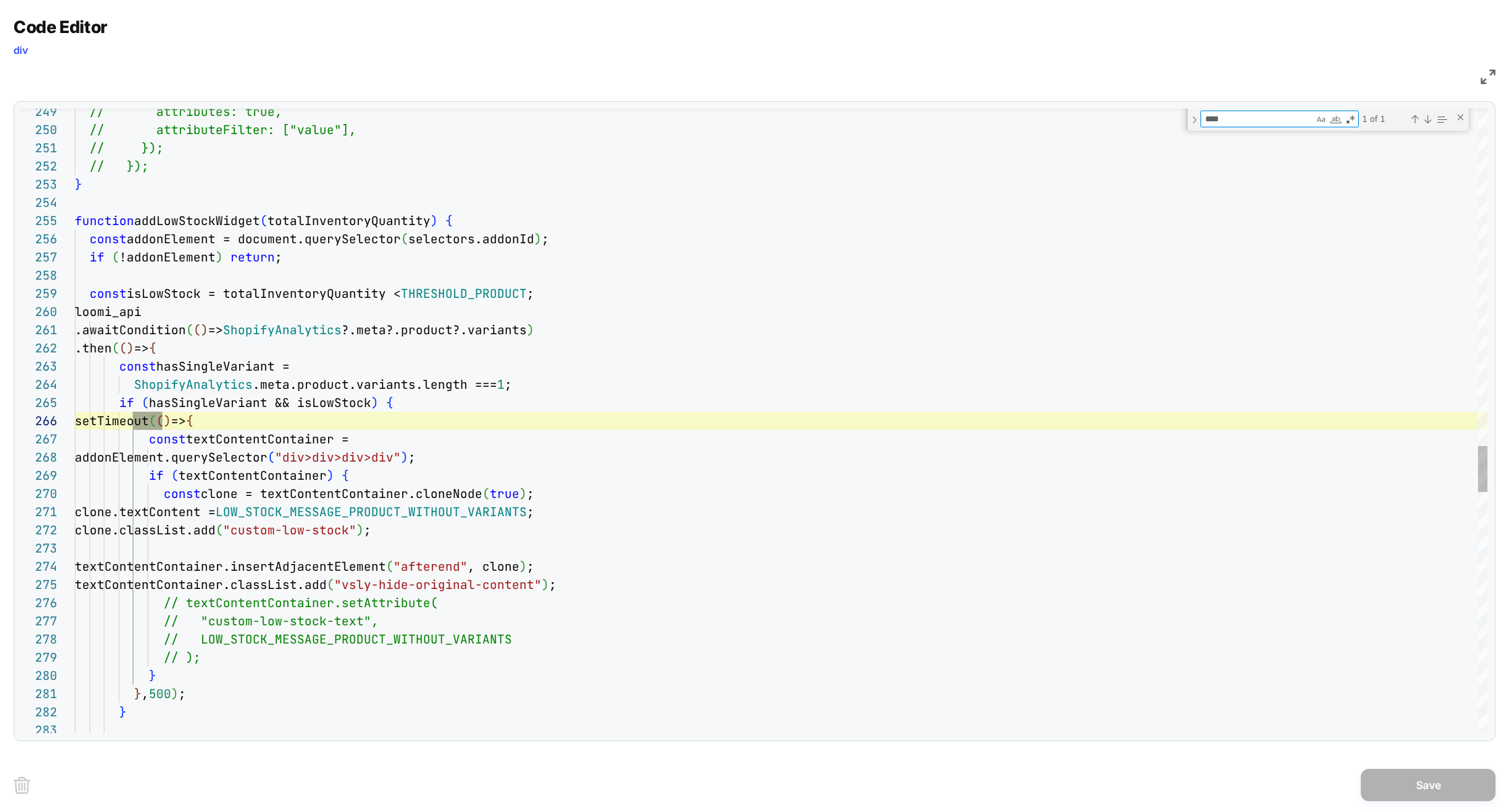
type textarea "****"
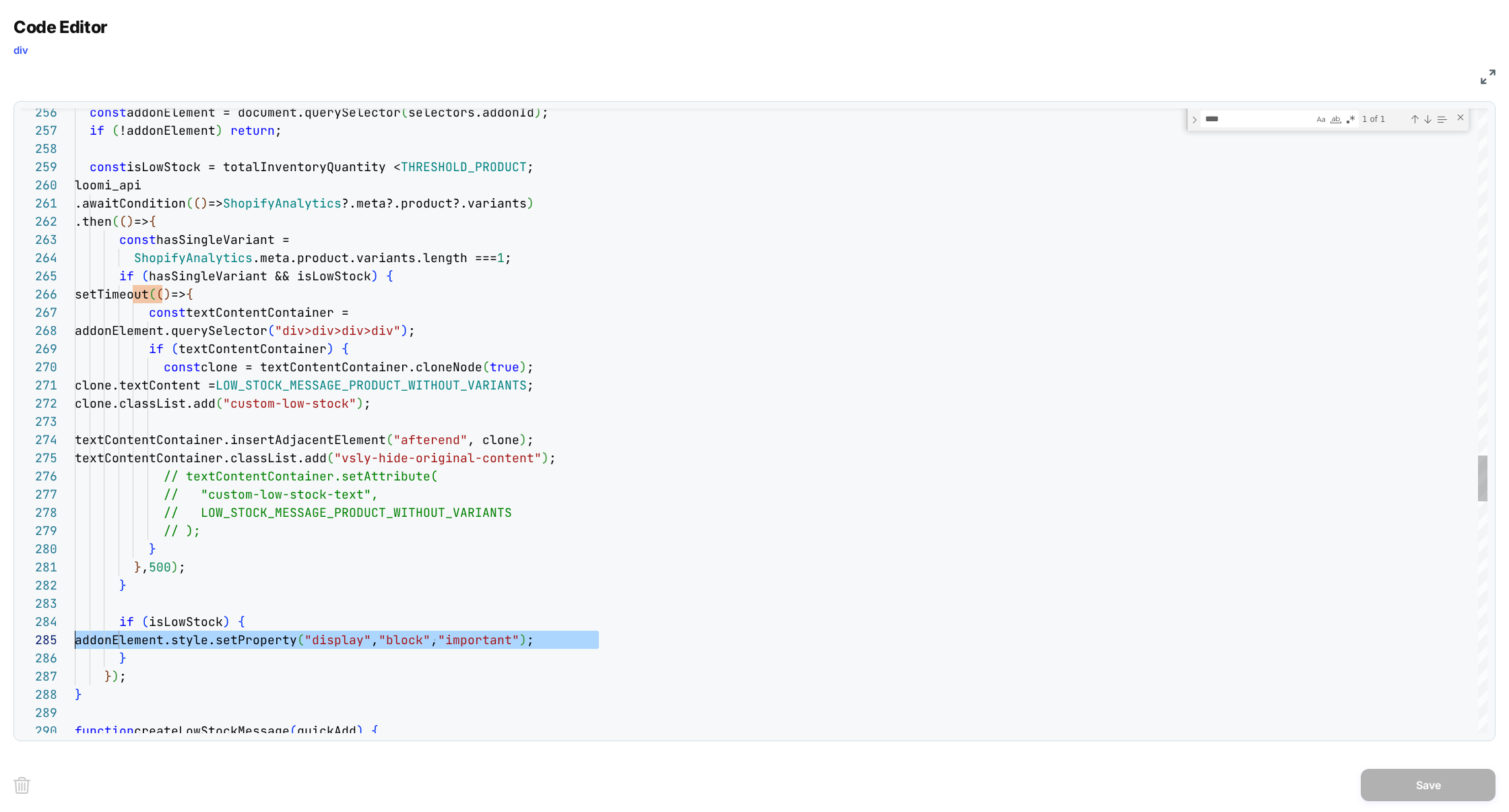
scroll to position [73, 0]
drag, startPoint x: 614, startPoint y: 635, endPoint x: 54, endPoint y: 637, distance: 560.0
click at [54, 637] on div "257 258 259 260 261 262 263 264 265 266 267 268 269 270 271 272 273 274 275 276…" at bounding box center [754, 421] width 1466 height 625
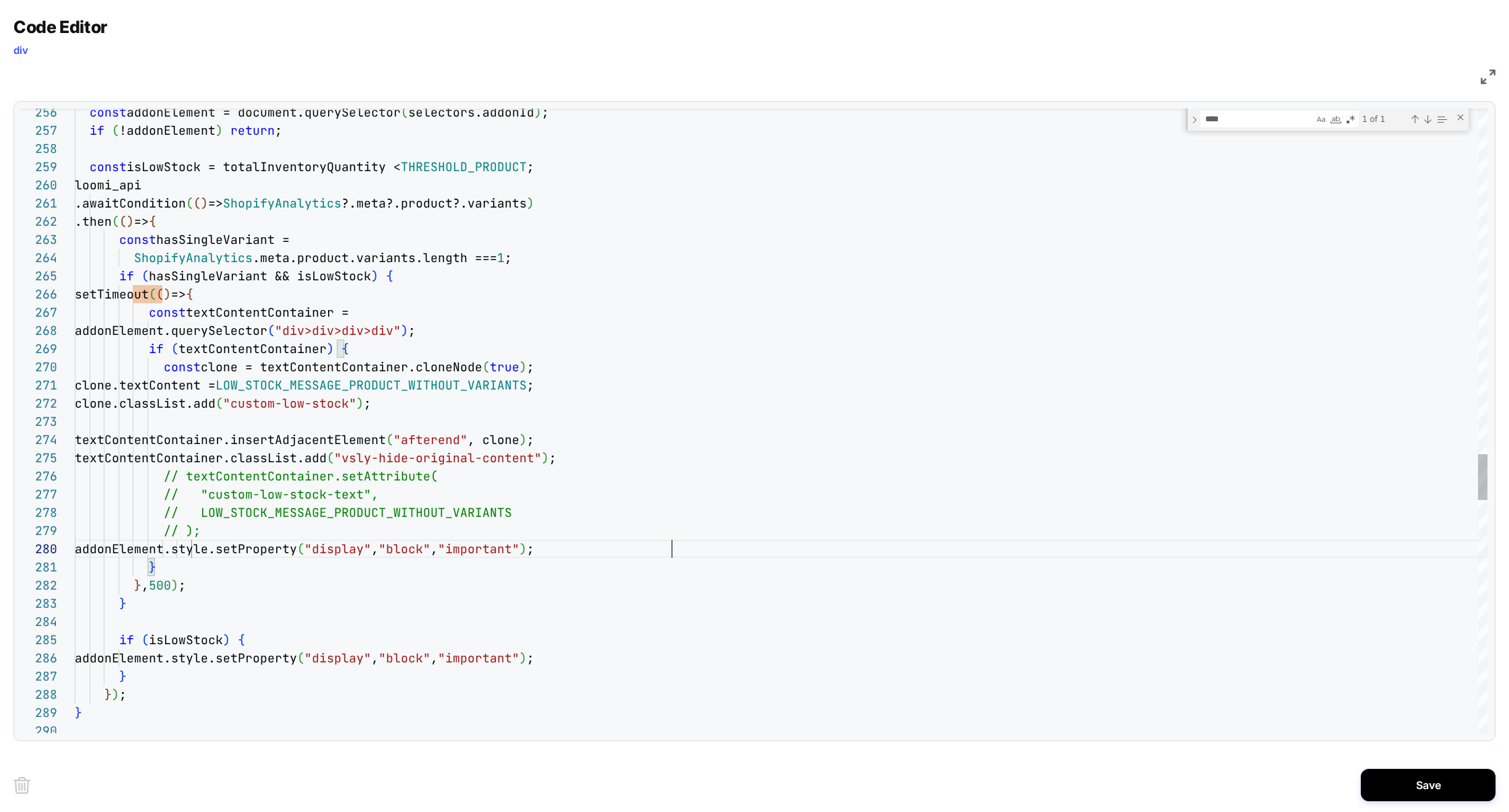
scroll to position [163, 595]
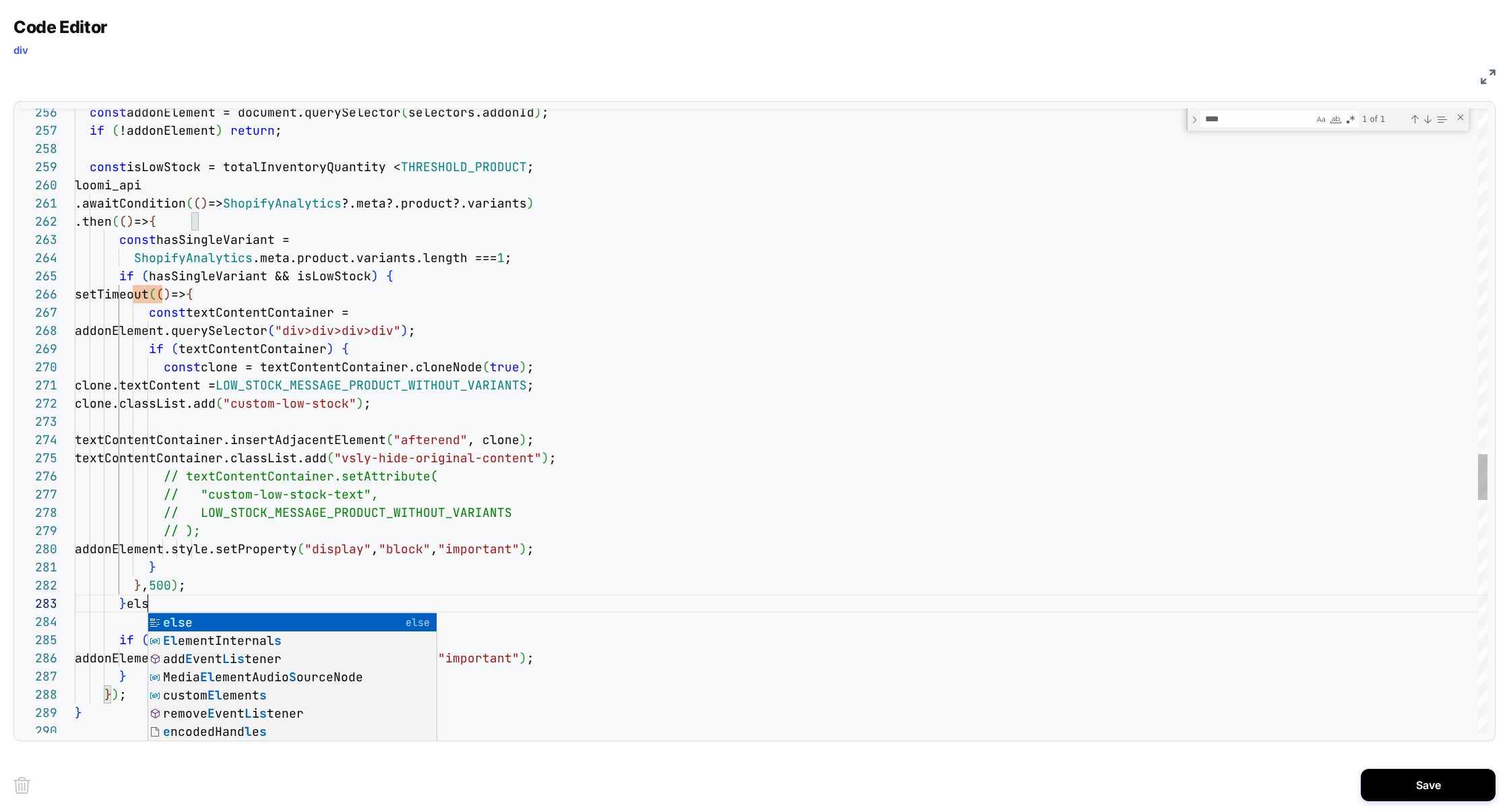
scroll to position [36, 79]
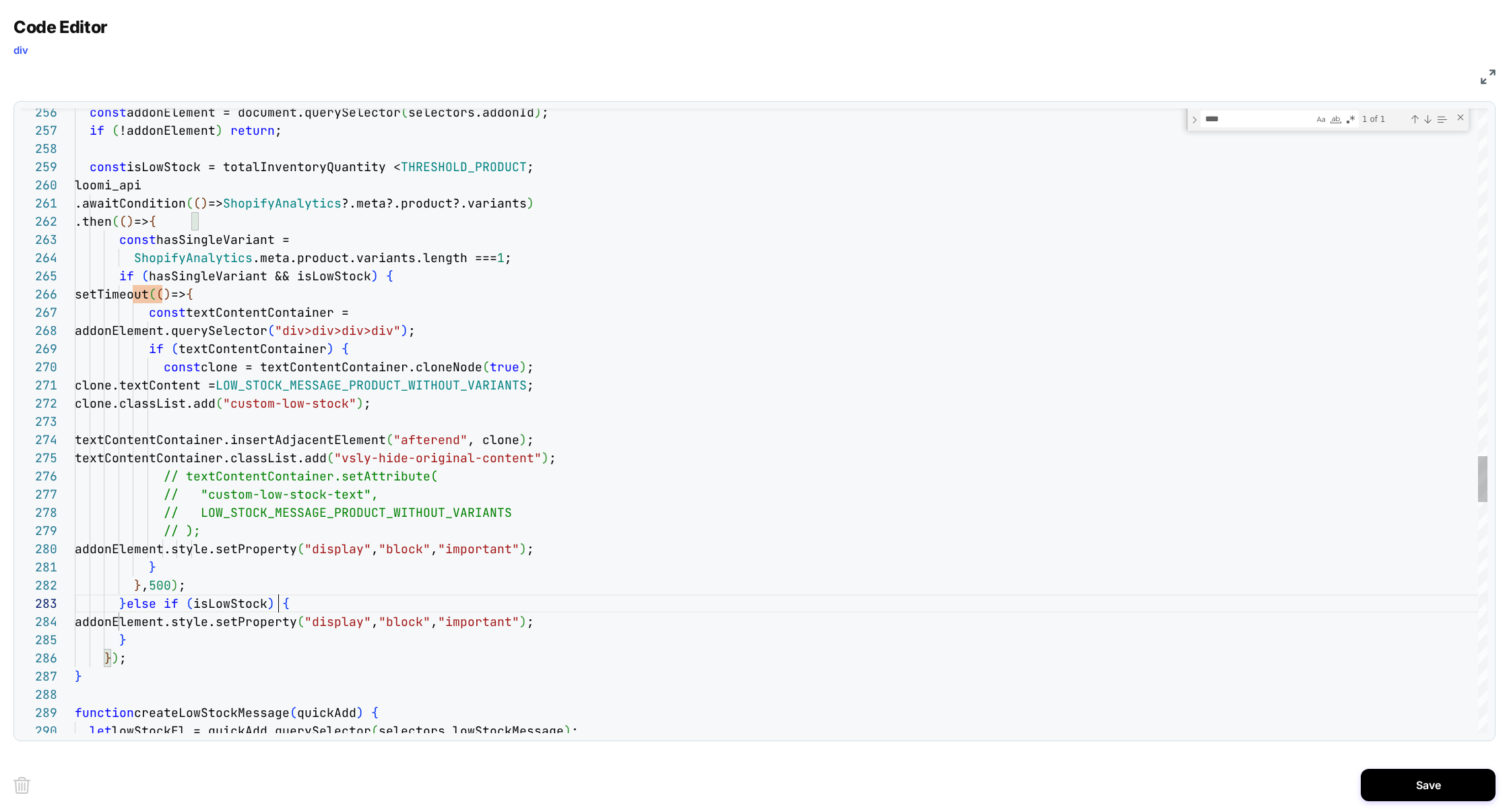
type textarea "**********"
click at [1401, 785] on button "Save" at bounding box center [1428, 785] width 135 height 32
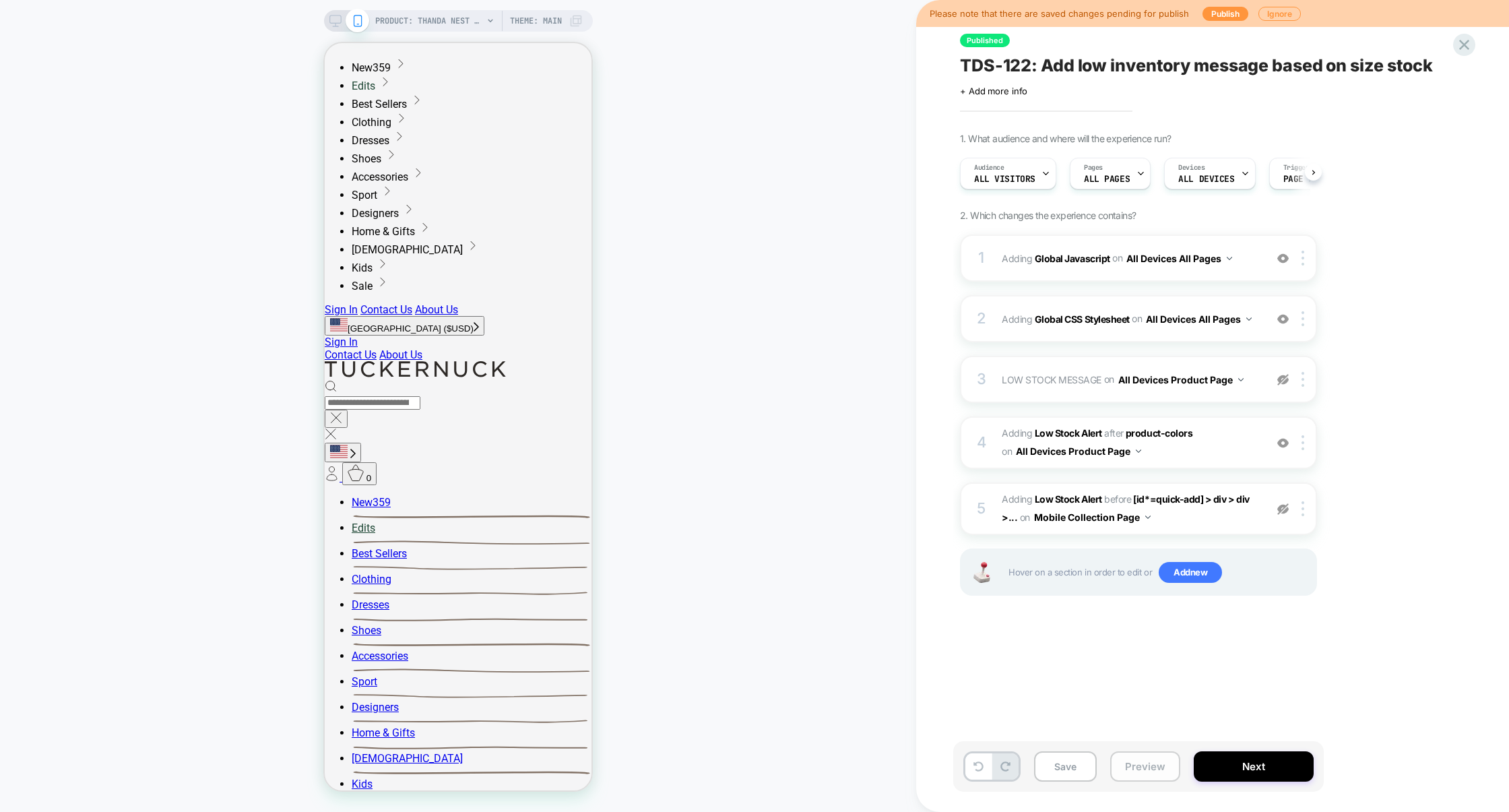
scroll to position [0, 1]
click at [1147, 766] on button "Preview" at bounding box center [1145, 766] width 70 height 30
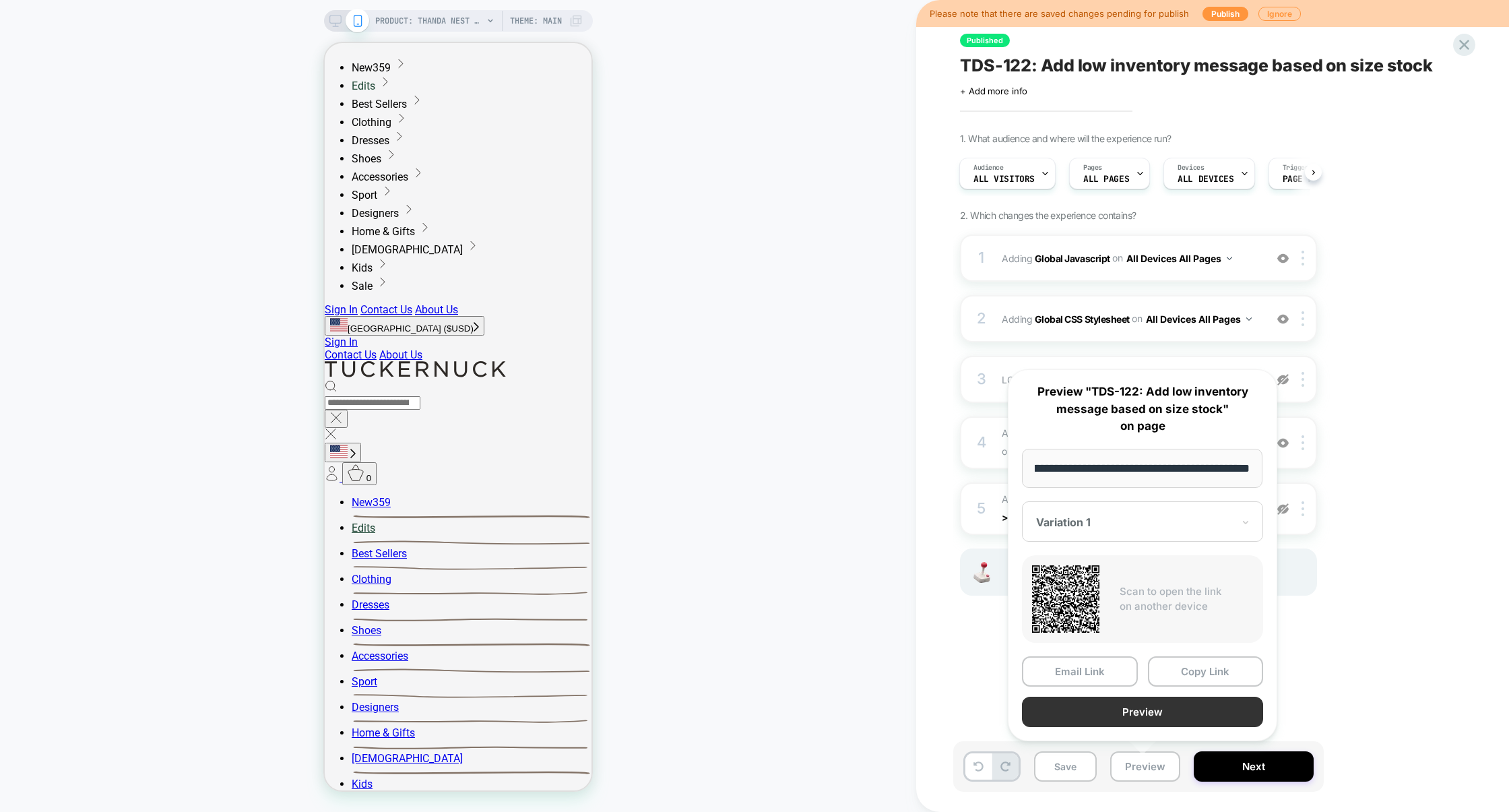
scroll to position [0, 0]
click at [1155, 720] on button "Preview" at bounding box center [1142, 711] width 241 height 30
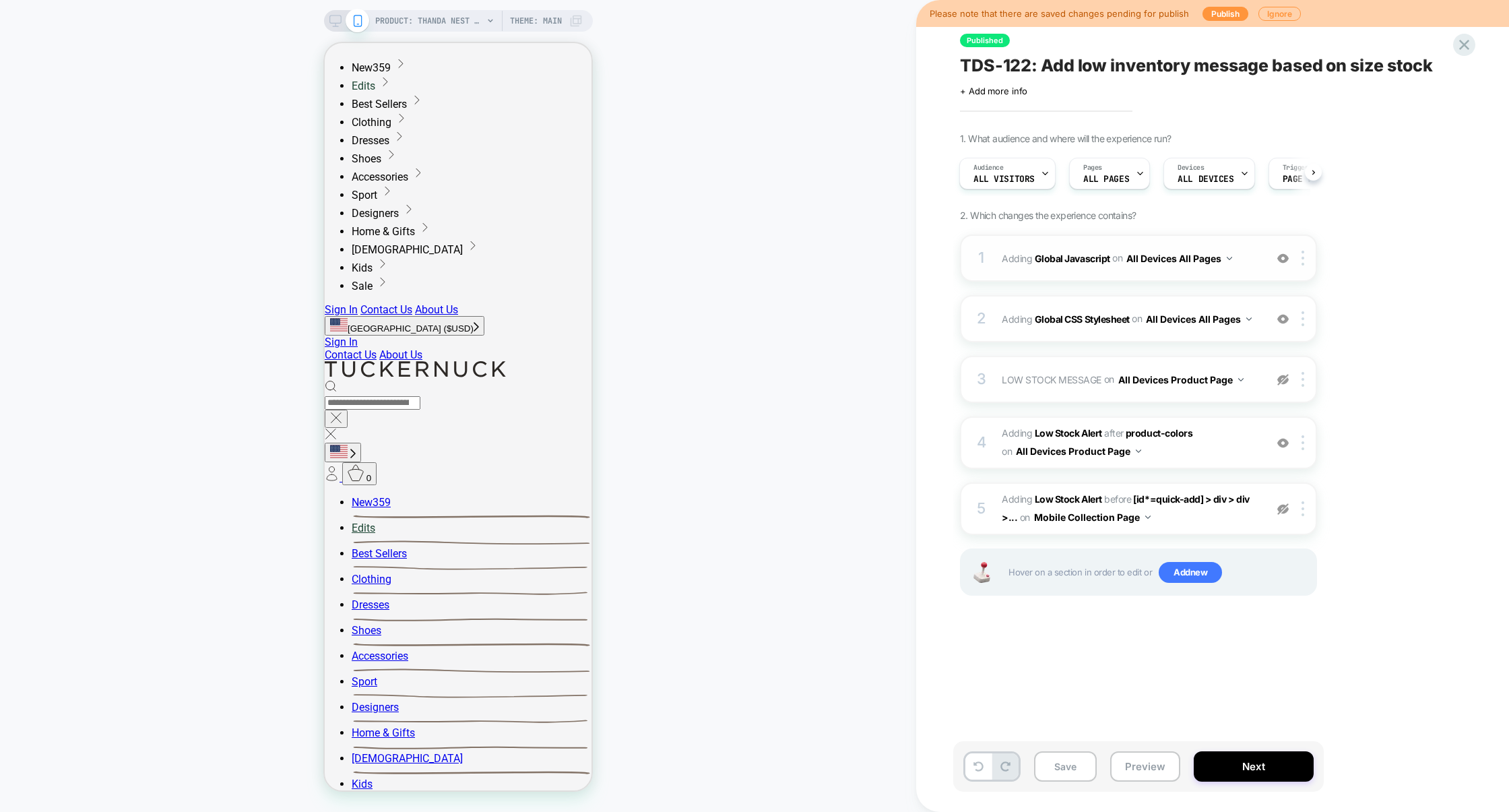
click at [1085, 275] on div "1 Adding Global Javascript on All Devices All Pages Add Before Add After Target…" at bounding box center [1138, 257] width 357 height 47
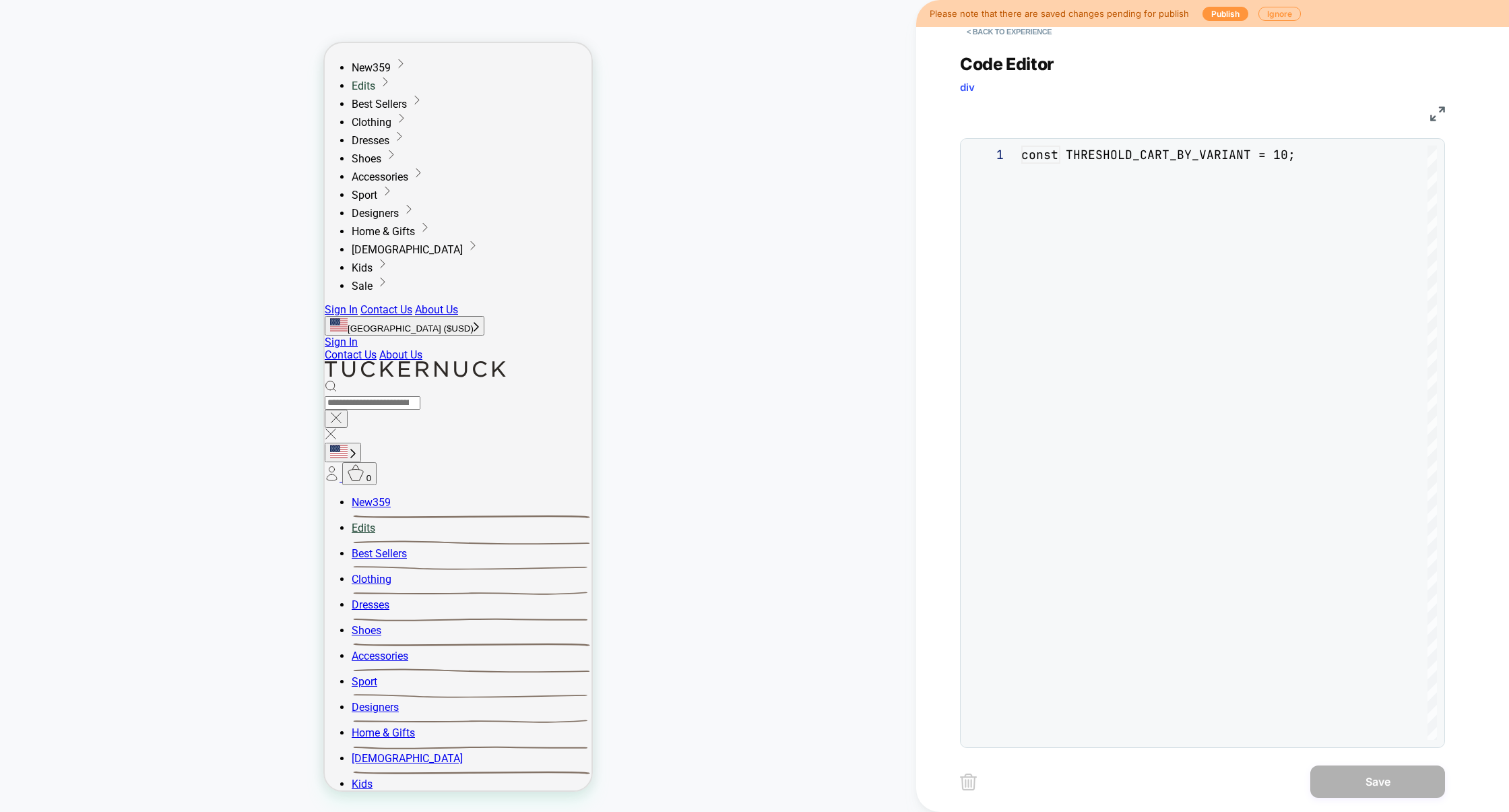
scroll to position [182, 0]
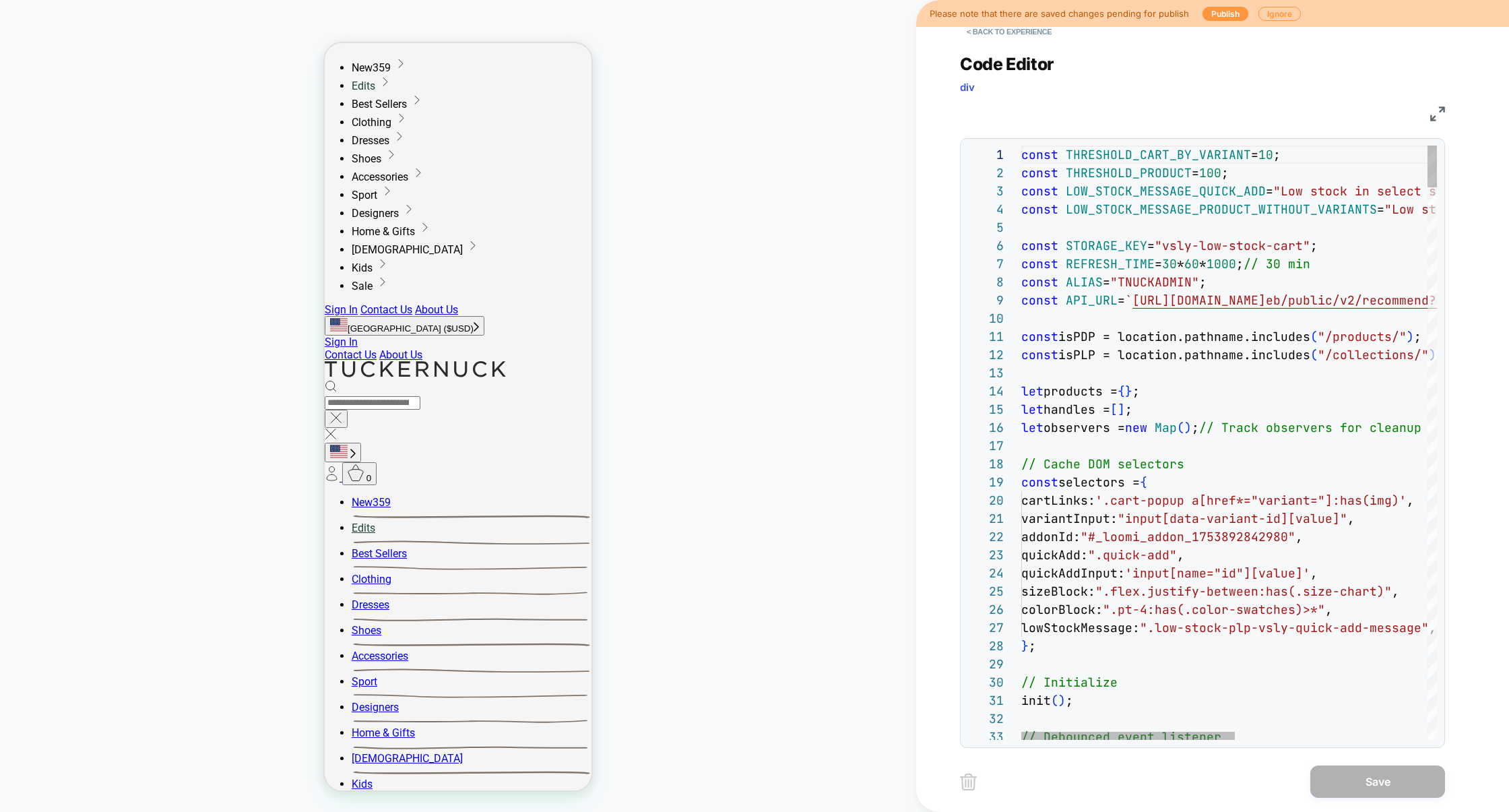
click at [0, 0] on div at bounding box center [0, 0] width 0 height 0
type textarea "**********"
type textarea "*"
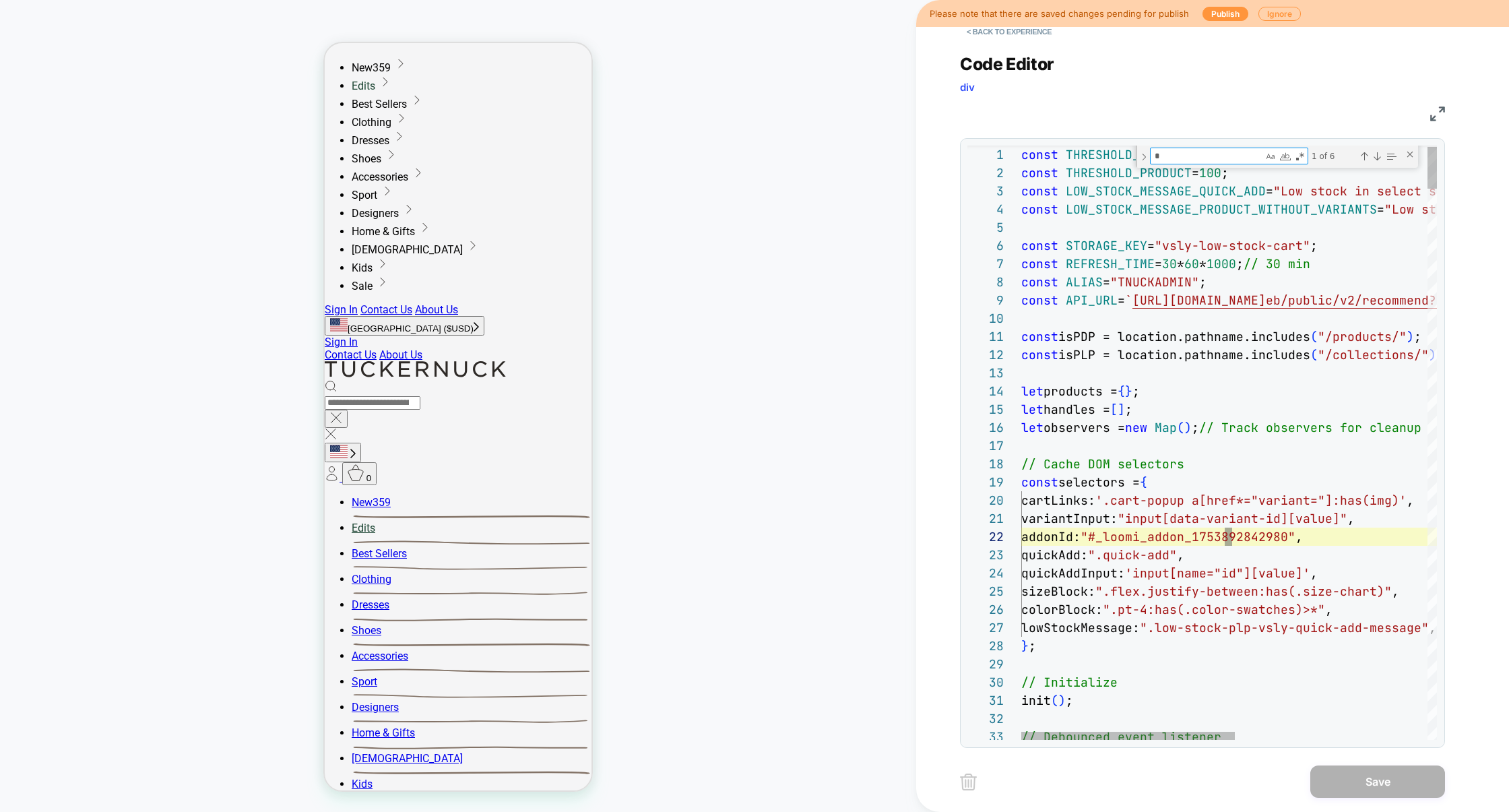
type textarea "**********"
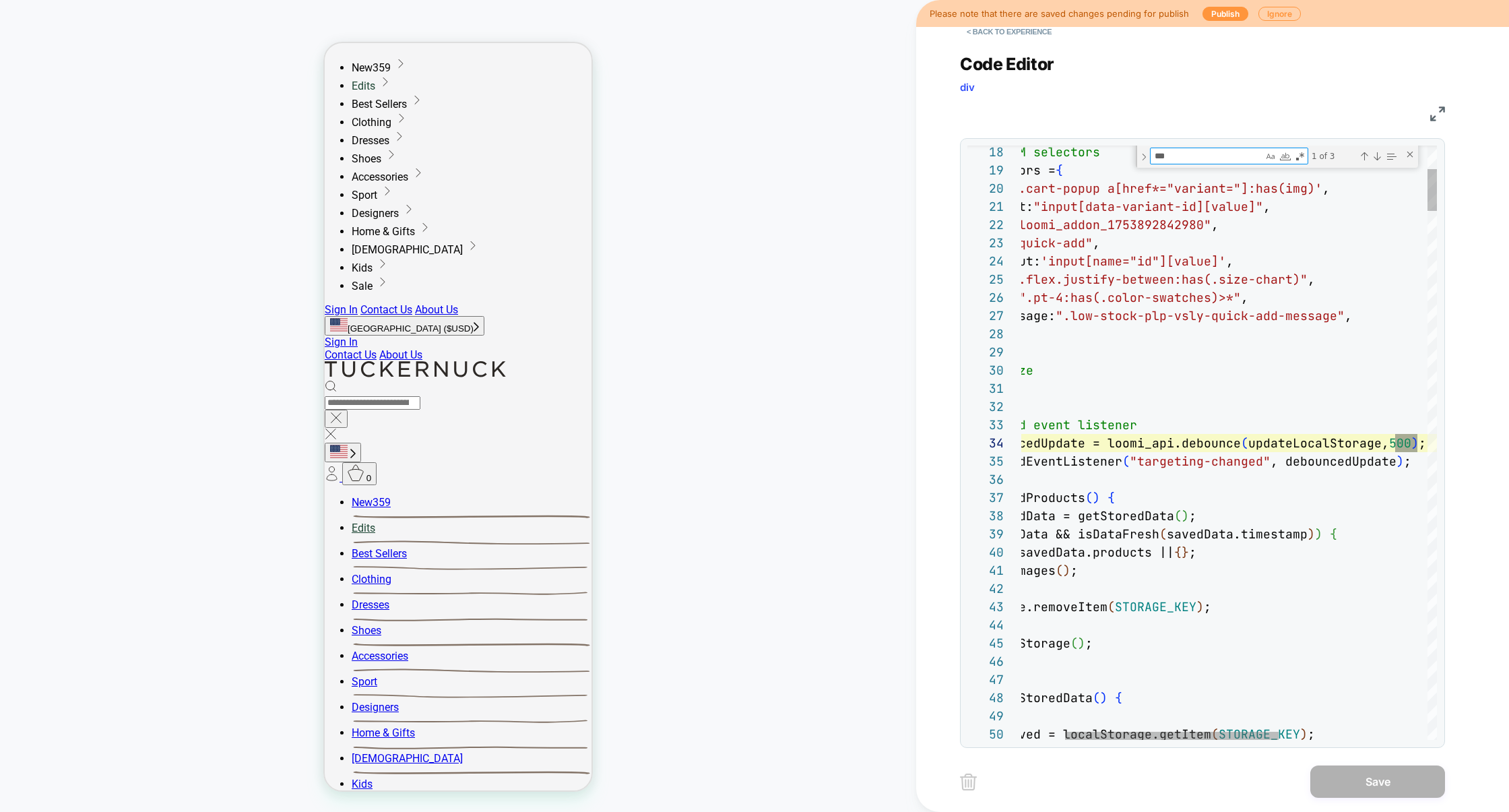
scroll to position [182, 480]
type textarea "***"
click at [1431, 113] on img at bounding box center [1437, 114] width 15 height 15
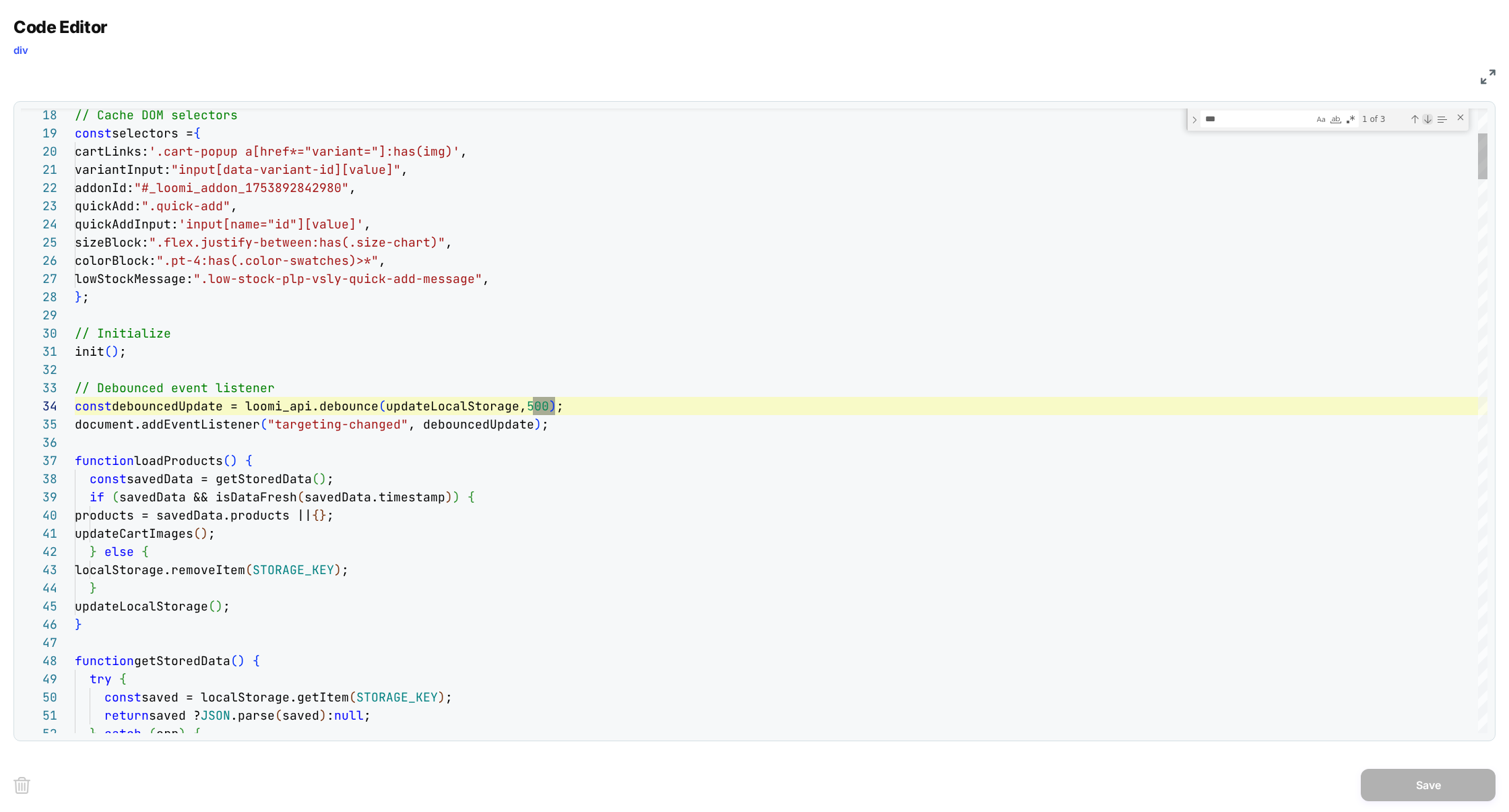
click at [1426, 120] on div "Next Match (Enter)" at bounding box center [1427, 119] width 11 height 11
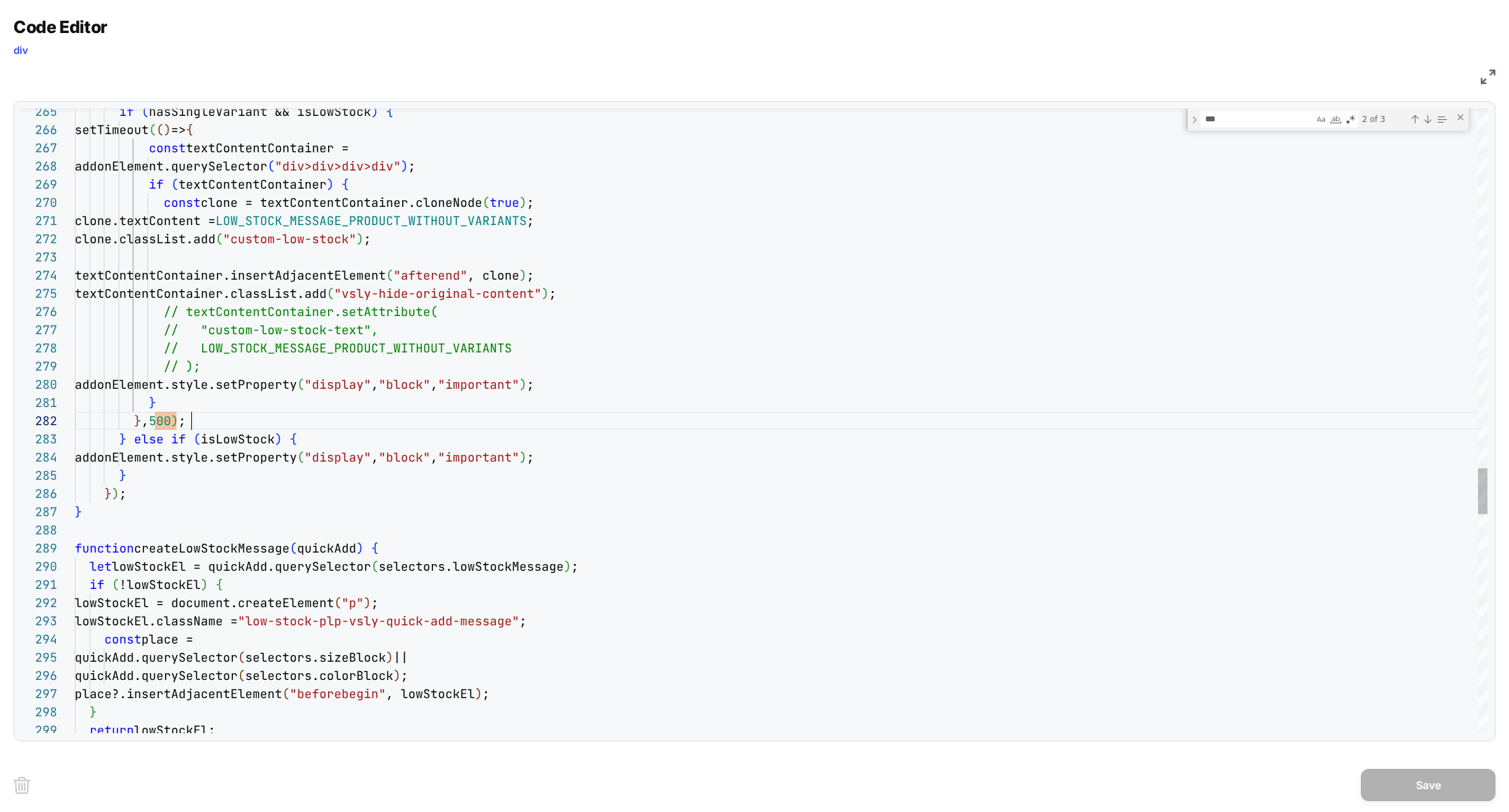
scroll to position [18, 116]
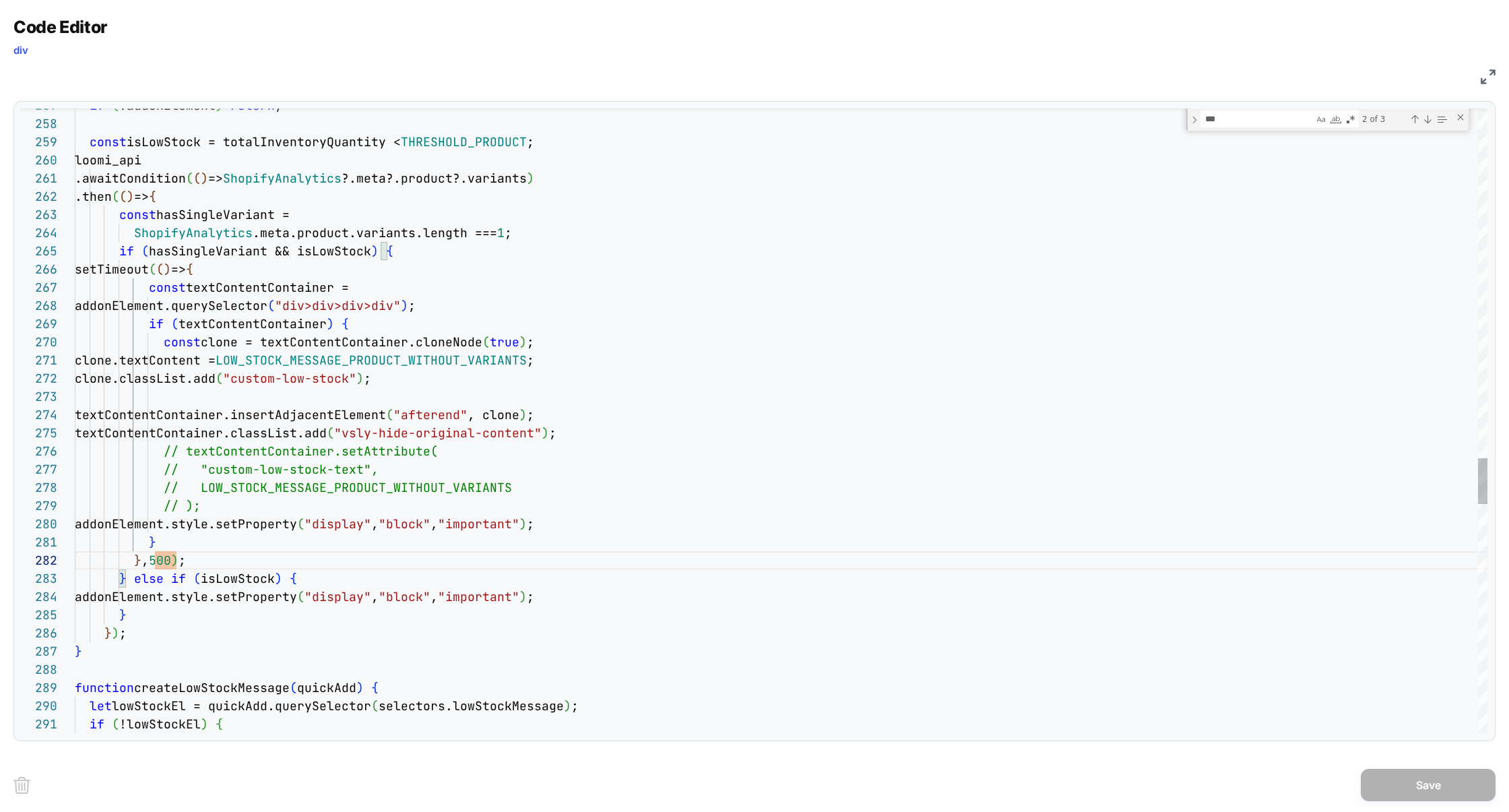
scroll to position [90, 189]
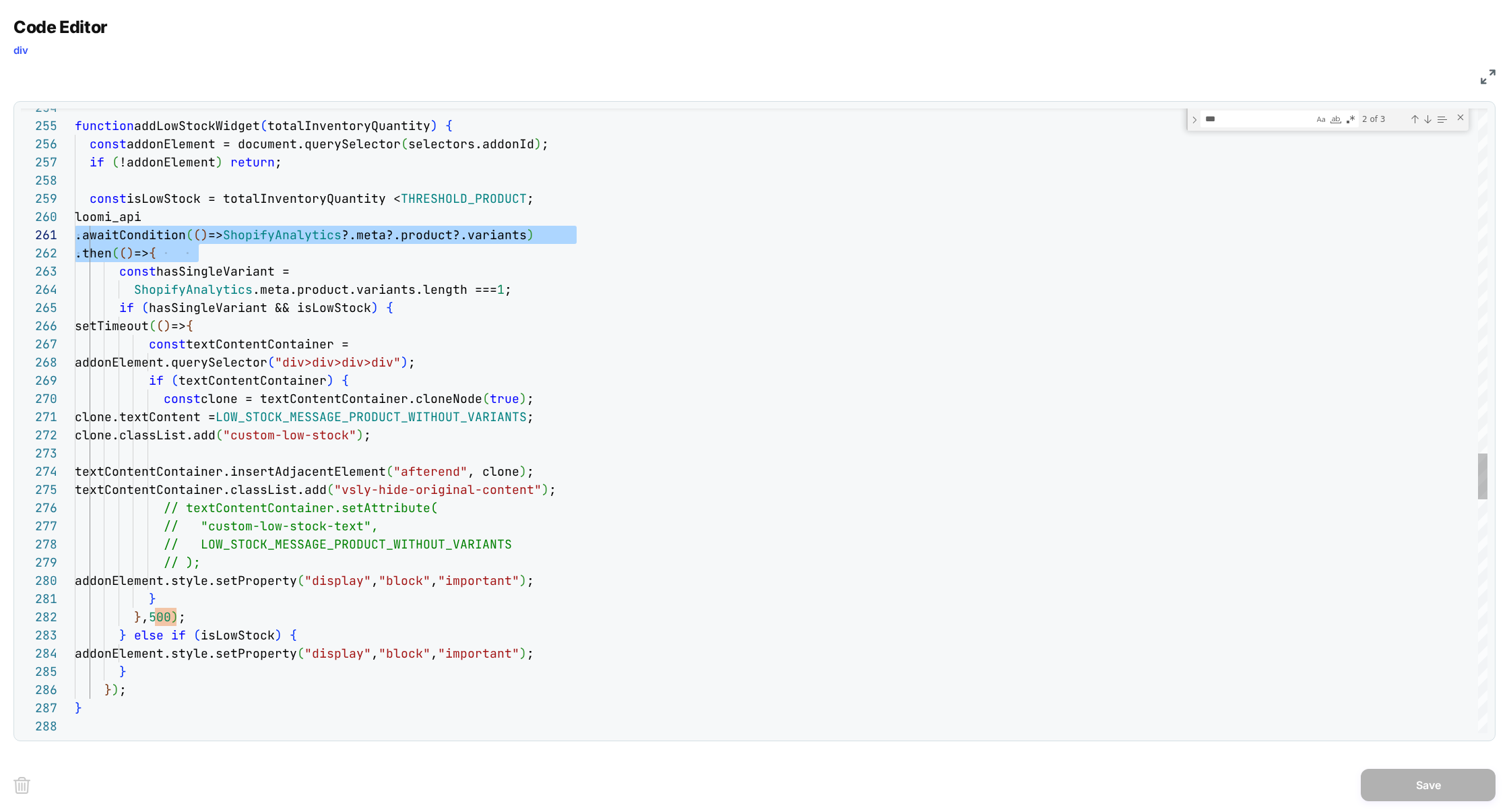
scroll to position [163, 0]
drag, startPoint x: 233, startPoint y: 252, endPoint x: 43, endPoint y: 221, distance: 192.5
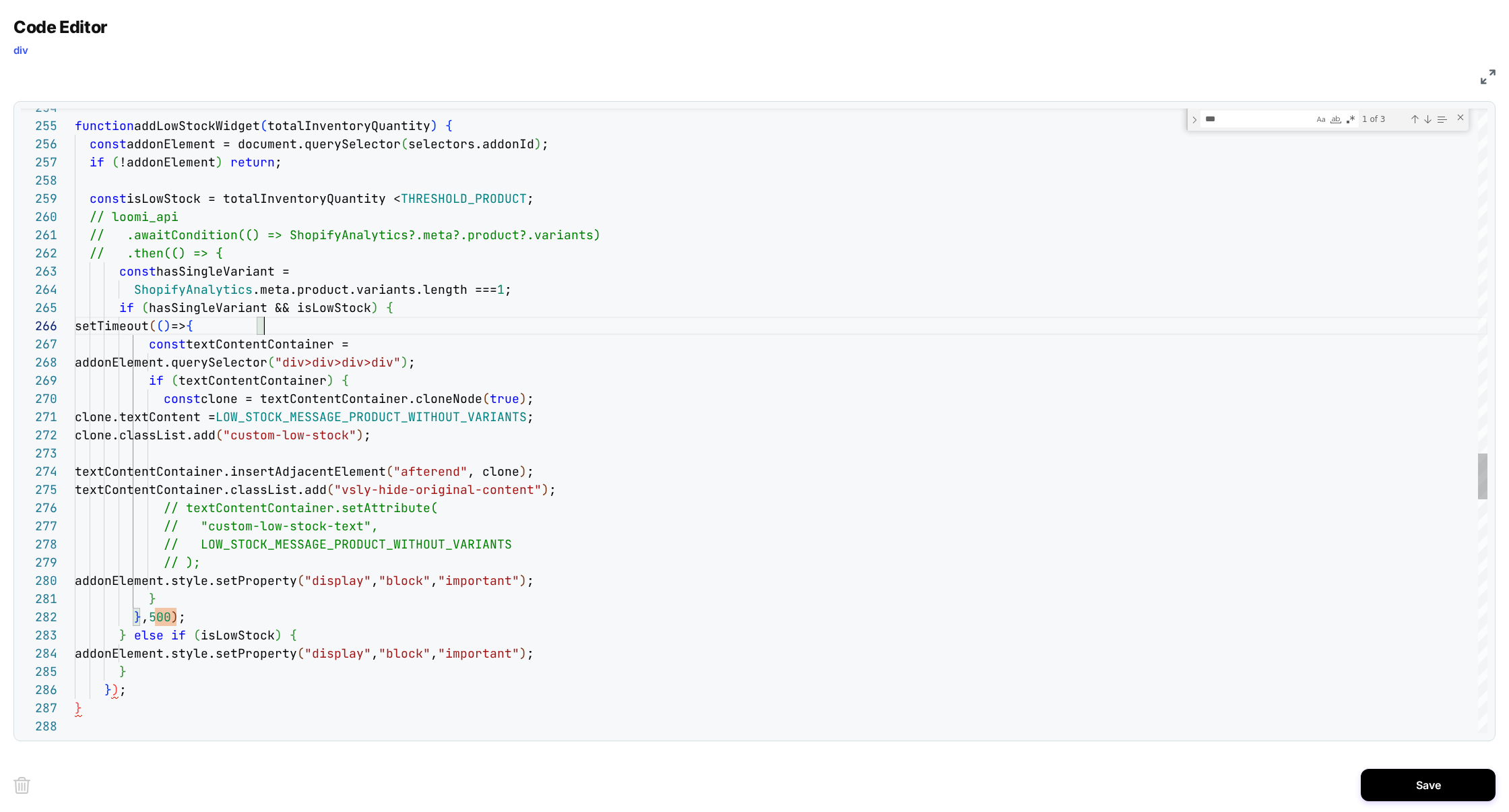
scroll to position [90, 189]
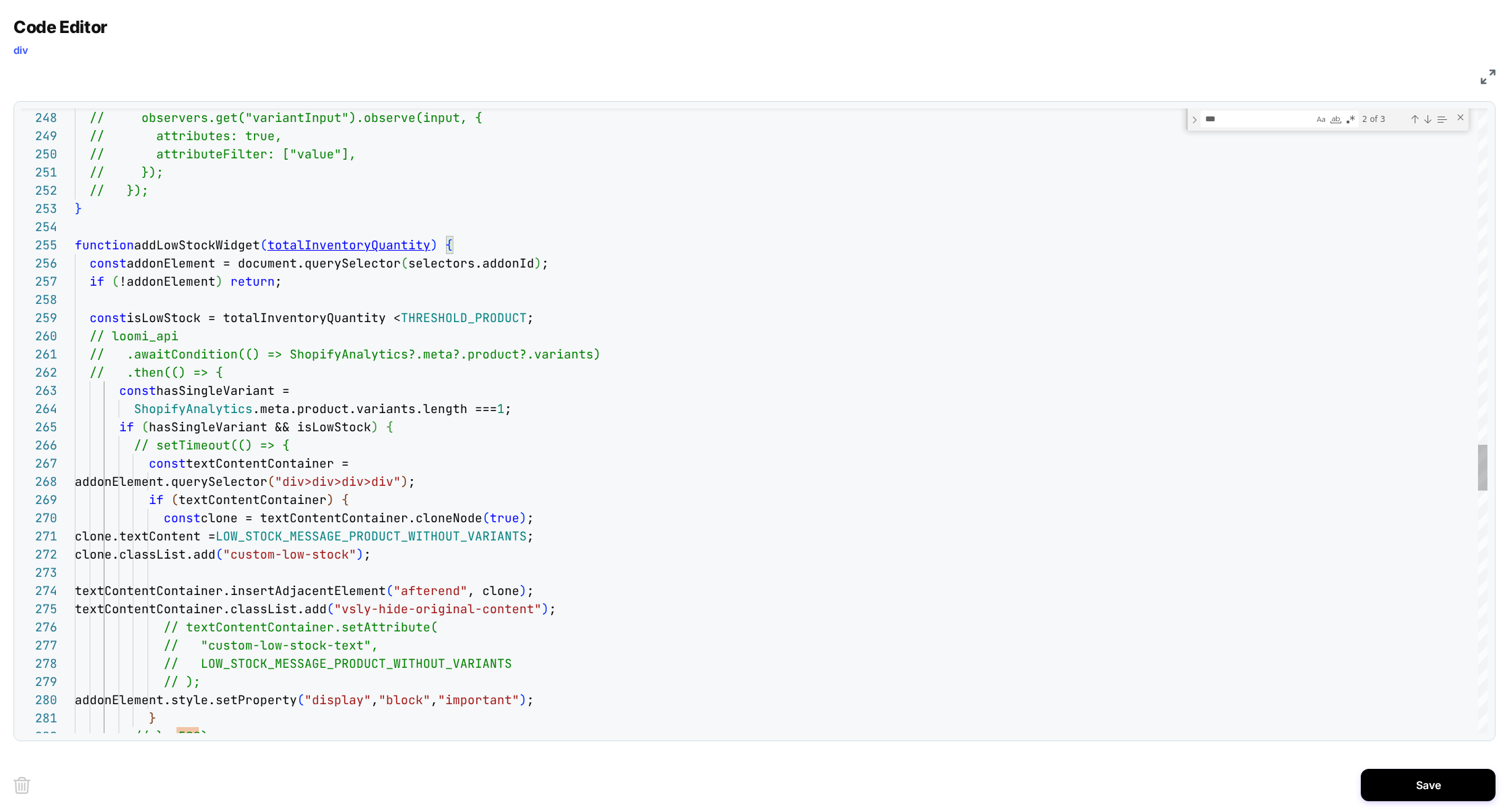
type textarea "**********"
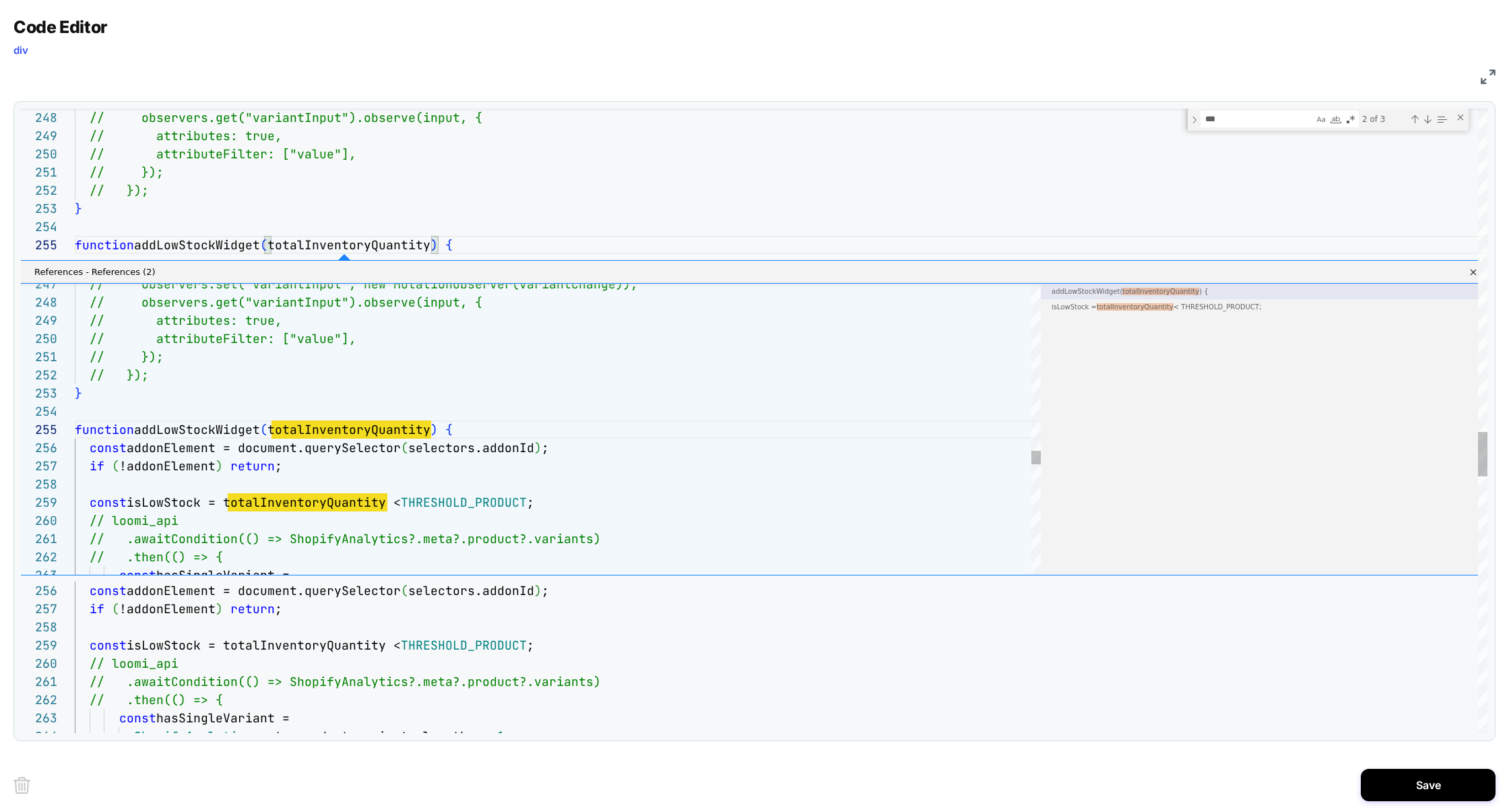
scroll to position [182, 197]
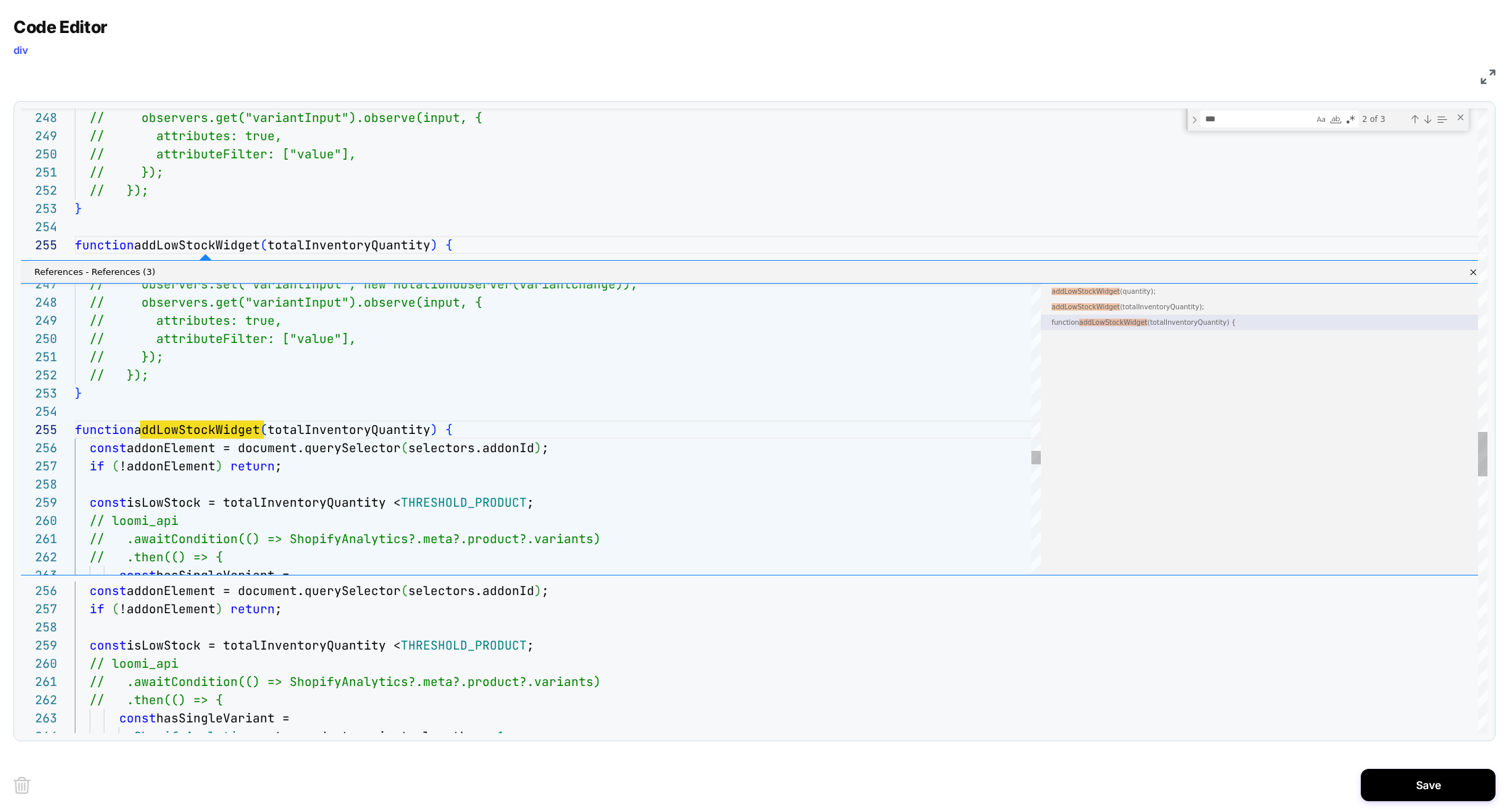
scroll to position [182, 65]
click at [1475, 273] on link "Close" at bounding box center [1470, 271] width 11 height 11
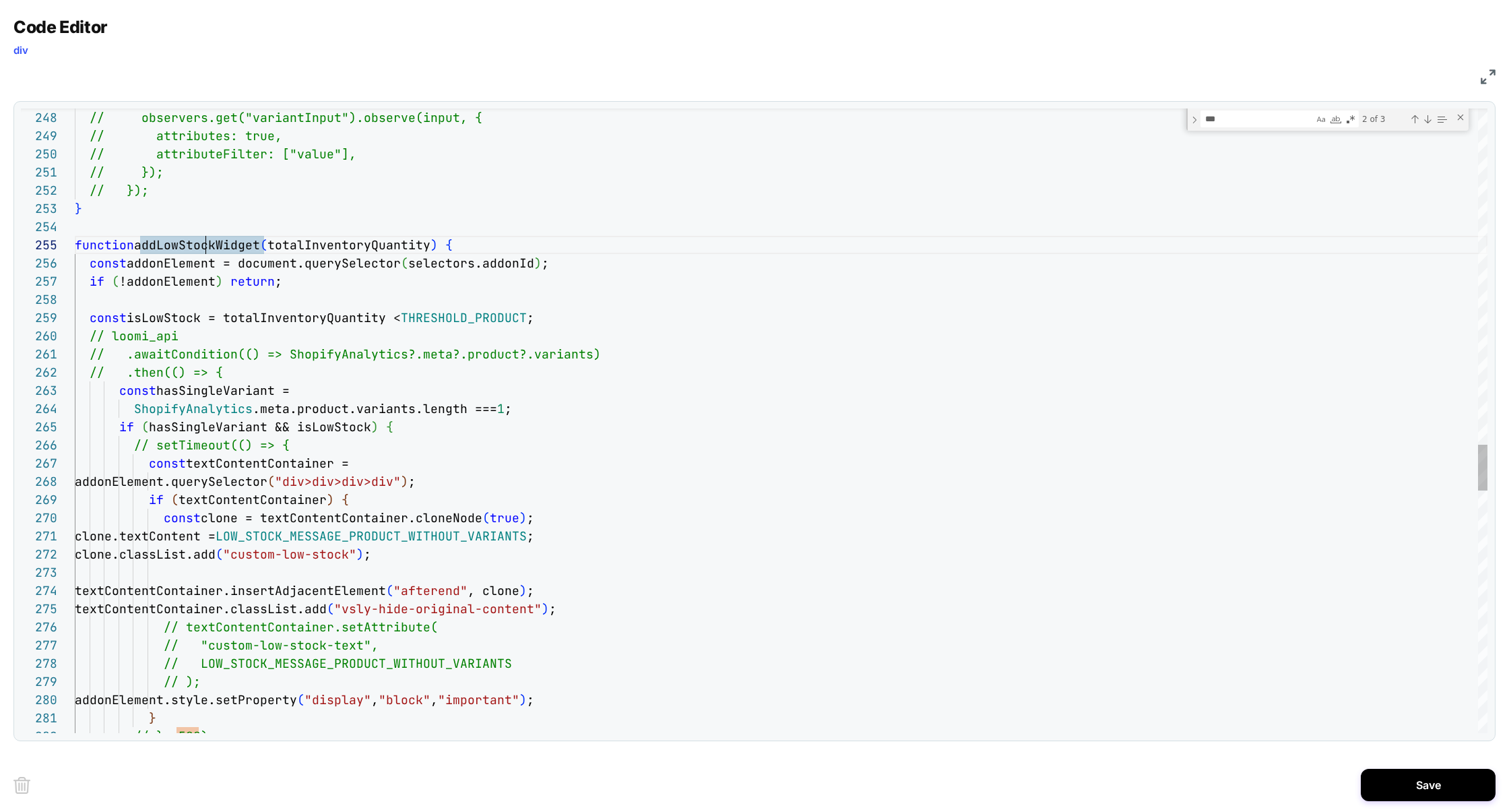
scroll to position [73, 130]
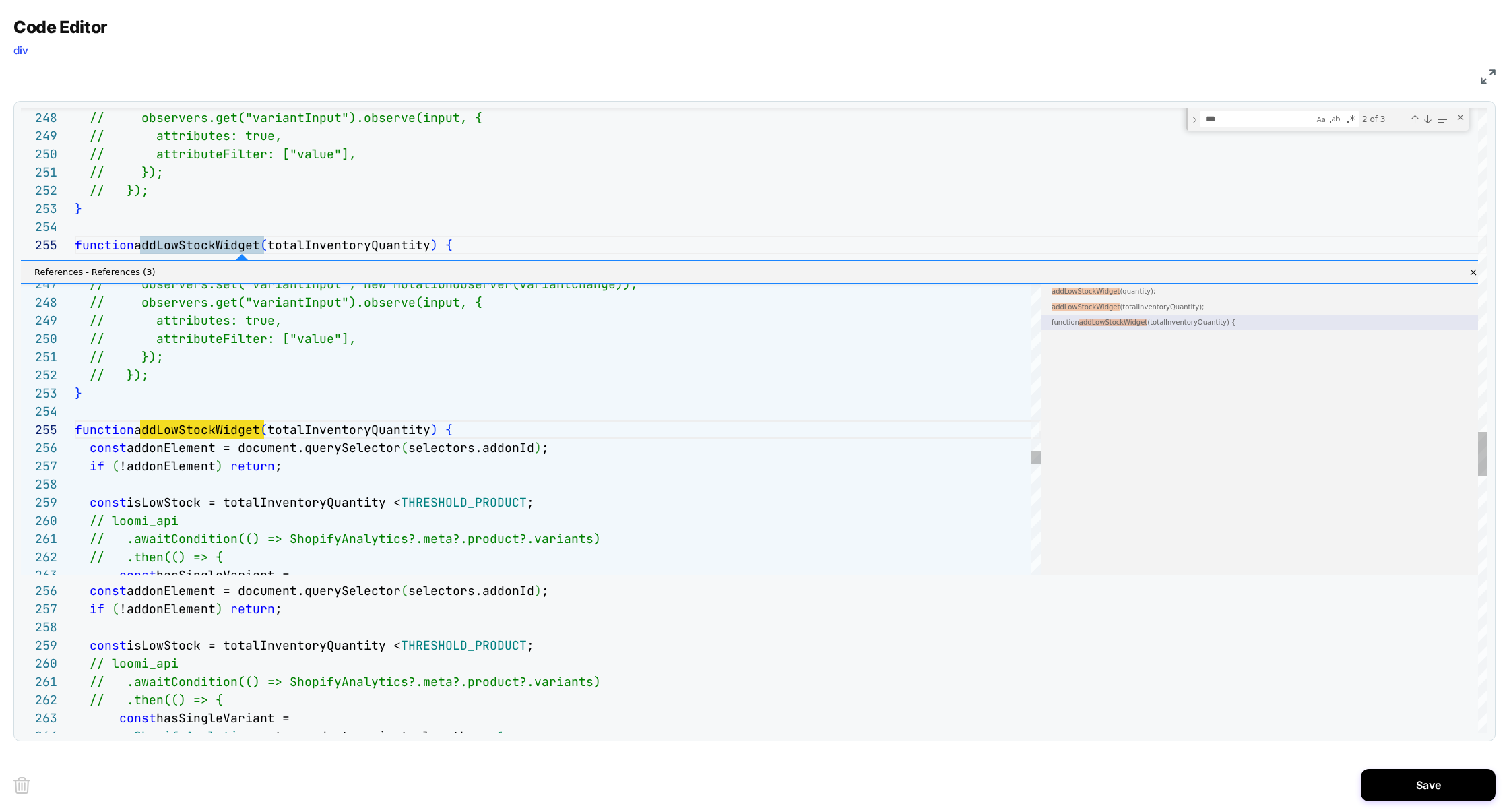
scroll to position [182, 65]
click at [1470, 273] on link "Close" at bounding box center [1470, 271] width 11 height 11
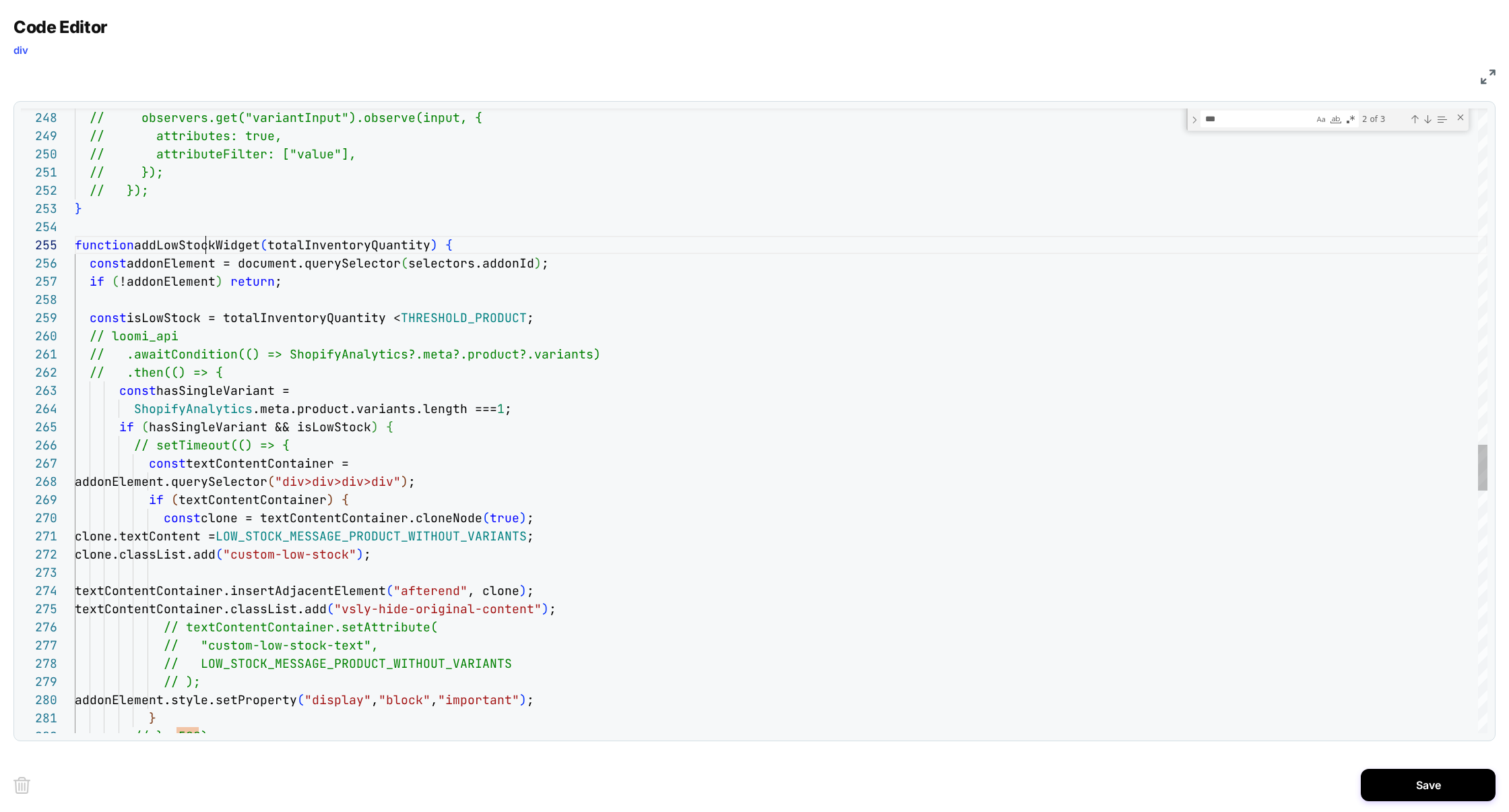
type textarea "**********"
click at [1416, 120] on div "Previous Match (⇧Enter)" at bounding box center [1414, 119] width 11 height 11
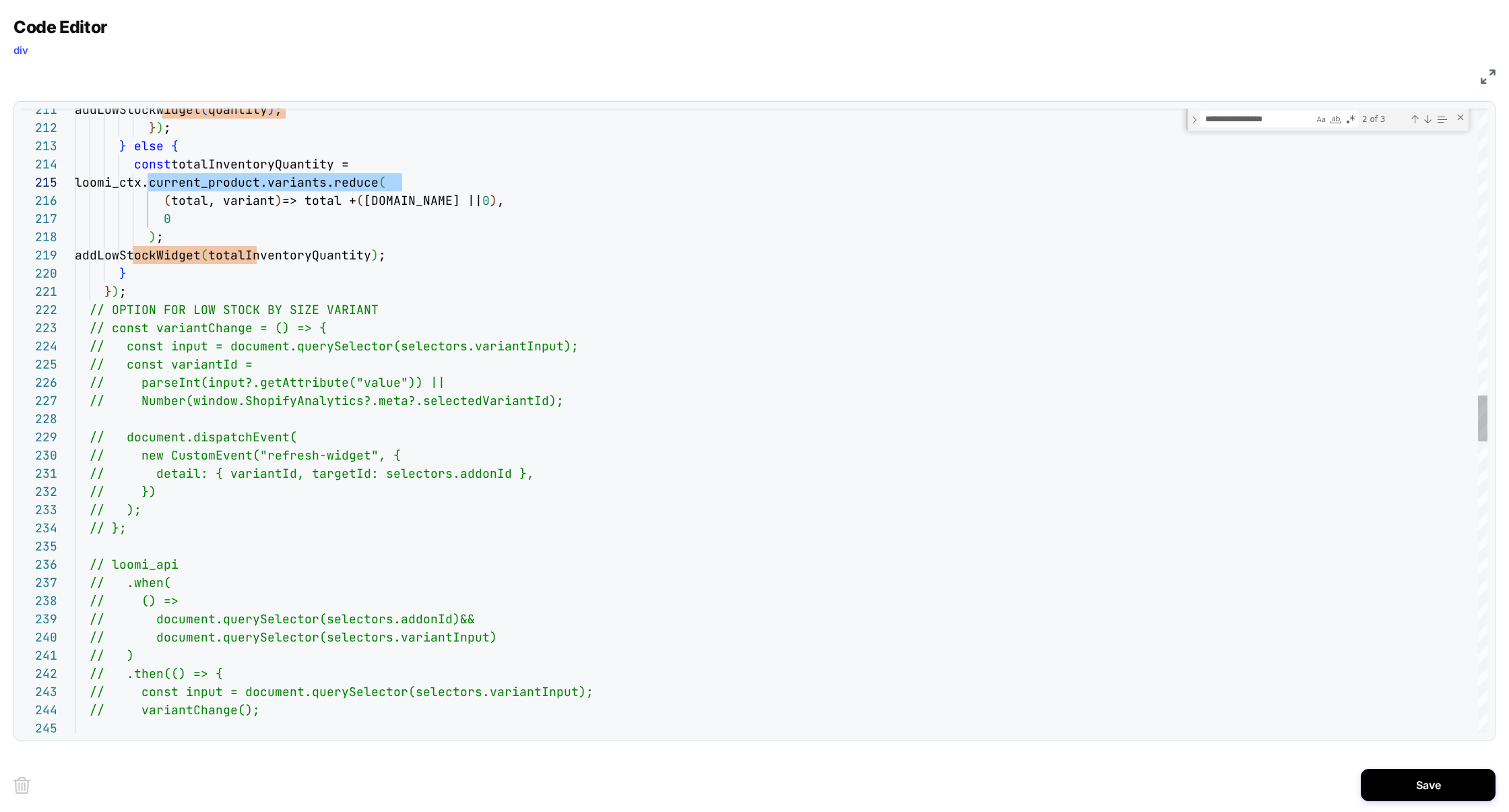
scroll to position [73, 319]
drag, startPoint x: 149, startPoint y: 184, endPoint x: 397, endPoint y: 178, distance: 248.1
click at [371, 178] on span "loomi_ctx.current_product.variants.reduc" at bounding box center [223, 182] width 297 height 15
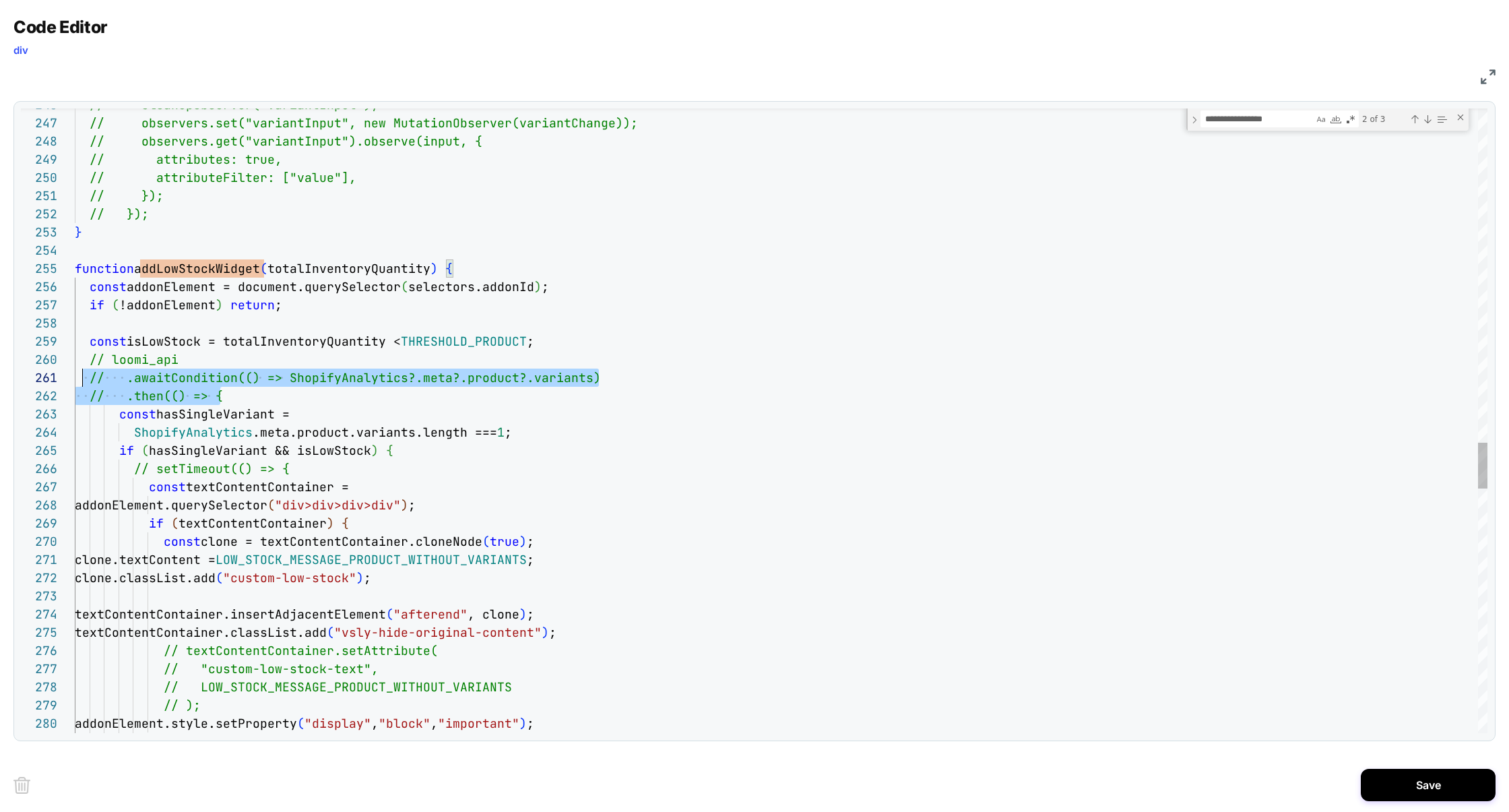
scroll to position [163, 0]
drag, startPoint x: 229, startPoint y: 401, endPoint x: 23, endPoint y: 360, distance: 210.0
click at [23, 360] on div "246 247 248 249 250 251 252 253 254 255 256 257 258 259 260 261 262 263 264 265…" at bounding box center [754, 421] width 1466 height 625
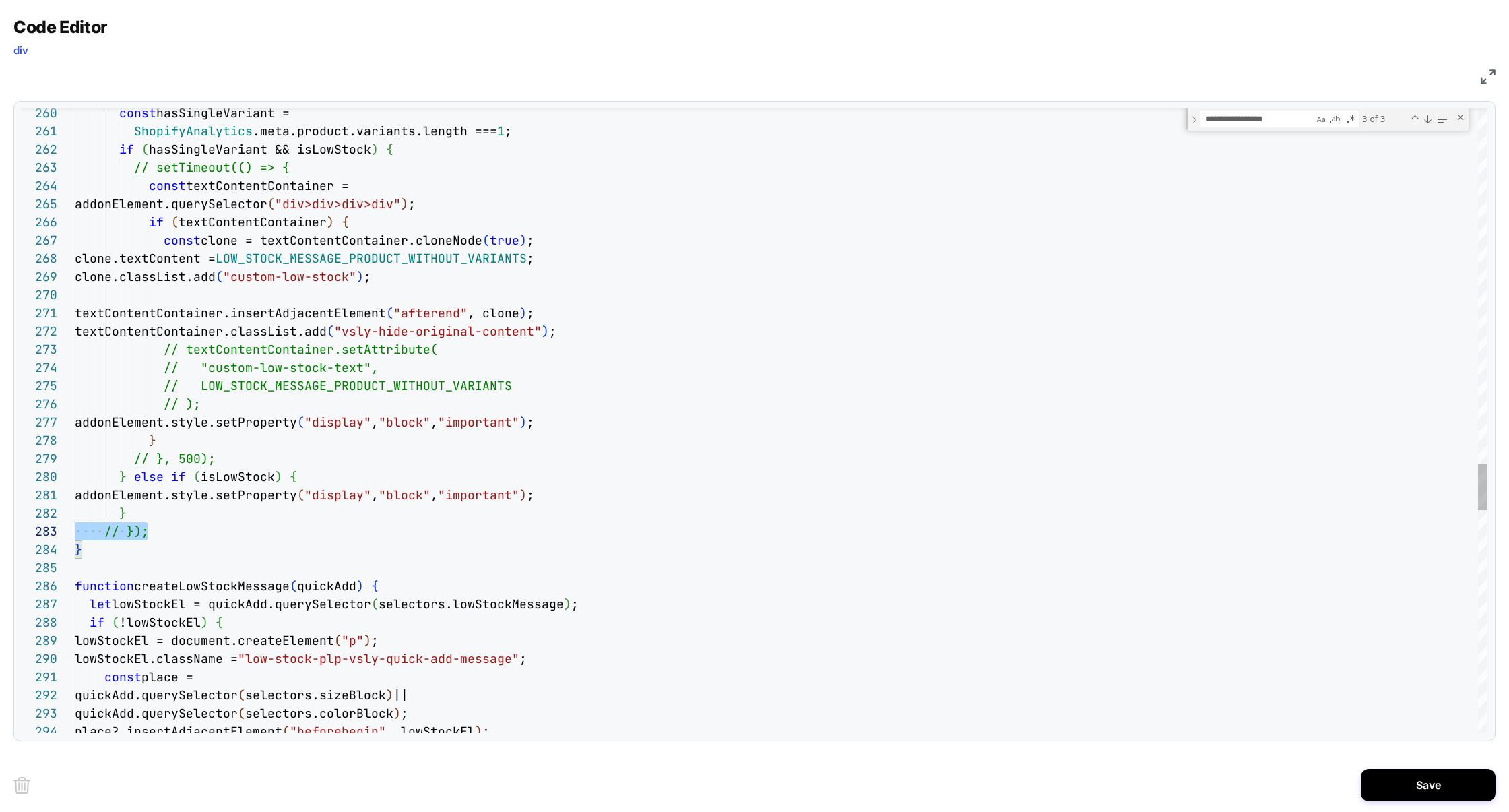
scroll to position [36, 0]
drag, startPoint x: 180, startPoint y: 525, endPoint x: 7, endPoint y: 523, distance: 173.0
click at [7, 524] on div "Code Editor div JS 260 261 262 263 264 265 266 267 268 269 270 271 272 273 274 …" at bounding box center [754, 406] width 1509 height 812
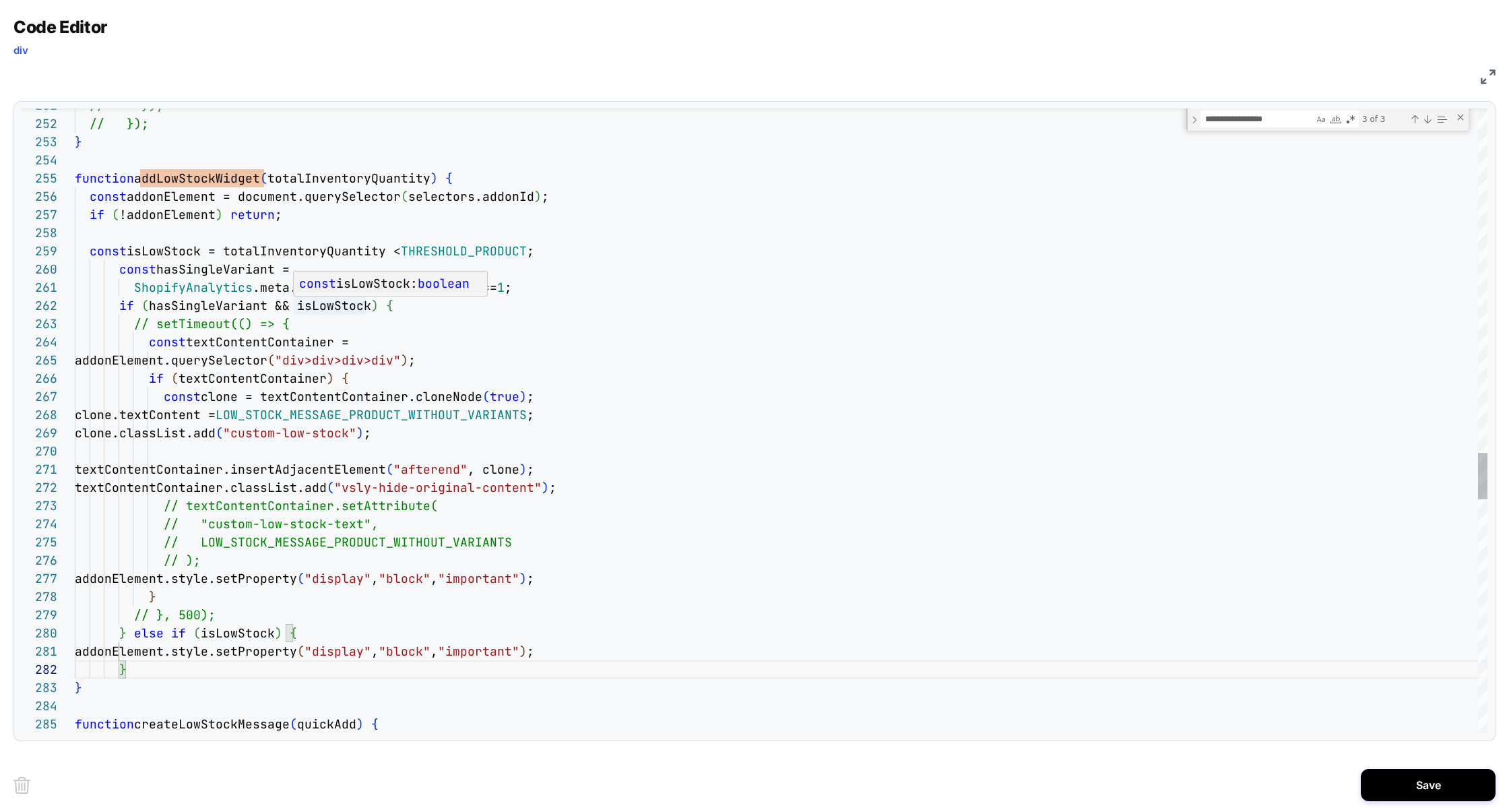
scroll to position [18, 233]
drag, startPoint x: 133, startPoint y: 288, endPoint x: 412, endPoint y: 285, distance: 279.0
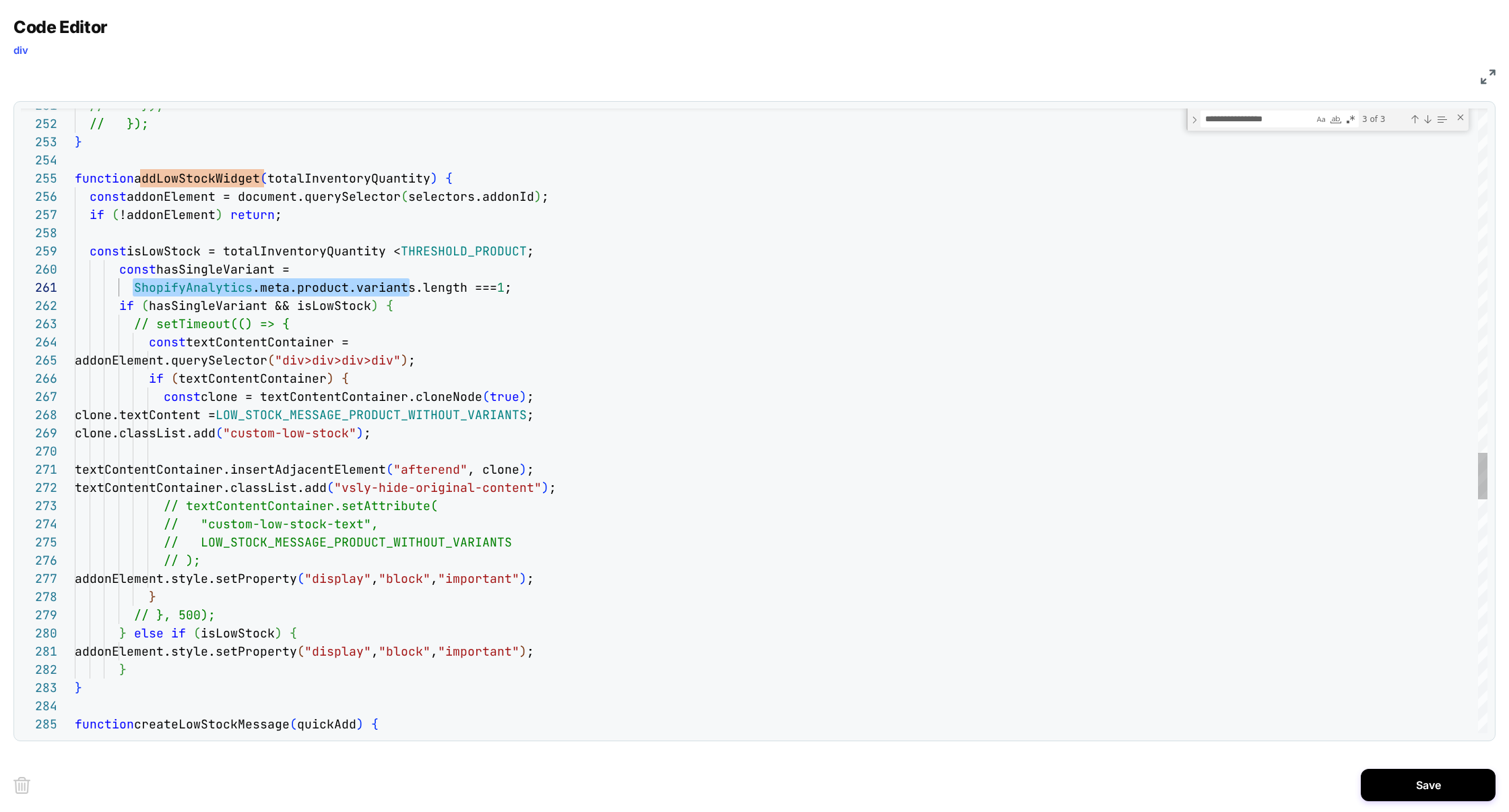
type textarea "**********"
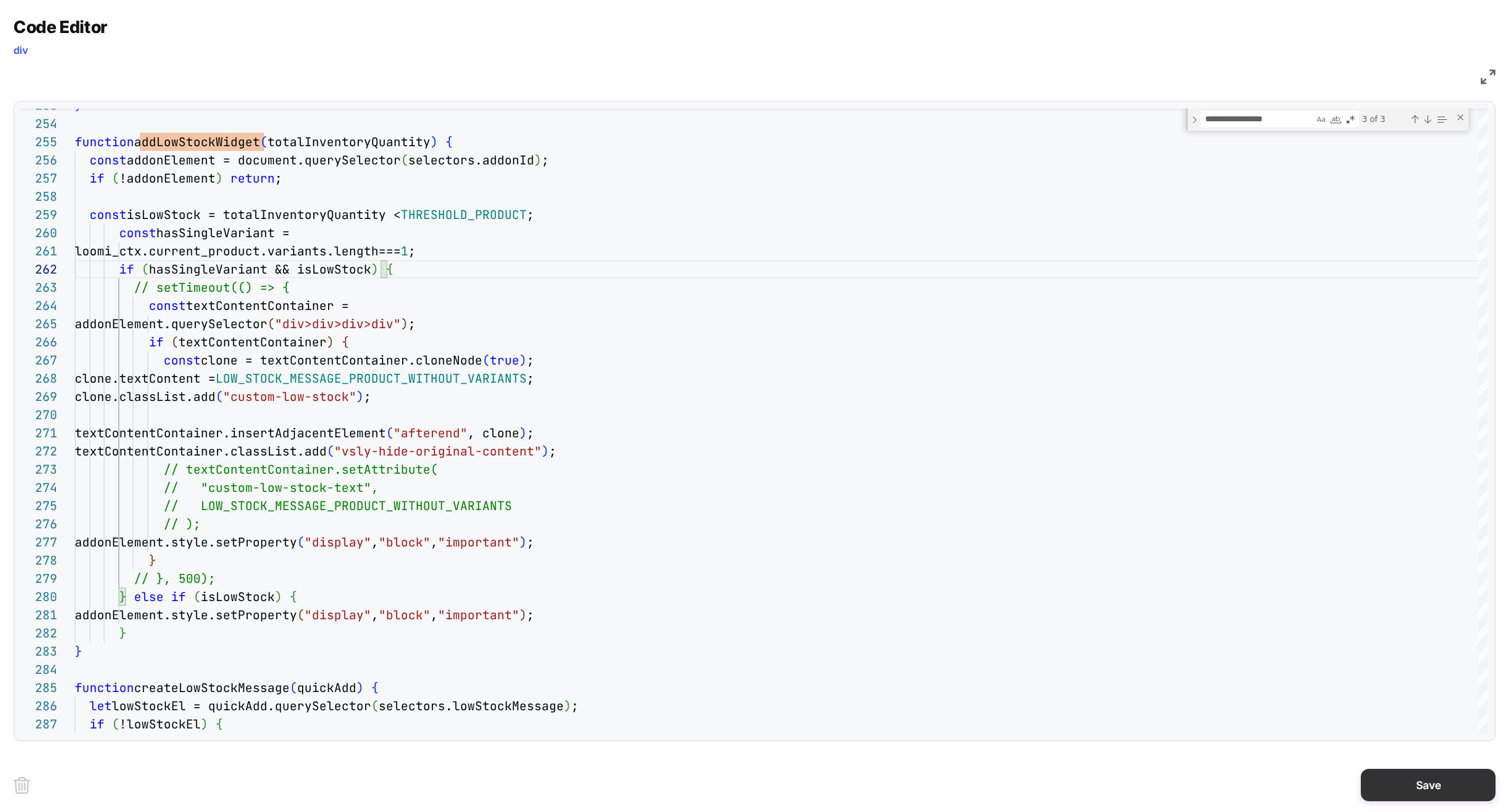
click at [1413, 783] on button "Save" at bounding box center [1428, 785] width 135 height 32
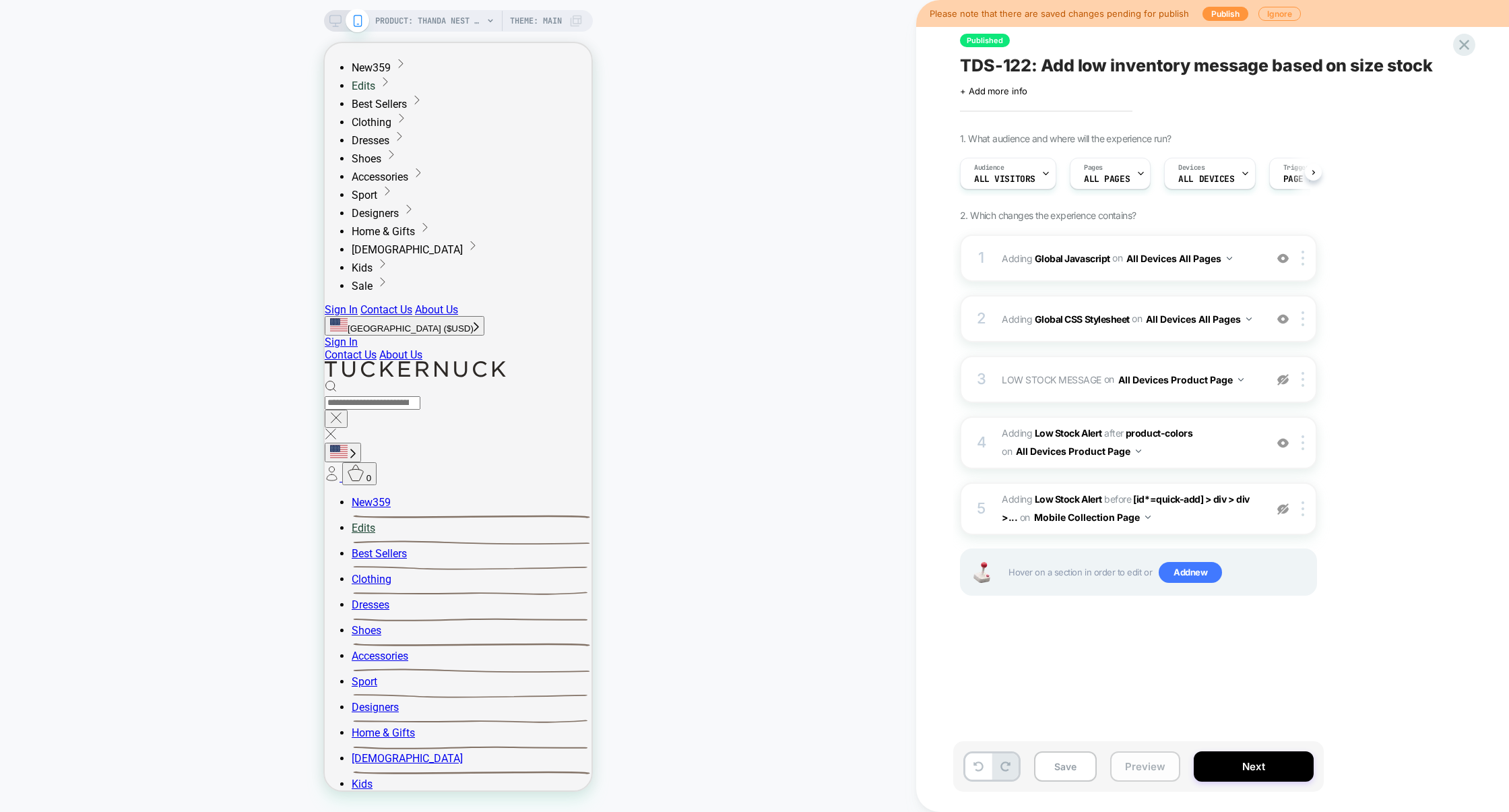
scroll to position [0, 1]
click at [1153, 768] on button "Preview" at bounding box center [1145, 766] width 70 height 30
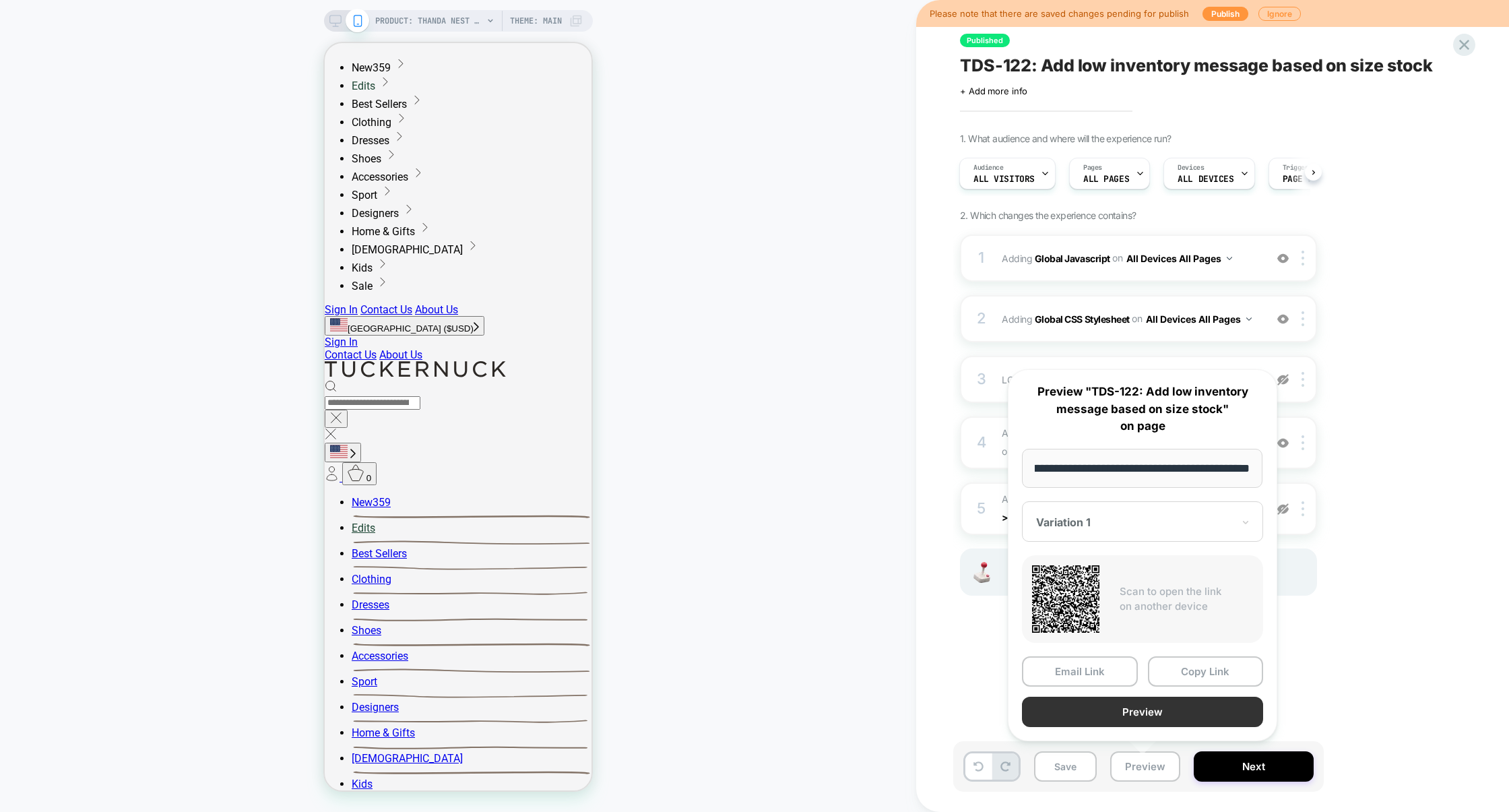
scroll to position [0, 0]
click at [1144, 703] on button "Preview" at bounding box center [1142, 711] width 241 height 30
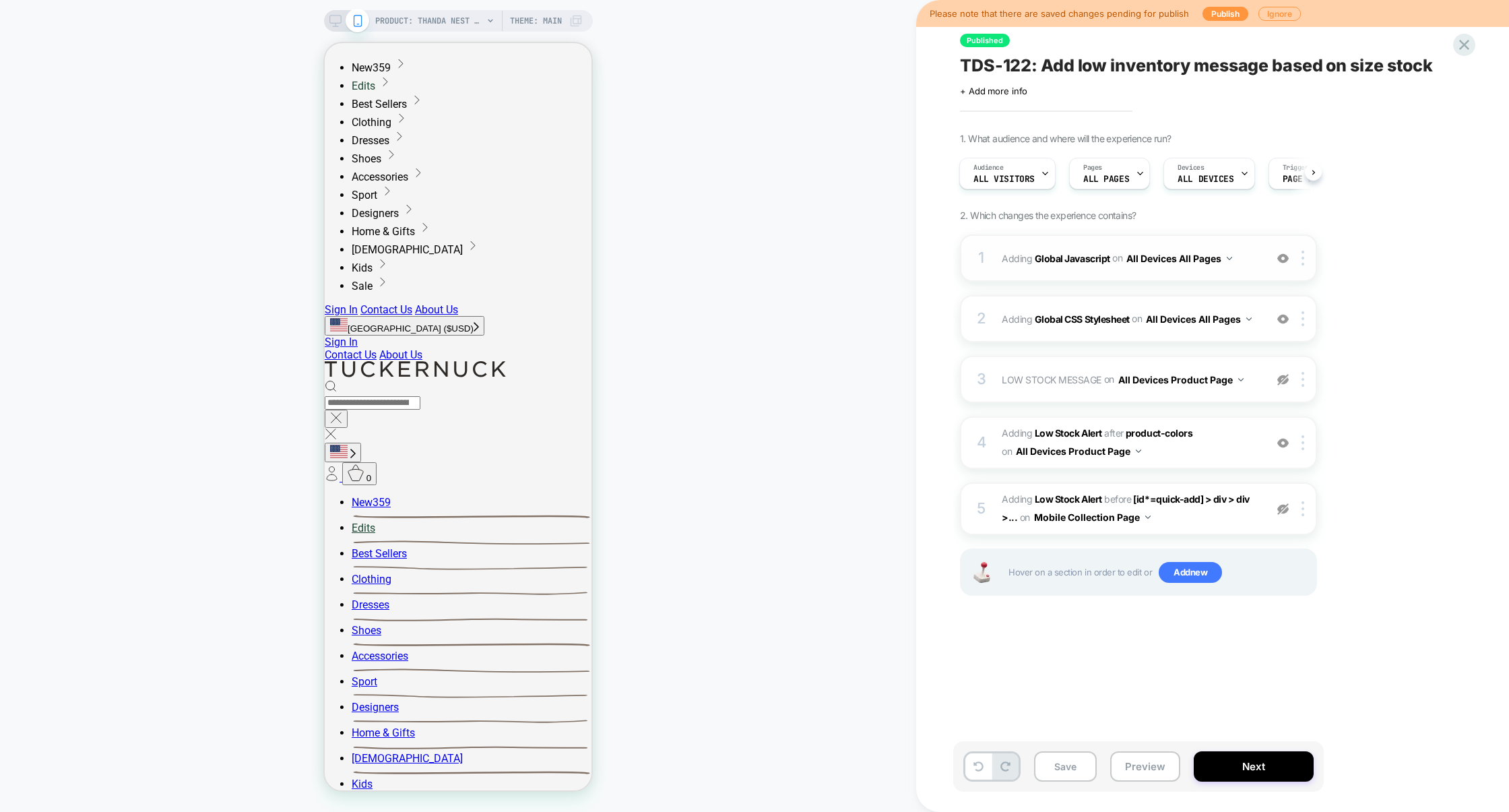
click at [1102, 280] on div "1 Adding Global Javascript on All Devices All Pages Add Before Add After Target…" at bounding box center [1138, 257] width 357 height 47
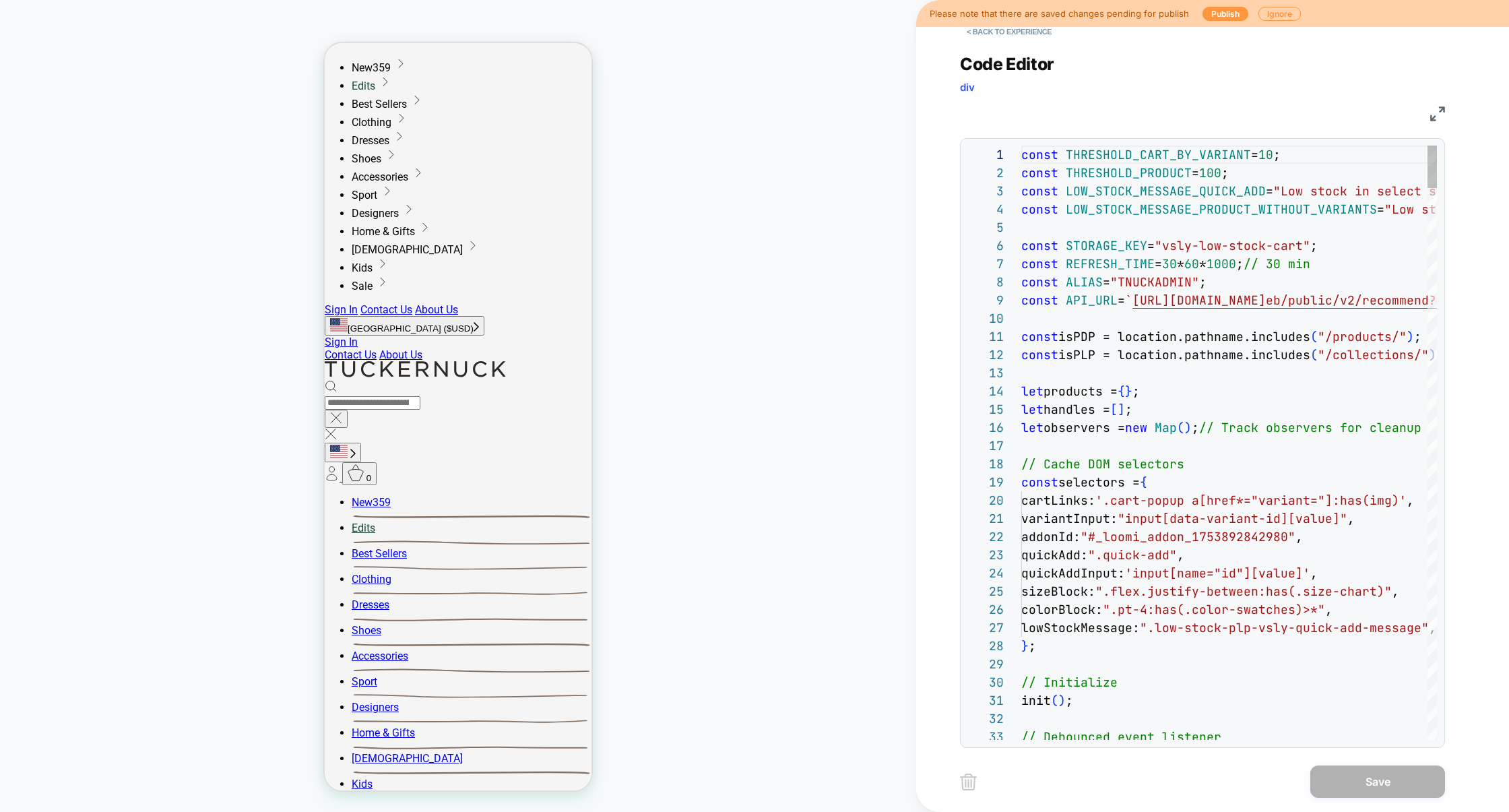
scroll to position [182, 0]
click at [1443, 111] on img at bounding box center [1437, 114] width 15 height 15
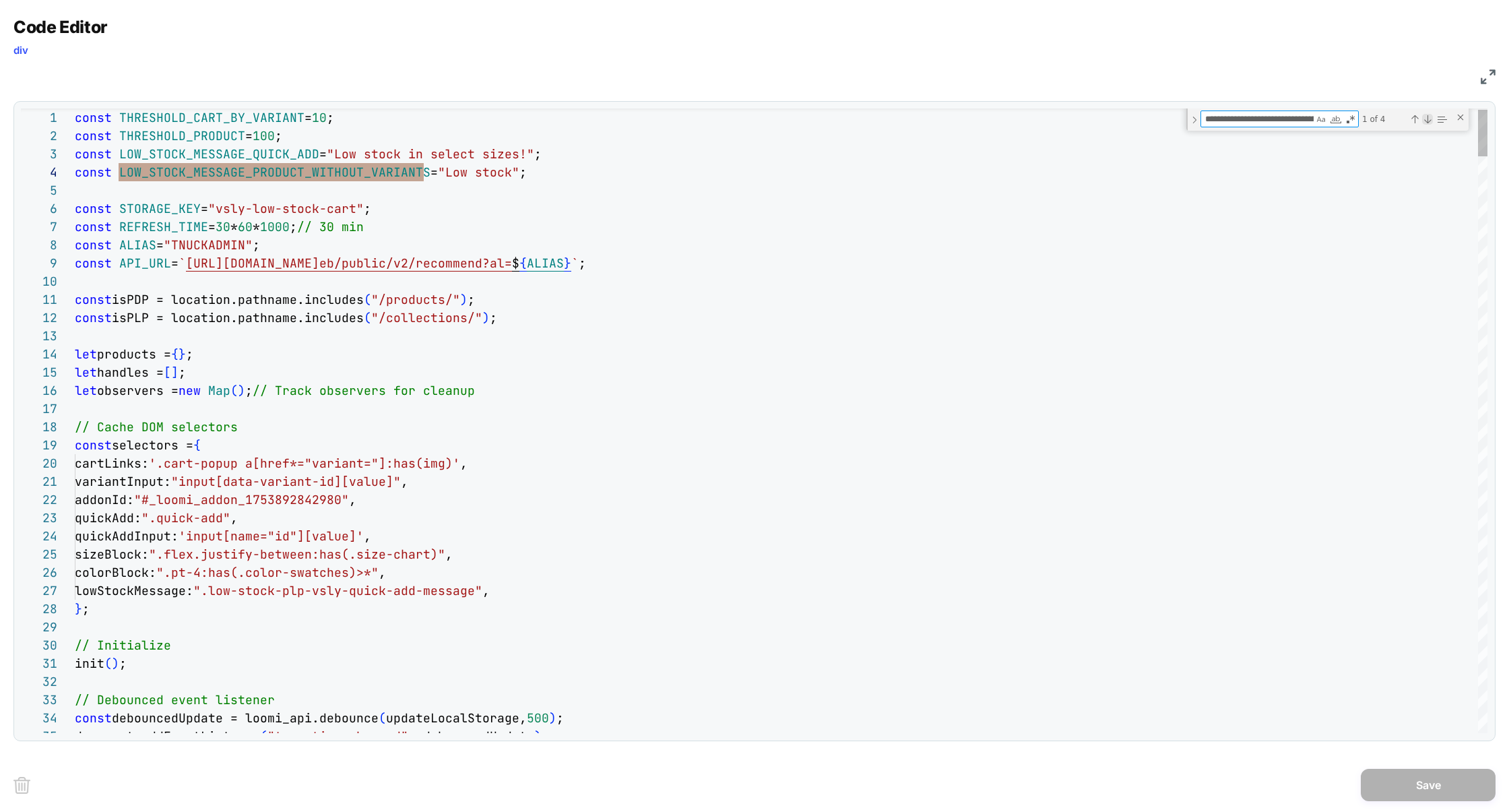
click at [1430, 122] on div "Next Match (Enter)" at bounding box center [1427, 119] width 11 height 11
type textarea "**********"
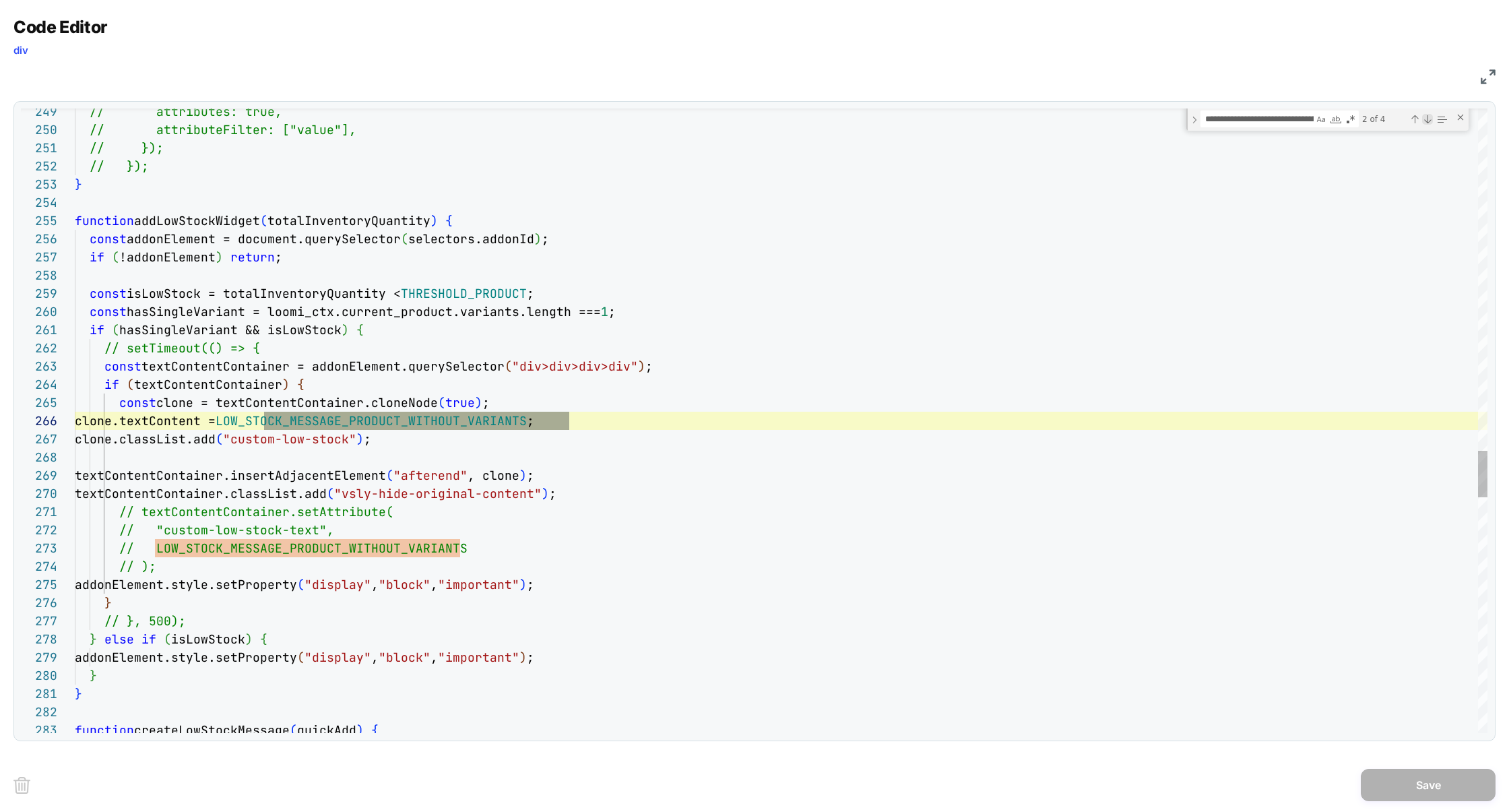
scroll to position [182, 494]
click at [1489, 78] on img at bounding box center [1488, 76] width 15 height 15
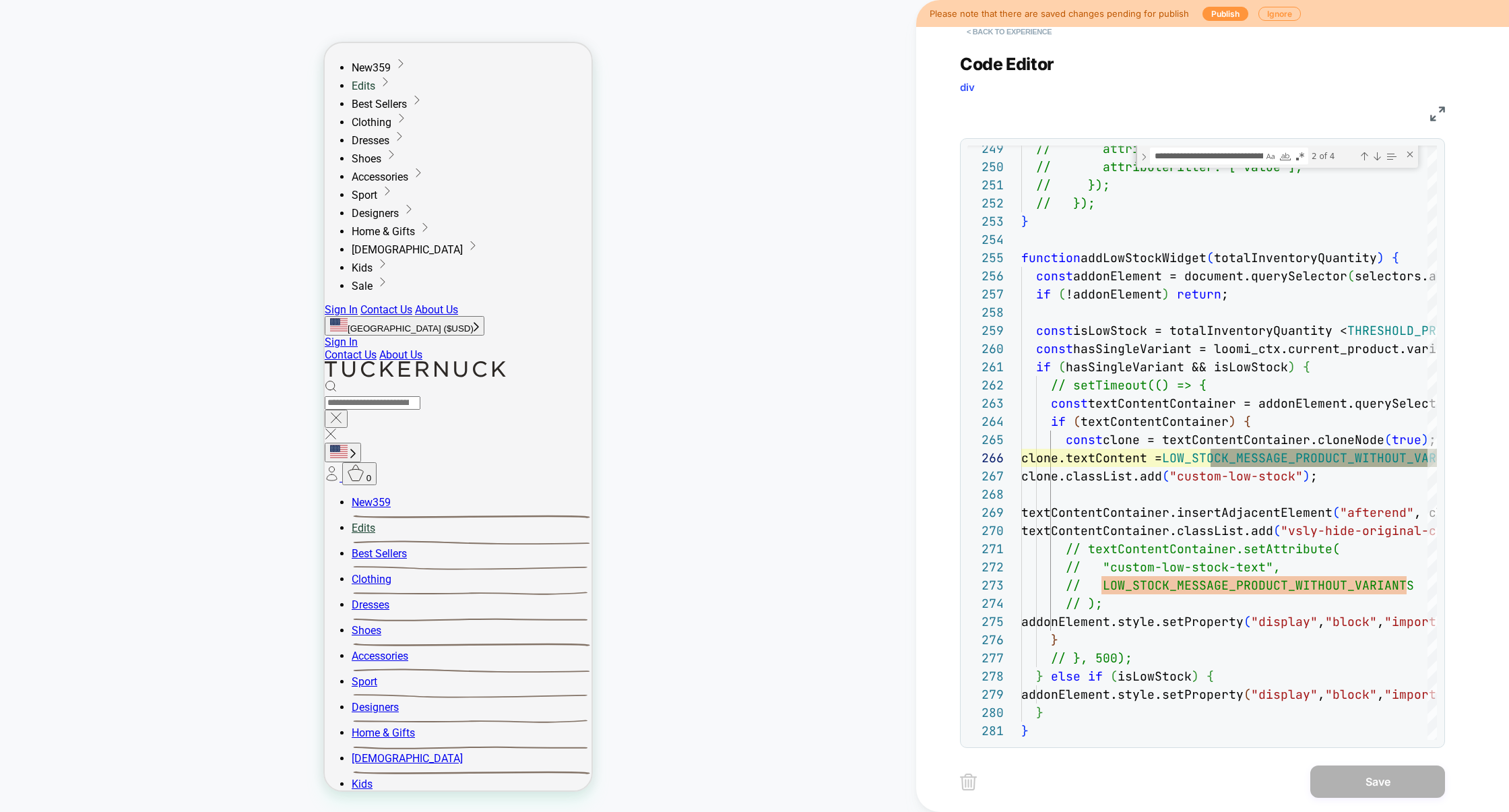
click at [1030, 35] on button "< Back to experience" at bounding box center [1009, 32] width 98 height 22
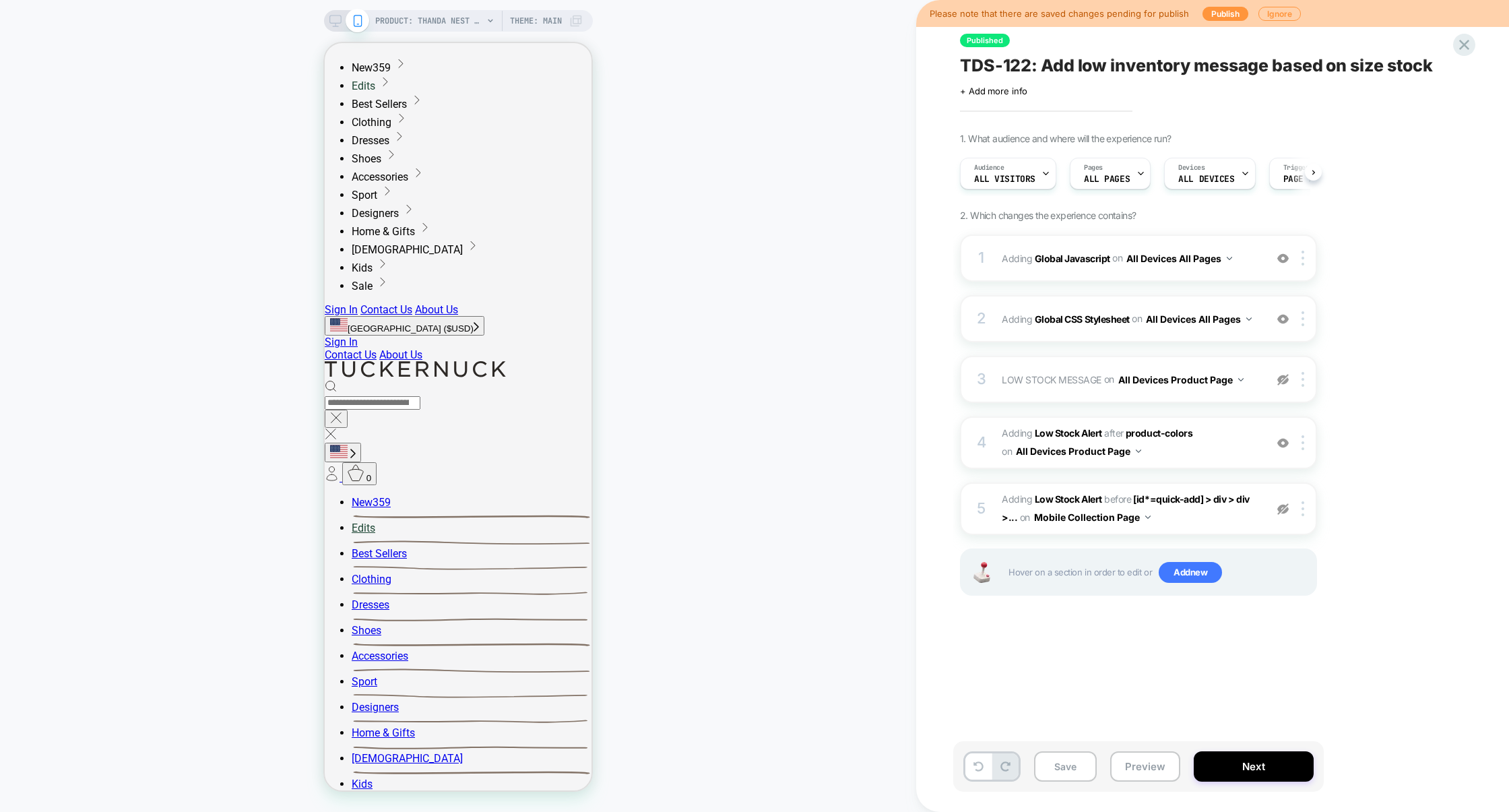
scroll to position [0, 1]
click at [1464, 43] on icon at bounding box center [1464, 45] width 18 height 18
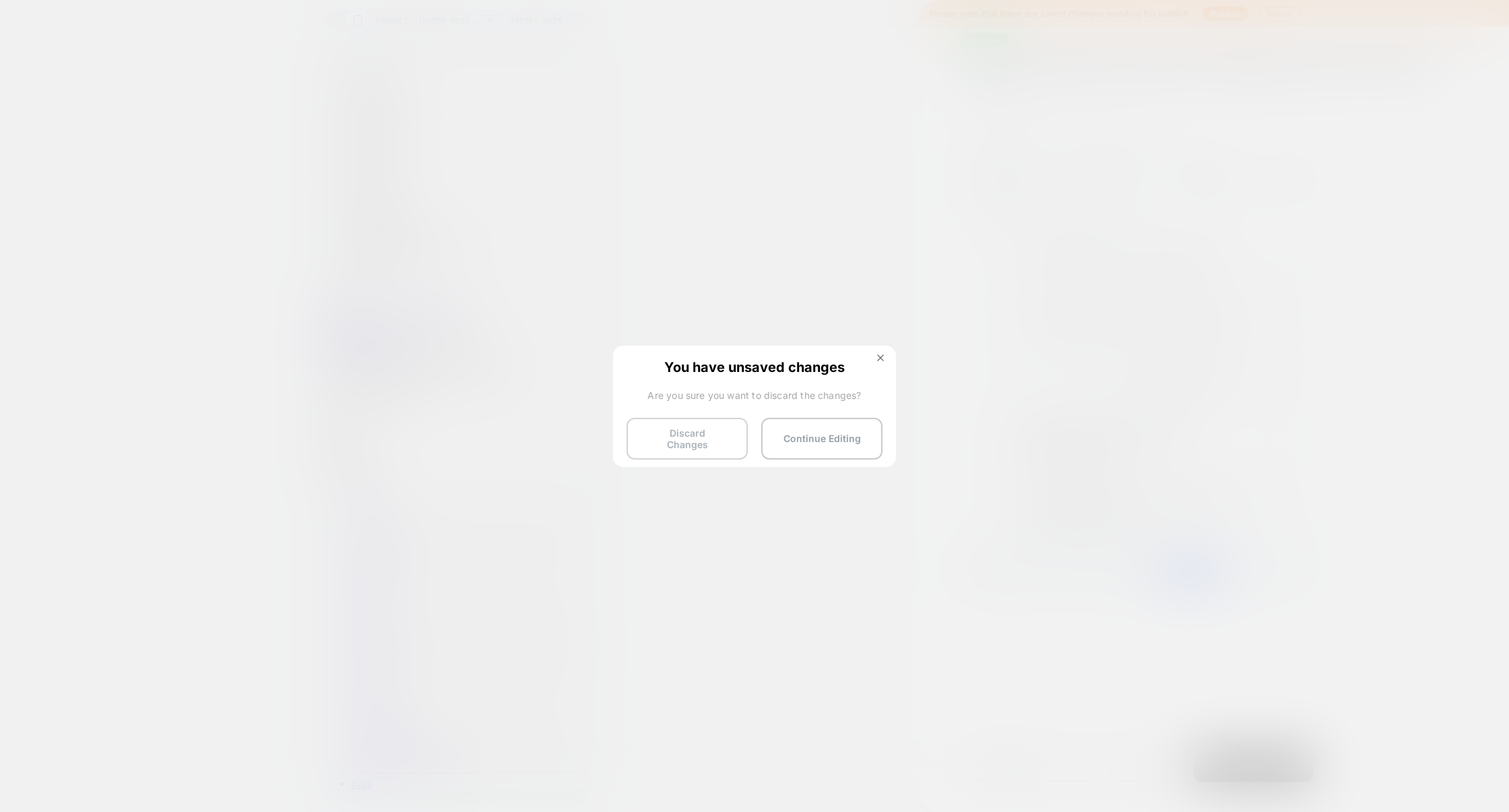
click at [679, 435] on button "Discard Changes" at bounding box center [686, 439] width 121 height 42
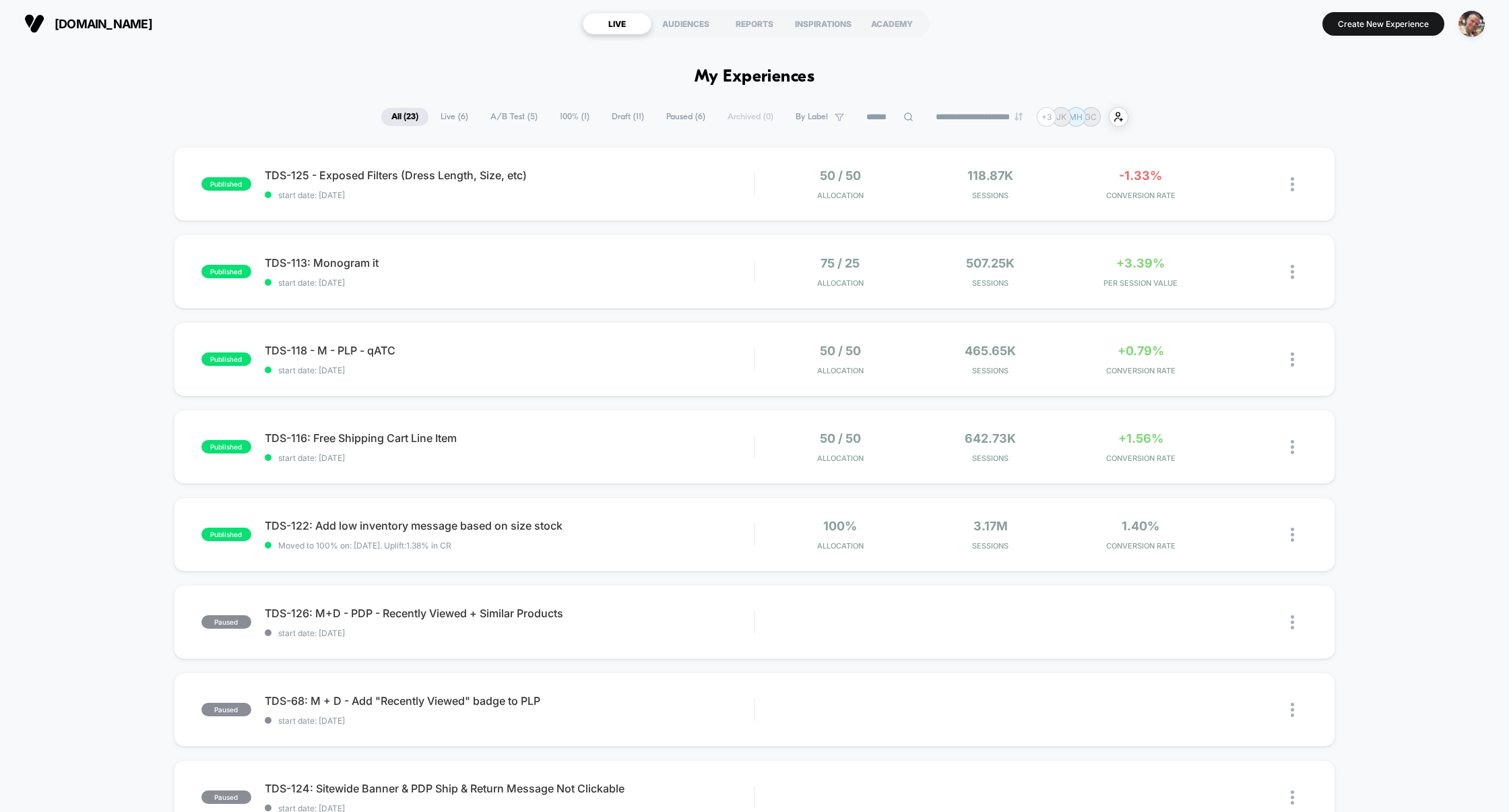
click at [614, 110] on span "Draft ( 11 )" at bounding box center [628, 117] width 53 height 18
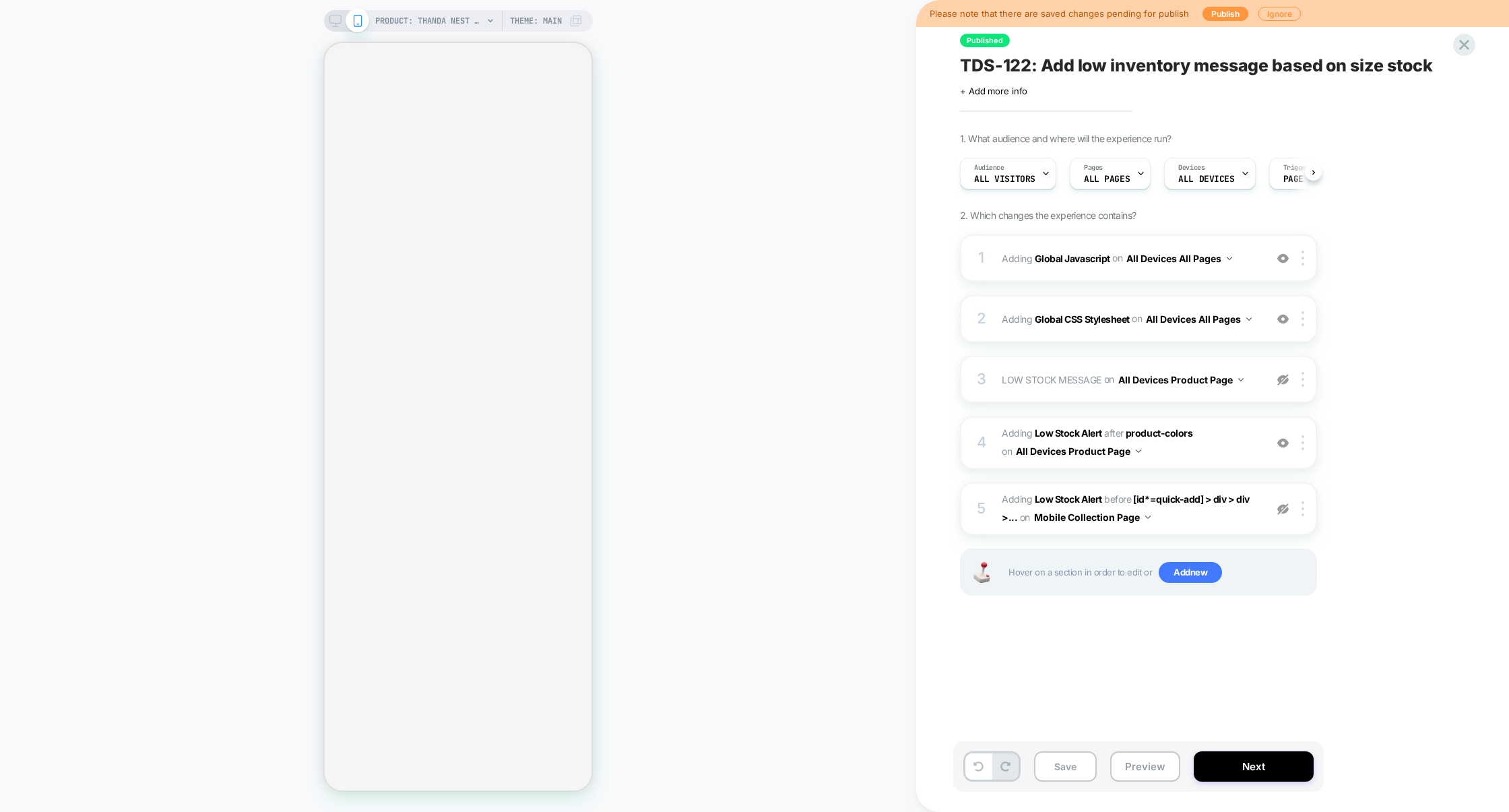
scroll to position [0, 1]
click at [1073, 283] on div "1 Adding Global Javascript on All Devices All Pages Add Before Add After Target…" at bounding box center [1138, 431] width 357 height 395
click at [1075, 278] on div "1 Adding Global Javascript on All Devices All Pages Add Before Add After Target…" at bounding box center [1138, 257] width 357 height 47
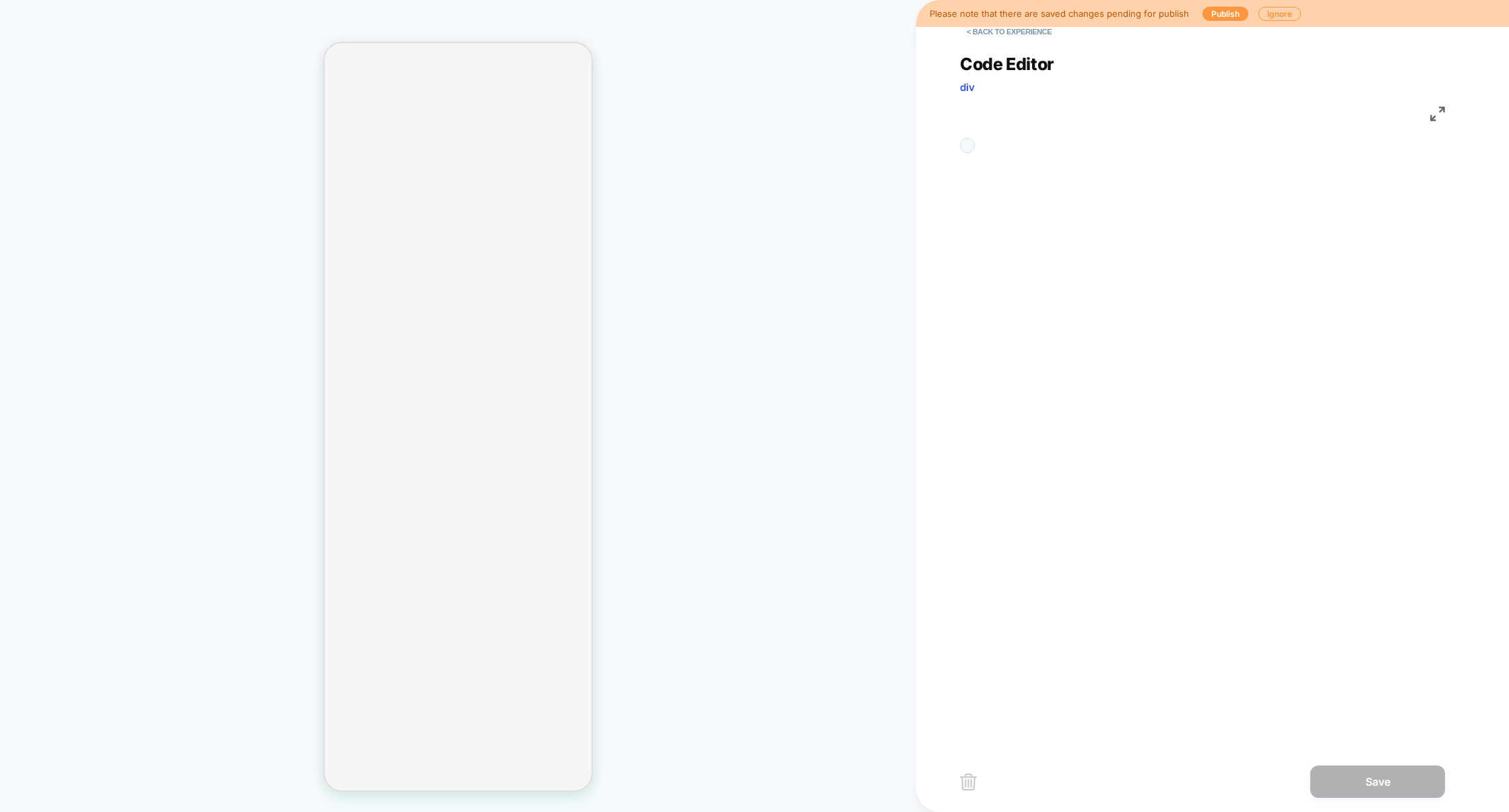
scroll to position [182, 0]
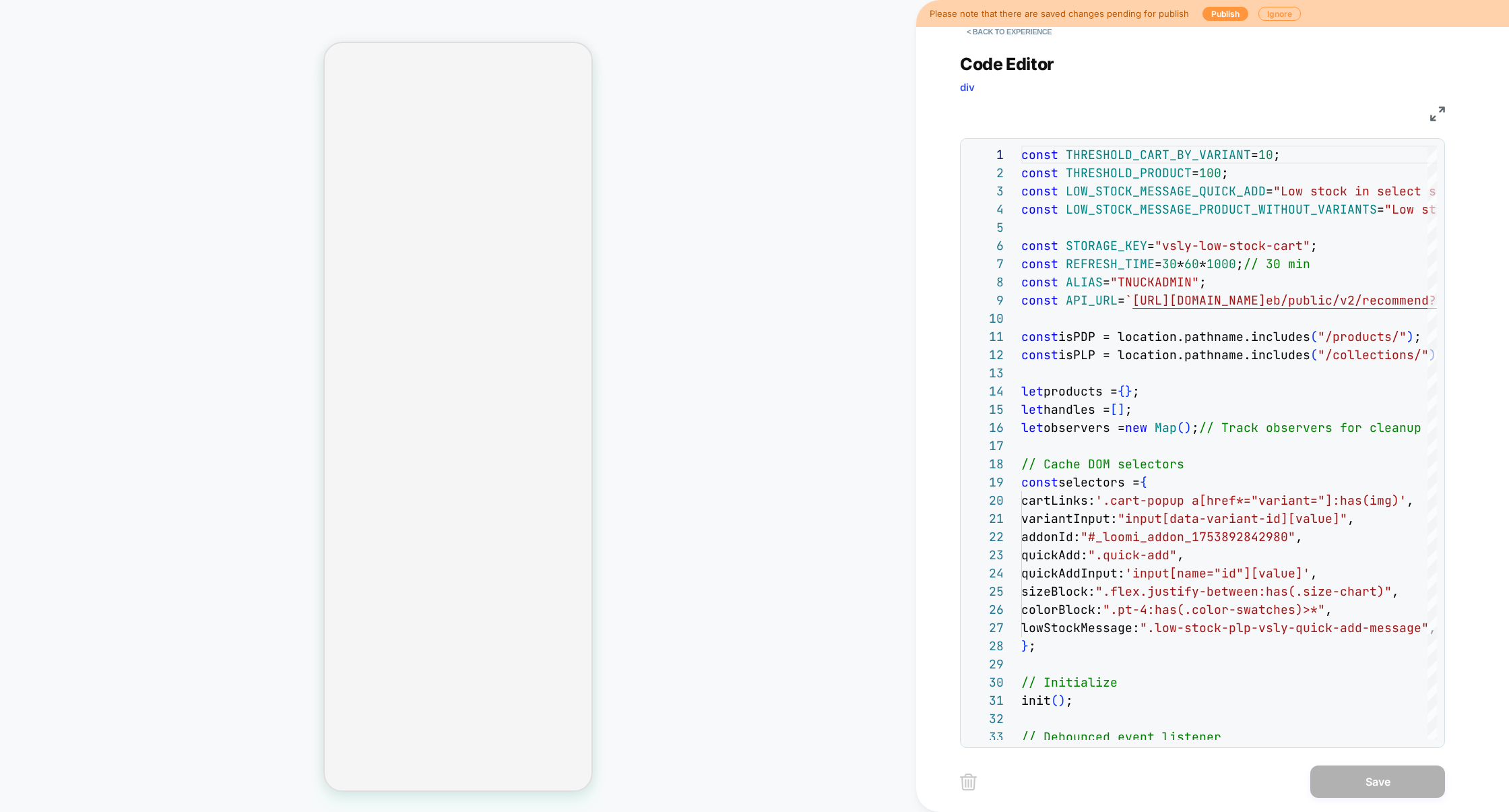
click at [1428, 111] on div "JS" at bounding box center [1203, 111] width 485 height 23
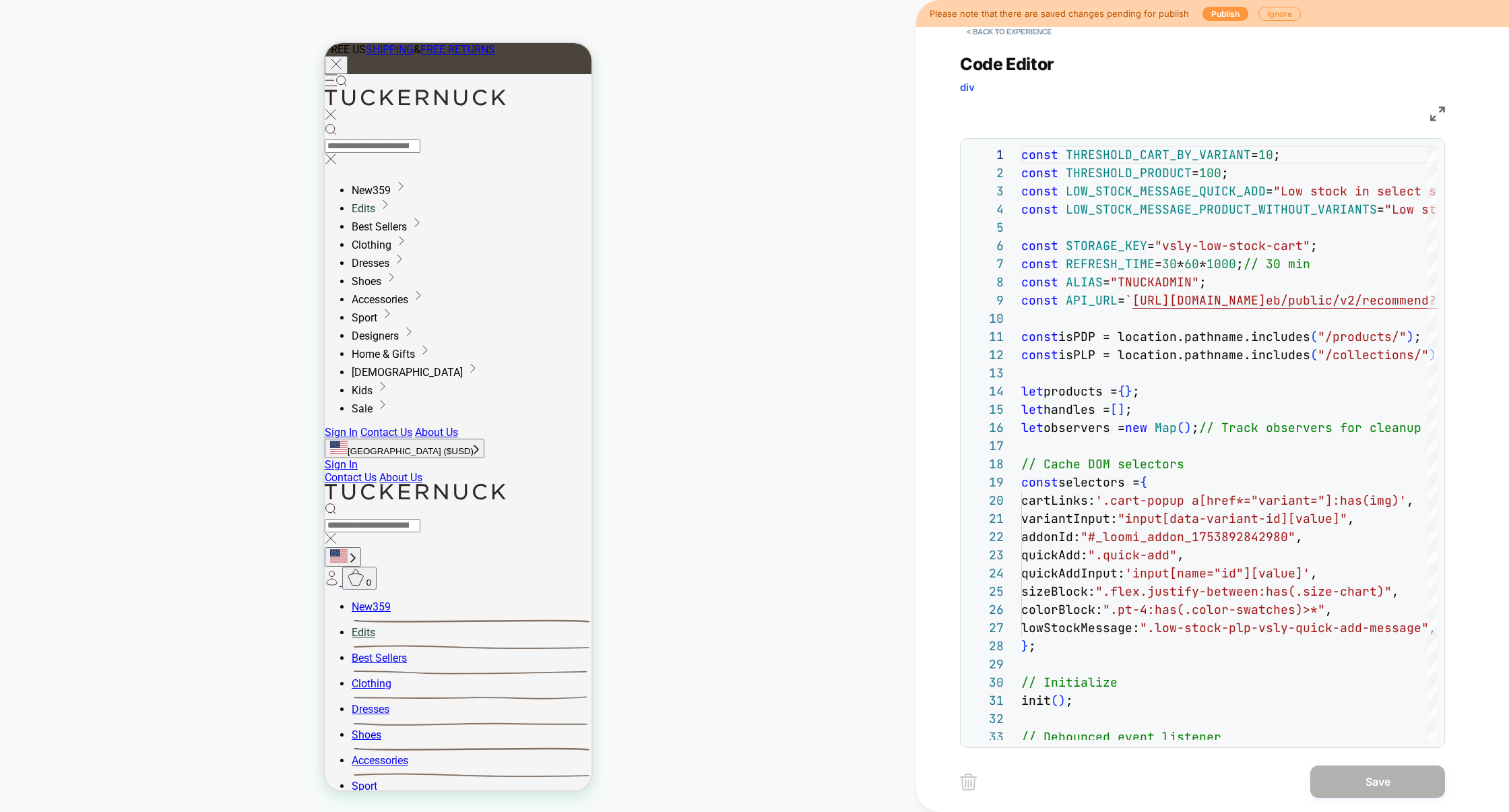
click at [1433, 111] on img at bounding box center [1437, 114] width 15 height 15
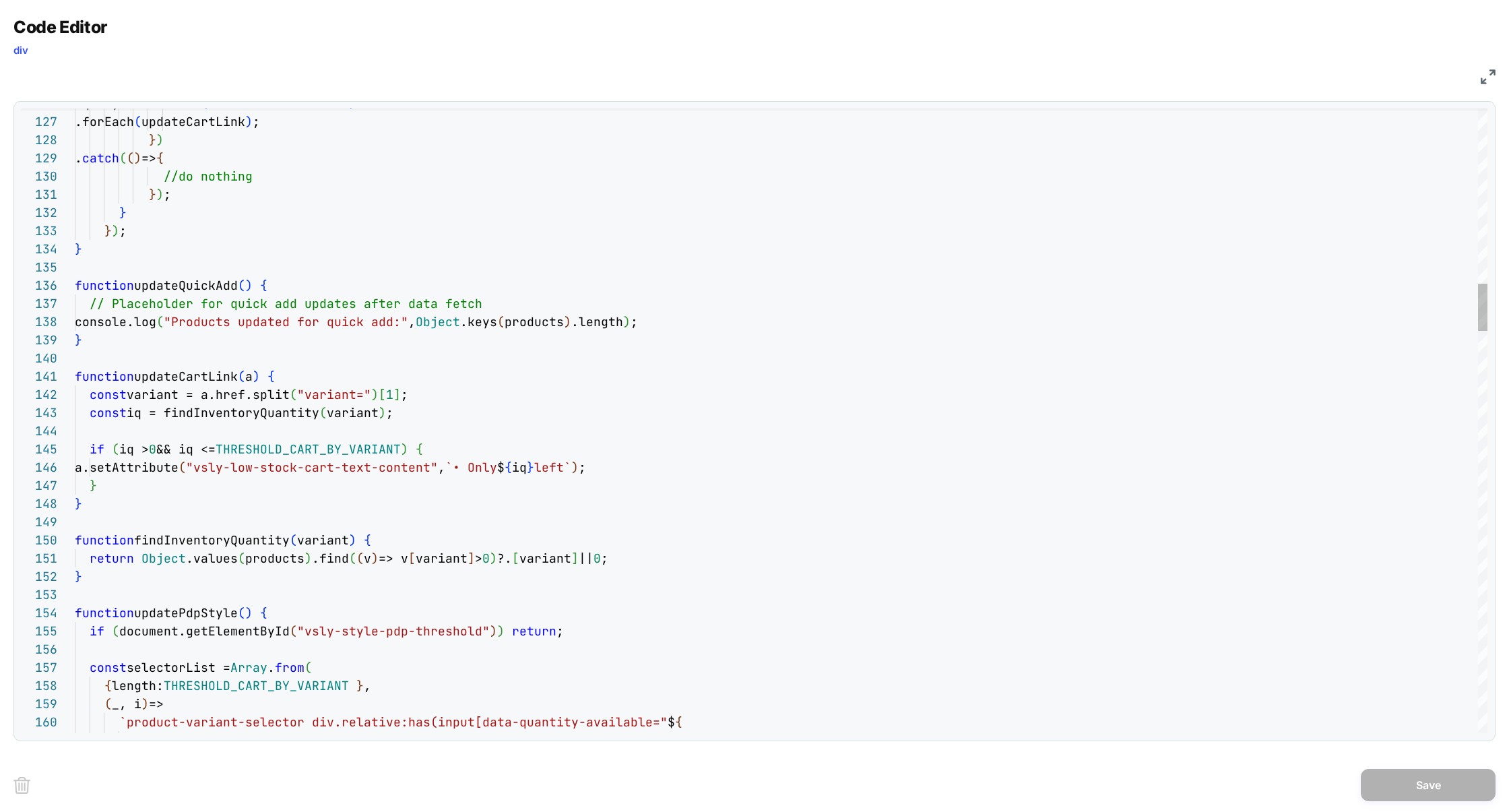
scroll to position [0, 0]
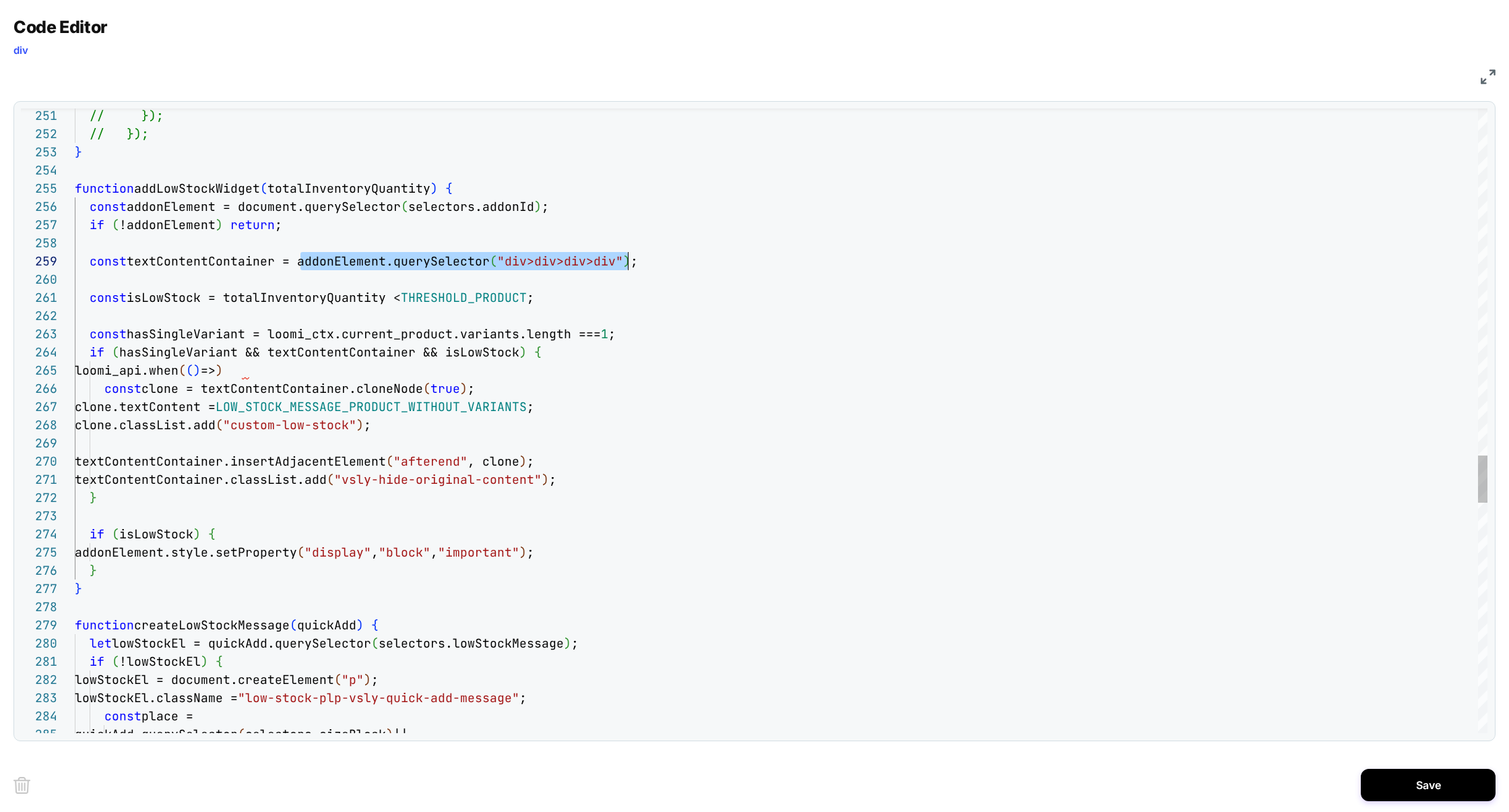
scroll to position [146, 553]
drag, startPoint x: 299, startPoint y: 266, endPoint x: 623, endPoint y: 265, distance: 324.0
click at [624, 266] on span "const textContentContainer = addonElement.querySelector ( "div>div>div>div" ) ;" at bounding box center [356, 261] width 563 height 15
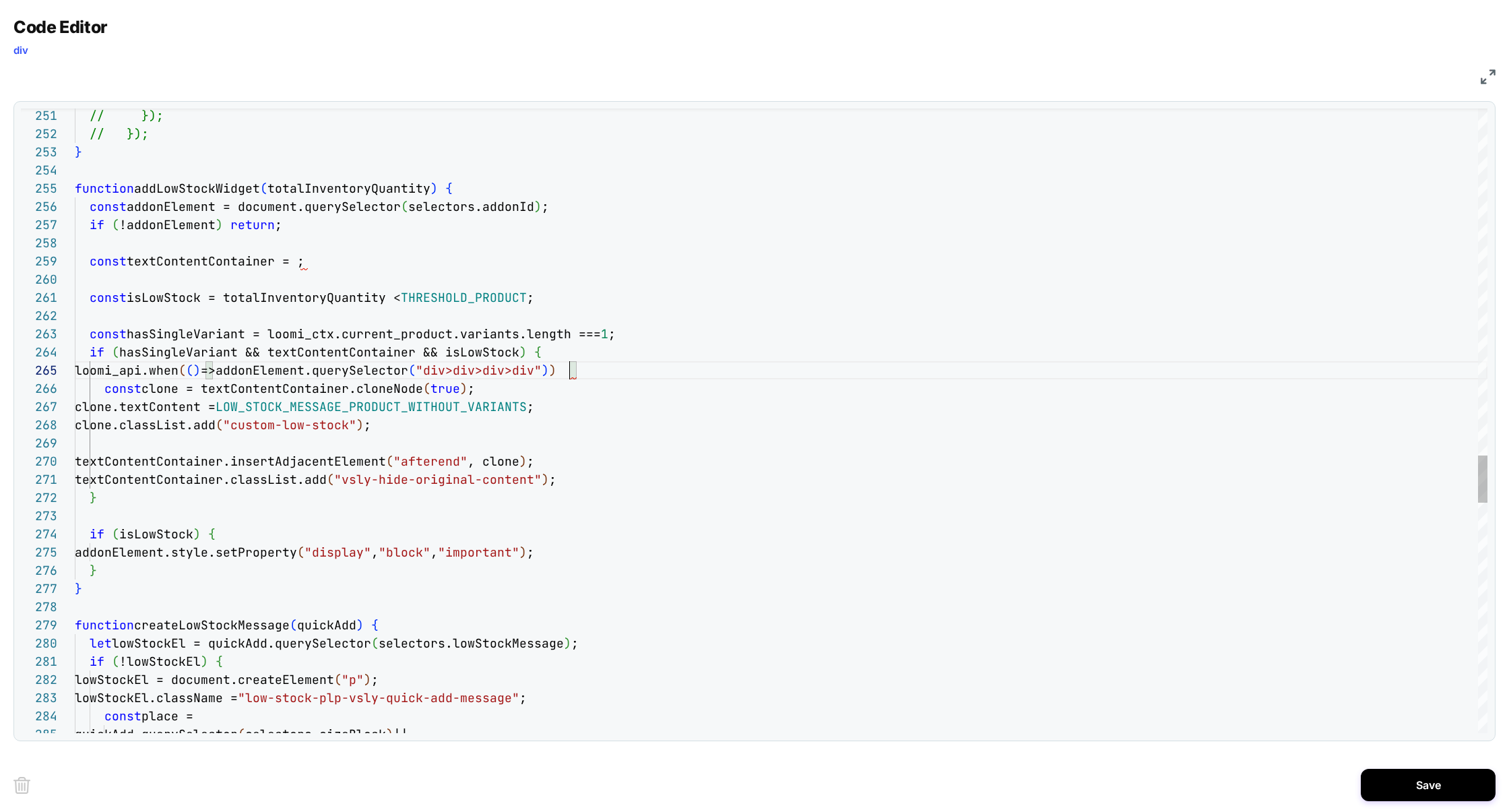
scroll to position [73, 494]
drag, startPoint x: 318, startPoint y: 262, endPoint x: 0, endPoint y: 259, distance: 318.0
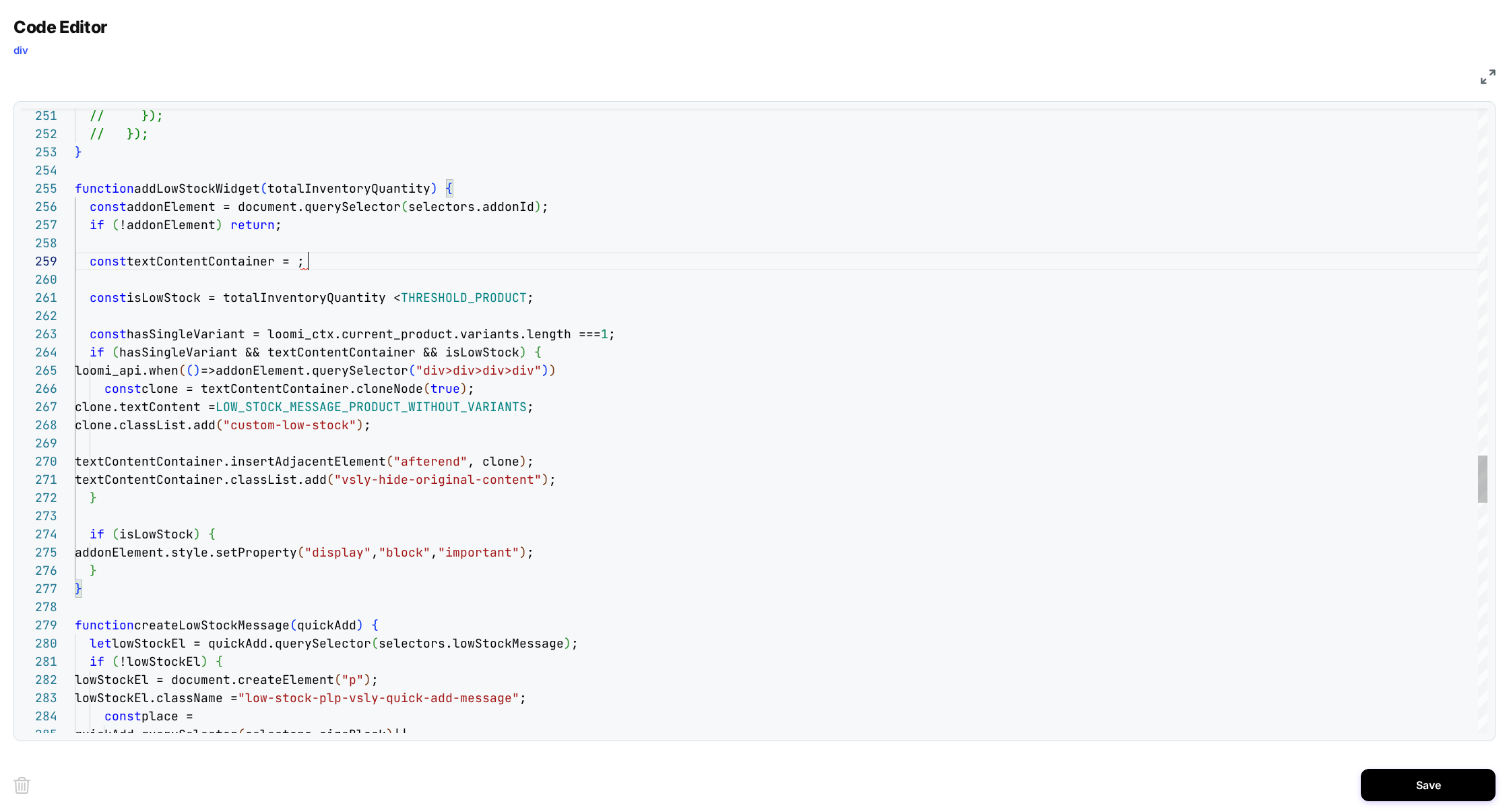
click at [0, 259] on div "Code Editor div JS 276 277 278 273 274 275 271 272 268 269 270 267 266 264 263 …" at bounding box center [754, 406] width 1509 height 812
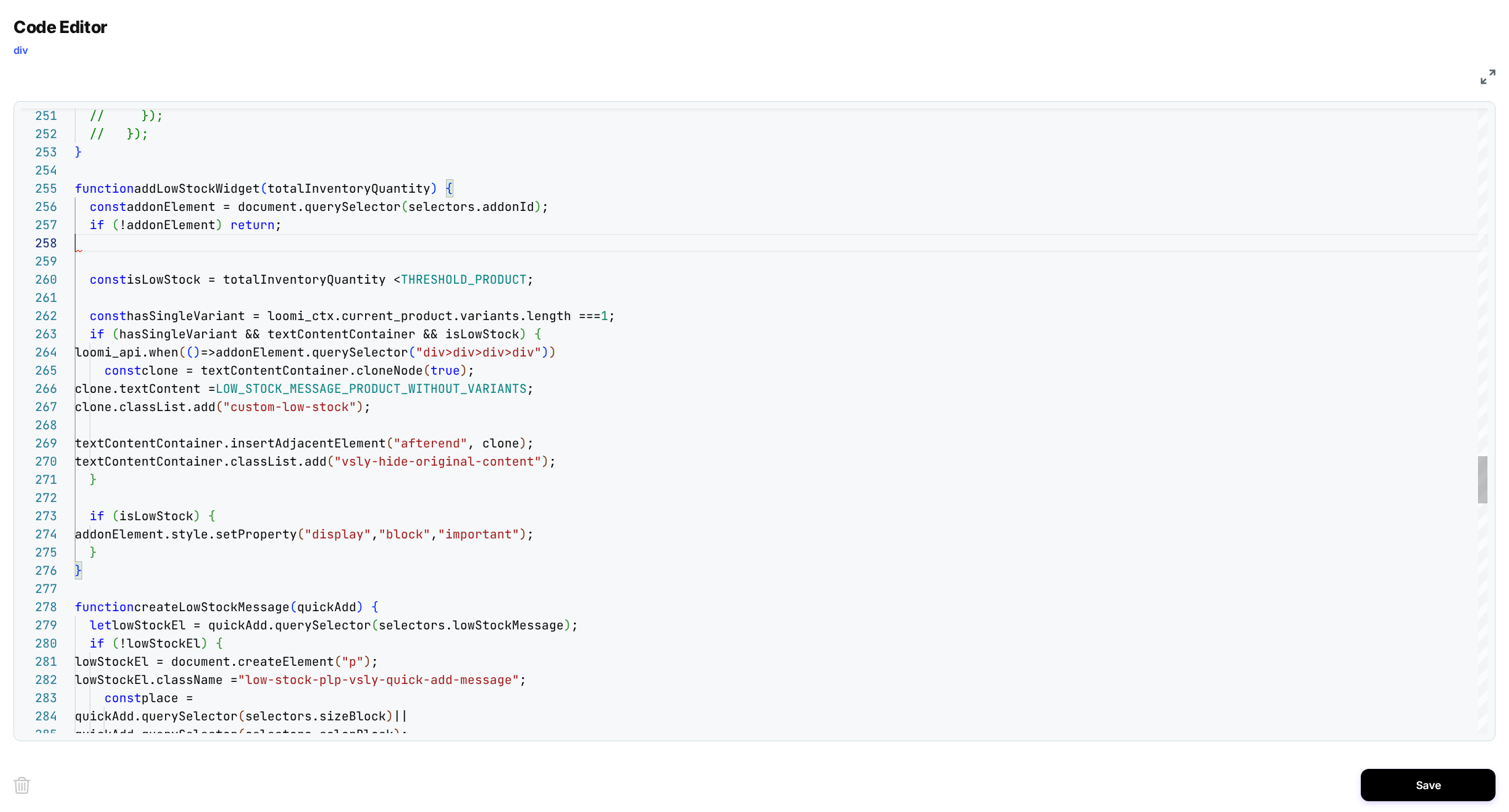
scroll to position [109, 203]
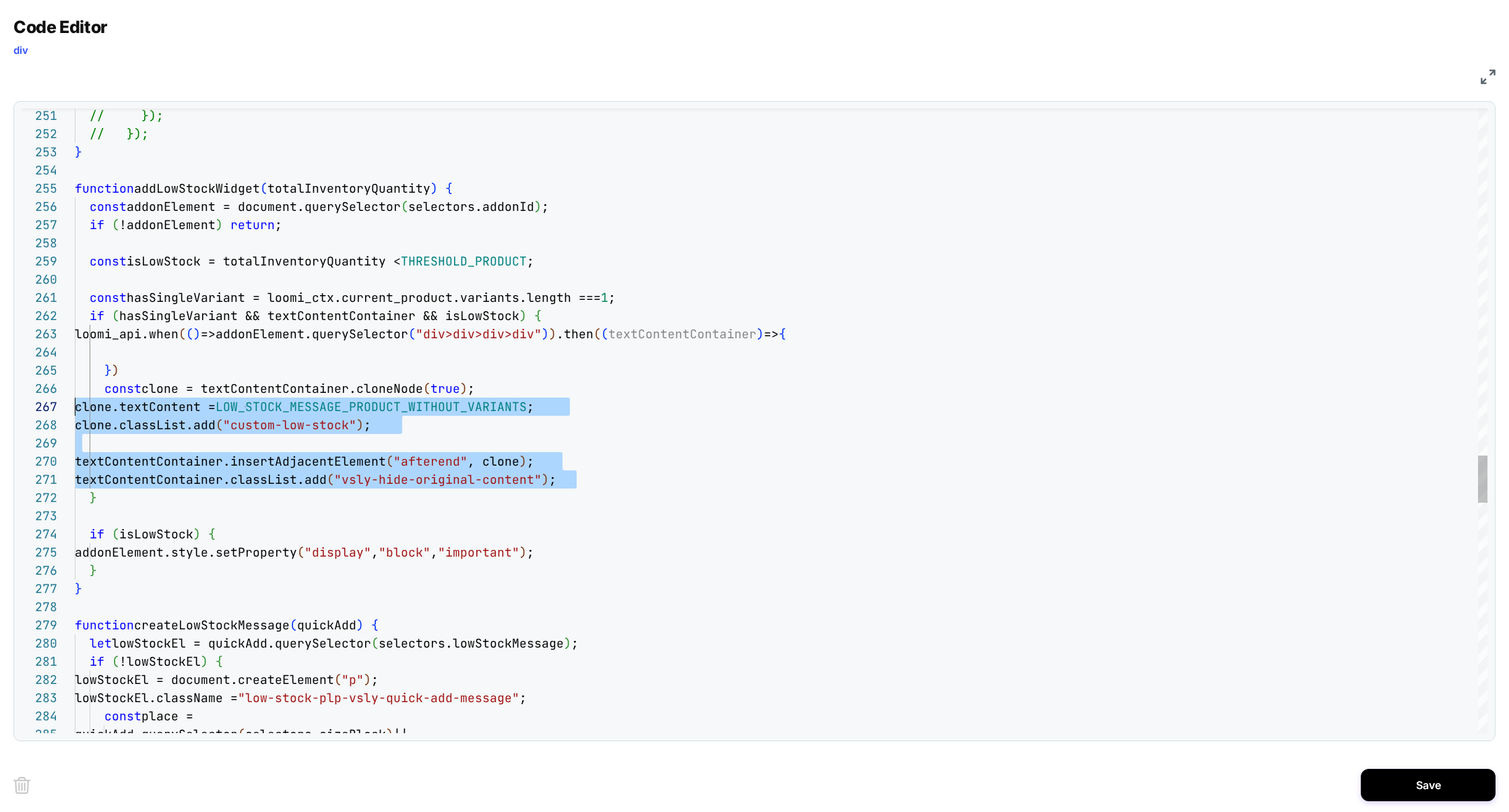
scroll to position [90, 0]
drag, startPoint x: 583, startPoint y: 478, endPoint x: 6, endPoint y: 397, distance: 582.7
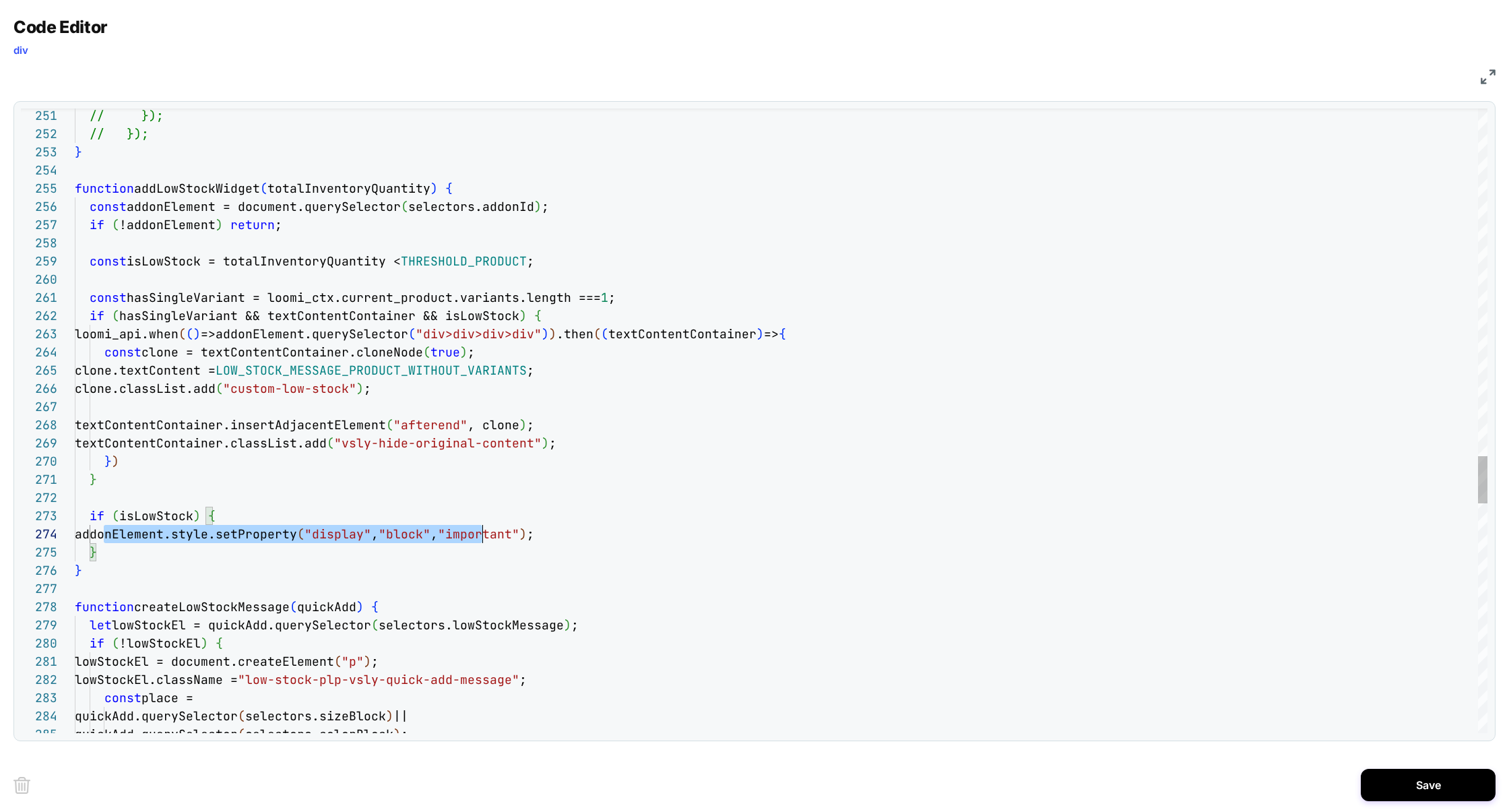
scroll to position [55, 494]
drag, startPoint x: 114, startPoint y: 536, endPoint x: 653, endPoint y: 529, distance: 539.0
click at [654, 530] on div "addonElement.style.setProperty ( "display" , "block" , "important" ) ;" at bounding box center [781, 534] width 1413 height 18
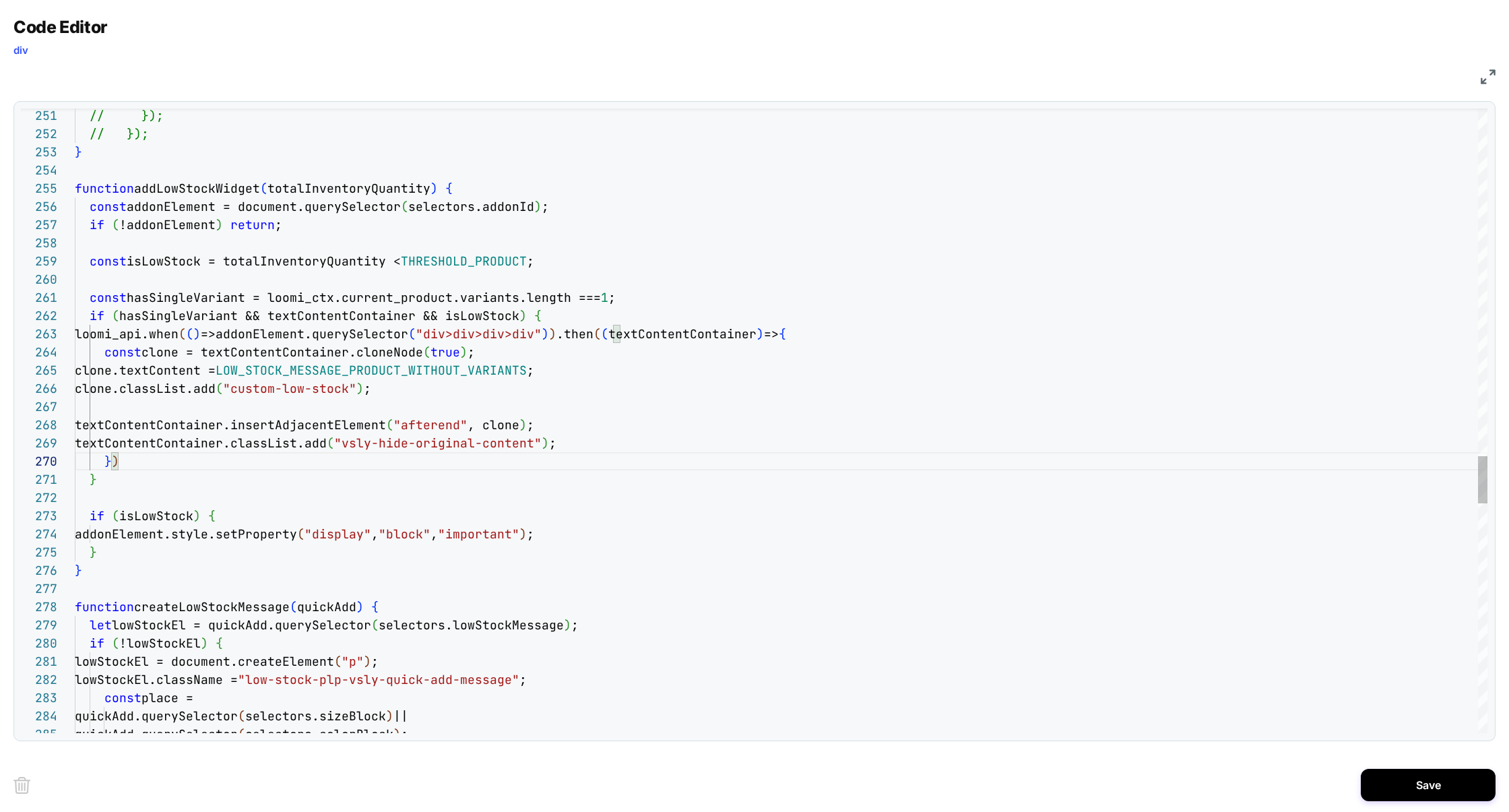
scroll to position [163, 28]
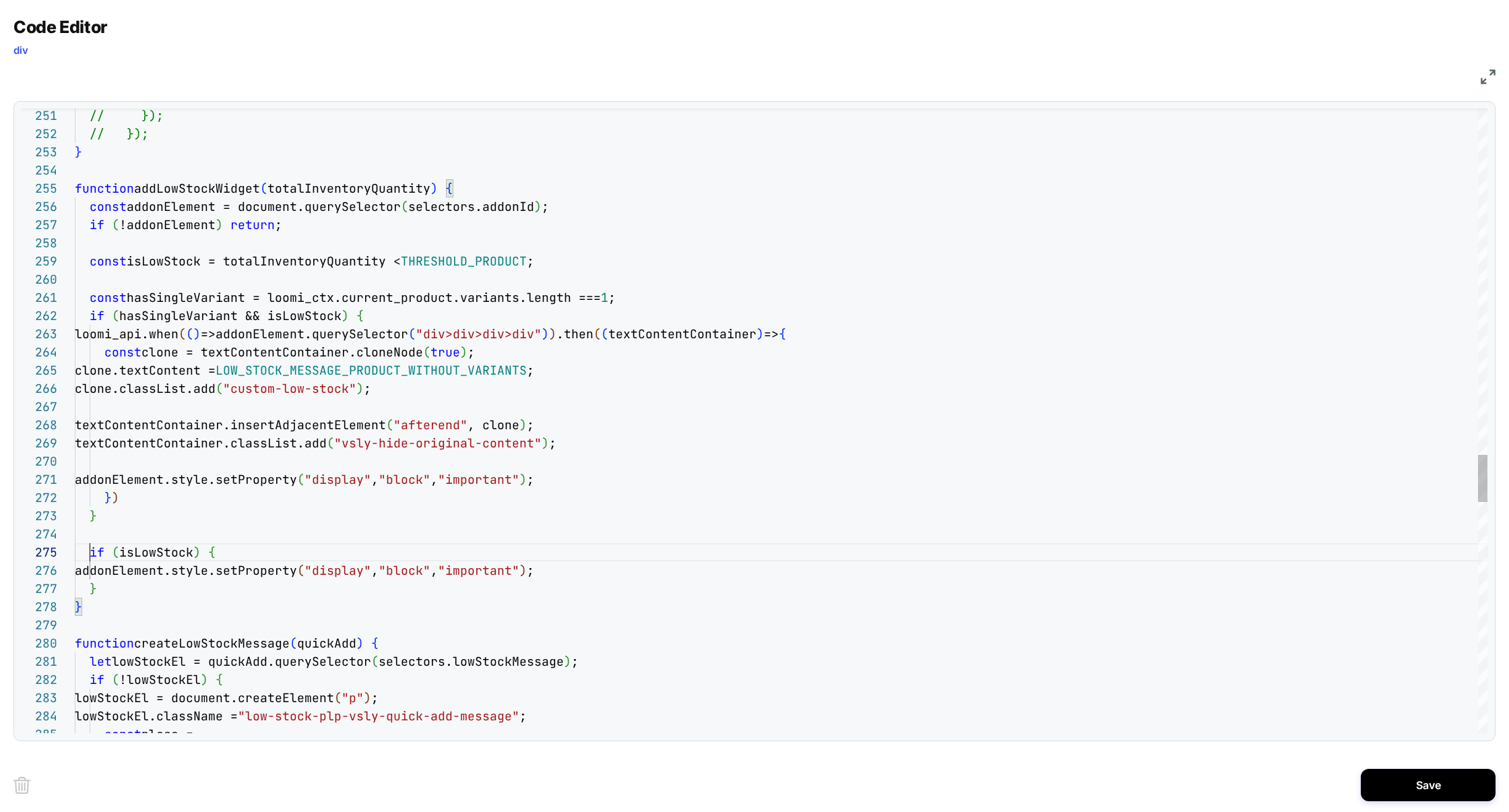
scroll to position [73, 15]
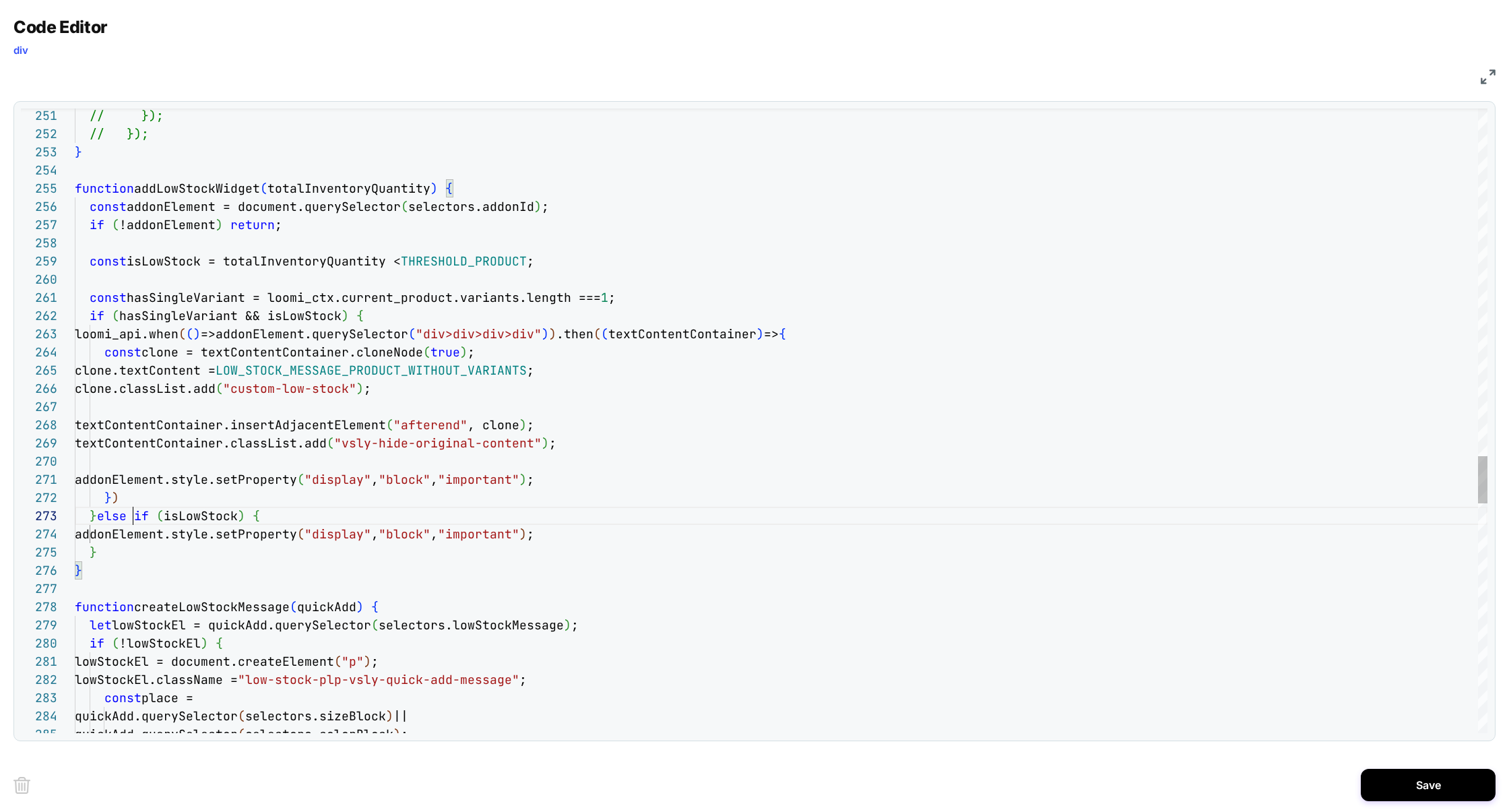
scroll to position [36, 58]
type textarea "**********"
click at [1399, 775] on button "Save" at bounding box center [1428, 785] width 135 height 32
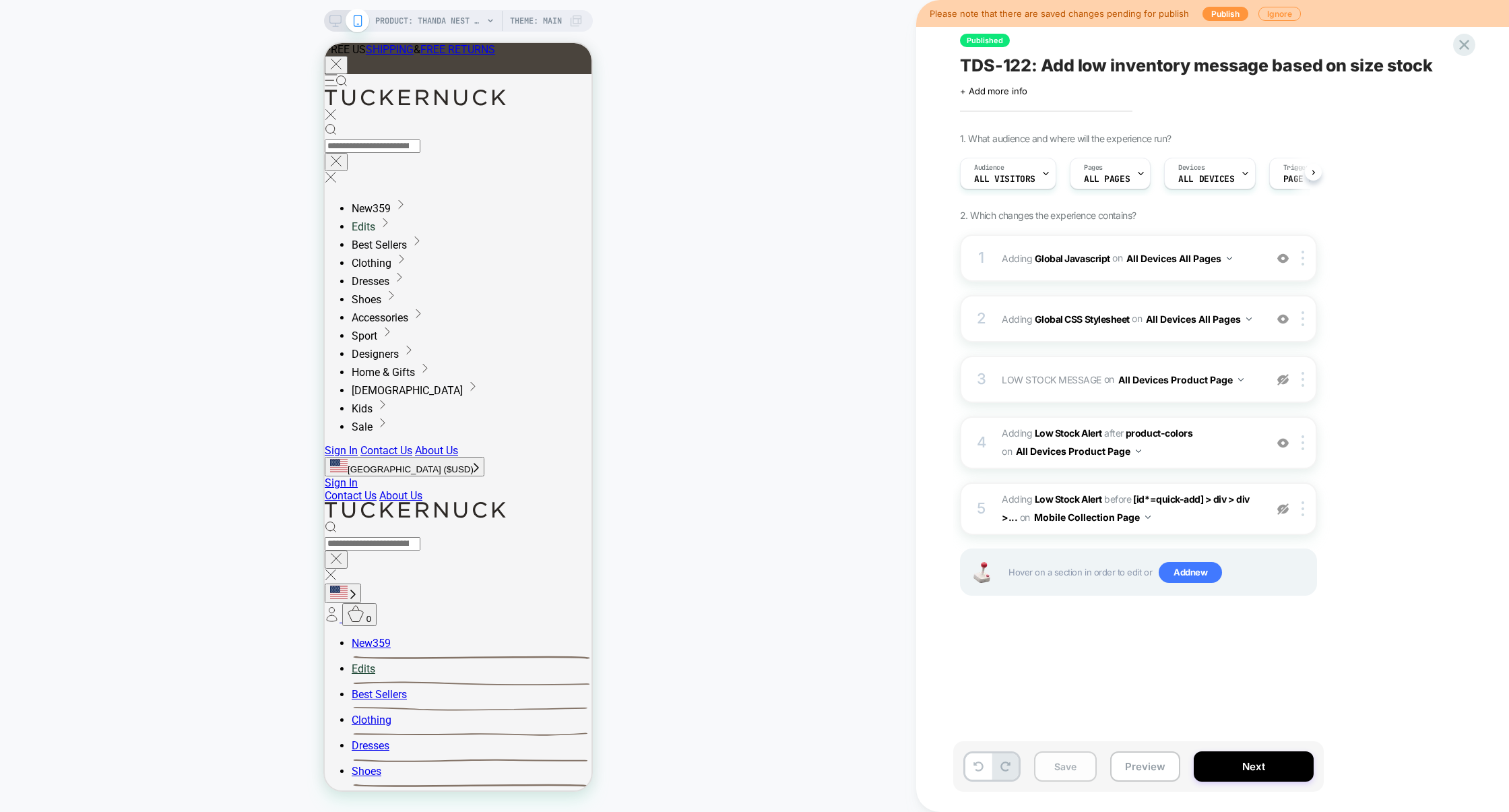
scroll to position [0, 1]
click at [1126, 770] on button "Preview" at bounding box center [1145, 766] width 70 height 30
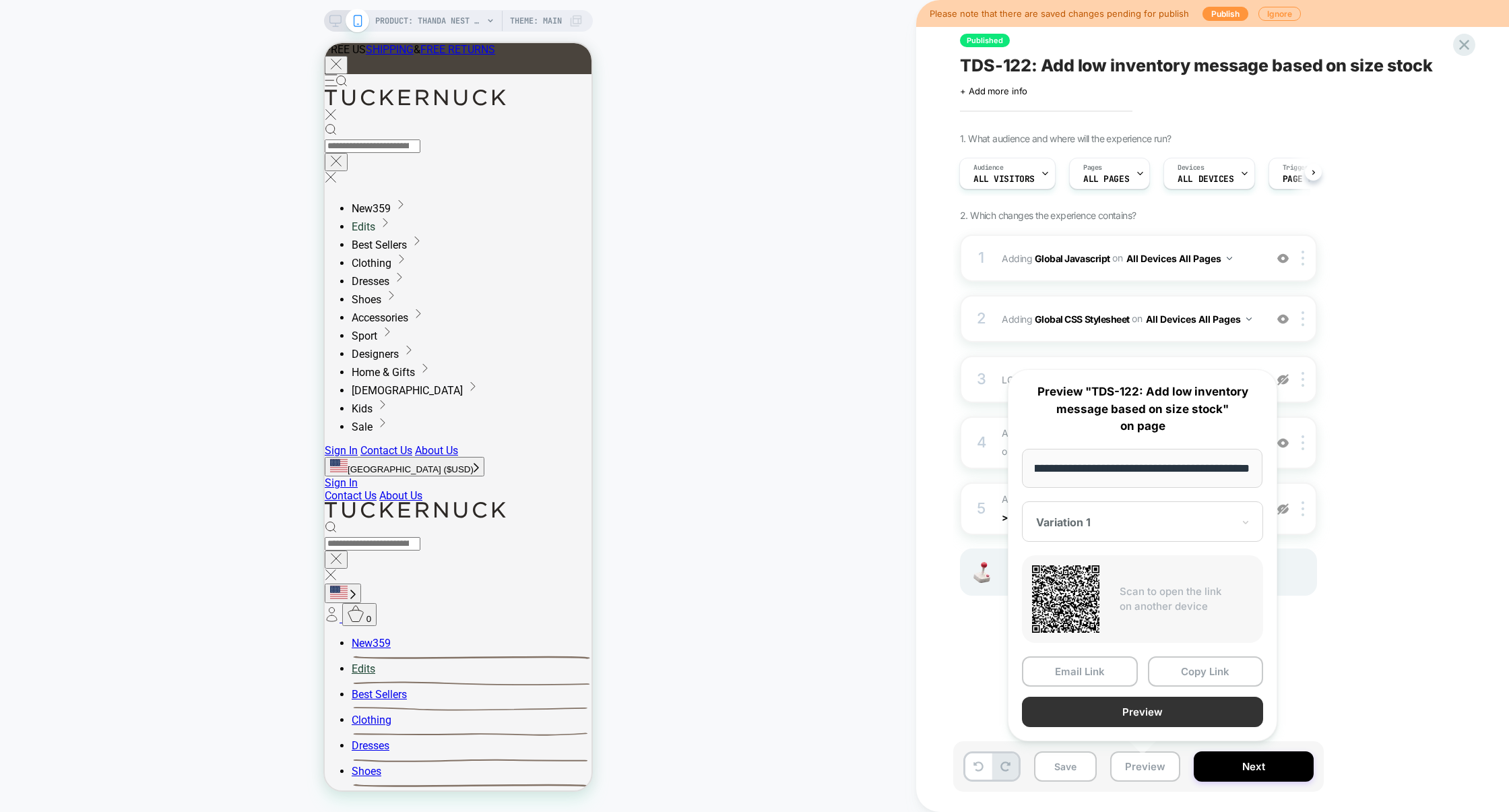
scroll to position [0, 0]
click at [1134, 715] on button "Preview" at bounding box center [1142, 711] width 241 height 30
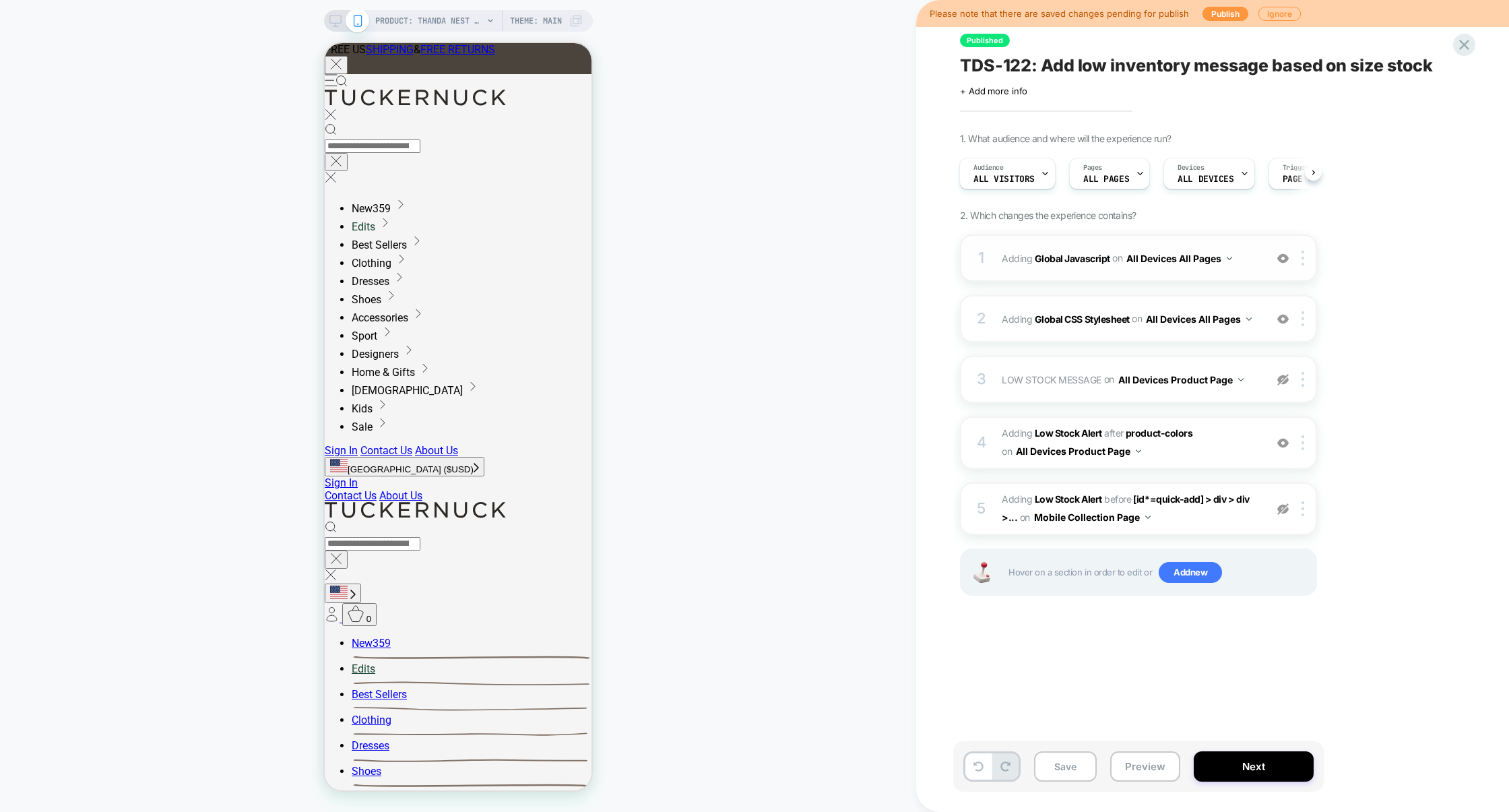
click at [1092, 277] on div "1 Adding Global Javascript on All Devices All Pages Add Before Add After Target…" at bounding box center [1138, 257] width 357 height 47
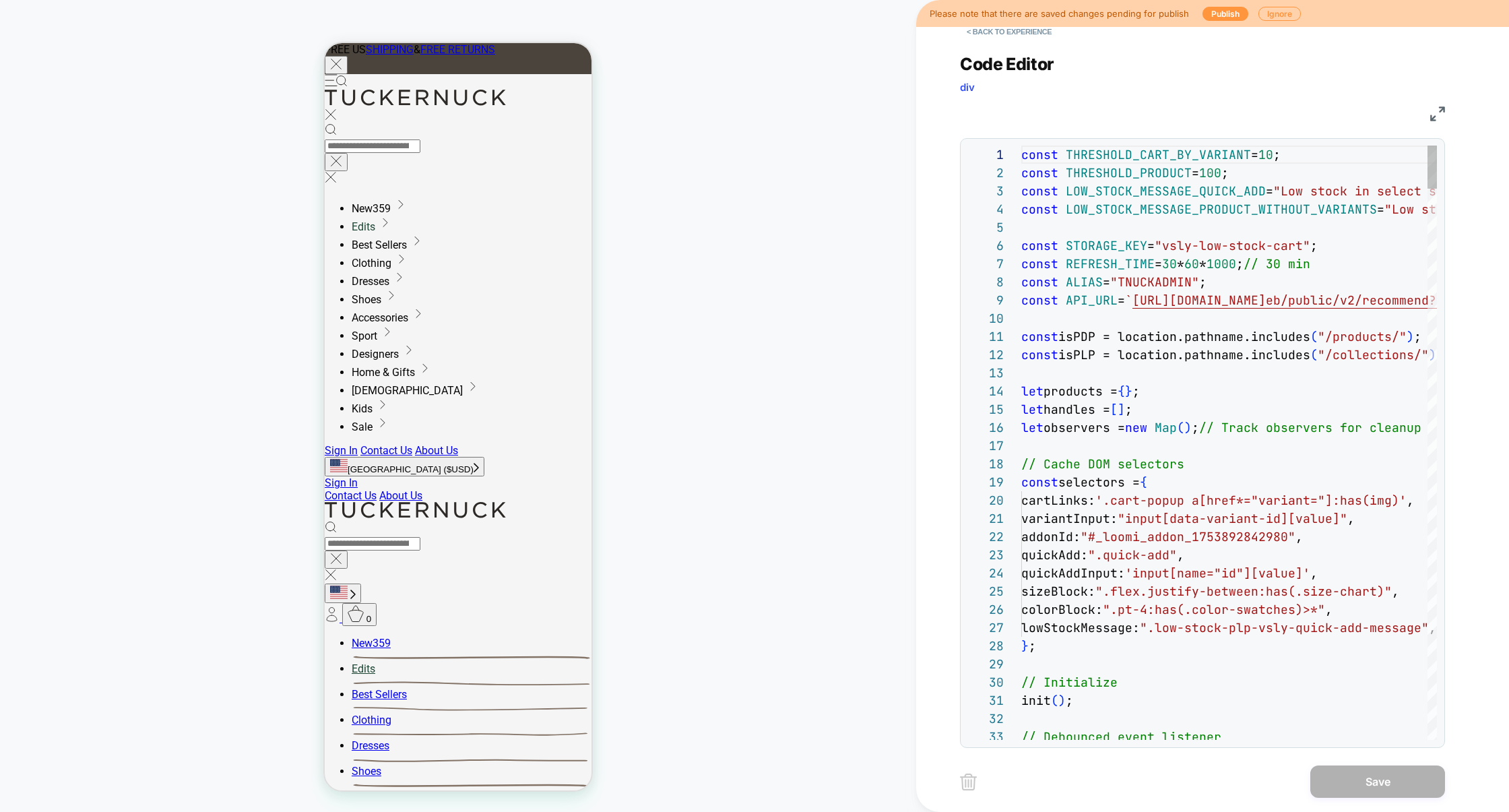
scroll to position [182, 0]
click at [1434, 115] on img at bounding box center [1437, 114] width 15 height 15
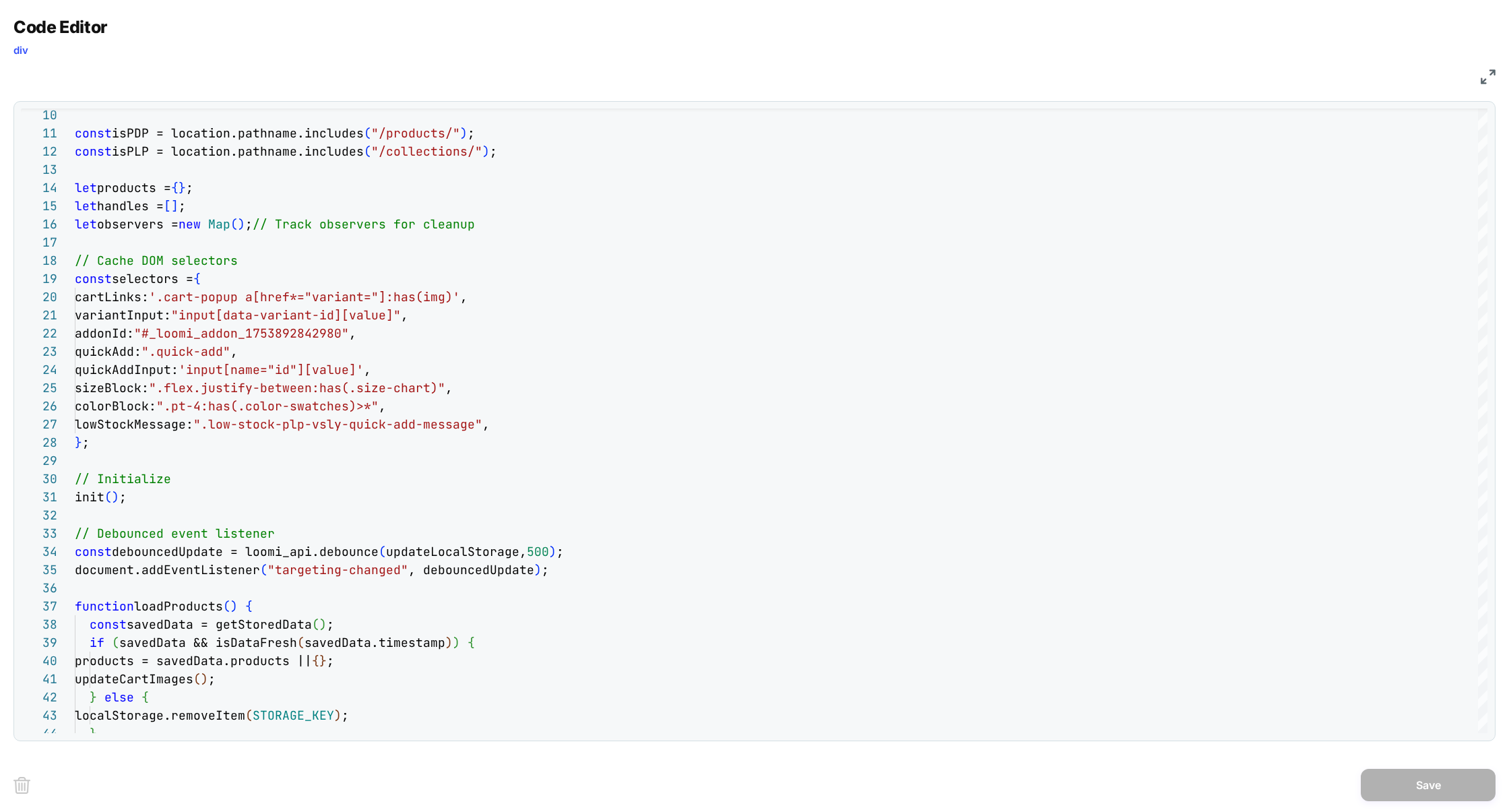
click at [1489, 74] on img at bounding box center [1488, 76] width 15 height 15
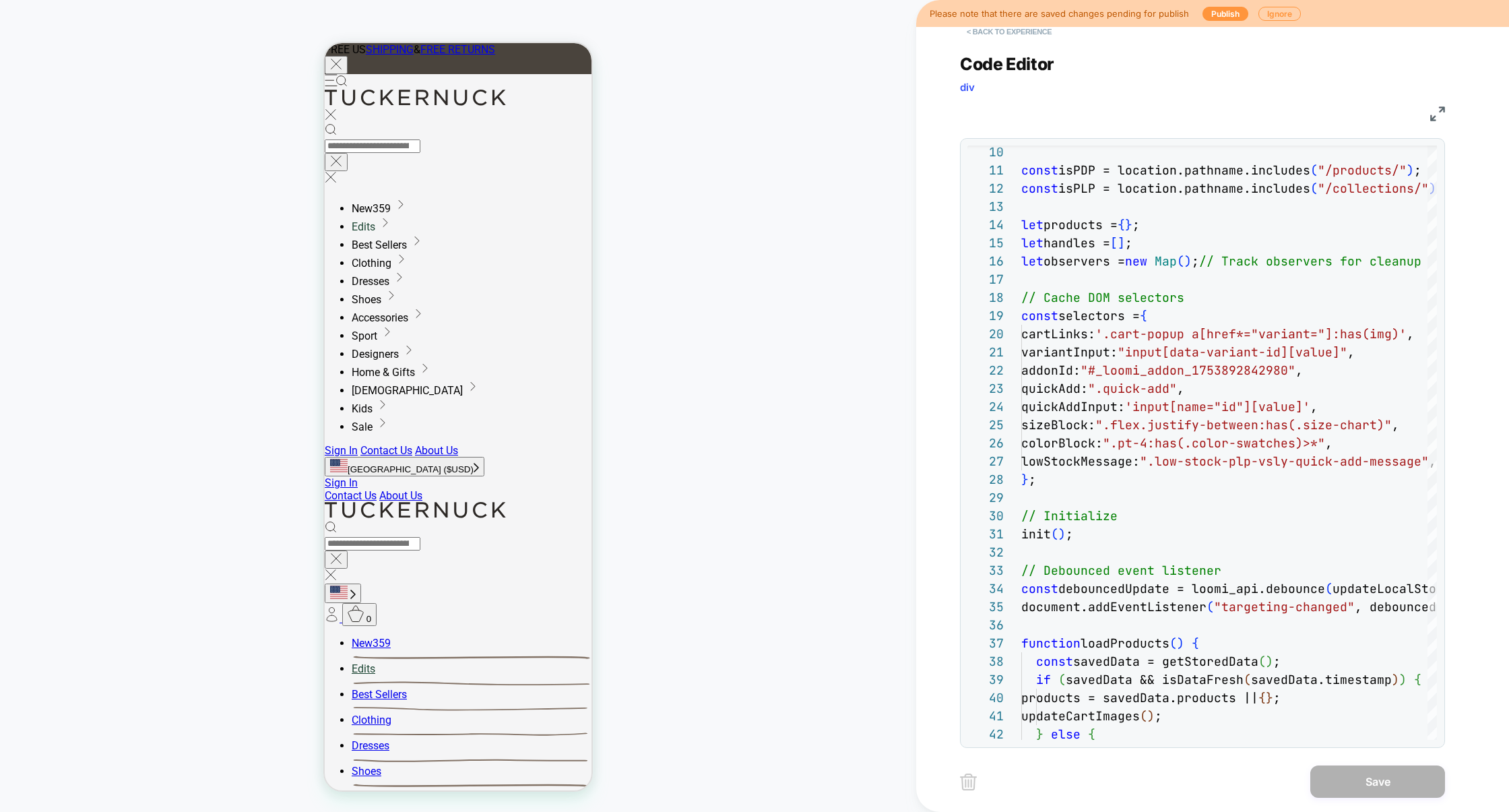
click at [987, 32] on button "< Back to experience" at bounding box center [1009, 32] width 98 height 22
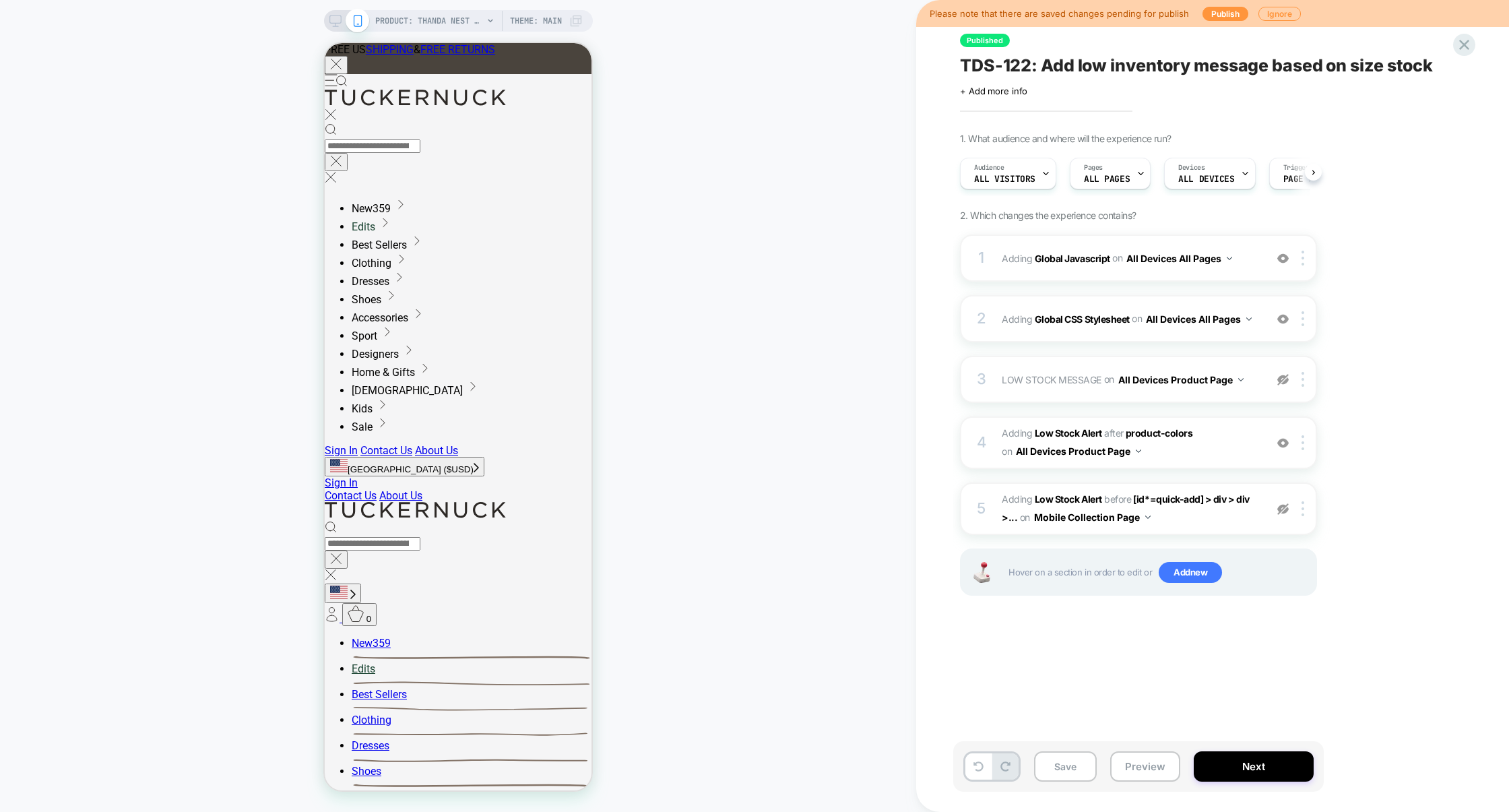
scroll to position [0, 1]
click at [1085, 271] on div "1 Adding Global Javascript on All Devices All Pages Add Before Add After Target…" at bounding box center [1138, 257] width 357 height 47
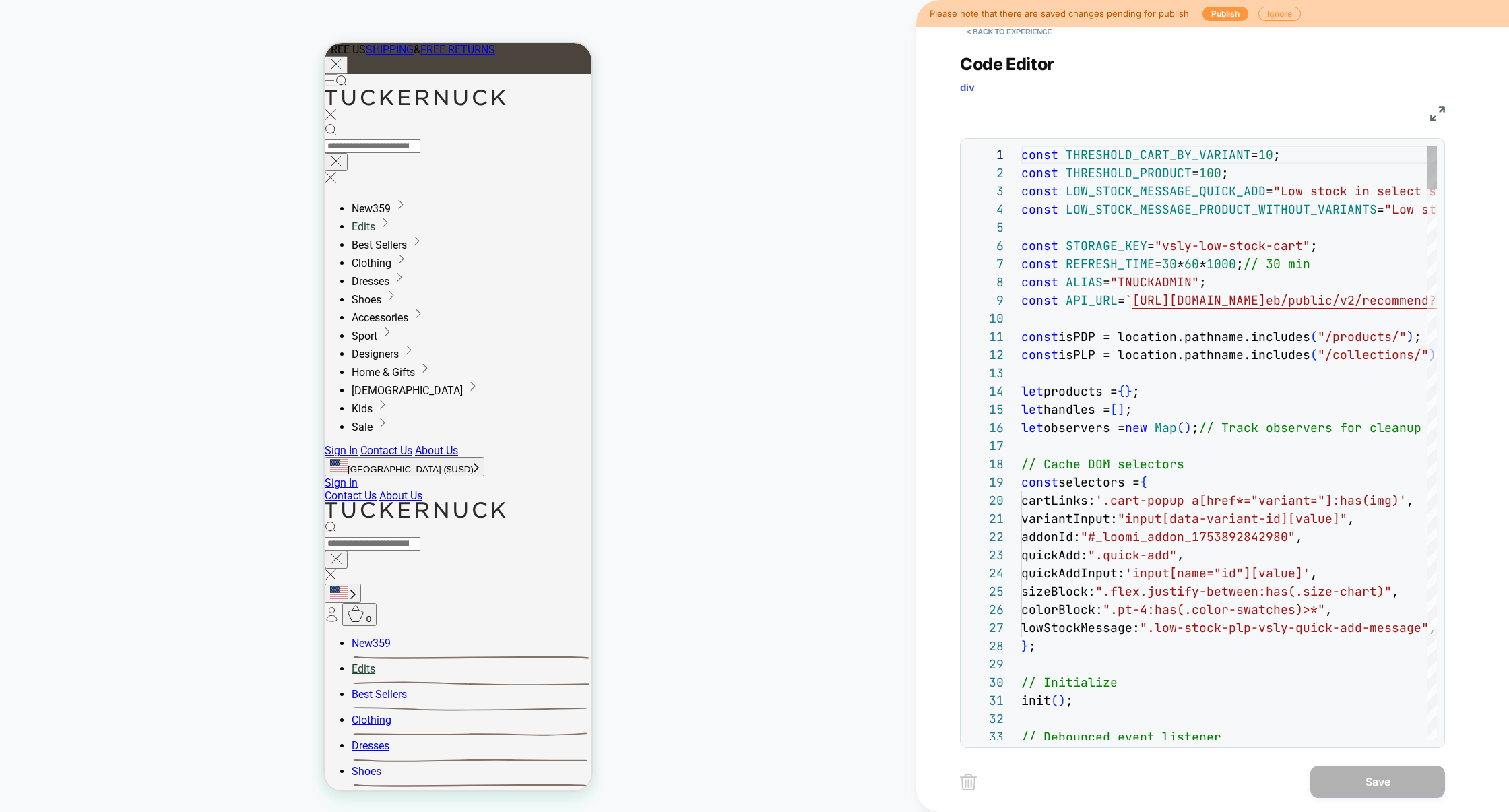
scroll to position [182, 0]
click at [1439, 107] on img at bounding box center [1437, 114] width 15 height 15
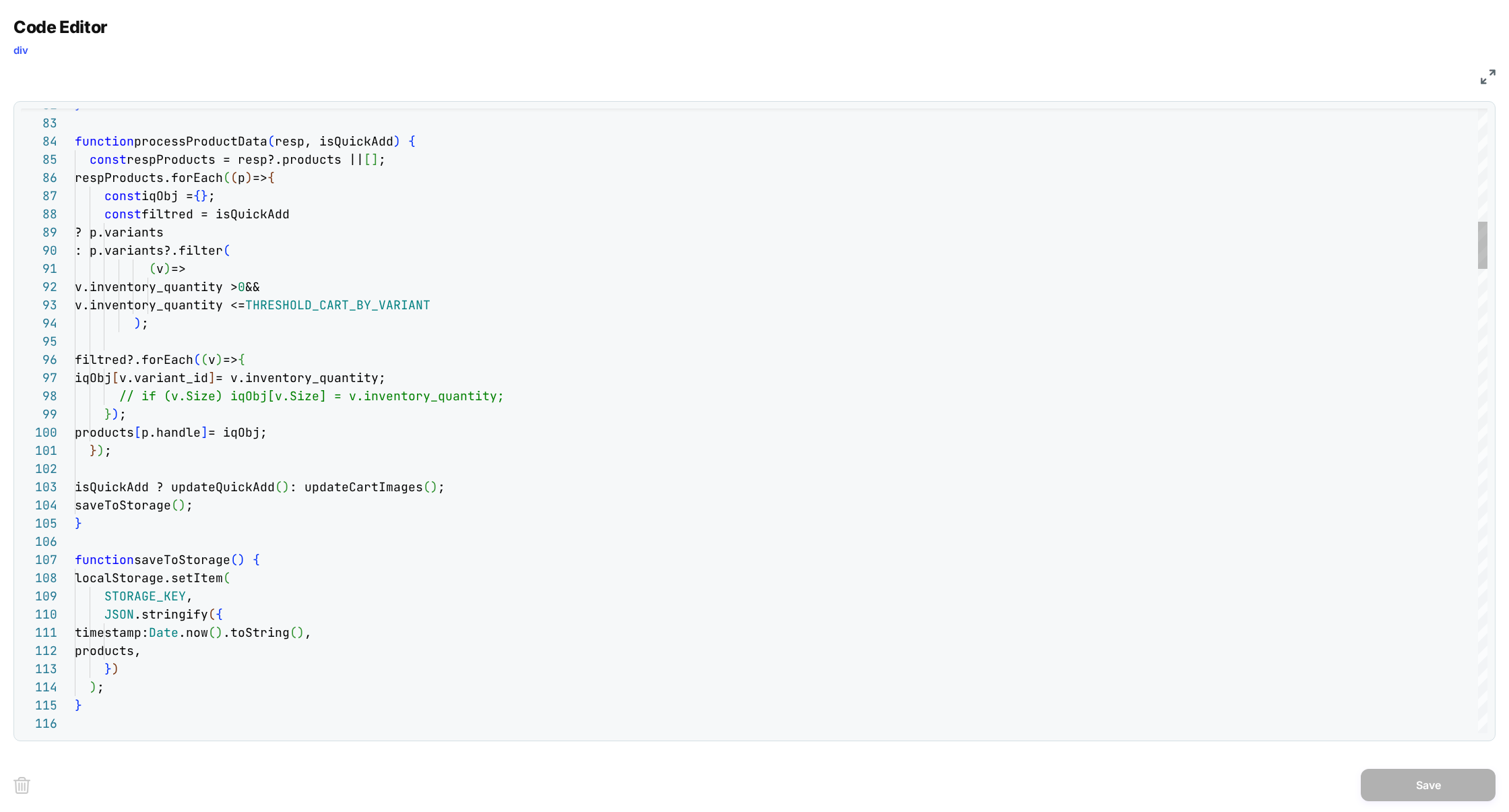
scroll to position [36, 384]
type textarea "**********"
type textarea "*"
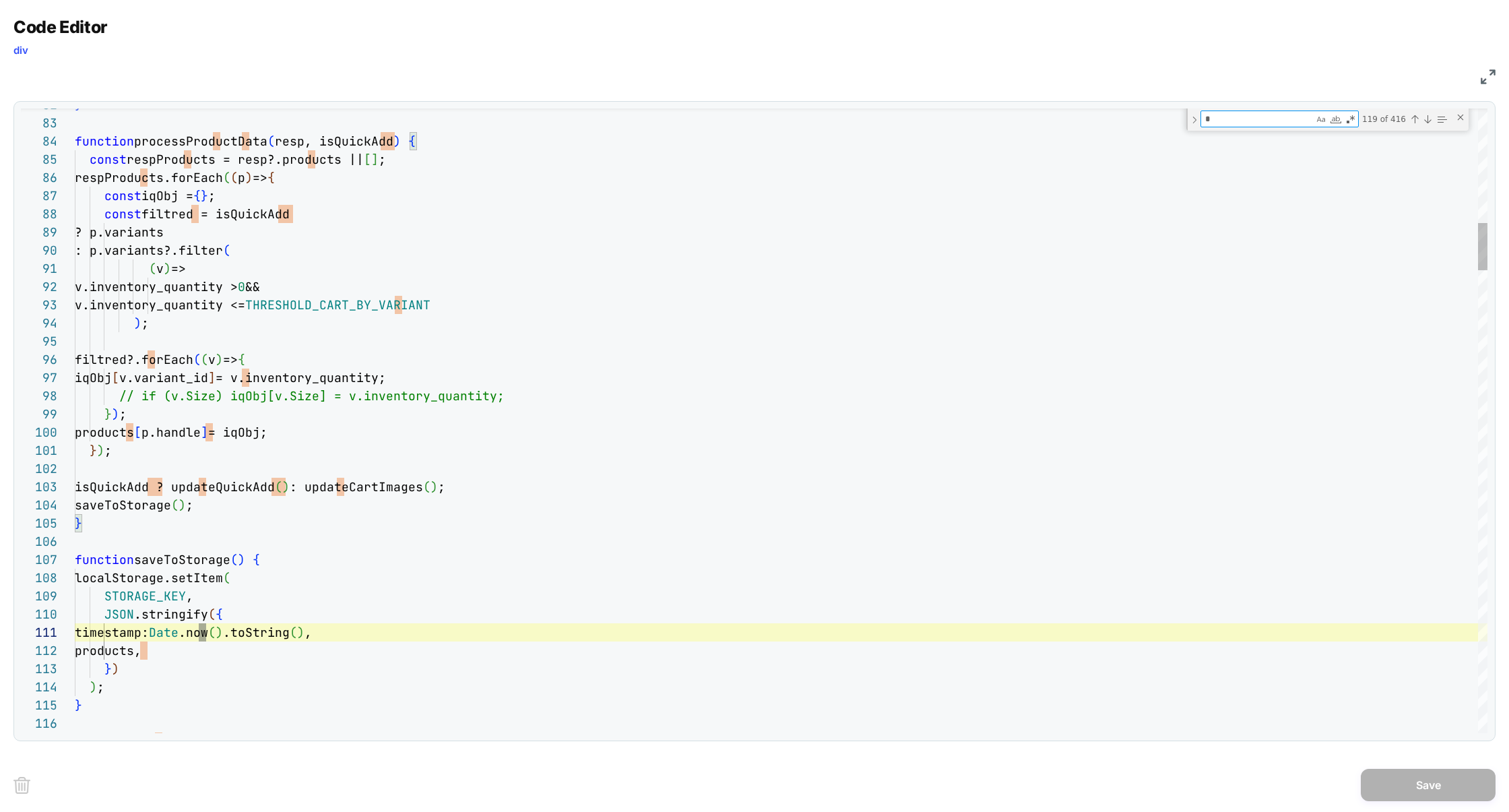
type textarea "**********"
type textarea "**"
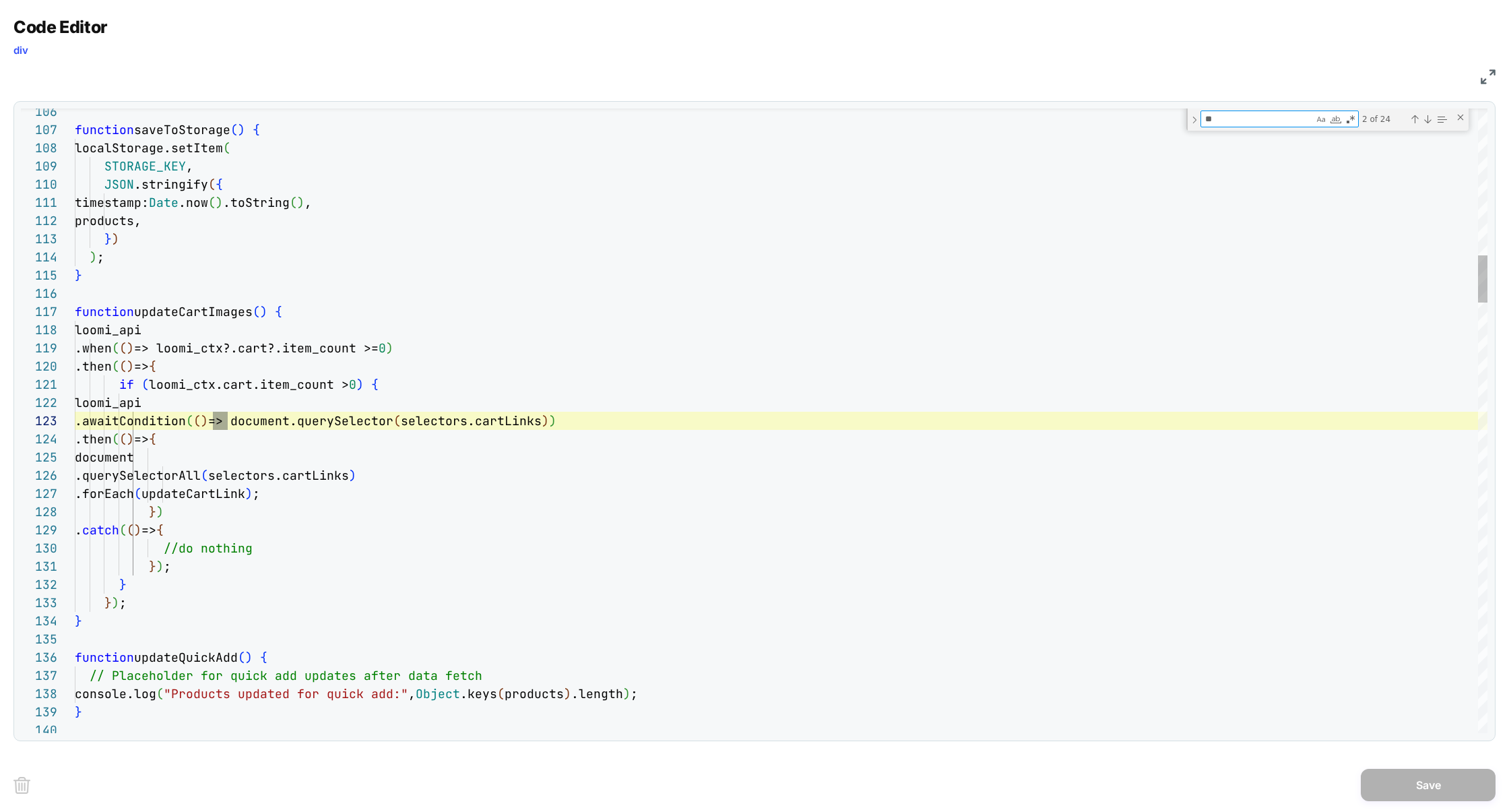
type textarea "**********"
type textarea "***"
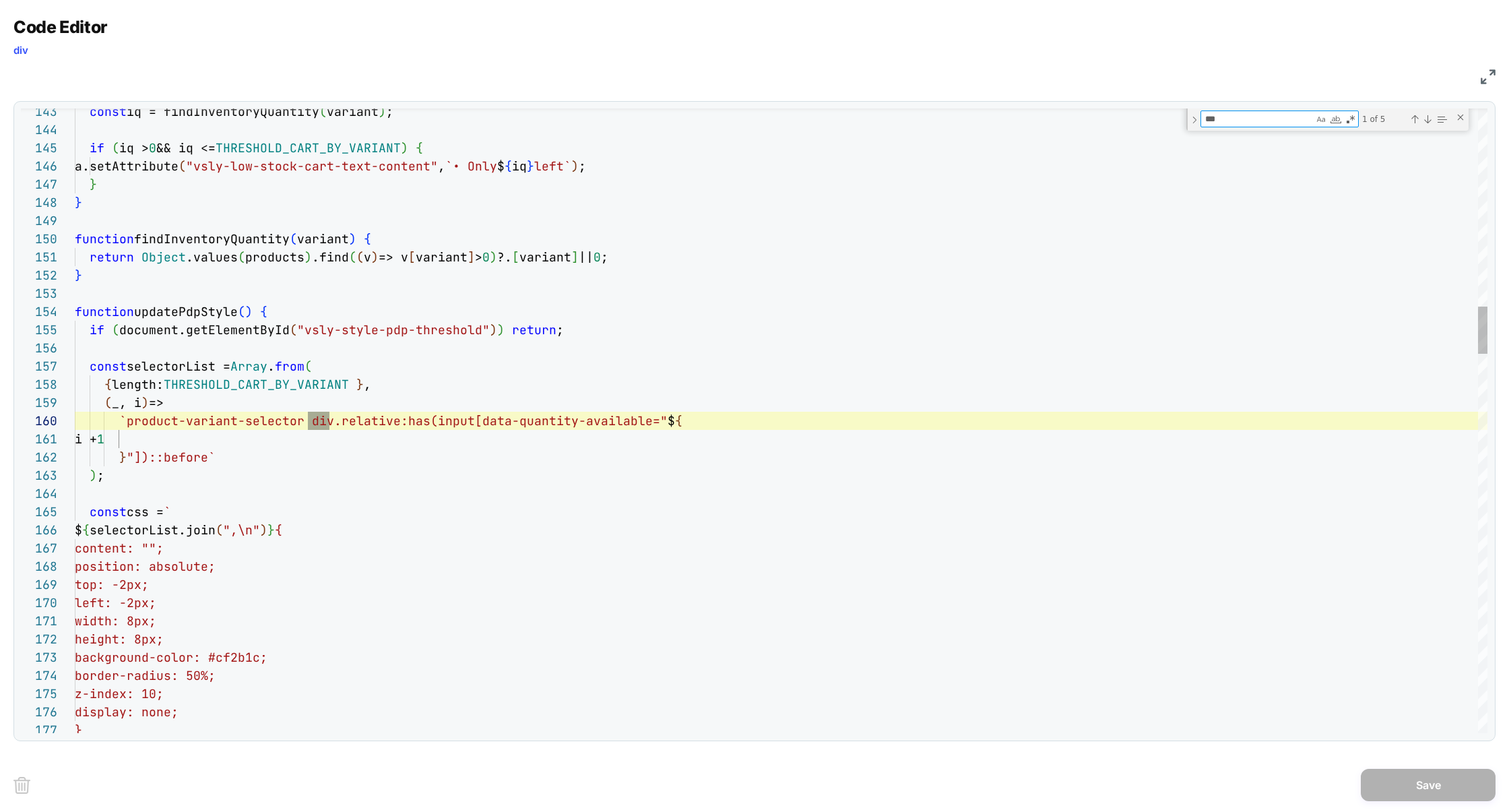
type textarea "**********"
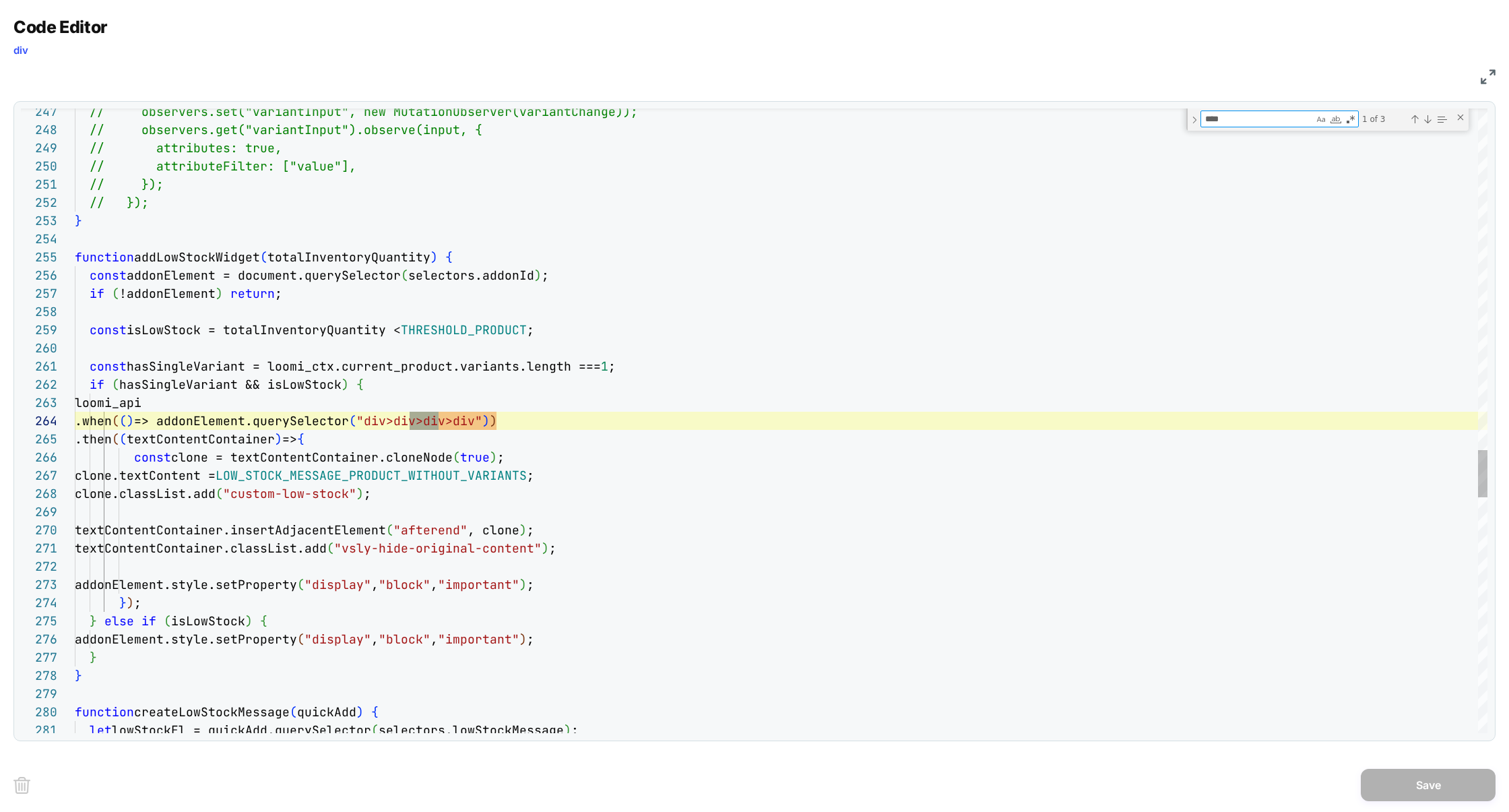
scroll to position [182, 364]
type textarea "****"
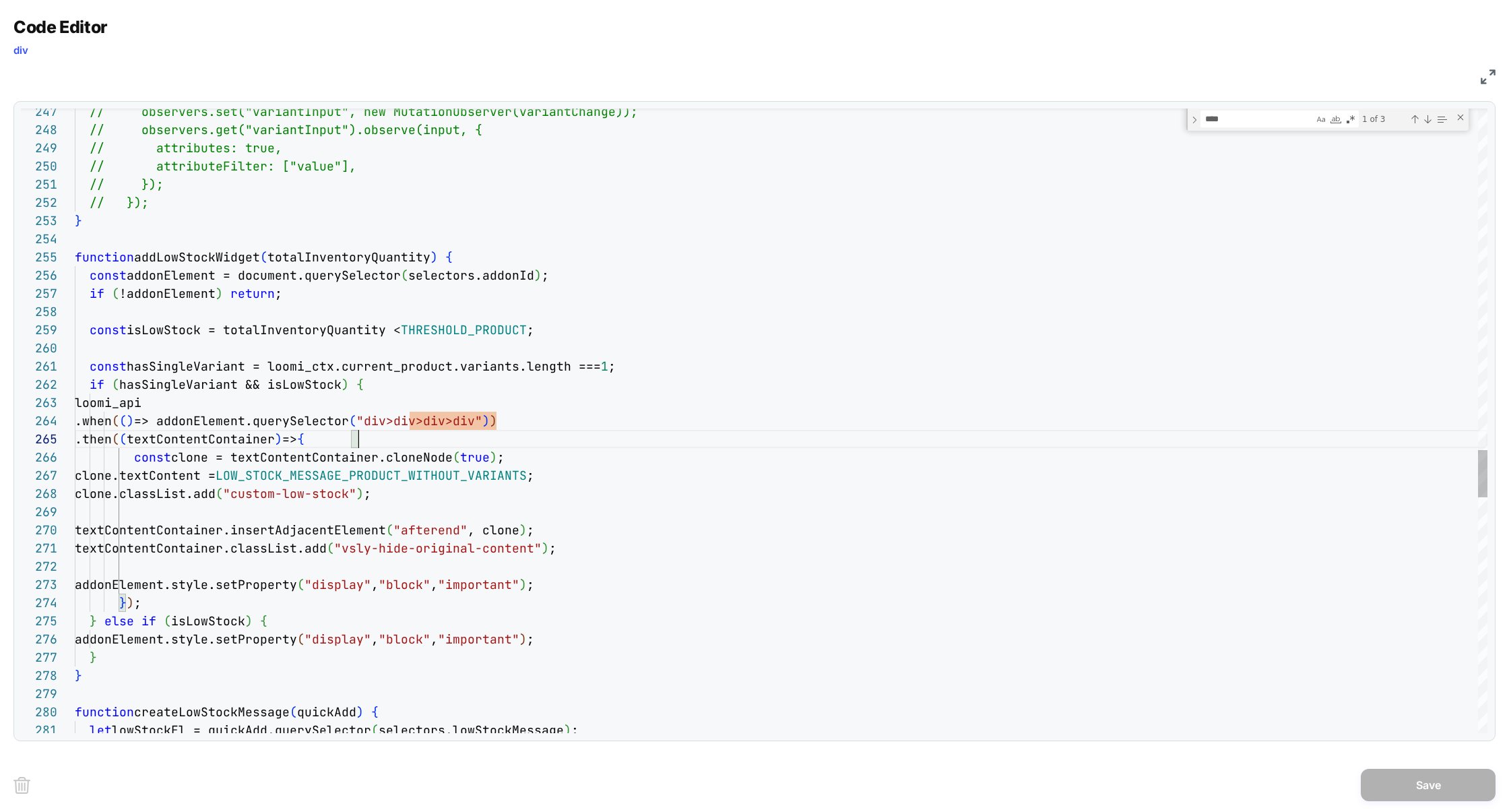
scroll to position [73, 283]
click at [1484, 77] on img at bounding box center [1488, 76] width 15 height 15
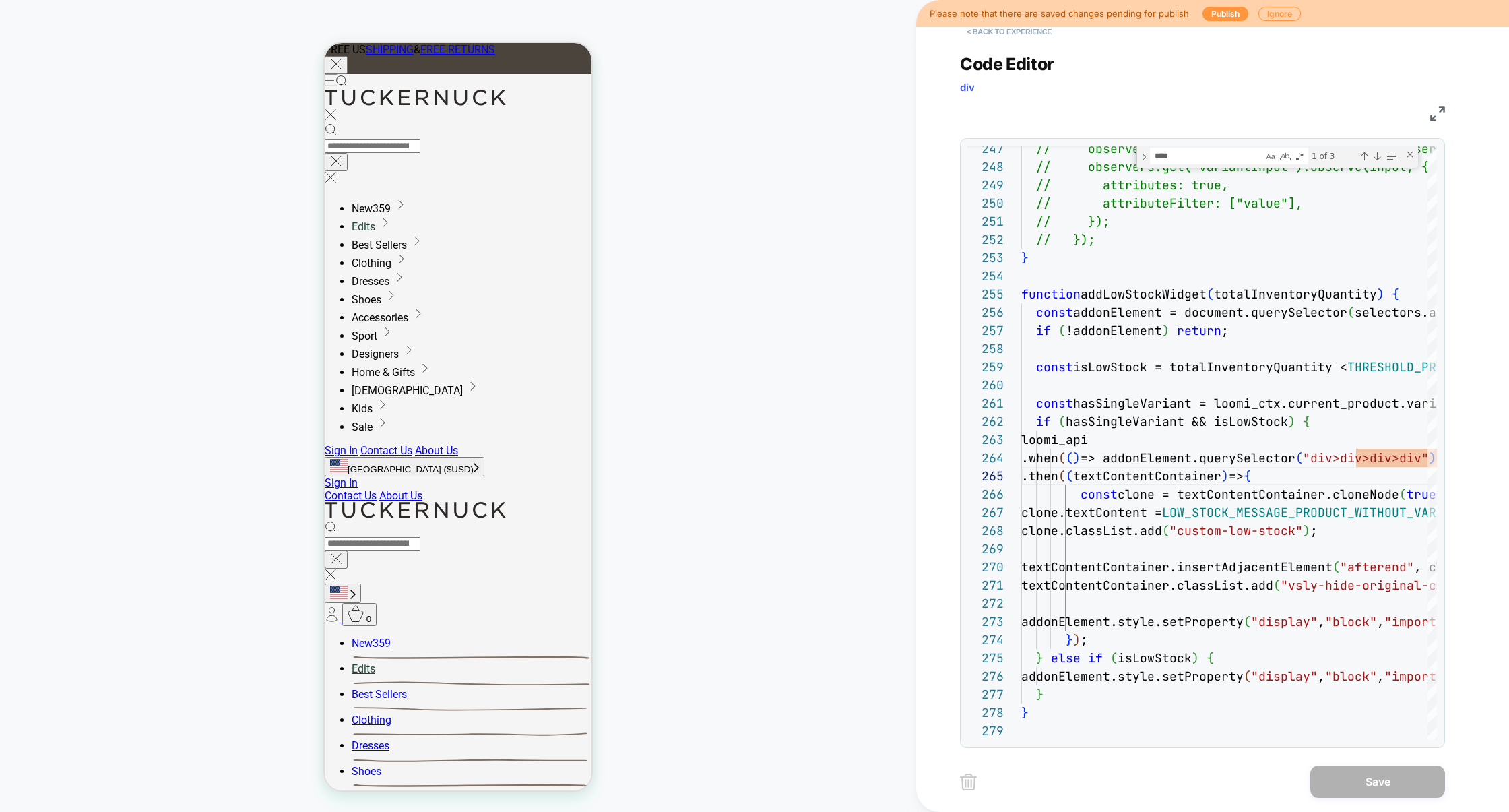
click at [1013, 34] on button "< Back to experience" at bounding box center [1009, 32] width 98 height 22
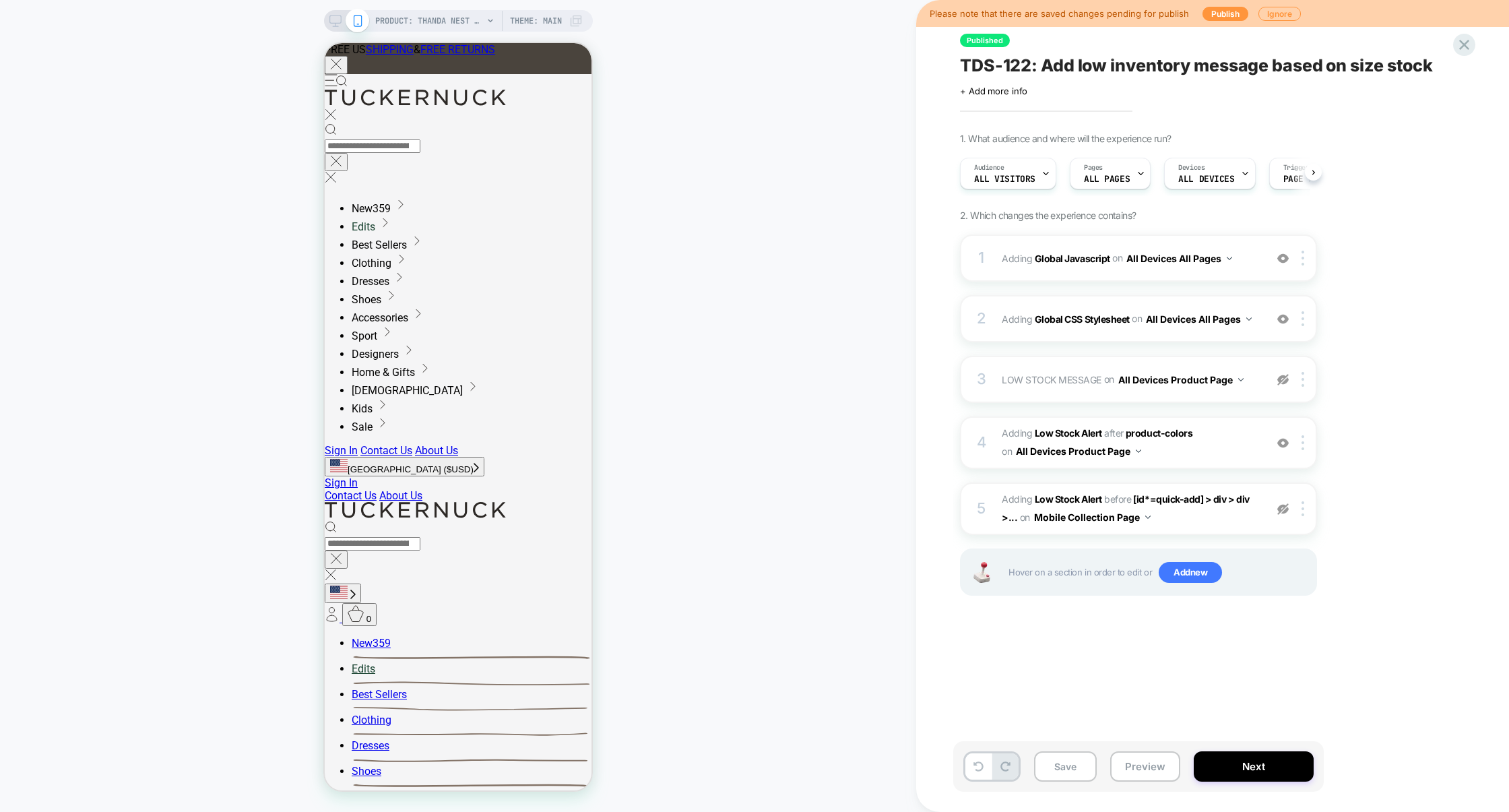
scroll to position [0, 1]
click at [1065, 763] on button "Save" at bounding box center [1065, 766] width 62 height 30
click at [1137, 764] on button "Preview" at bounding box center [1145, 766] width 70 height 30
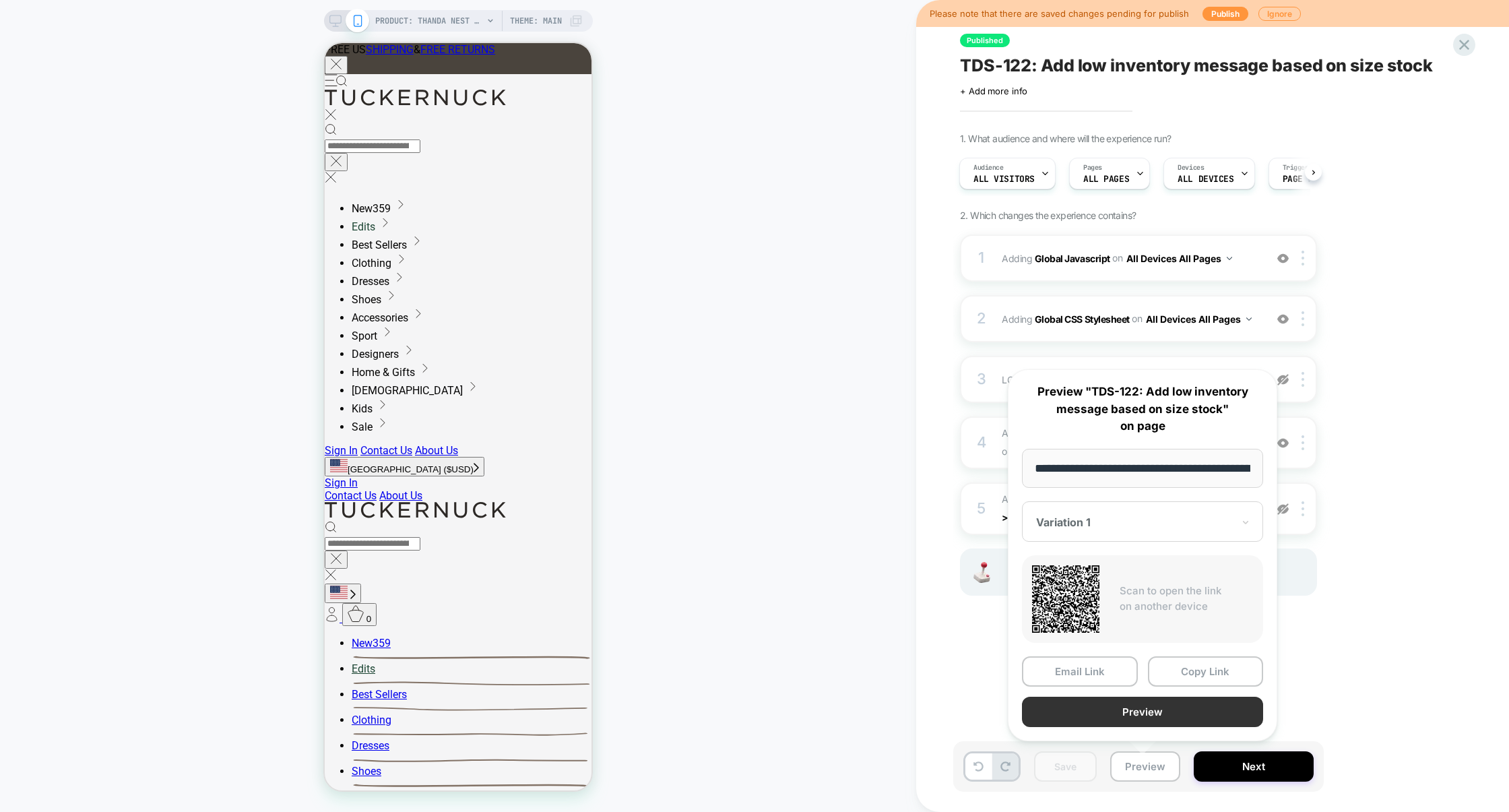
scroll to position [0, 197]
click at [1170, 712] on button "Preview" at bounding box center [1142, 711] width 241 height 30
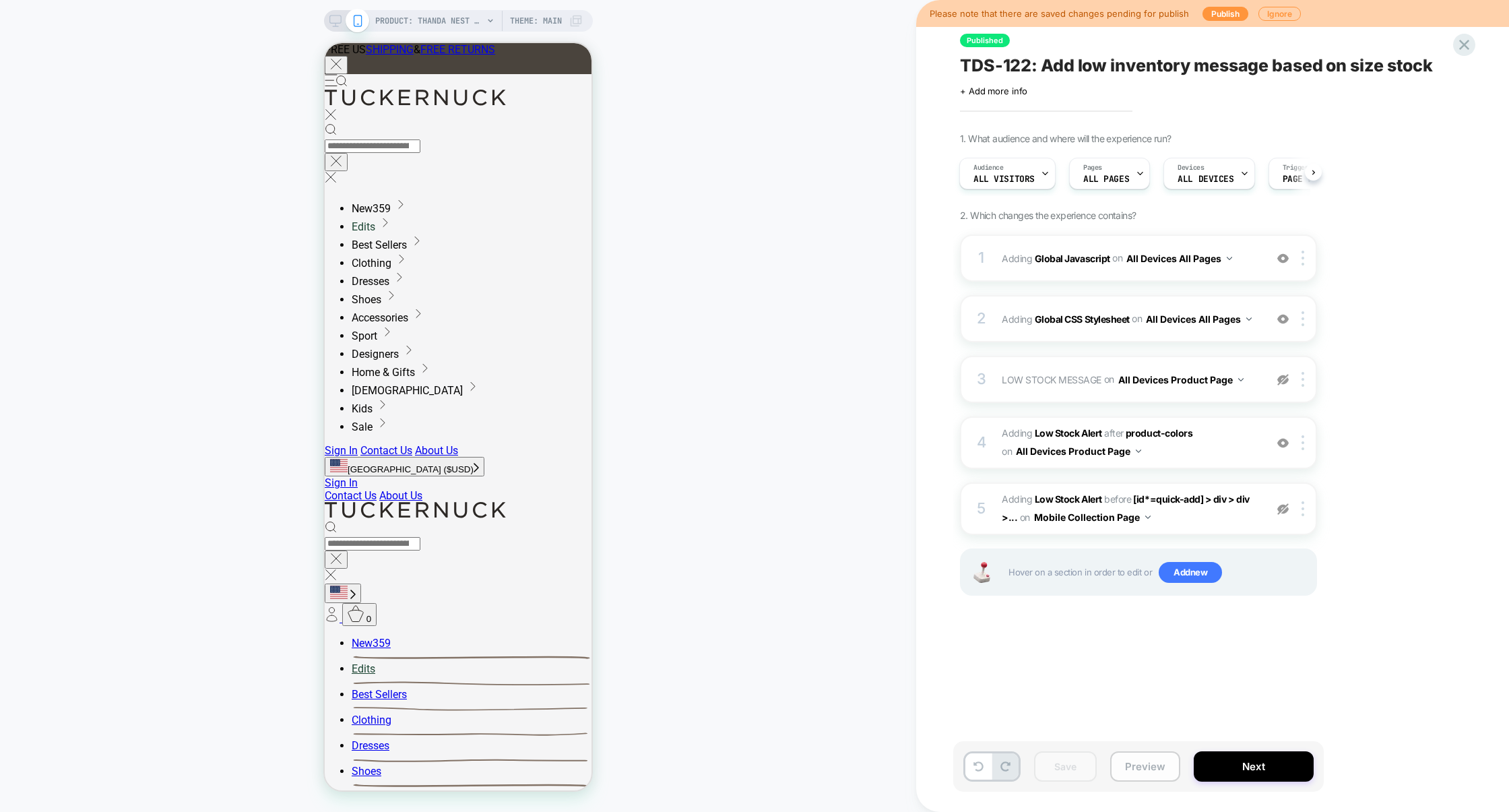
click at [1134, 757] on button "Preview" at bounding box center [1145, 766] width 70 height 30
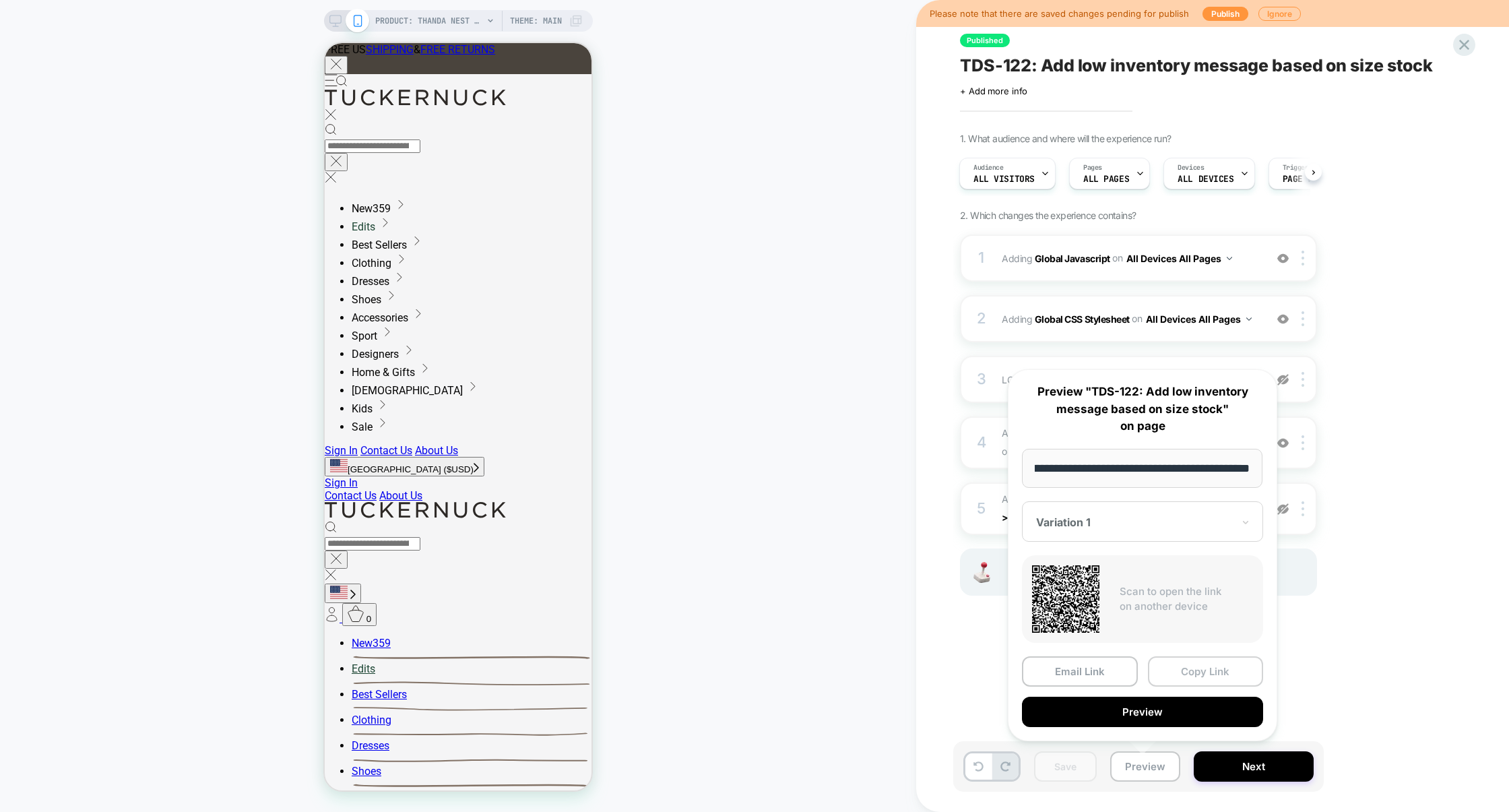
click at [1188, 670] on button "Copy Link" at bounding box center [1205, 671] width 116 height 30
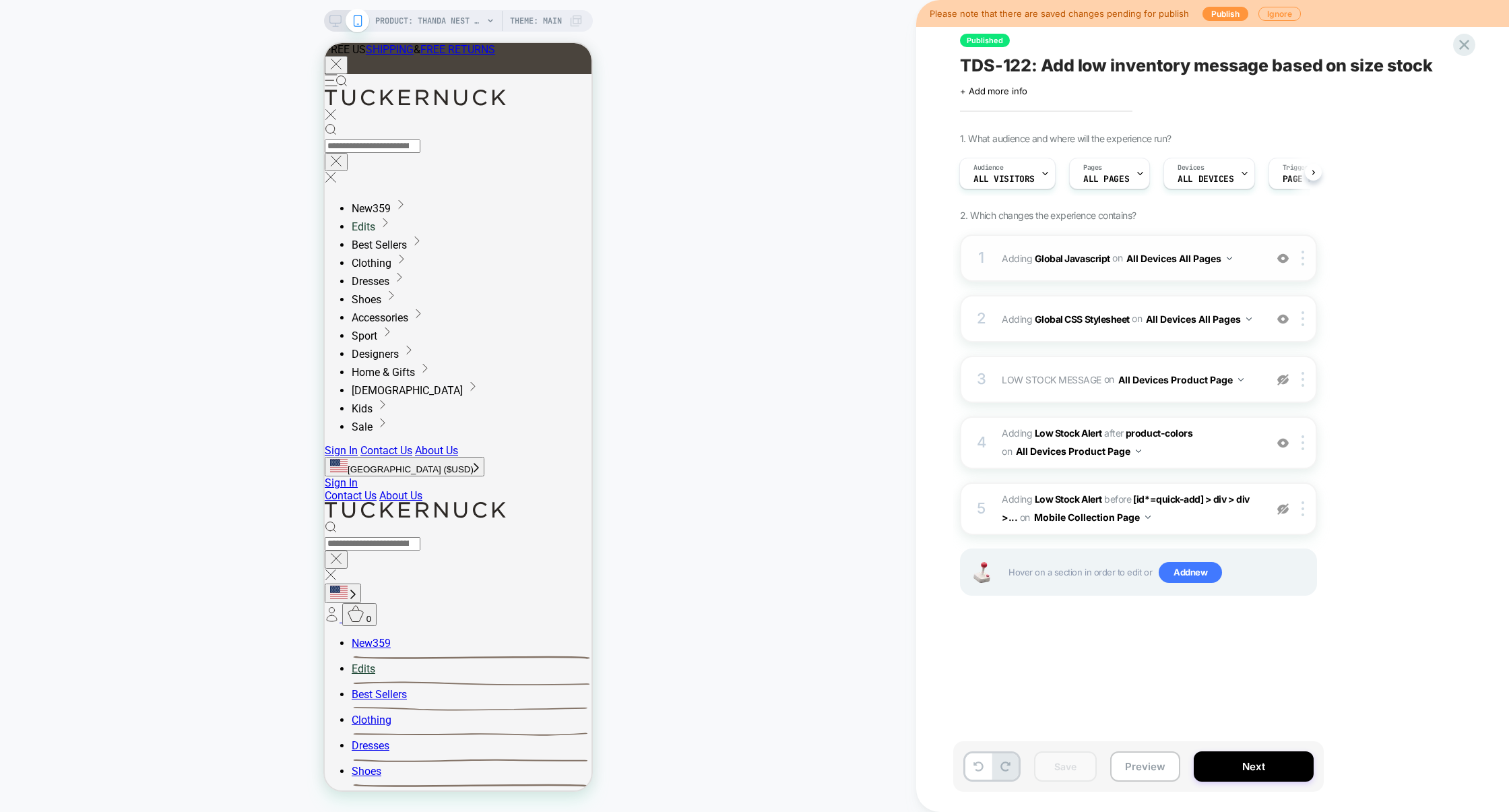
click at [1088, 278] on div "1 Adding Global Javascript on All Devices All Pages Add Before Add After Target…" at bounding box center [1138, 257] width 357 height 47
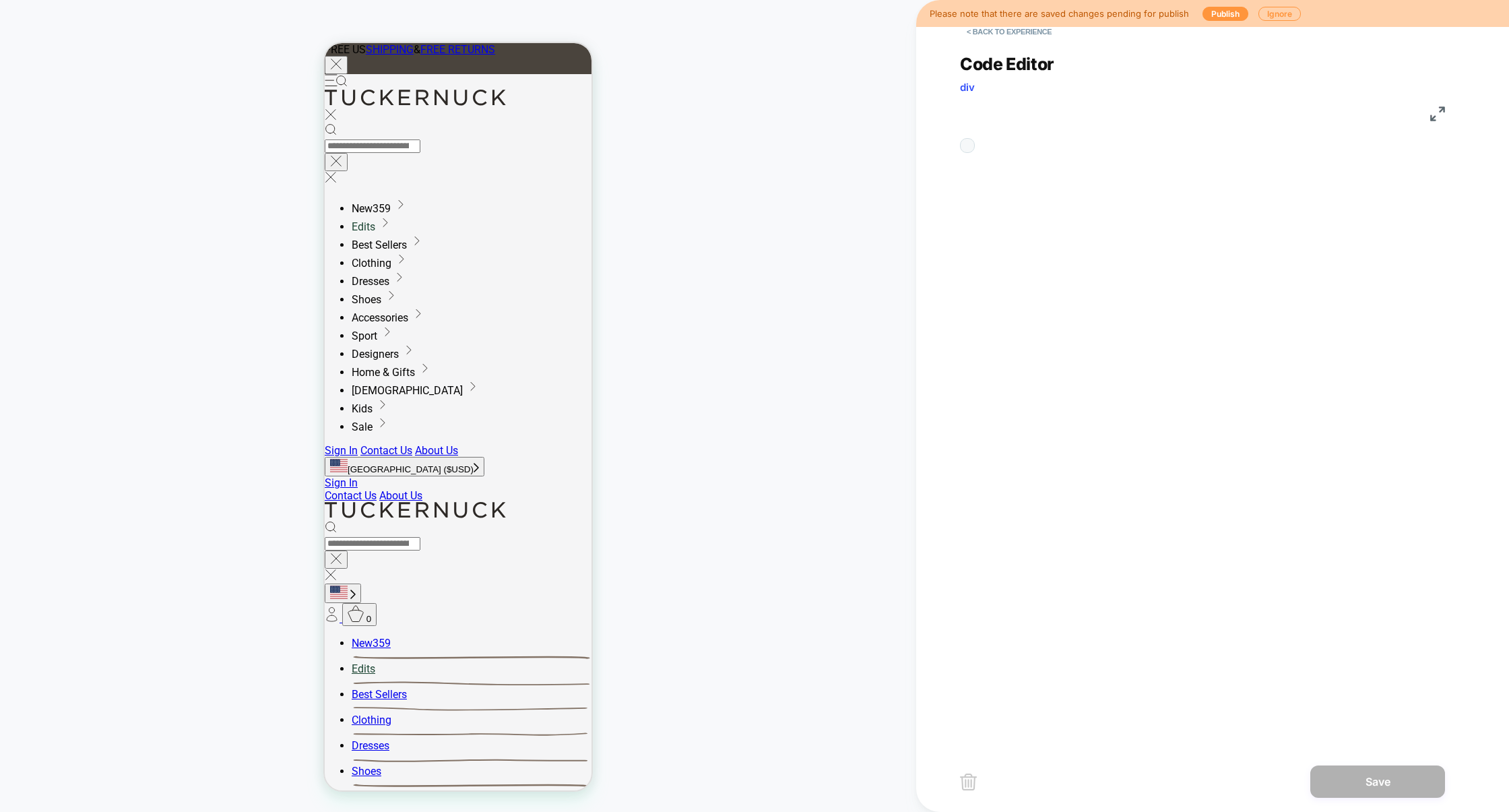
scroll to position [182, 0]
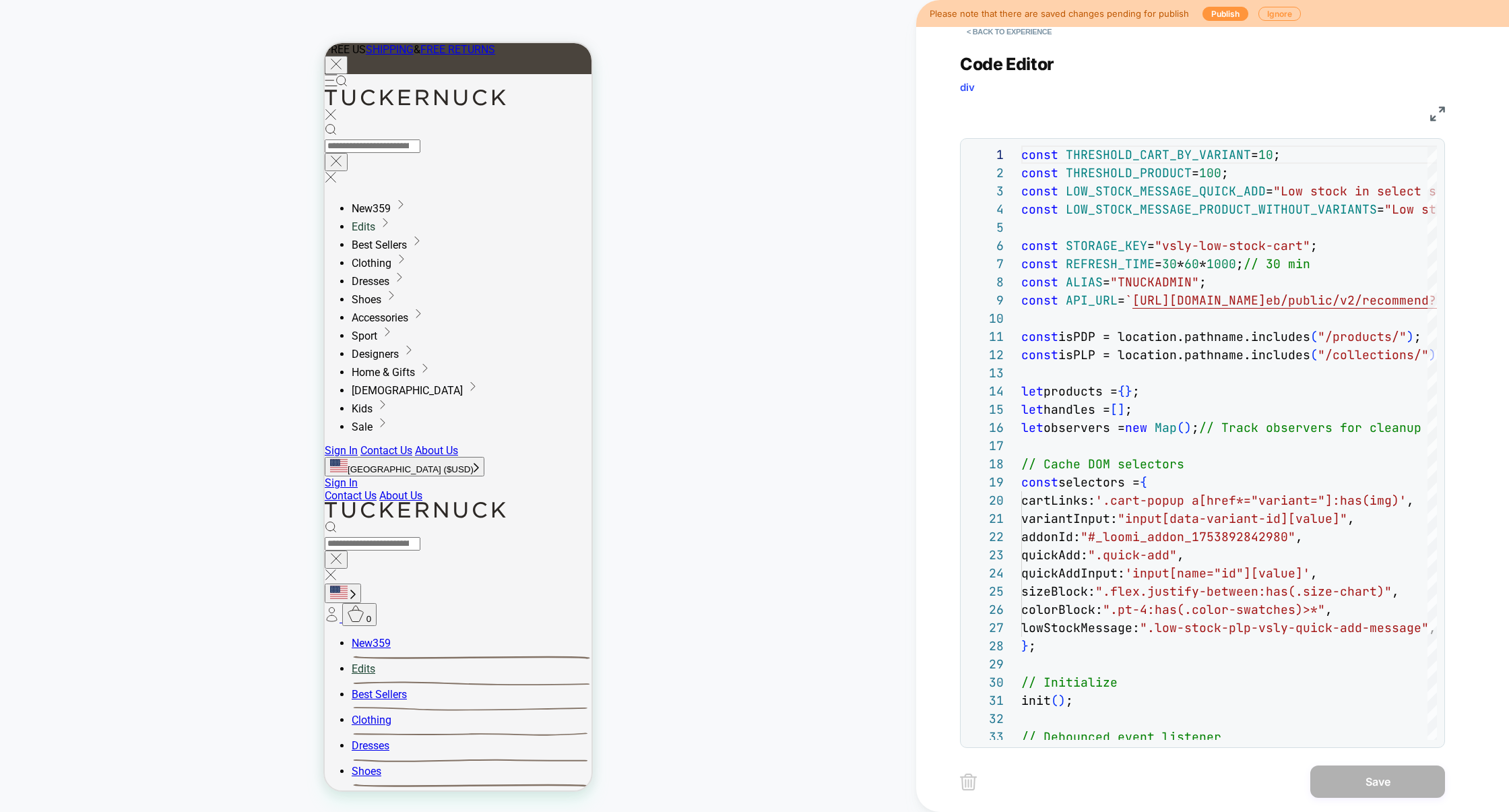
click at [1435, 113] on img at bounding box center [1437, 114] width 15 height 15
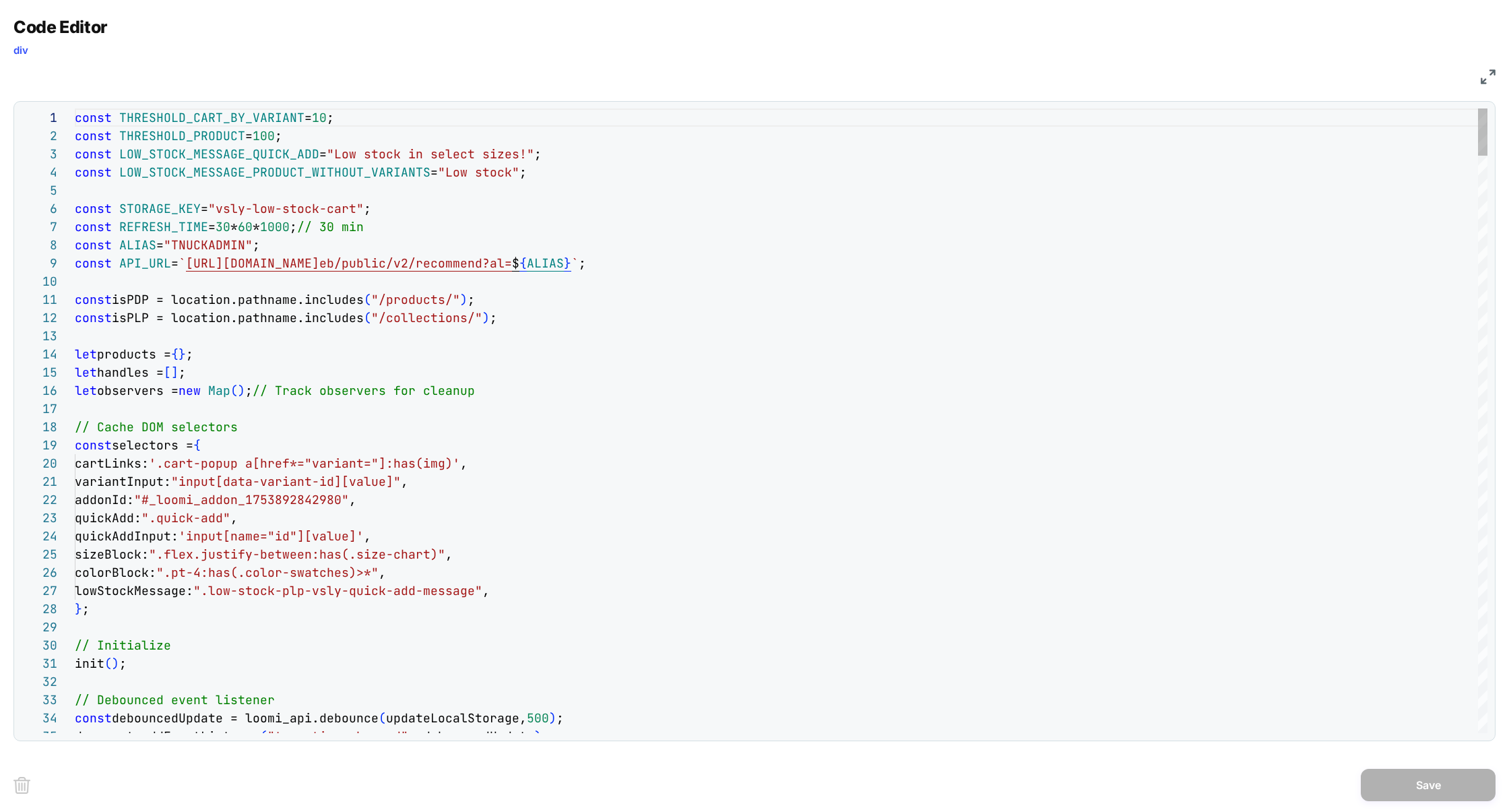
click at [1425, 124] on div "Next Match (Enter)" at bounding box center [1427, 119] width 11 height 11
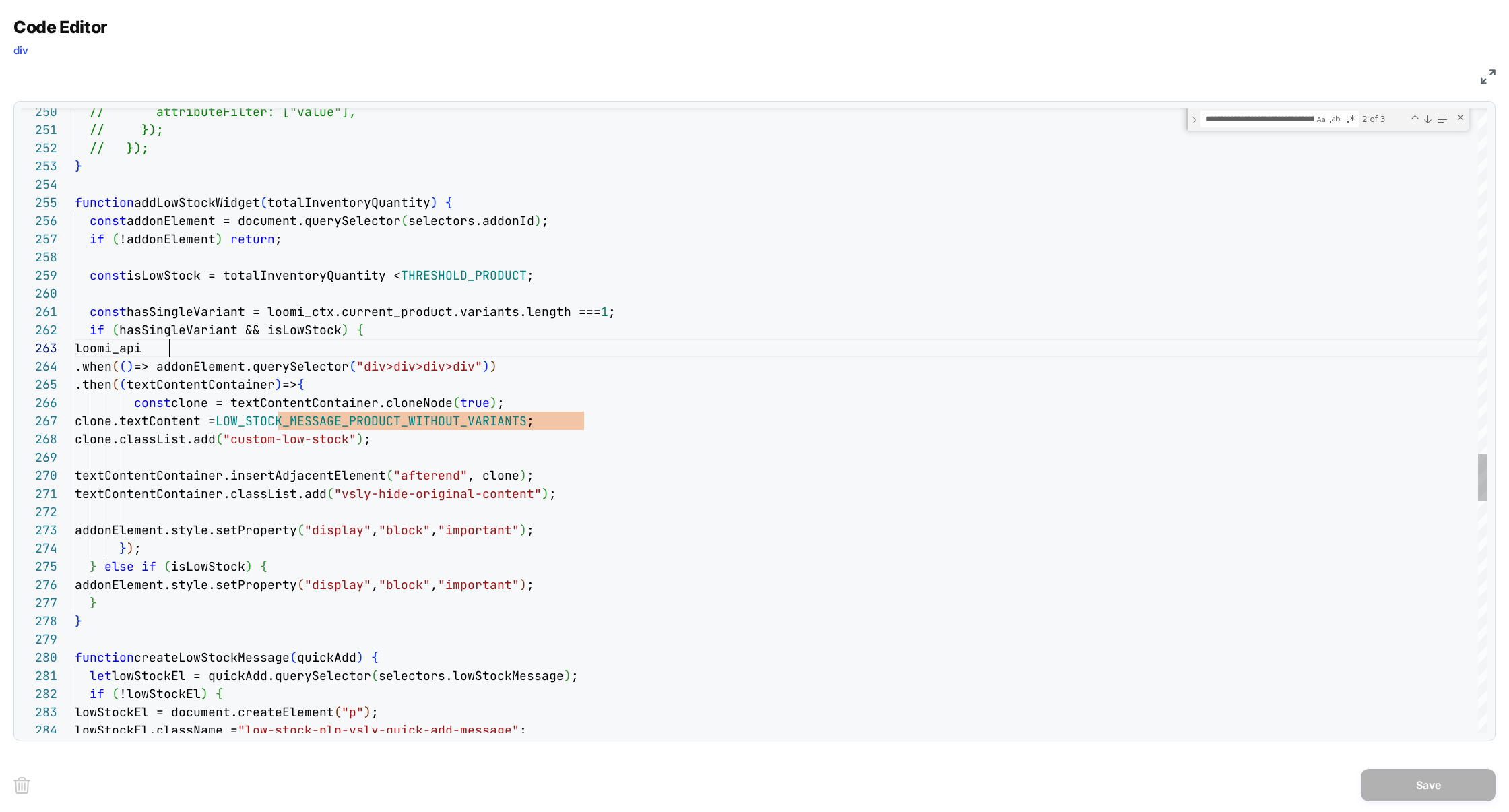
scroll to position [36, 94]
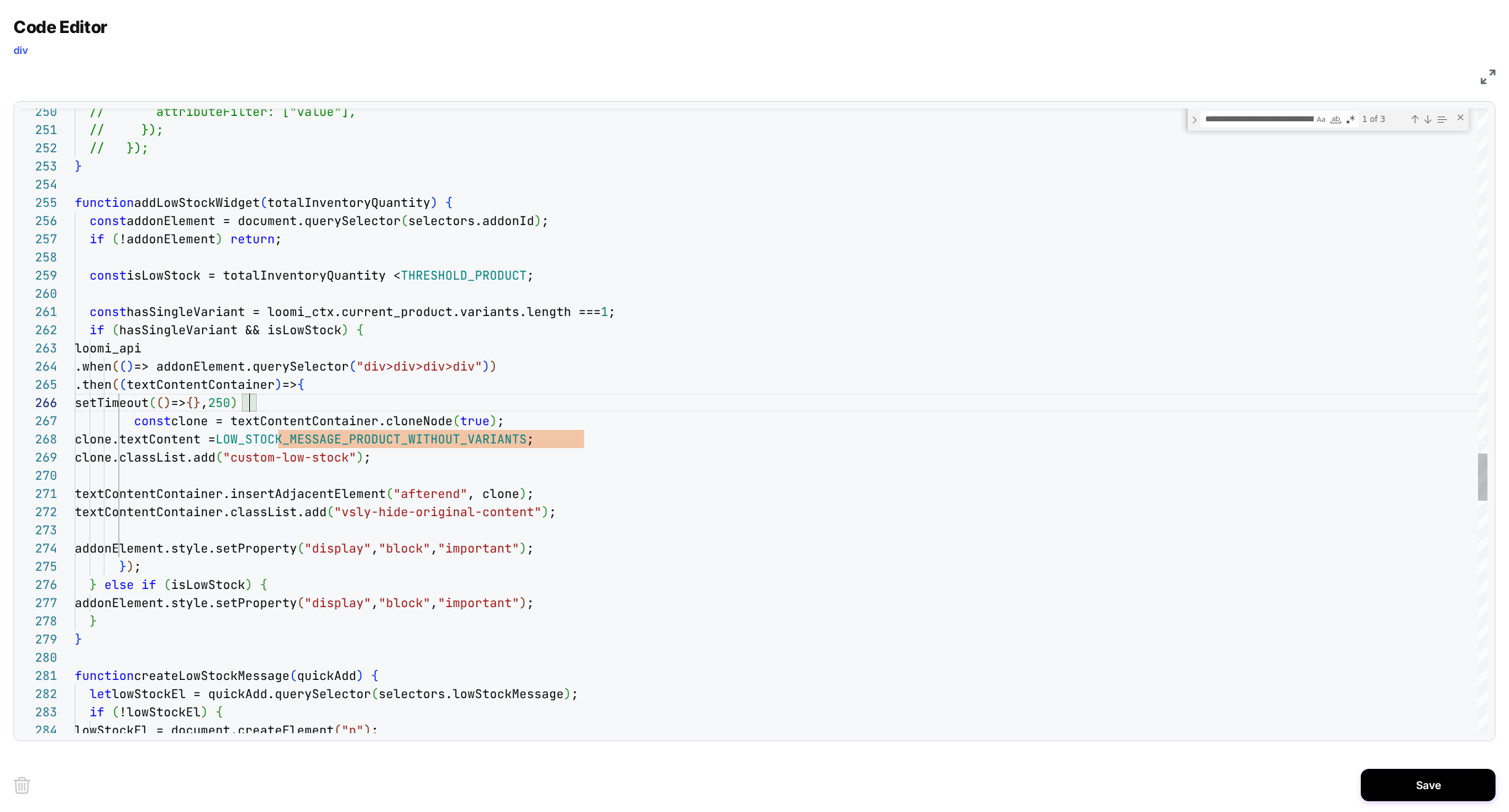
scroll to position [109, 73]
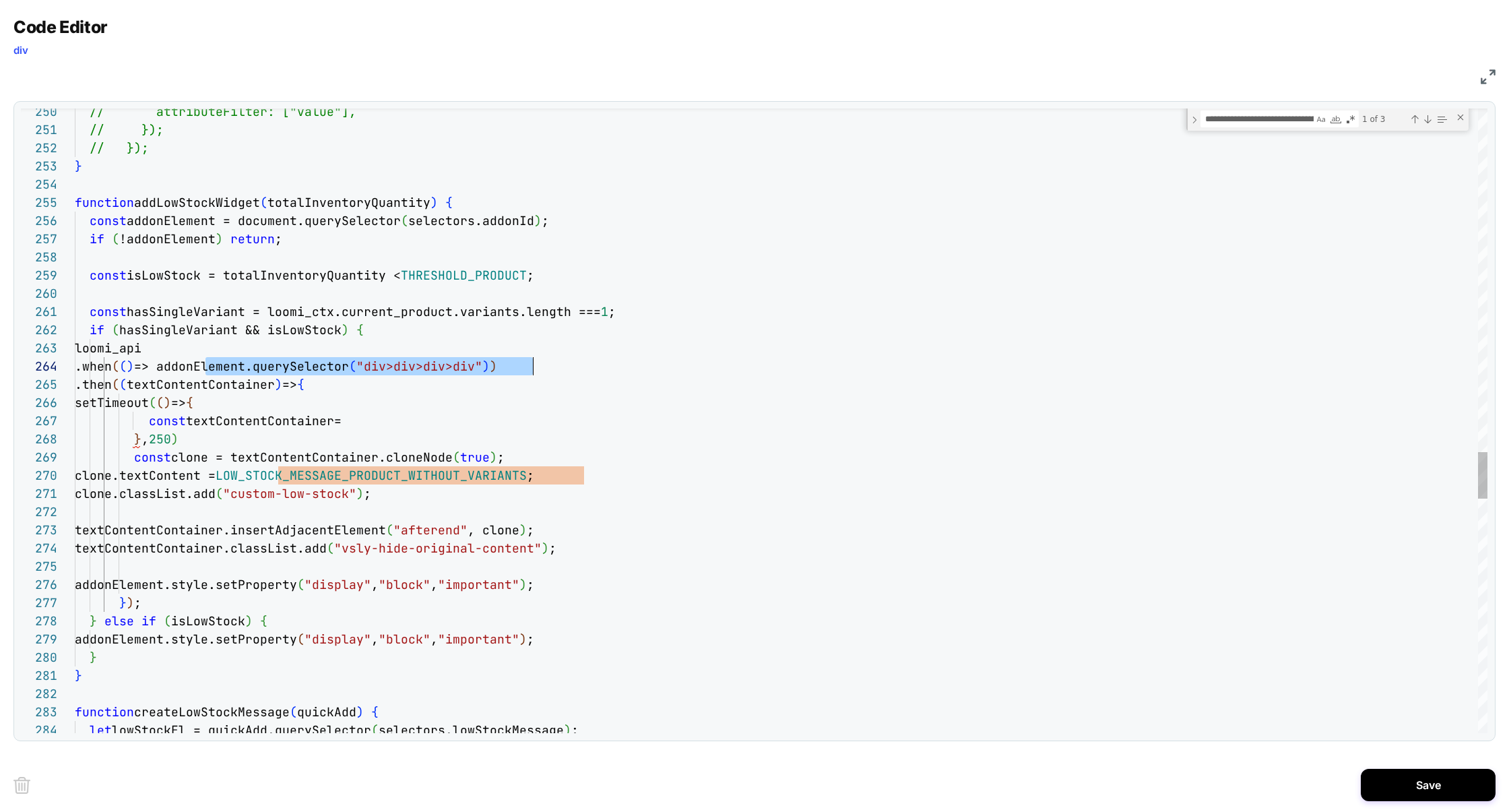
scroll to position [55, 458]
drag, startPoint x: 204, startPoint y: 370, endPoint x: 532, endPoint y: 364, distance: 328.1
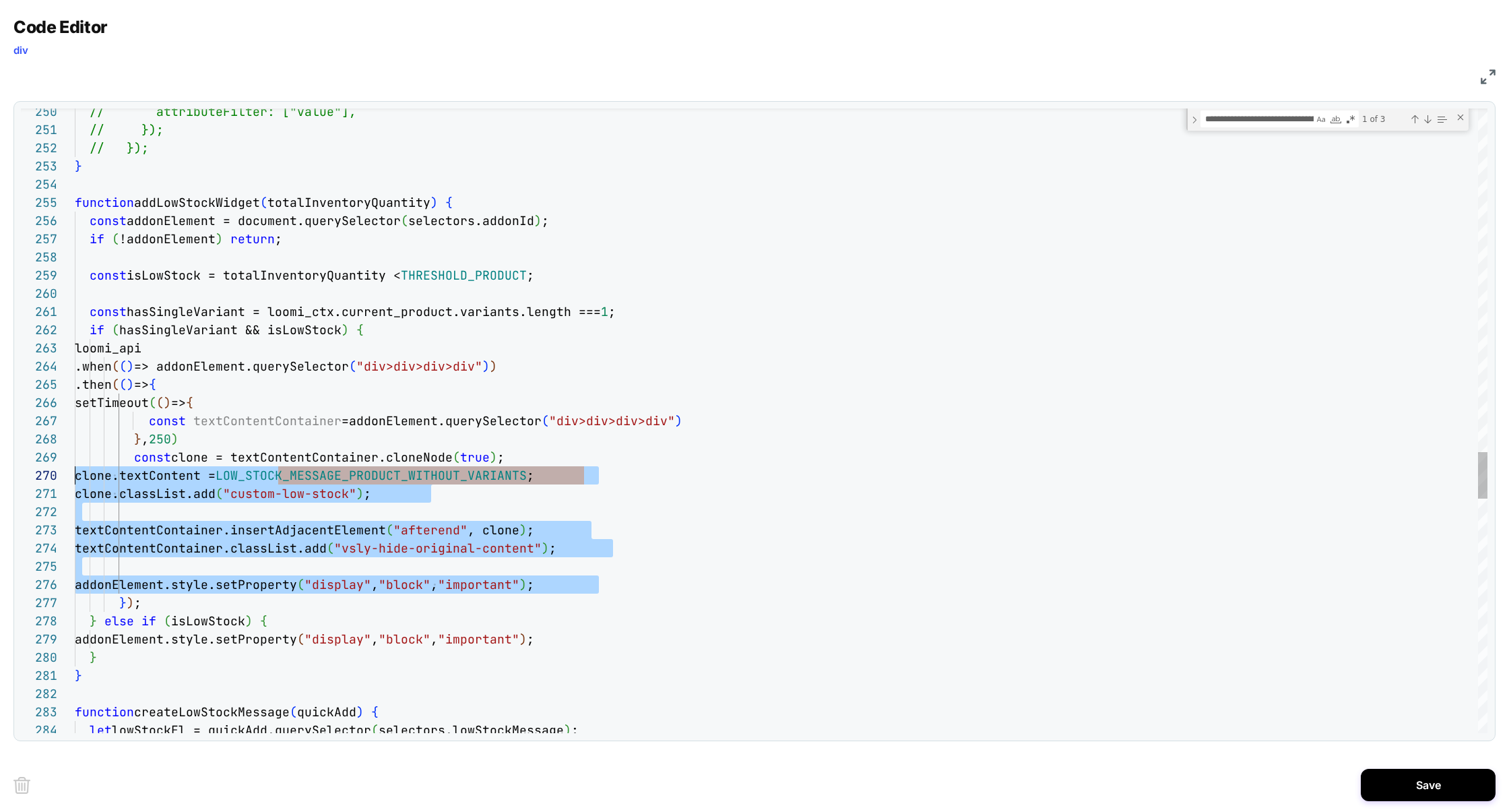
scroll to position [146, 0]
drag, startPoint x: 616, startPoint y: 586, endPoint x: 1, endPoint y: 467, distance: 626.4
click at [1, 466] on div "Code Editor div JS 250 251 252 253 254 255 256 257 258 259 260 261 262 263 264 …" at bounding box center [754, 406] width 1509 height 812
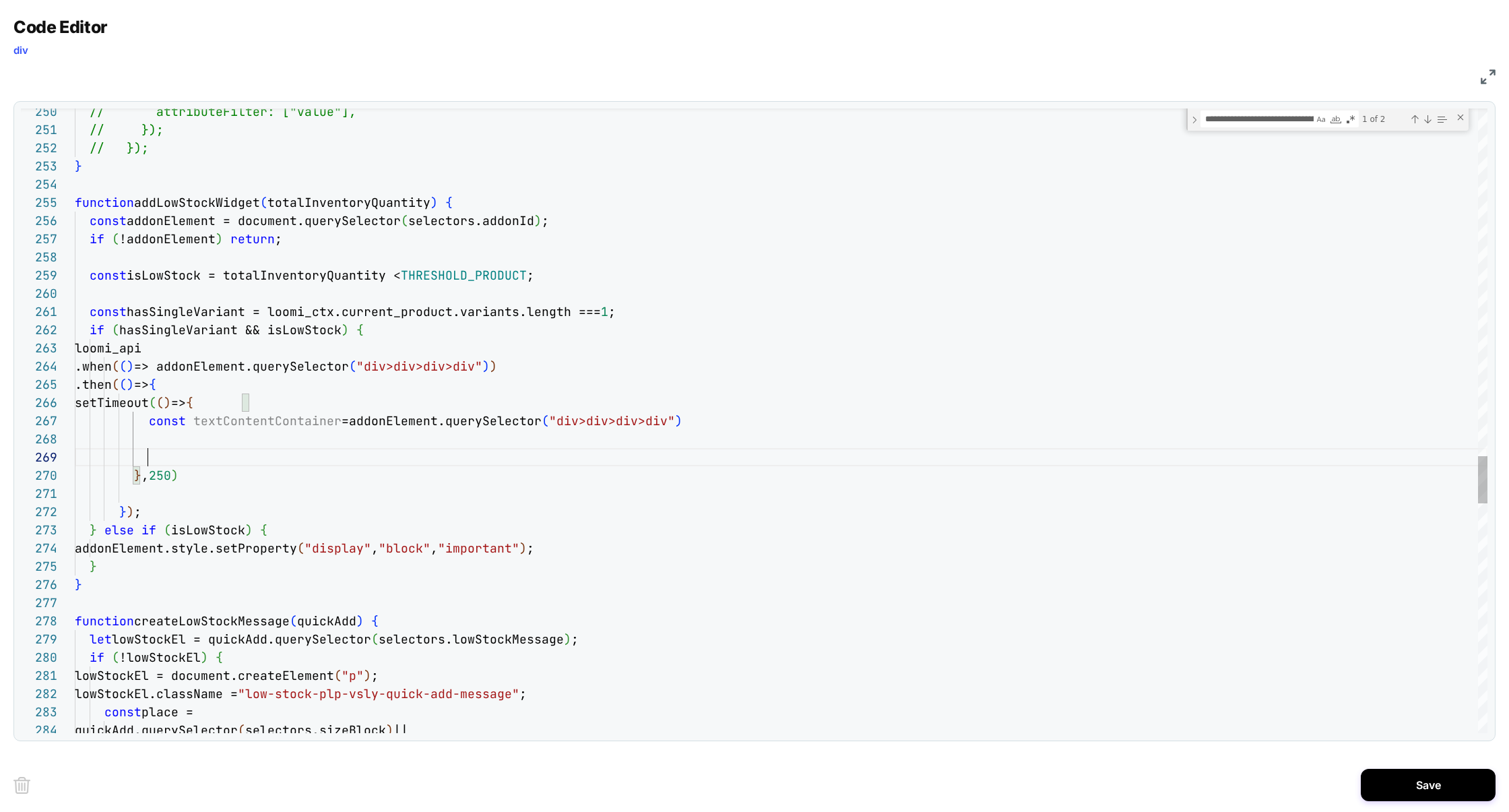
scroll to position [90, 524]
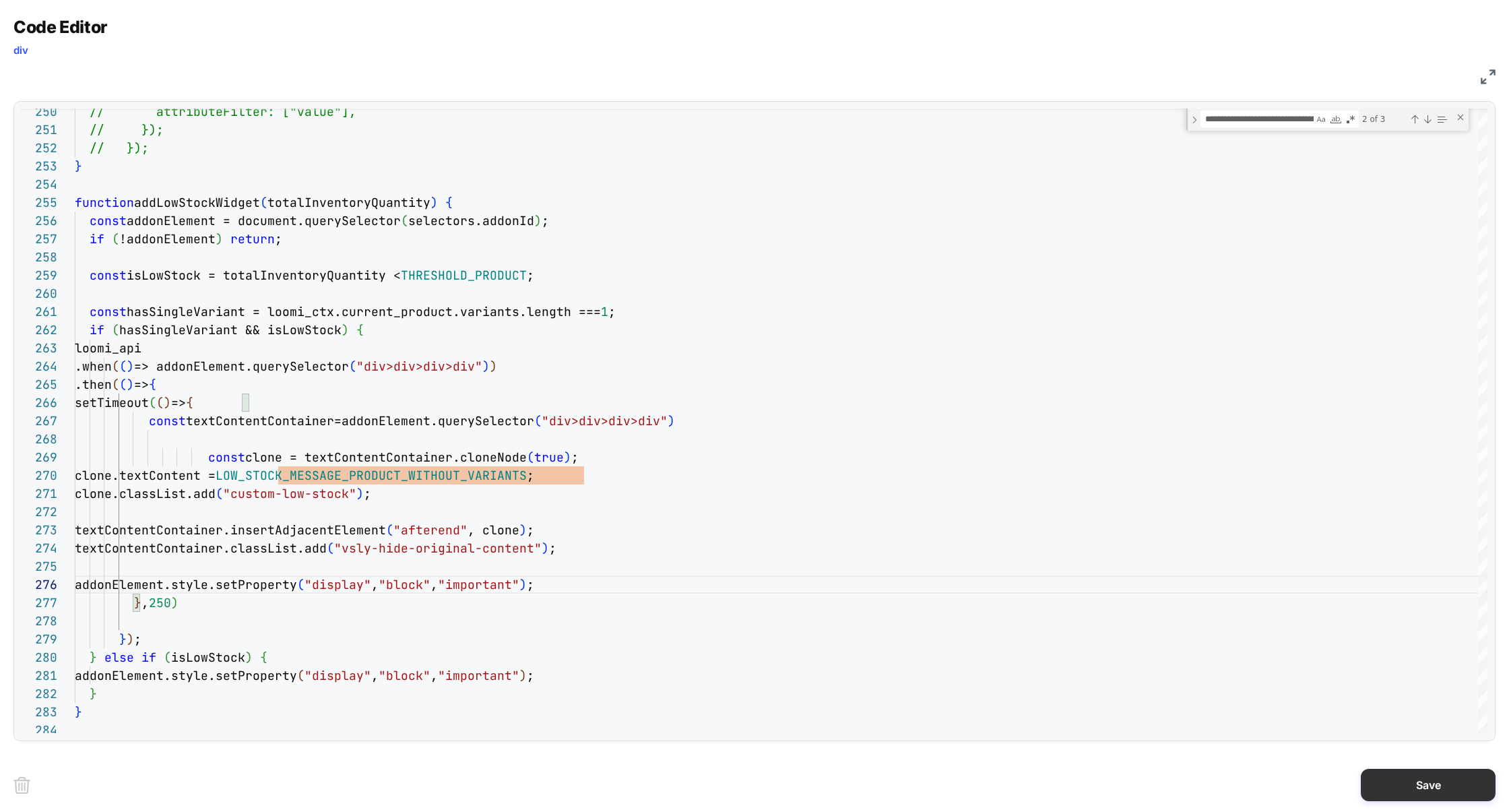
type textarea "**********"
click at [1449, 780] on button "Save" at bounding box center [1428, 785] width 135 height 32
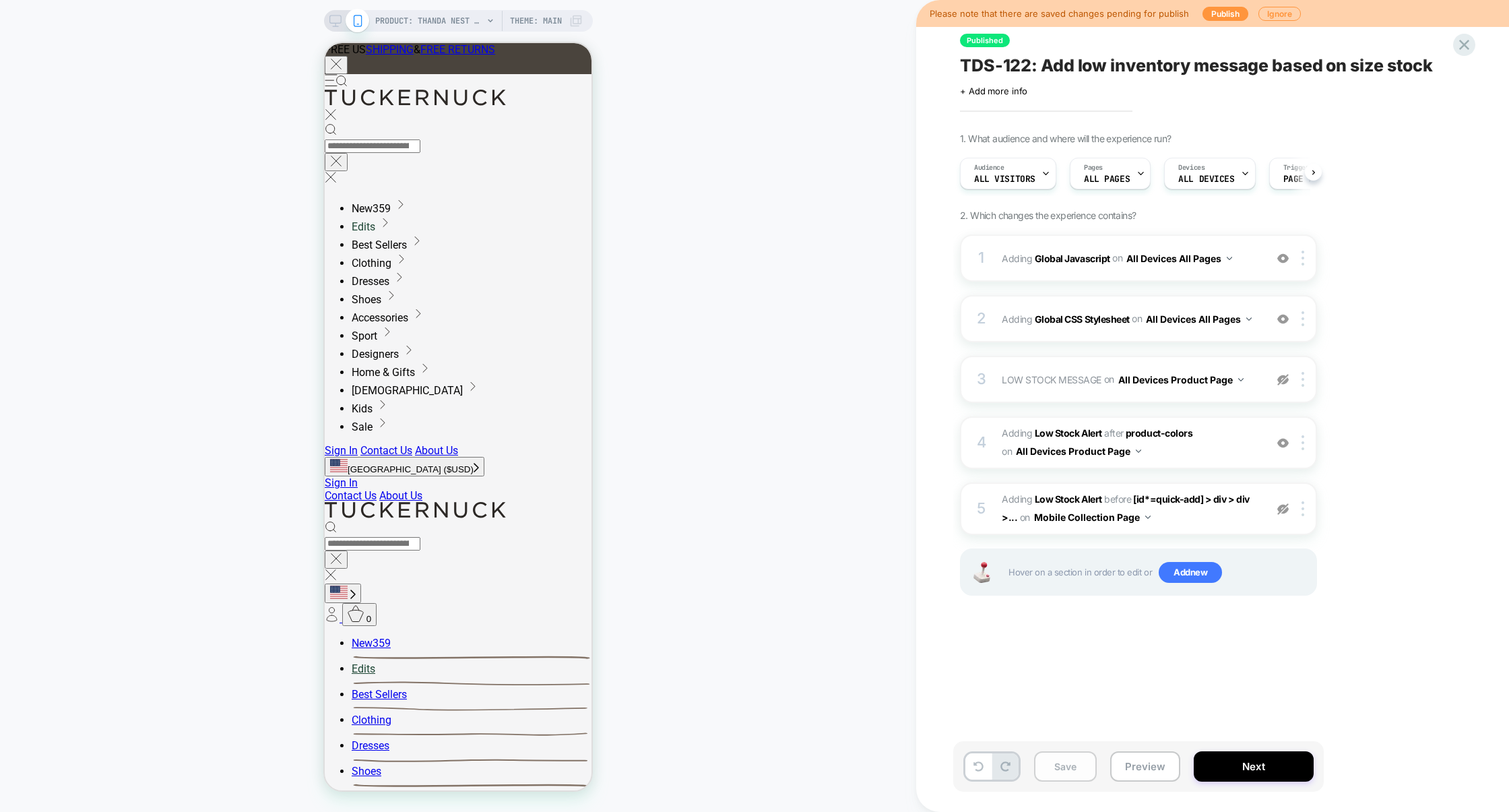
scroll to position [0, 1]
click at [1071, 771] on button "Save" at bounding box center [1065, 766] width 62 height 30
click at [1158, 765] on button "Preview" at bounding box center [1145, 766] width 70 height 30
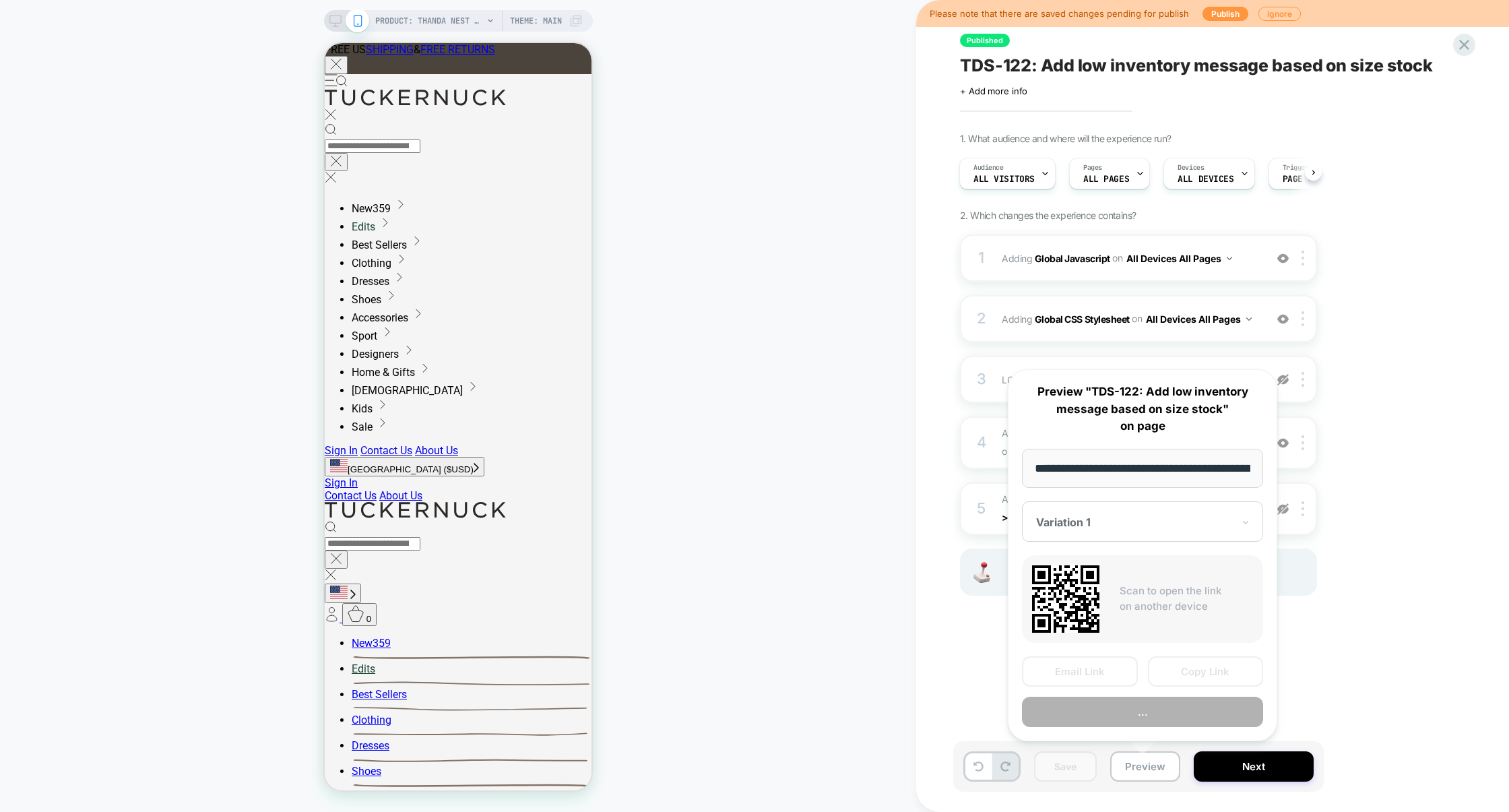
scroll to position [0, 197]
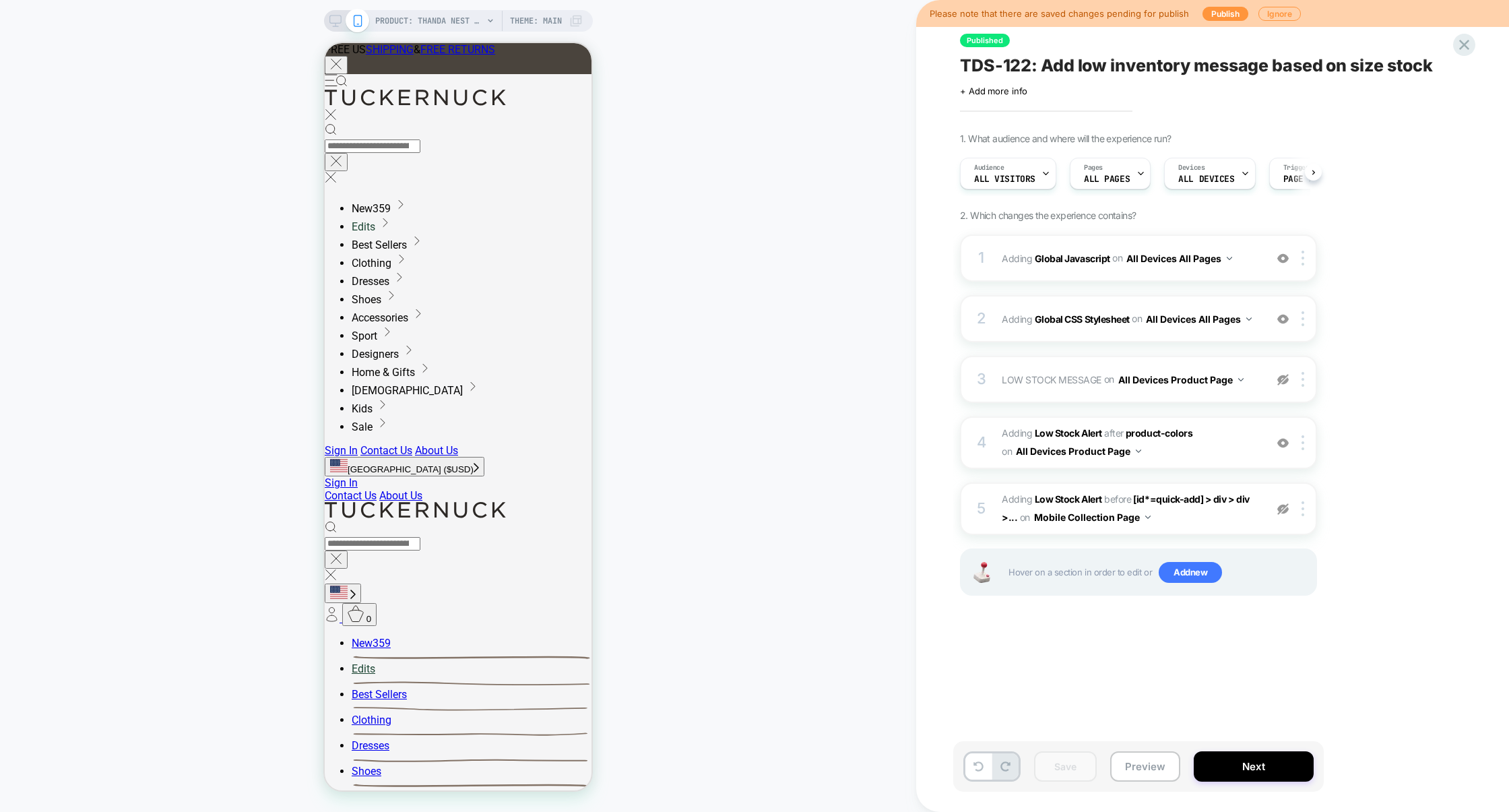
scroll to position [0, 1]
click at [266, 128] on button "Preview" at bounding box center [133, 111] width 266 height 33
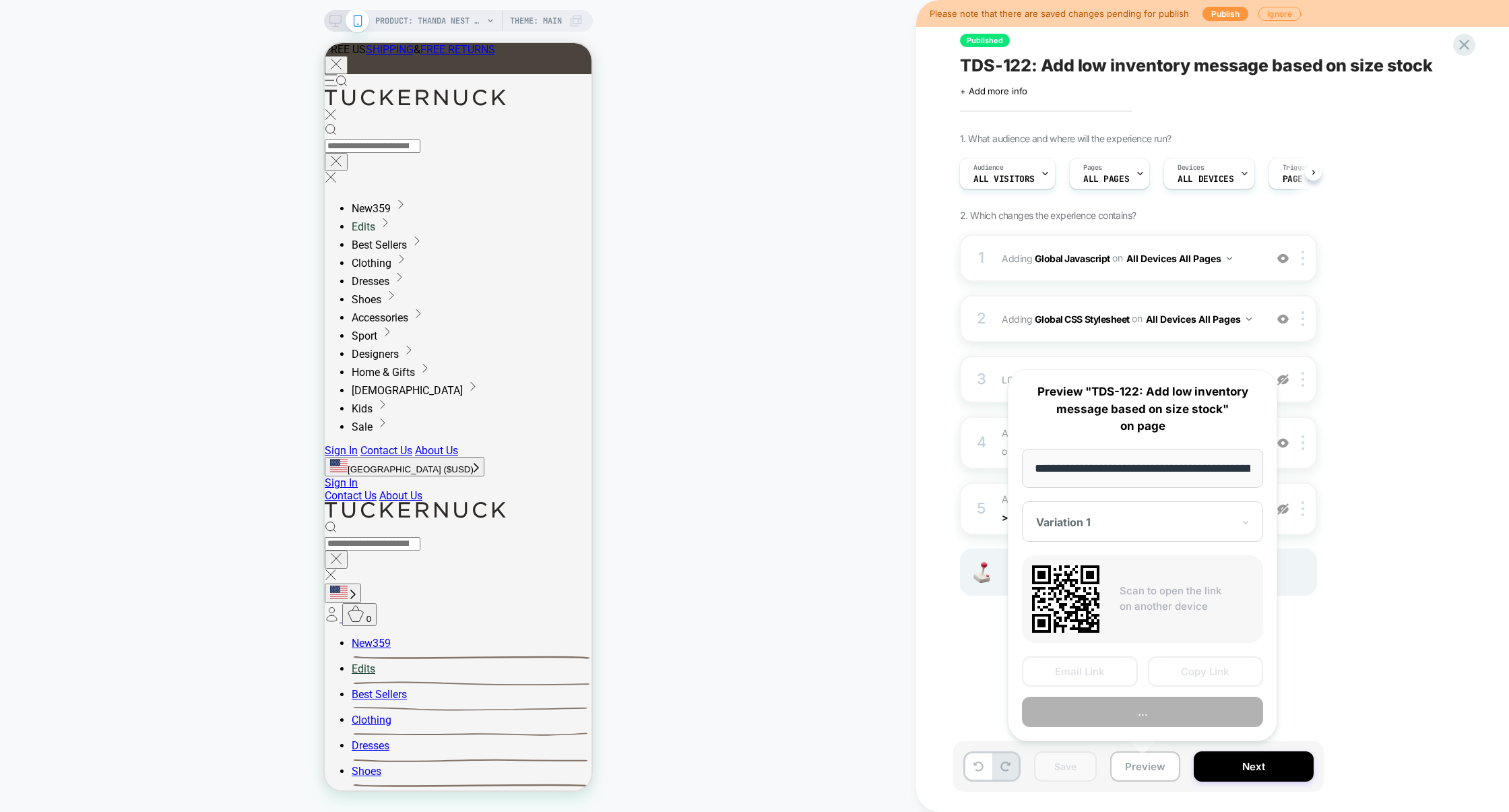
scroll to position [0, 197]
click at [1201, 678] on button "Copy Link" at bounding box center [1205, 671] width 116 height 30
